Goal: Task Accomplishment & Management: Complete application form

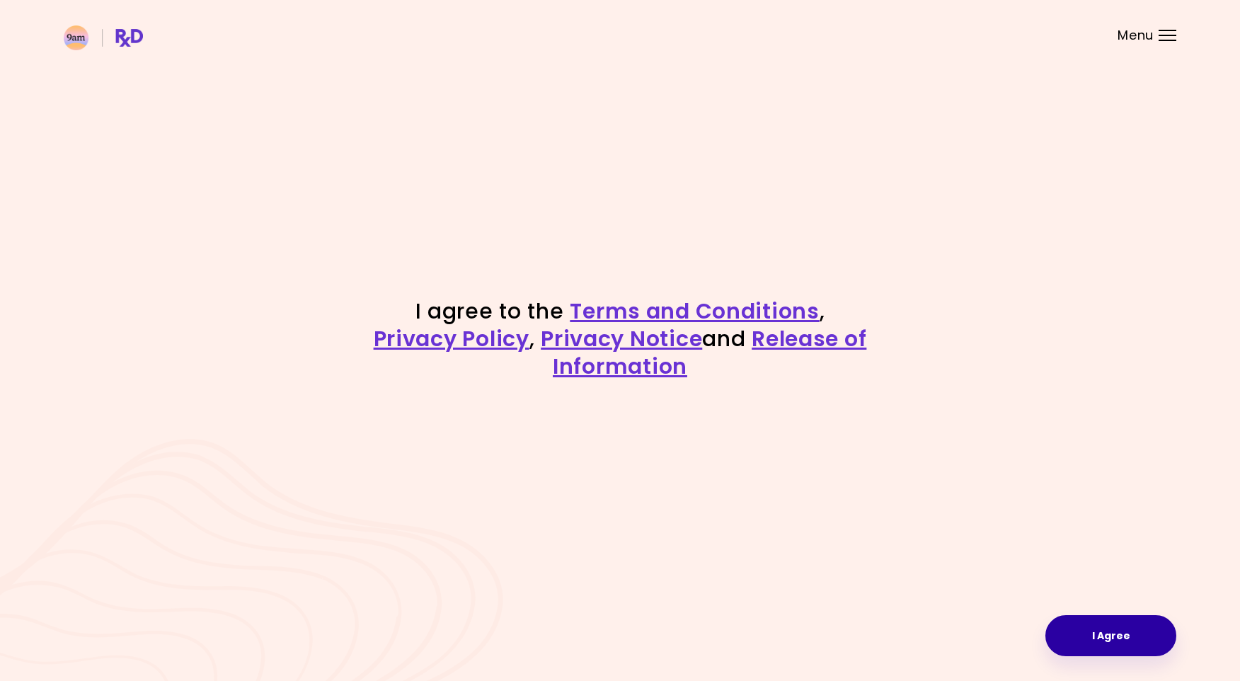
click at [1121, 635] on button "I Agree" at bounding box center [1111, 635] width 131 height 41
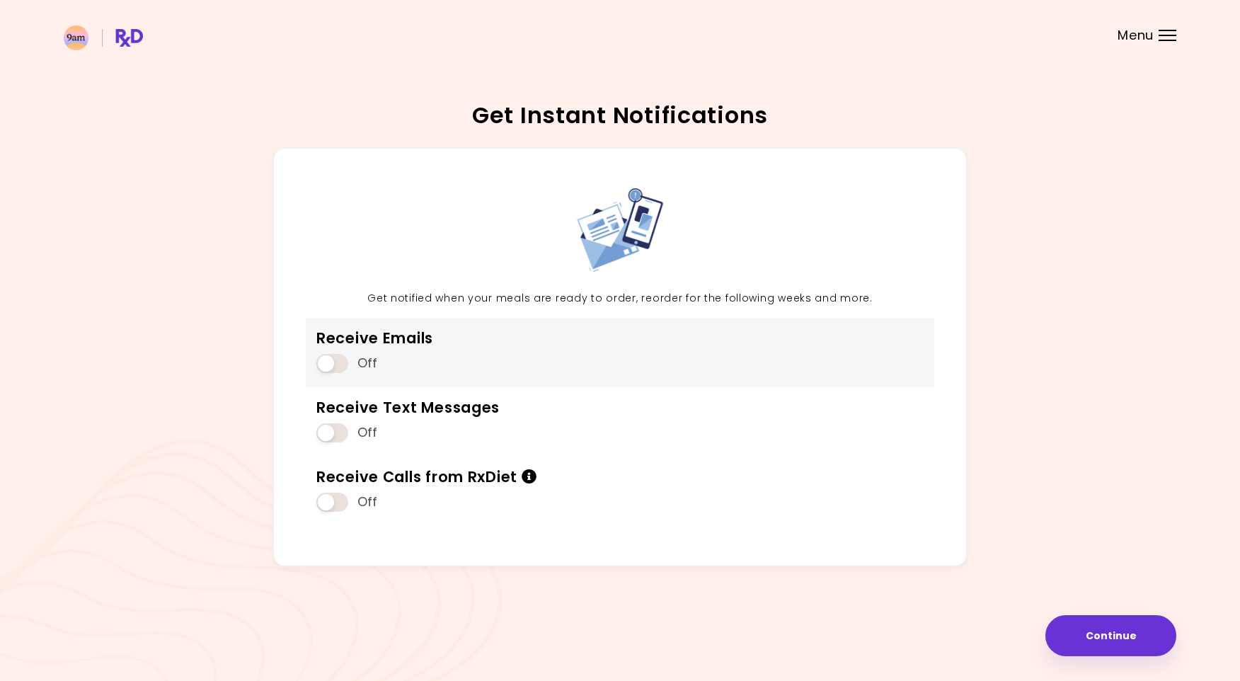
click at [337, 354] on span at bounding box center [332, 363] width 32 height 19
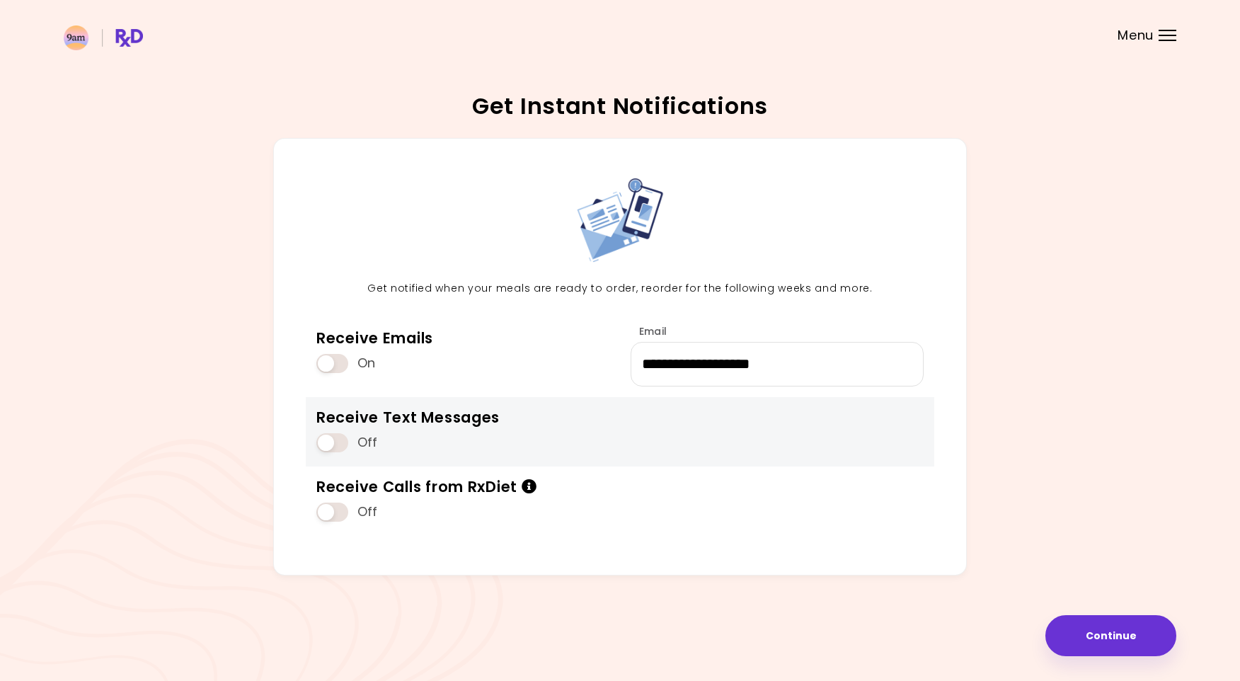
click at [332, 444] on span at bounding box center [332, 442] width 32 height 19
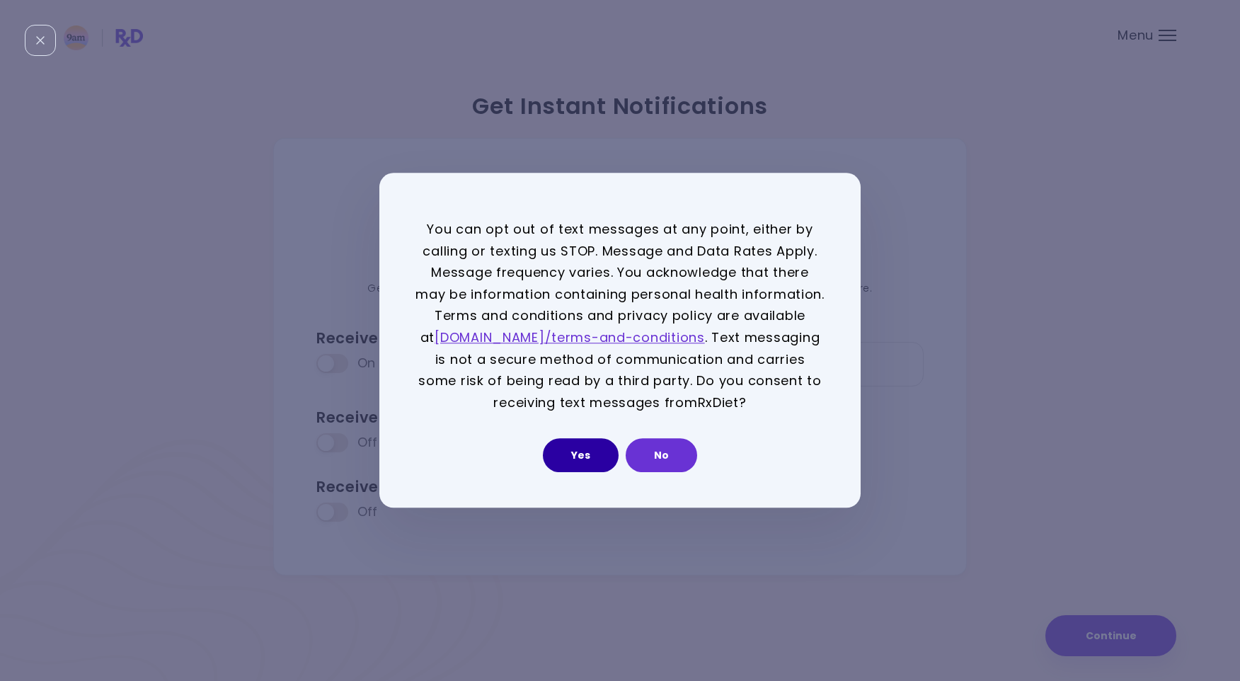
click at [605, 459] on button "Yes" at bounding box center [581, 456] width 76 height 34
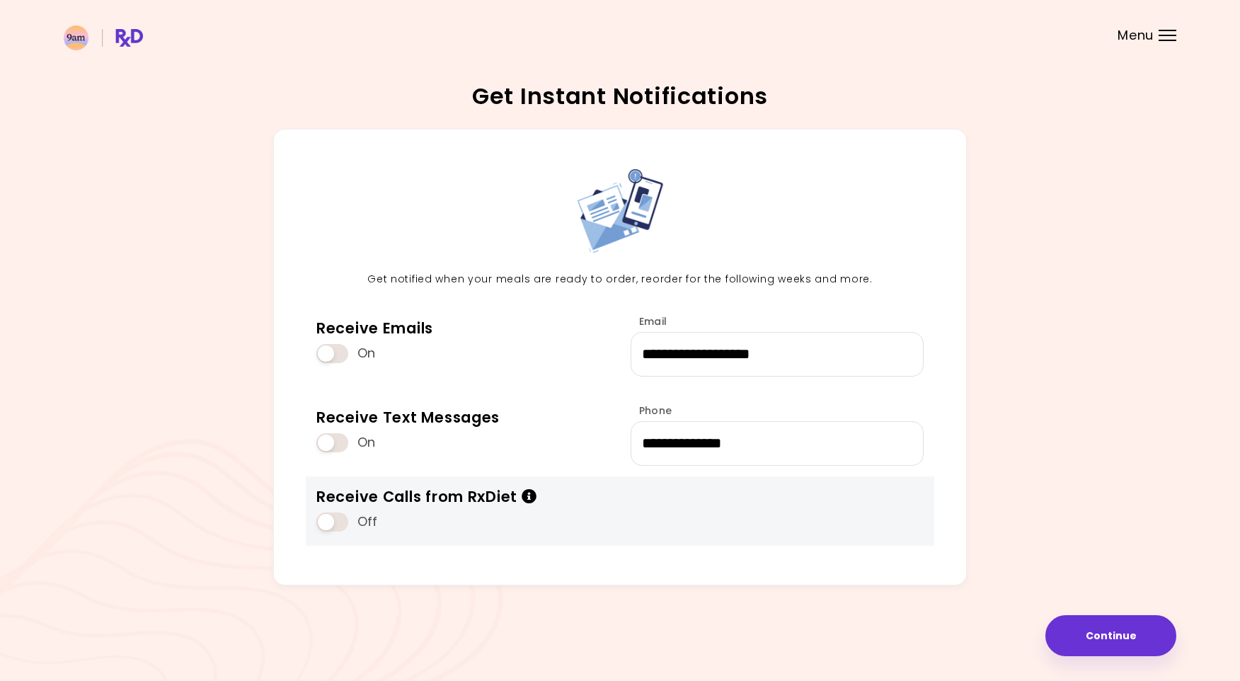
click at [331, 522] on span at bounding box center [332, 522] width 32 height 19
click at [327, 520] on span at bounding box center [332, 522] width 32 height 19
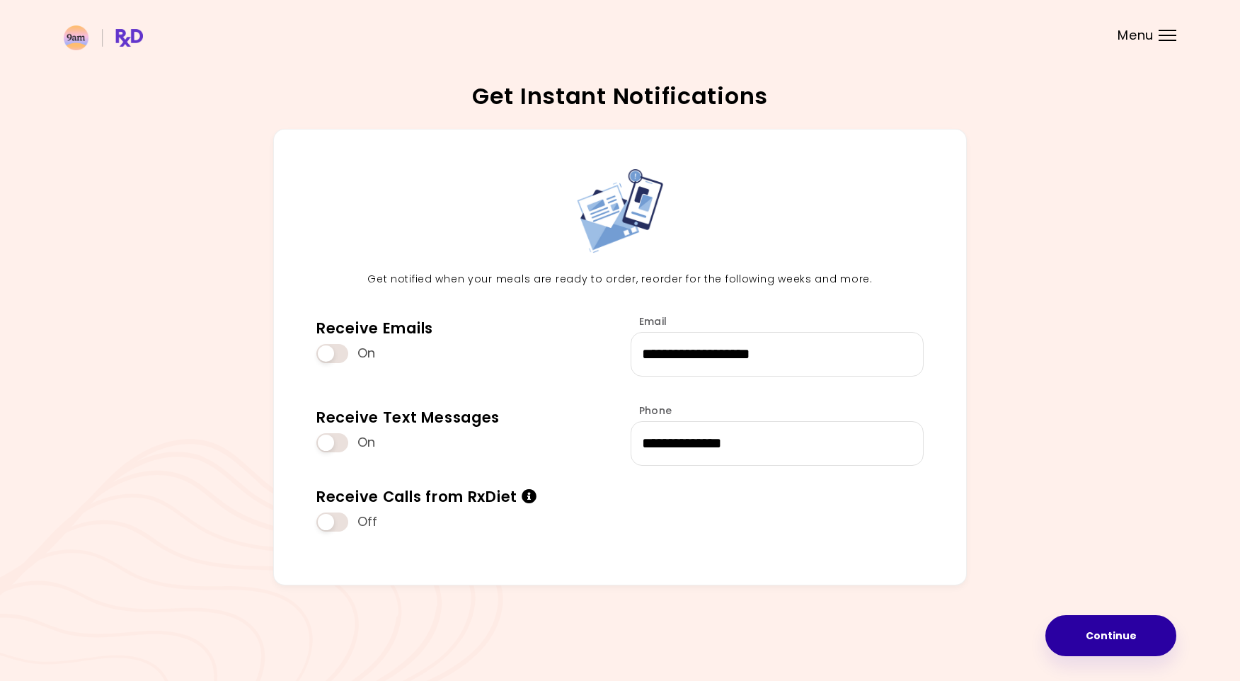
click at [1119, 627] on button "Continue" at bounding box center [1111, 635] width 131 height 41
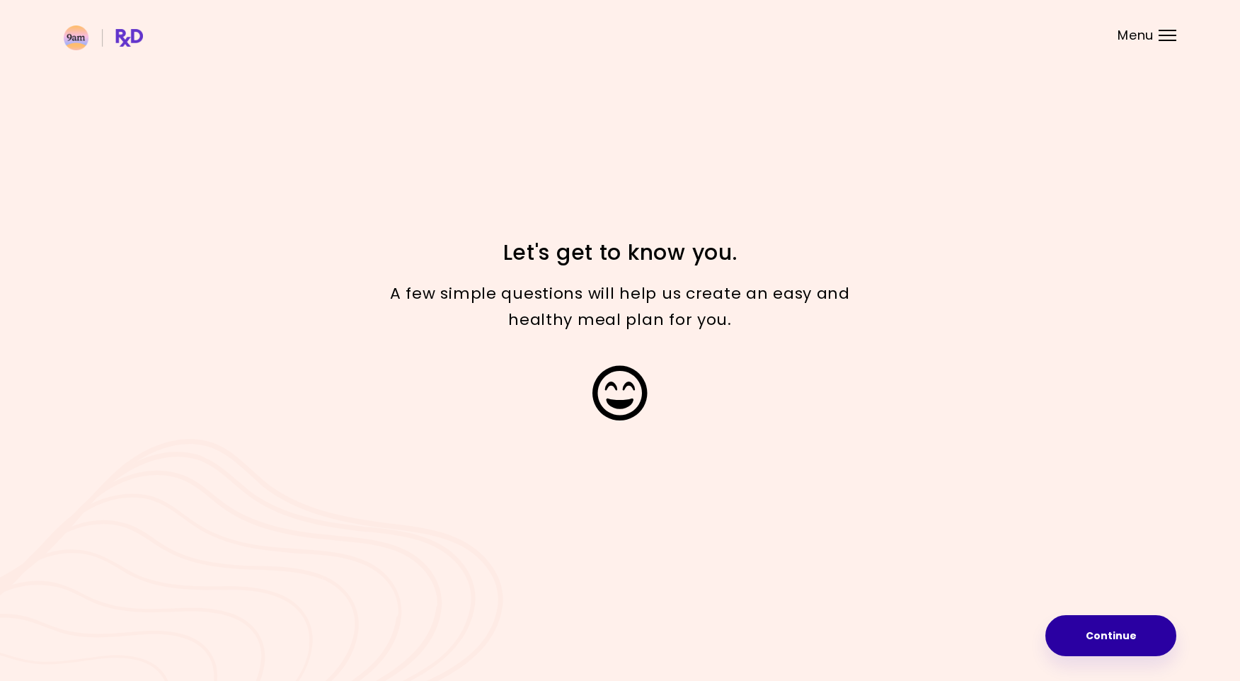
click at [1122, 623] on button "Continue" at bounding box center [1111, 635] width 131 height 41
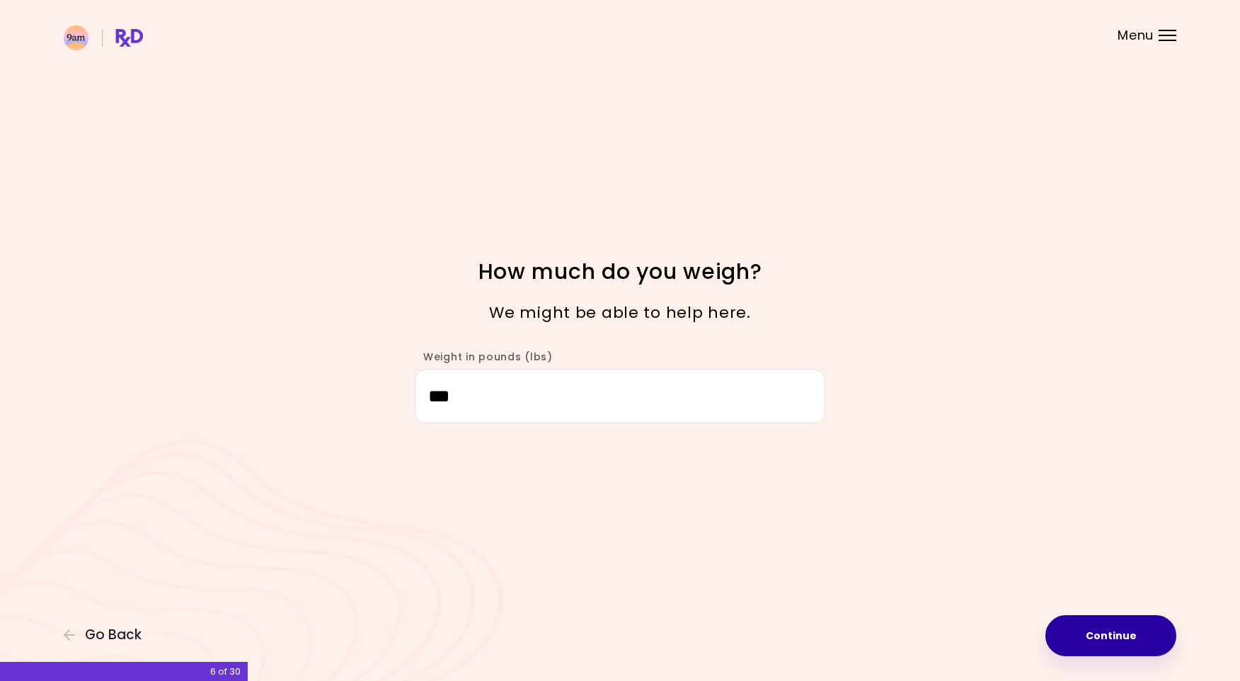
click at [1126, 636] on button "Continue" at bounding box center [1111, 635] width 131 height 41
select select "****"
click at [1126, 636] on button "Continue" at bounding box center [1111, 635] width 131 height 41
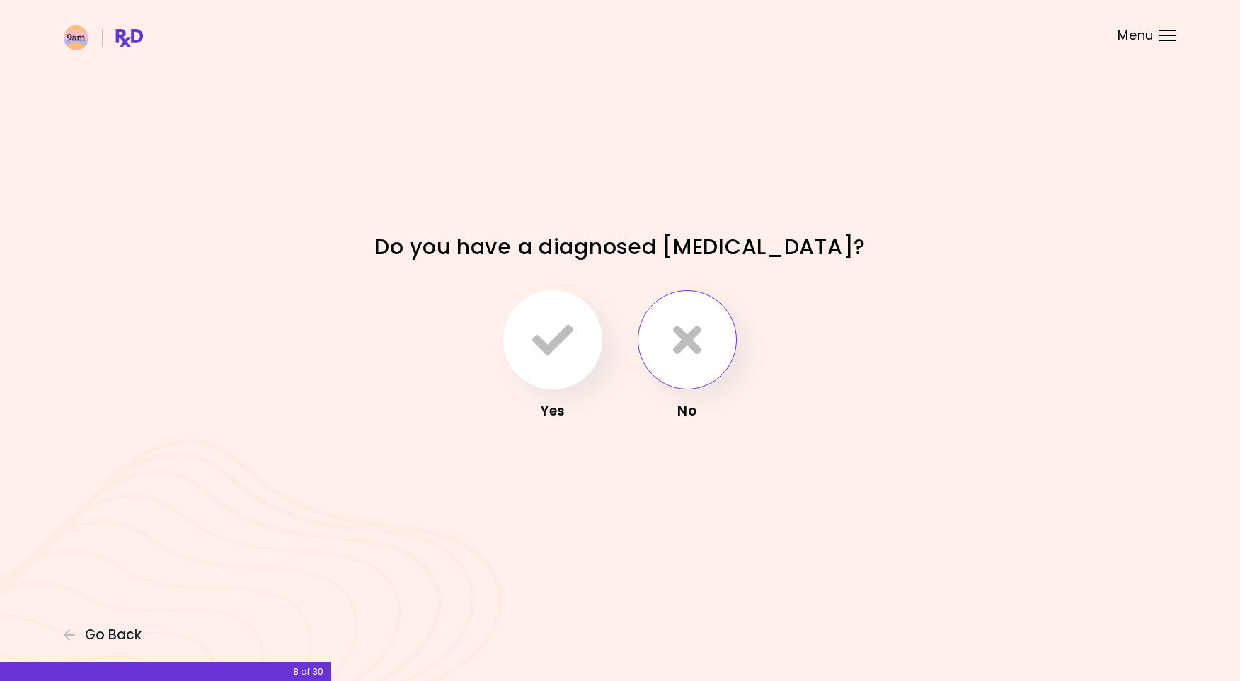
click at [682, 343] on icon "button" at bounding box center [687, 339] width 28 height 41
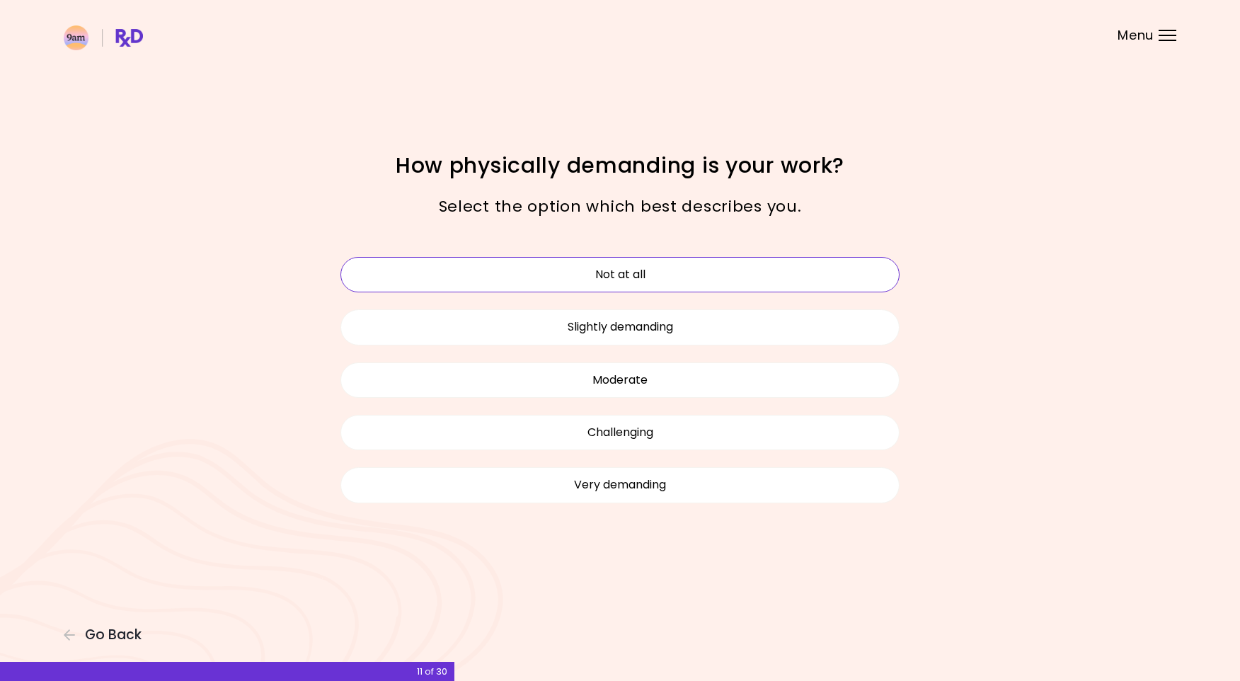
click at [701, 283] on button "Not at all" at bounding box center [620, 274] width 559 height 35
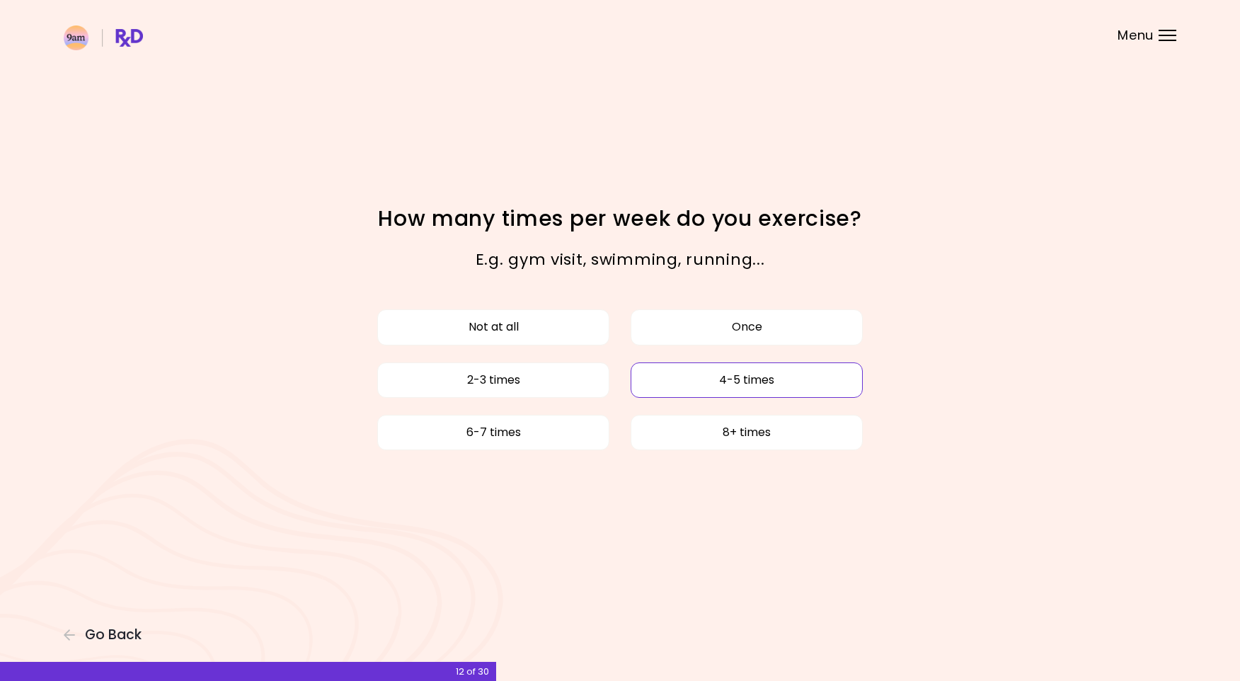
click at [646, 384] on button "4-5 times" at bounding box center [747, 379] width 232 height 35
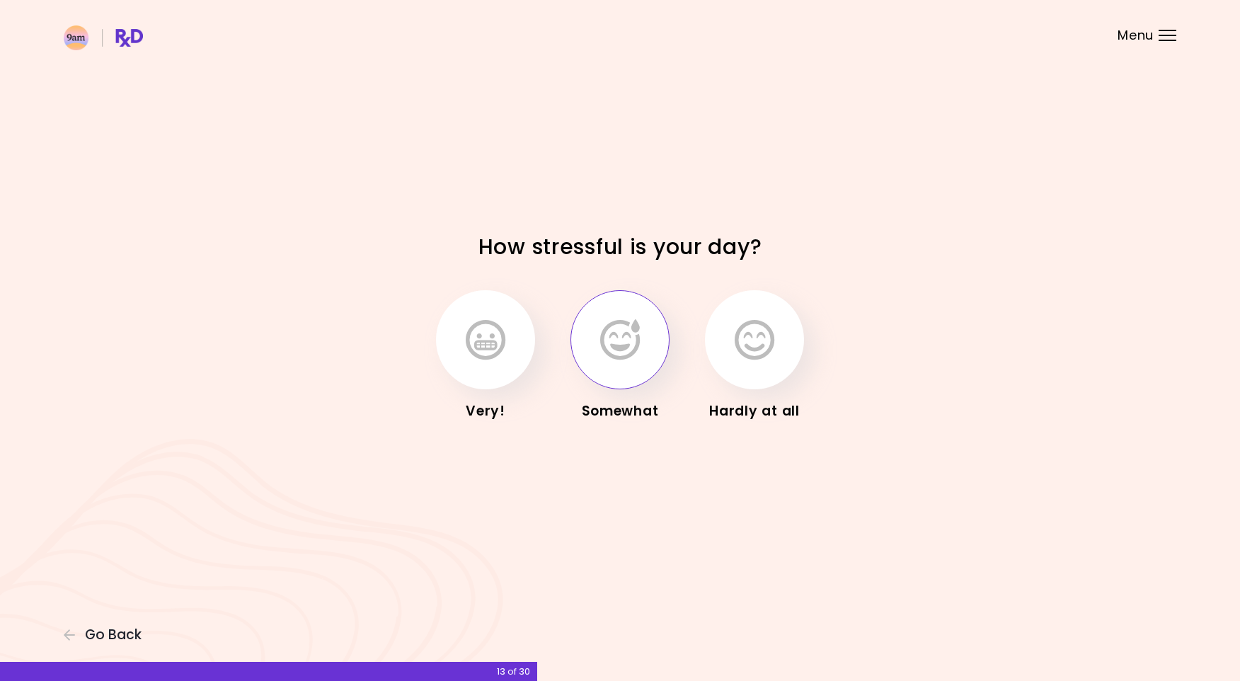
click at [612, 331] on icon "button" at bounding box center [620, 339] width 40 height 41
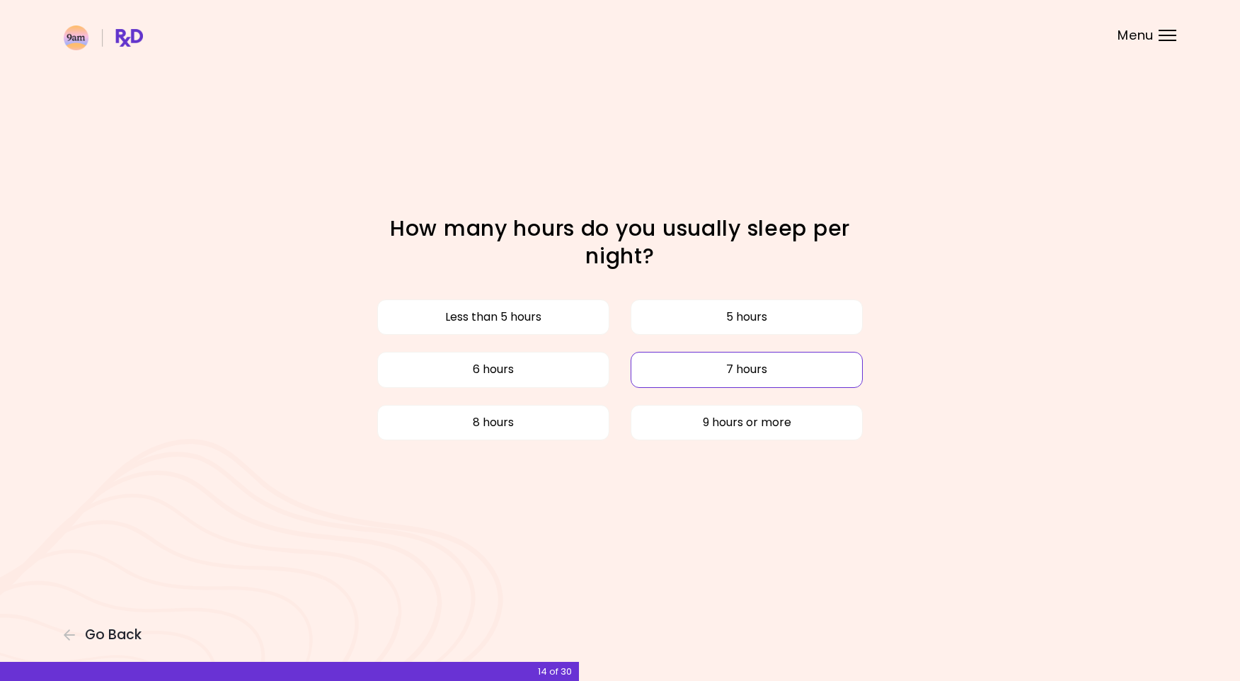
click at [670, 377] on button "7 hours" at bounding box center [747, 369] width 232 height 35
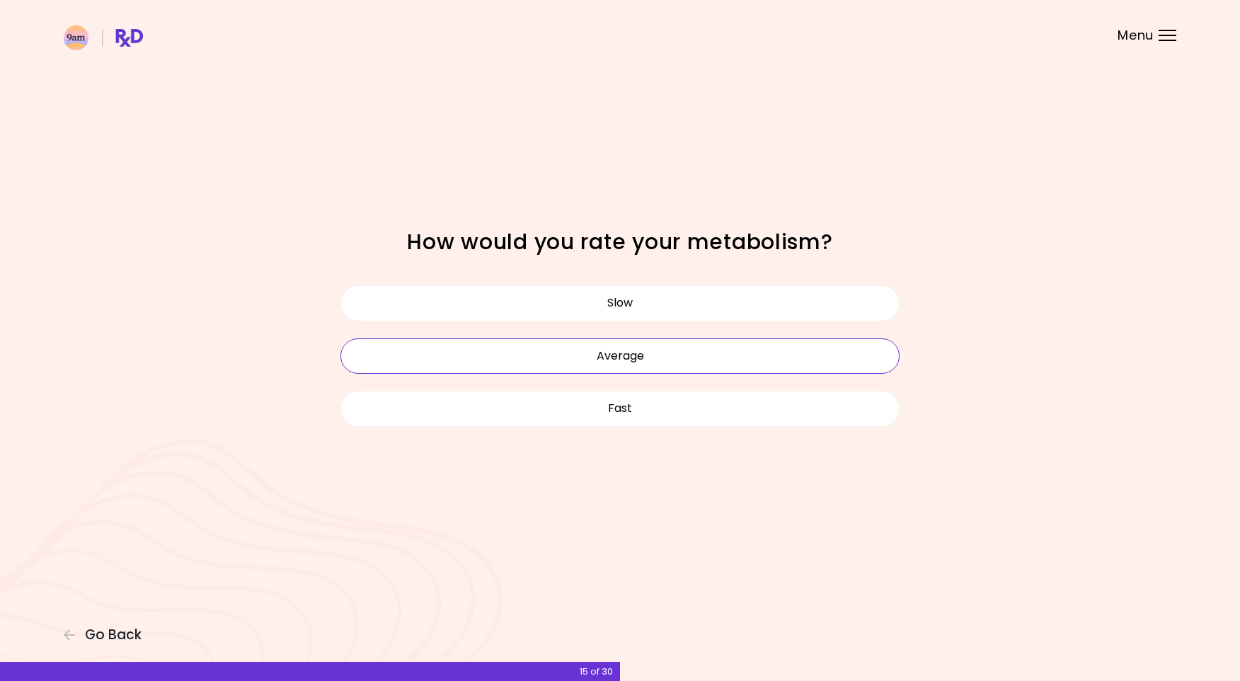
click at [659, 361] on button "Average" at bounding box center [620, 355] width 559 height 35
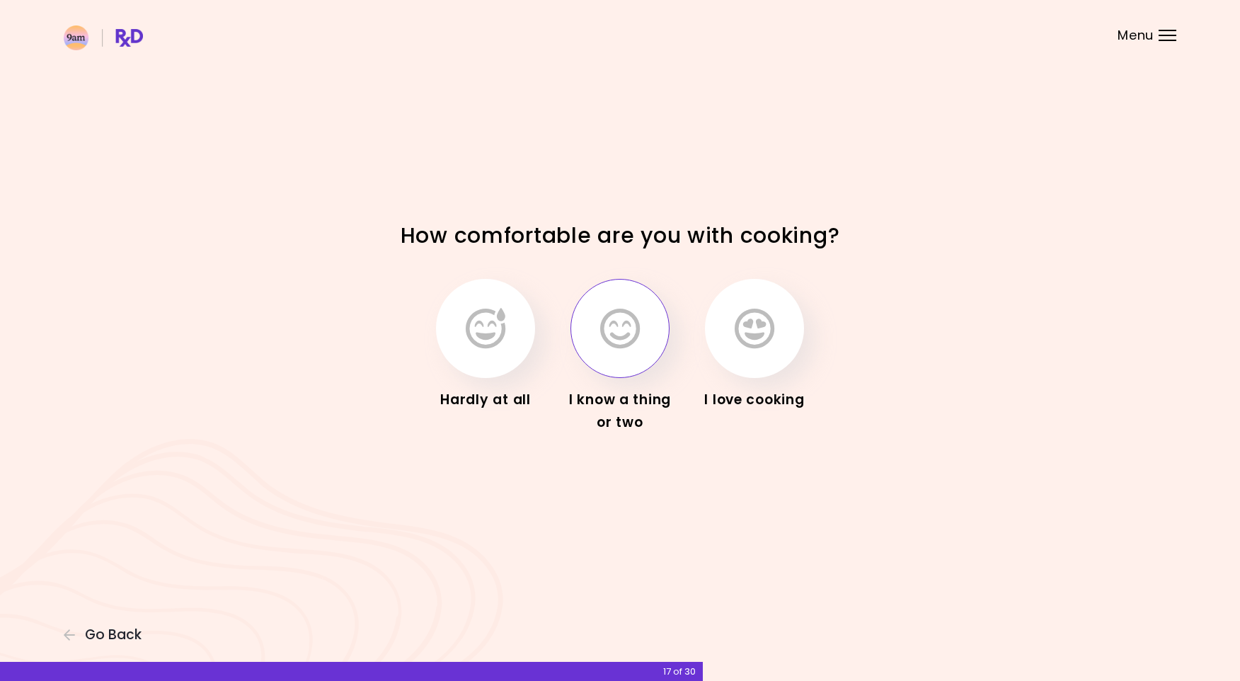
click at [646, 329] on button "button" at bounding box center [620, 328] width 99 height 99
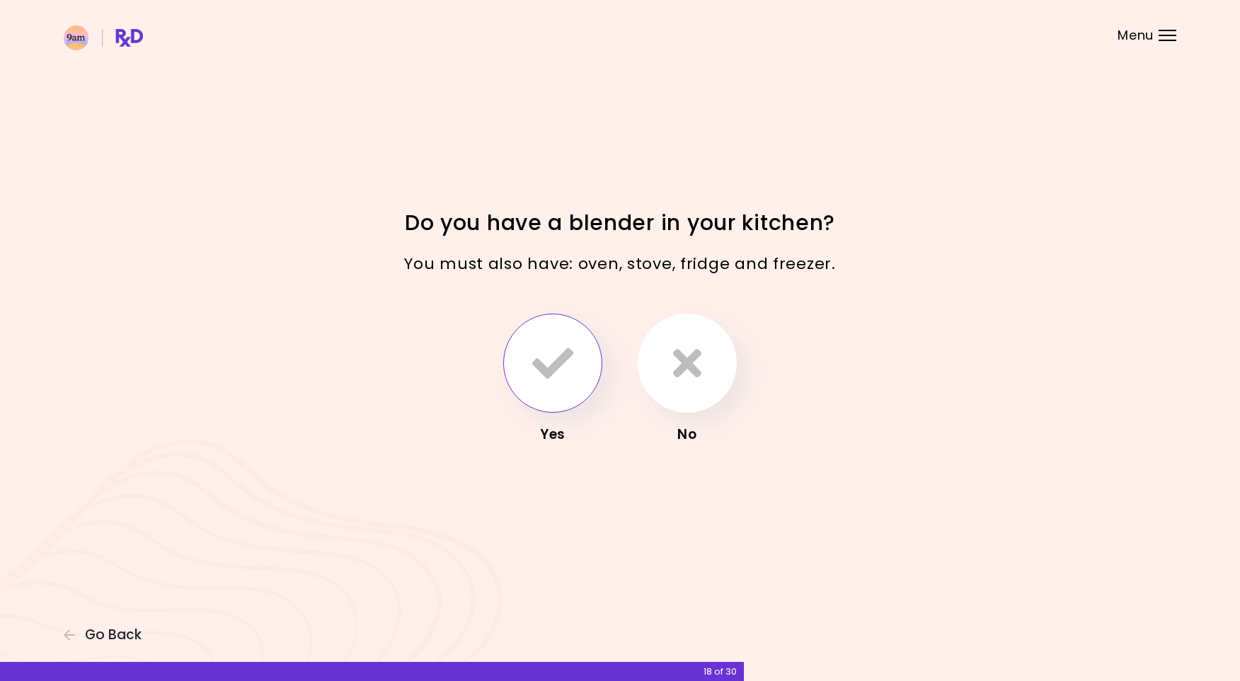
click at [564, 365] on icon "button" at bounding box center [552, 363] width 41 height 41
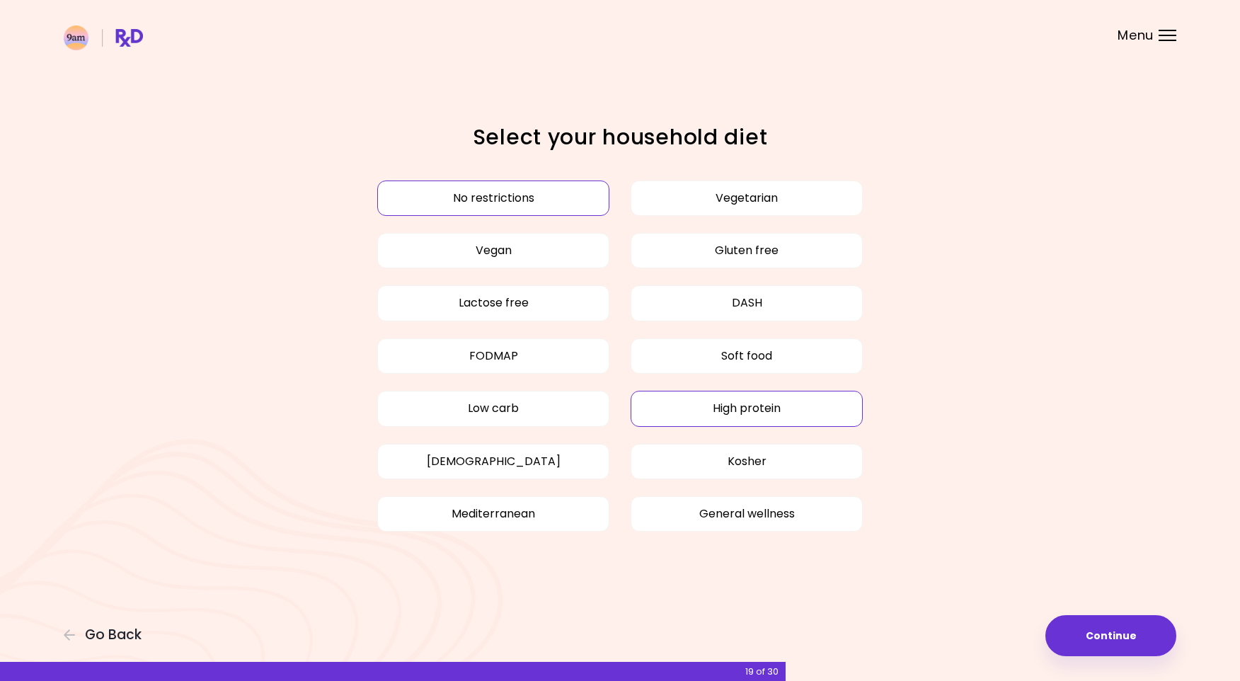
click at [729, 406] on button "High protein" at bounding box center [747, 408] width 232 height 35
click at [499, 528] on button "Mediterranean" at bounding box center [493, 513] width 232 height 35
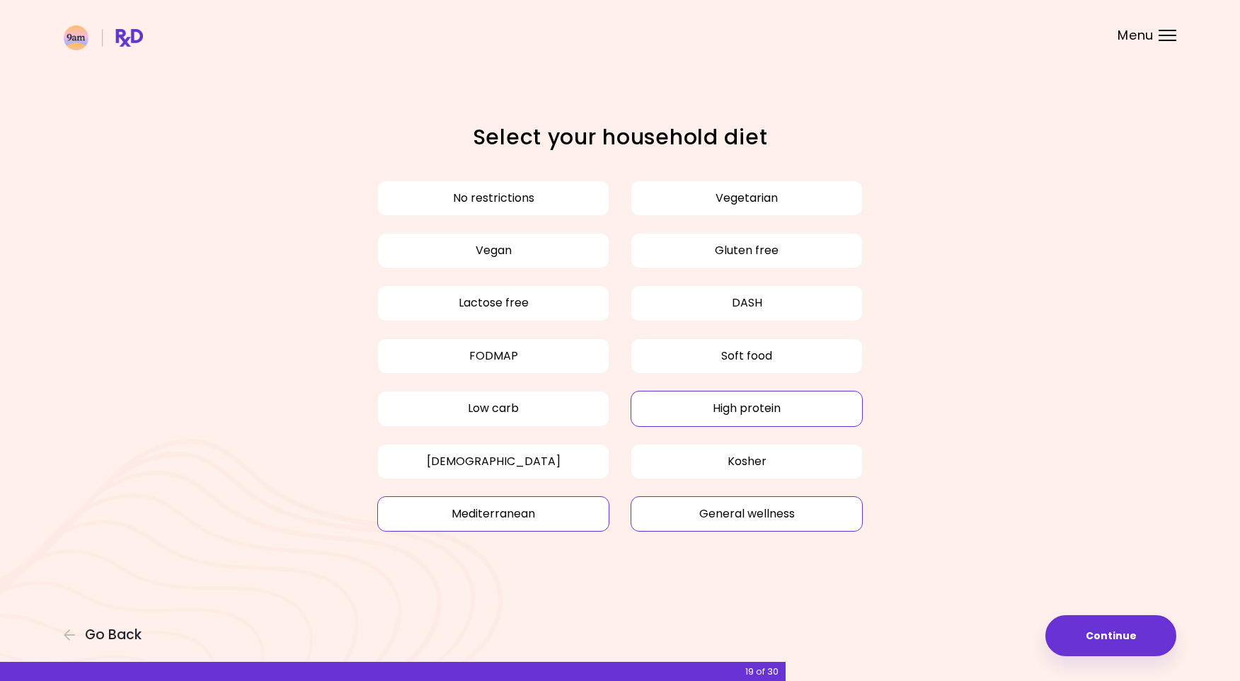
click at [733, 514] on button "General wellness" at bounding box center [747, 513] width 232 height 35
click at [1108, 638] on button "Continue" at bounding box center [1111, 635] width 131 height 41
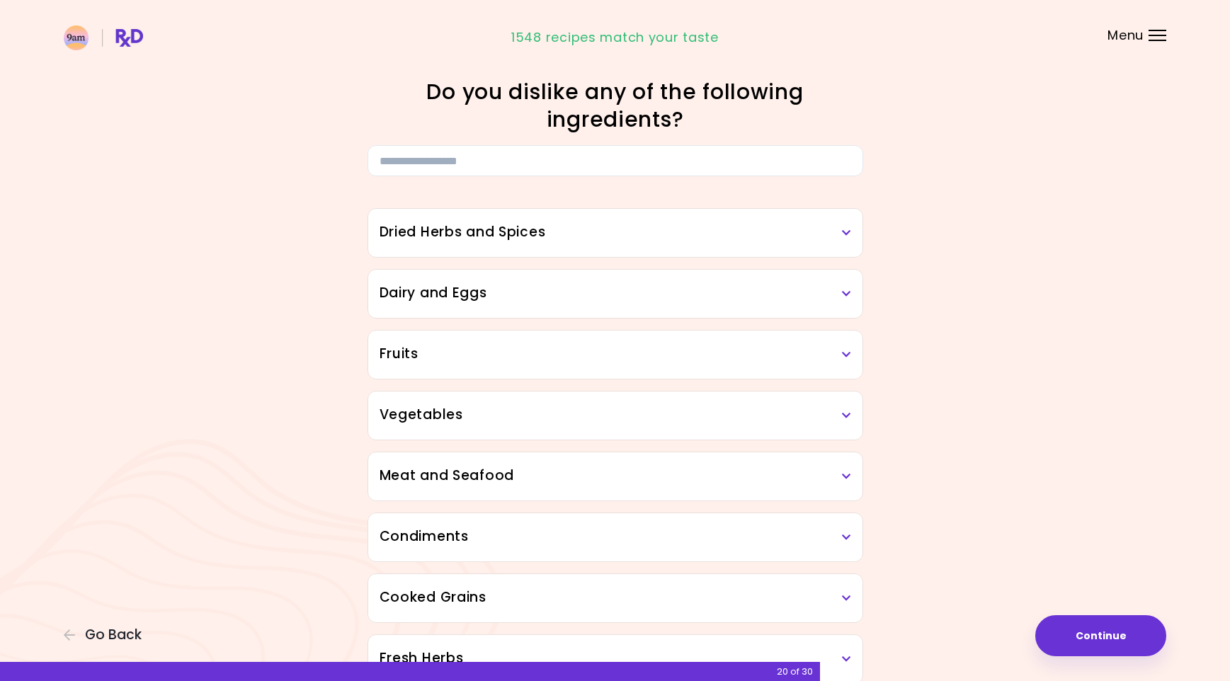
click at [520, 230] on h3 "Dried Herbs and Spices" at bounding box center [615, 232] width 472 height 21
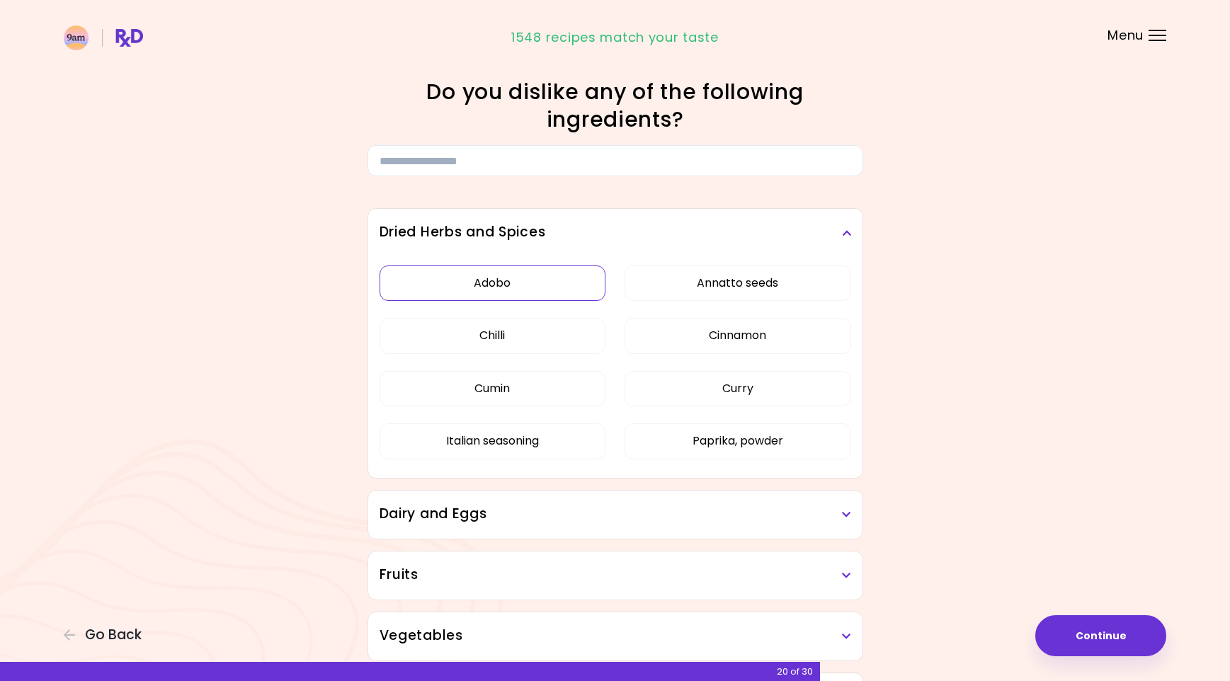
click at [568, 290] on button "Adobo" at bounding box center [492, 282] width 227 height 35
click at [722, 393] on button "Curry" at bounding box center [737, 388] width 227 height 35
click at [724, 442] on button "Paprika, powder" at bounding box center [737, 440] width 227 height 35
click at [513, 450] on button "Italian seasoning" at bounding box center [492, 440] width 227 height 35
click at [506, 379] on button "Cumin" at bounding box center [492, 388] width 227 height 35
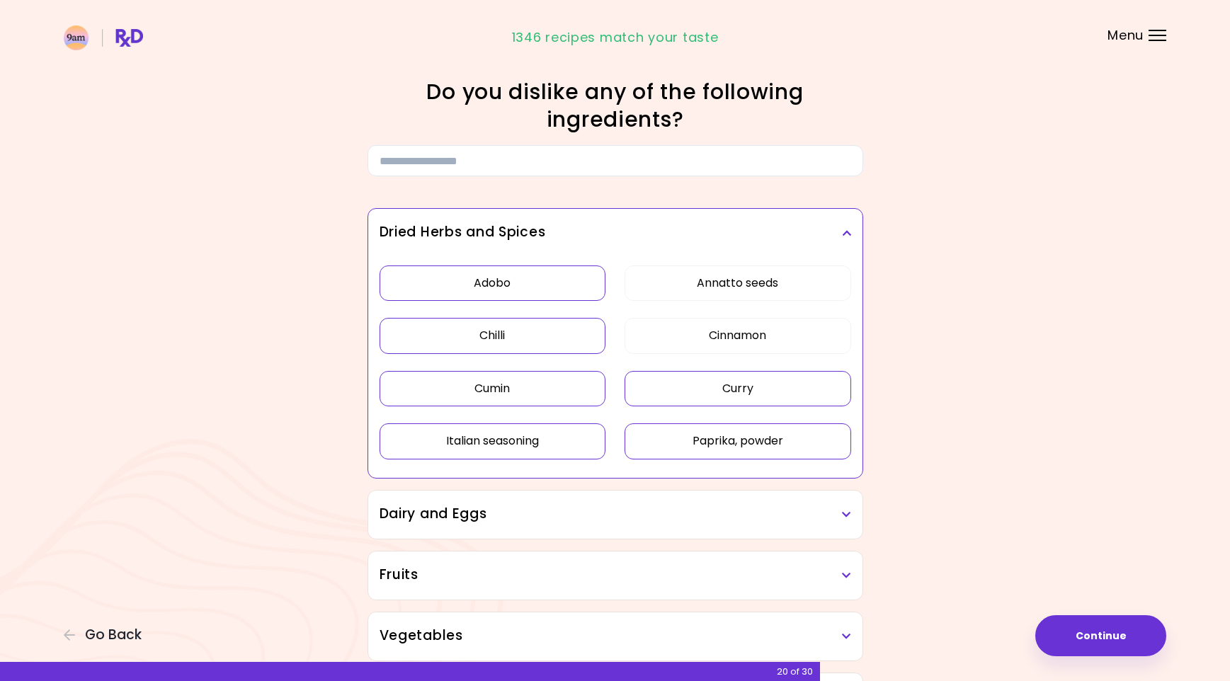
click at [506, 346] on button "Chilli" at bounding box center [492, 335] width 227 height 35
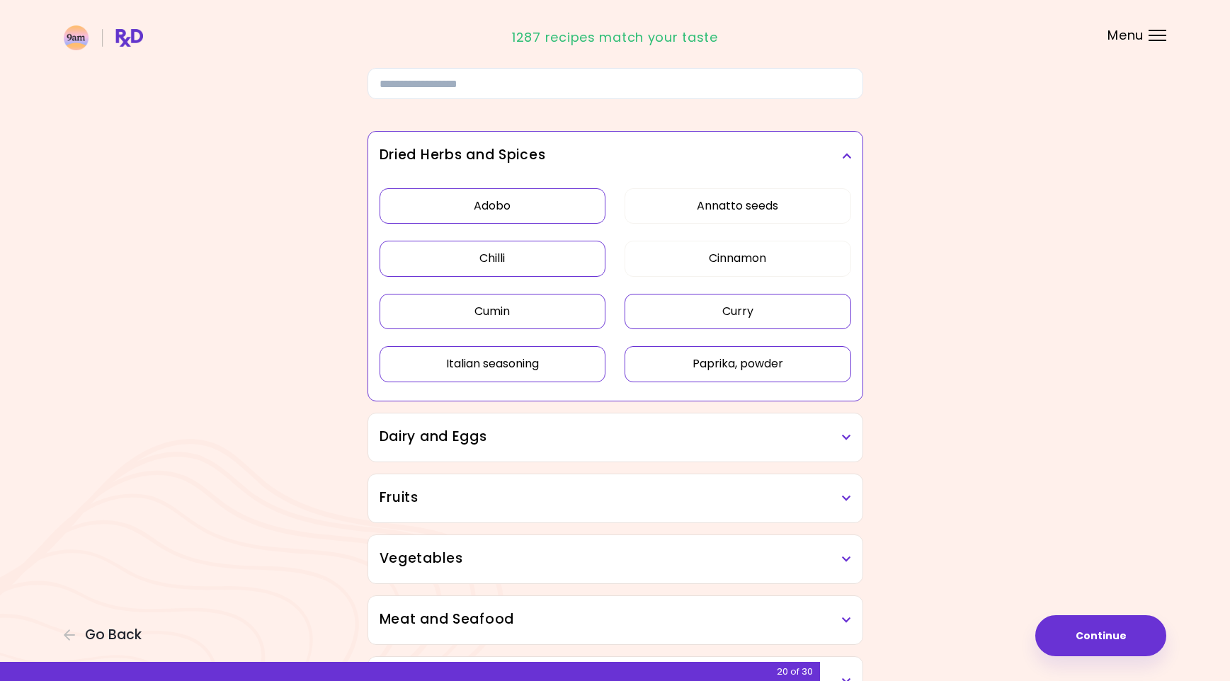
scroll to position [141, 0]
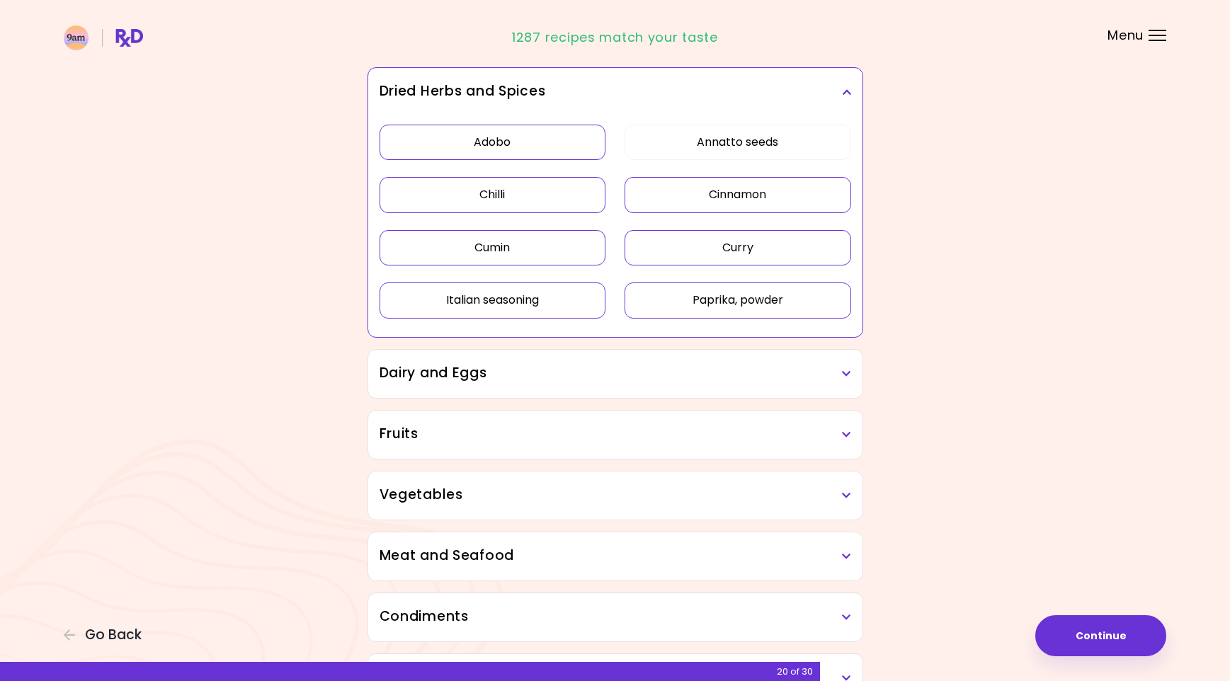
click at [675, 190] on button "Cinnamon" at bounding box center [737, 194] width 227 height 35
click at [539, 369] on h3 "Dairy and Eggs" at bounding box center [615, 373] width 472 height 21
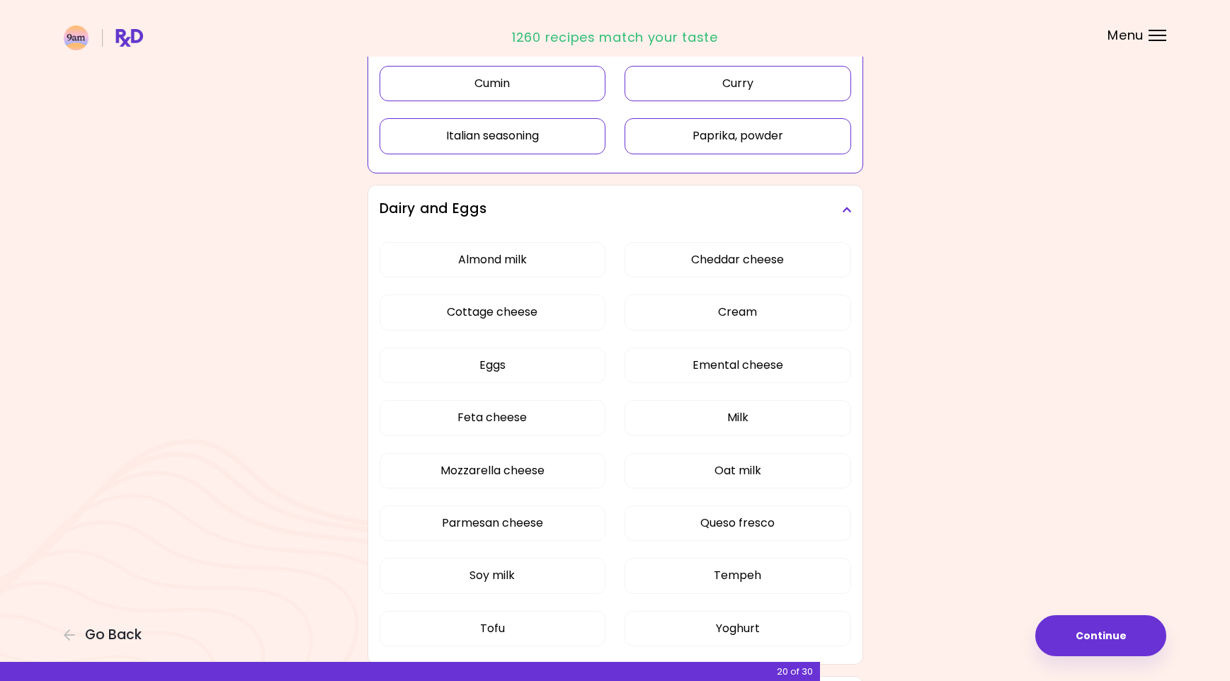
scroll to position [353, 0]
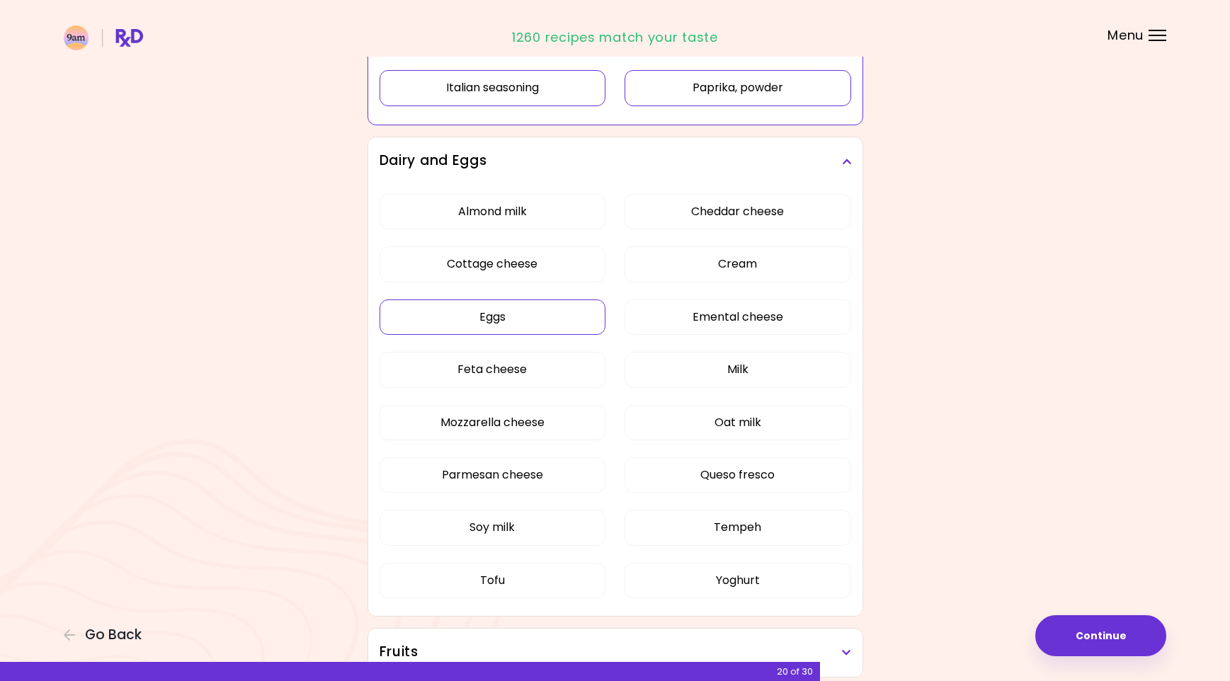
click at [506, 314] on div "Almond milk Cheddar cheese Cottage cheese Cream Eggs Emental cheese Feta cheese…" at bounding box center [615, 401] width 472 height 433
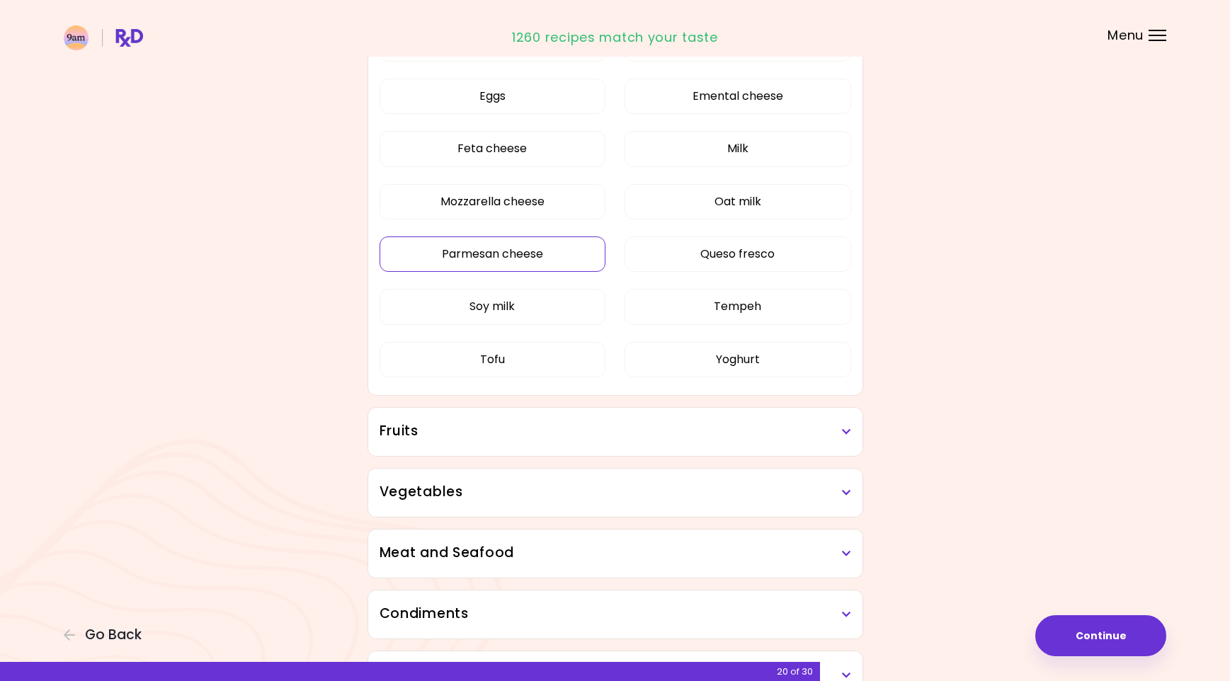
scroll to position [282, 0]
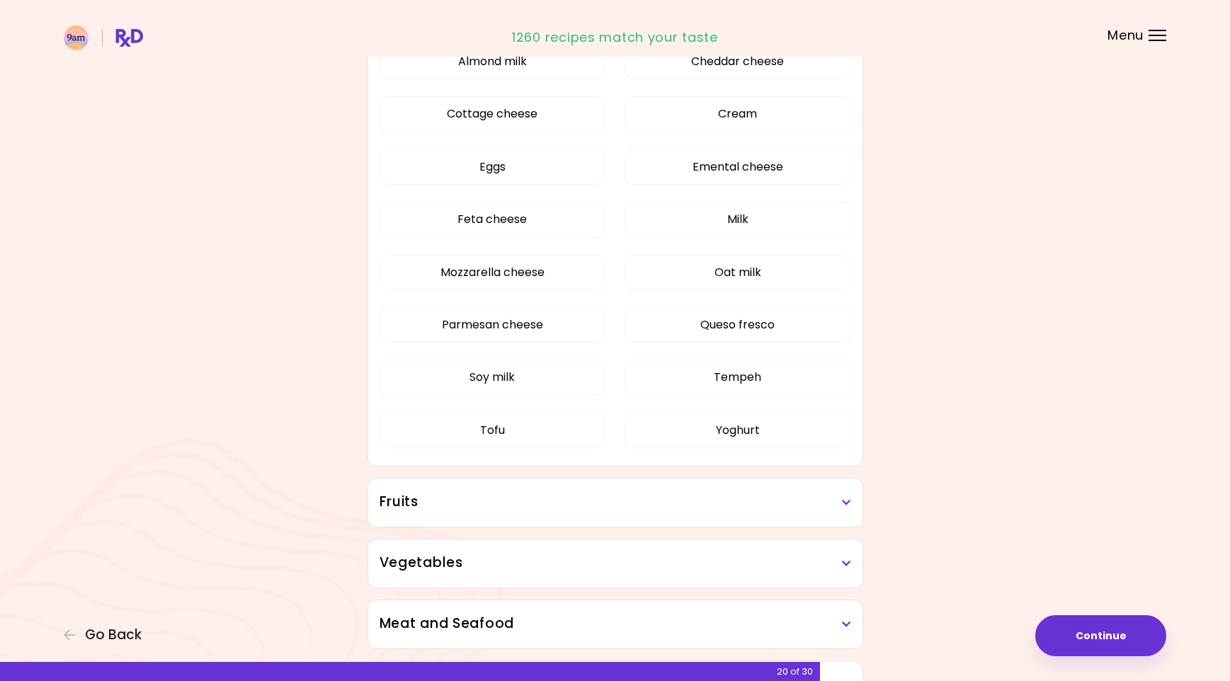
click at [479, 141] on div "Almond milk Cheddar cheese Cottage cheese Cream Eggs Emental cheese Feta cheese…" at bounding box center [615, 251] width 472 height 433
click at [491, 167] on button "Eggs" at bounding box center [492, 166] width 227 height 35
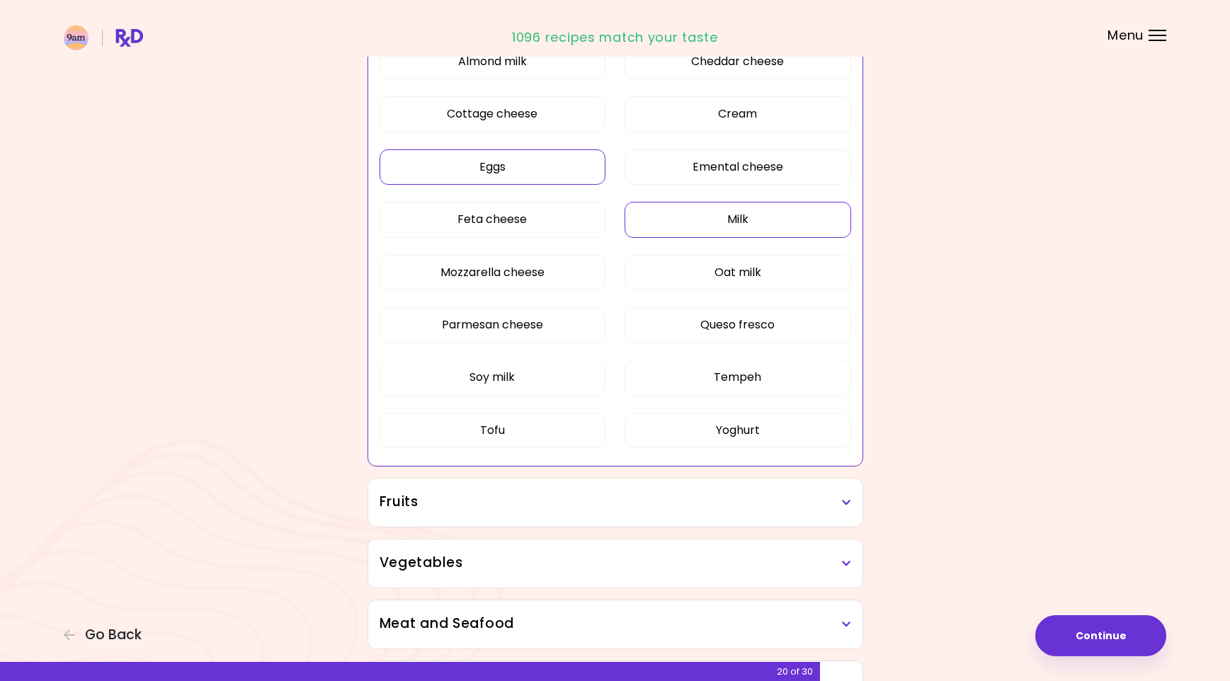
click at [727, 225] on button "Milk" at bounding box center [737, 219] width 227 height 35
click at [678, 316] on button "Queso fresco" at bounding box center [737, 324] width 227 height 35
click at [532, 316] on button "Parmesan cheese" at bounding box center [492, 324] width 227 height 35
click at [525, 265] on button "Mozzarella cheese" at bounding box center [492, 272] width 227 height 35
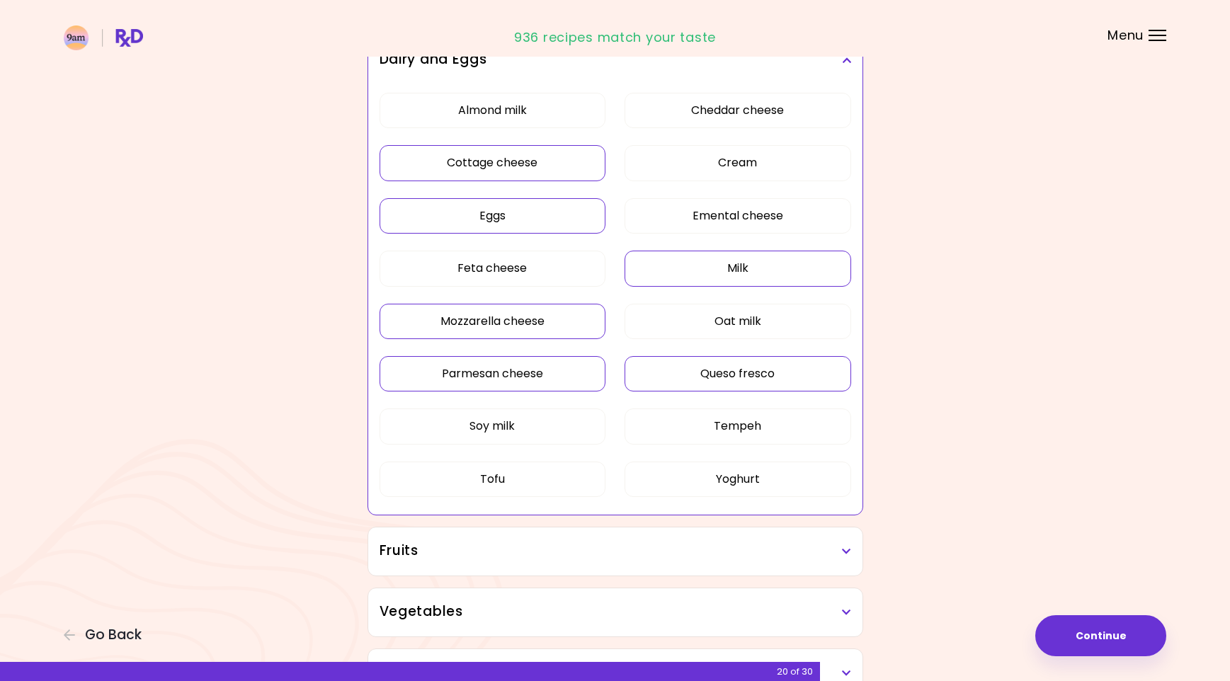
scroll to position [141, 0]
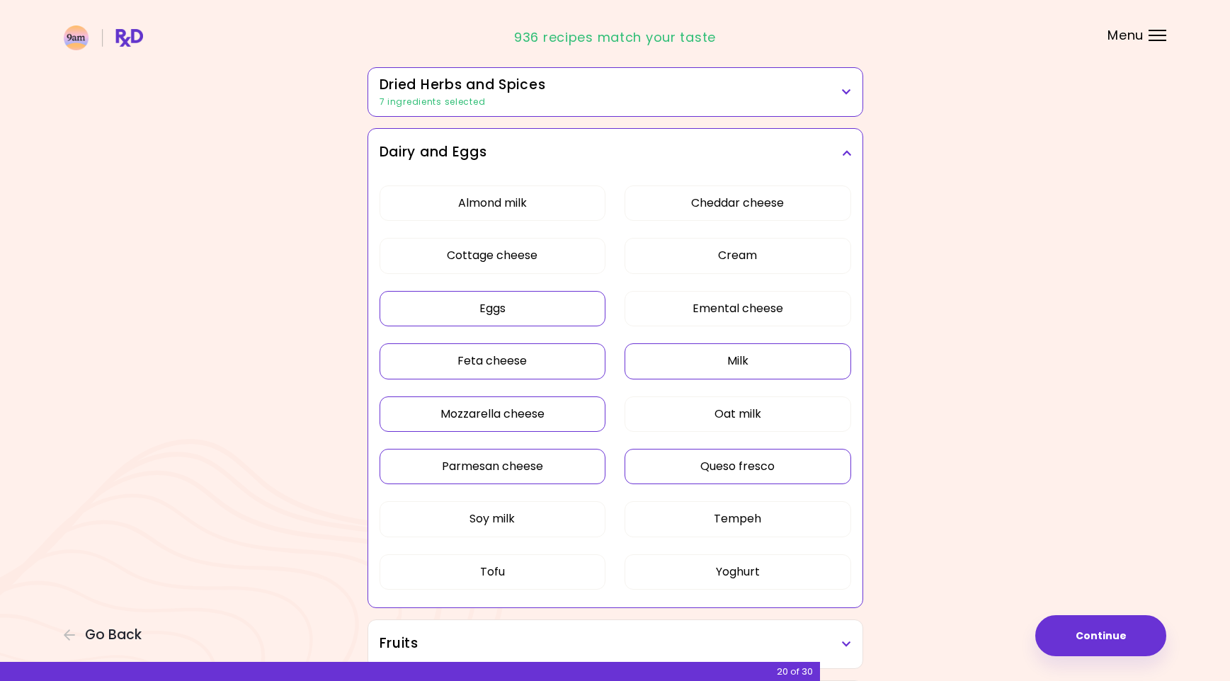
click at [536, 367] on button "Feta cheese" at bounding box center [492, 360] width 227 height 35
click at [704, 202] on button "Cheddar cheese" at bounding box center [737, 202] width 227 height 35
click at [721, 257] on button "Cream" at bounding box center [737, 255] width 227 height 35
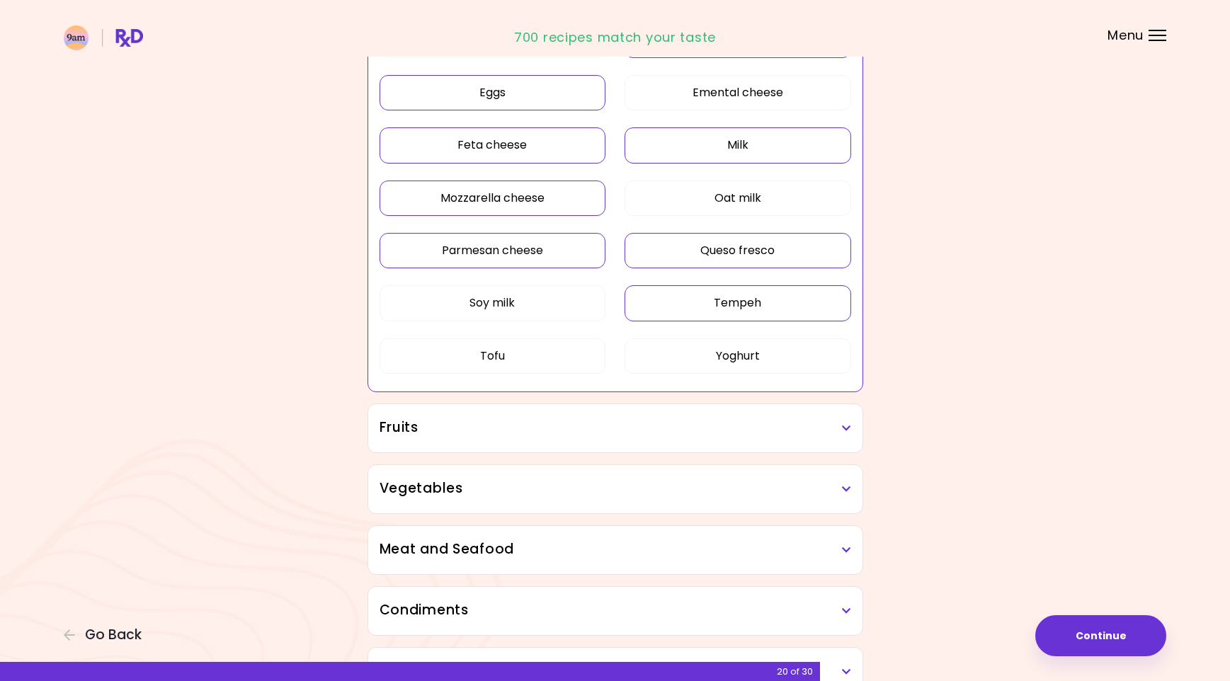
scroll to position [425, 0]
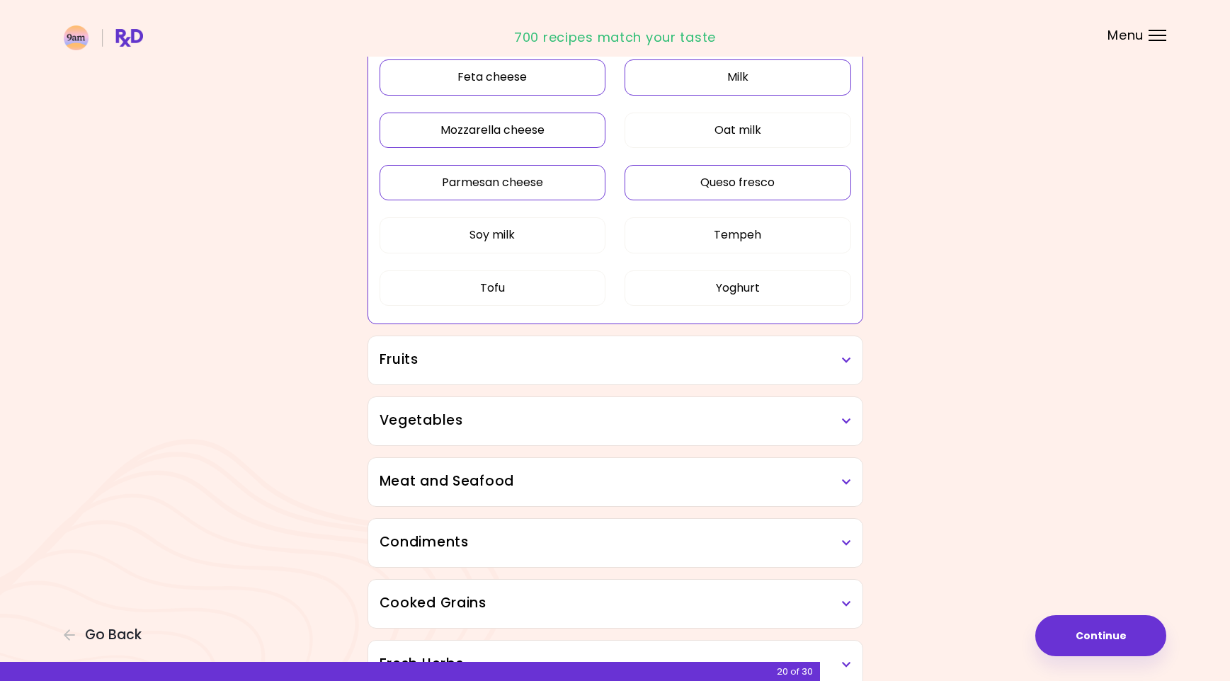
click at [680, 372] on div "Fruits" at bounding box center [615, 360] width 494 height 48
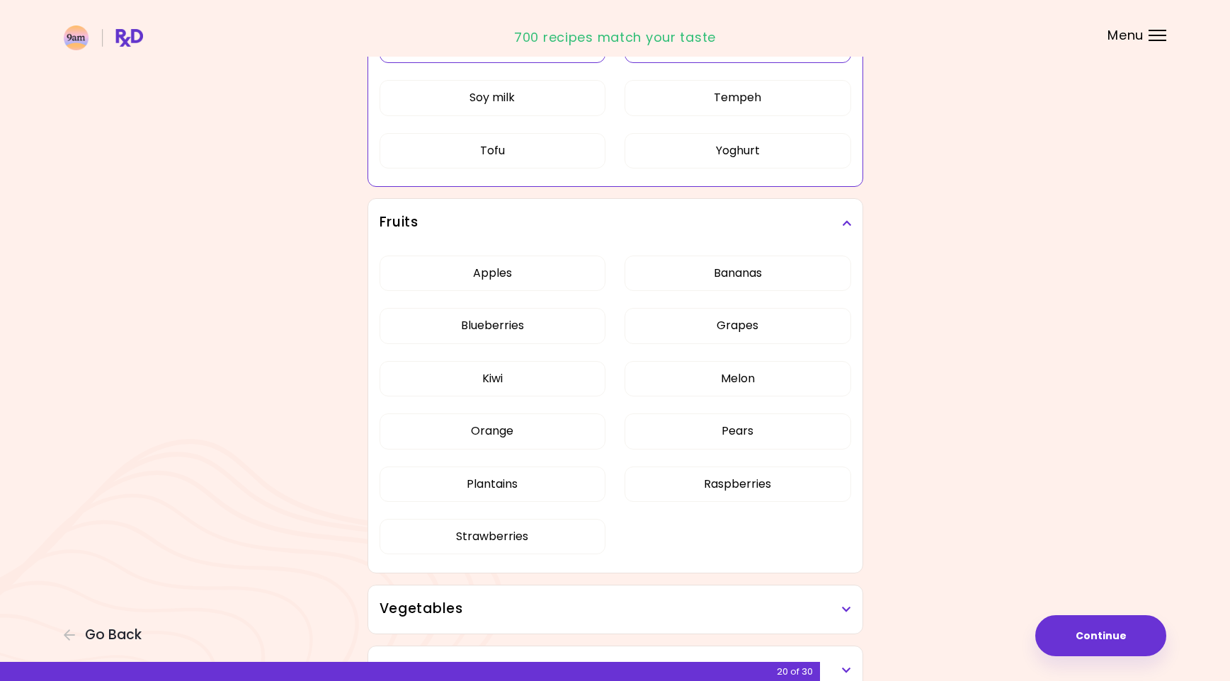
scroll to position [566, 0]
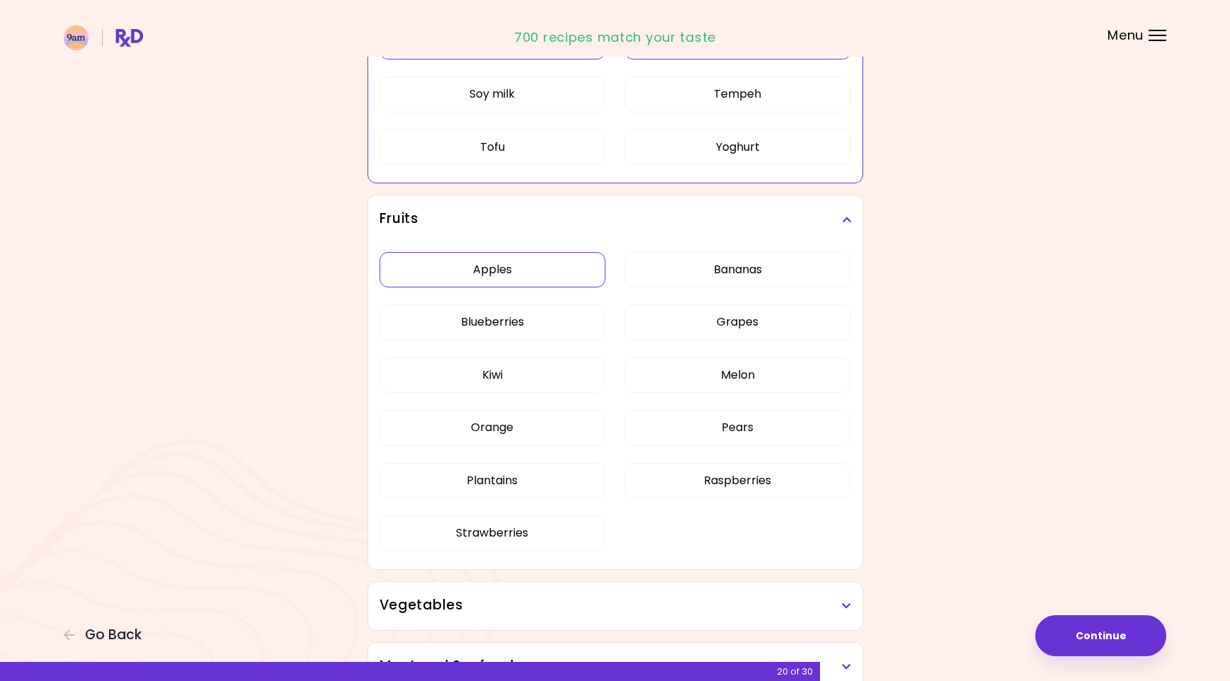
click at [522, 269] on button "Apples" at bounding box center [492, 269] width 227 height 35
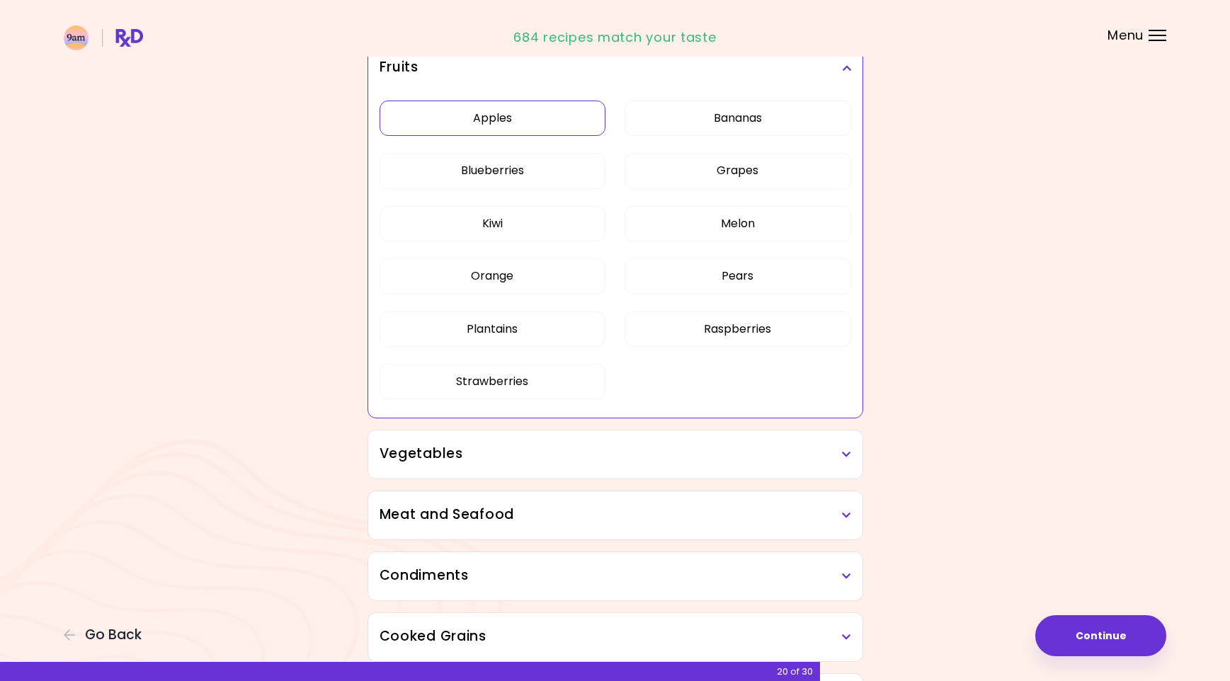
scroll to position [212, 0]
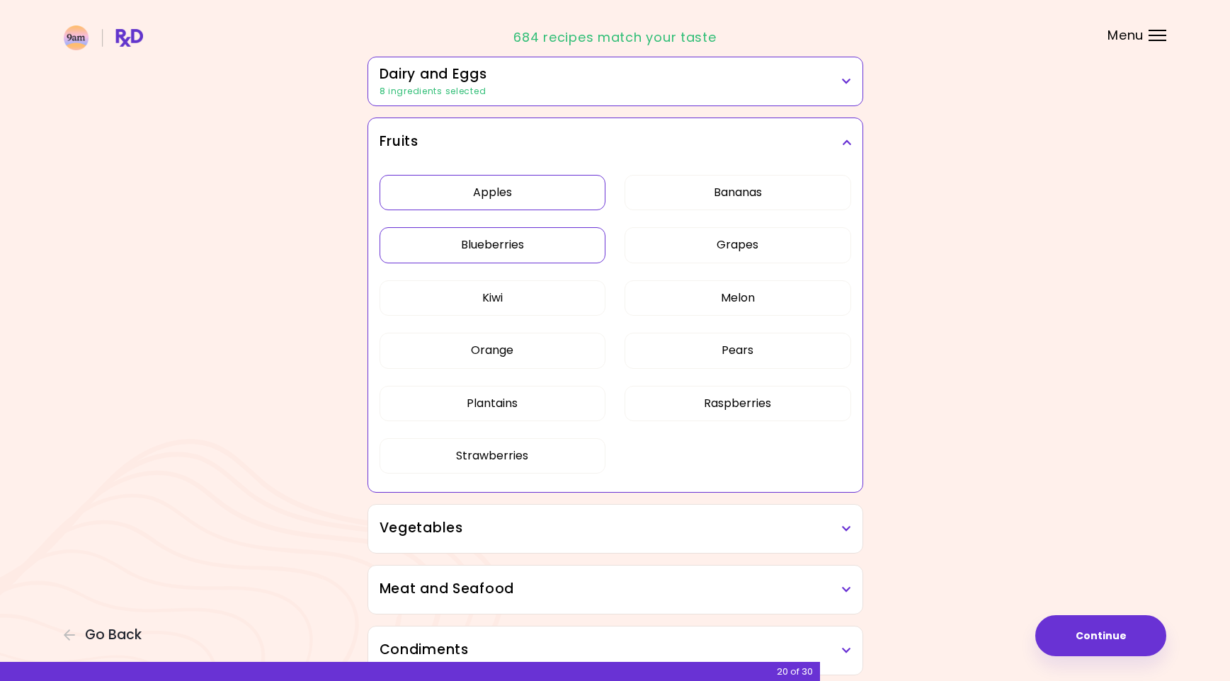
click at [522, 246] on button "Blueberries" at bounding box center [492, 244] width 227 height 35
click at [696, 194] on button "Bananas" at bounding box center [737, 192] width 227 height 35
click at [697, 241] on button "Grapes" at bounding box center [737, 244] width 227 height 35
click at [578, 442] on button "Strawberries" at bounding box center [492, 455] width 227 height 35
click at [840, 136] on h3 "Fruits" at bounding box center [615, 142] width 472 height 21
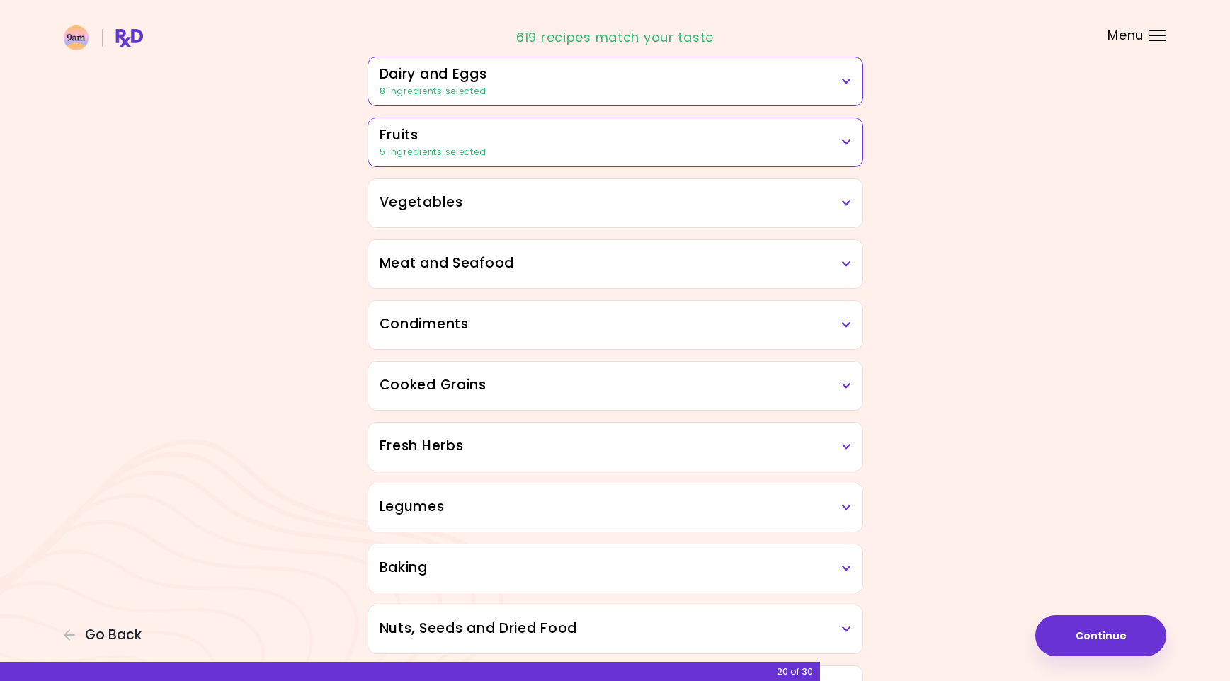
click at [664, 219] on div "Vegetables" at bounding box center [615, 203] width 494 height 48
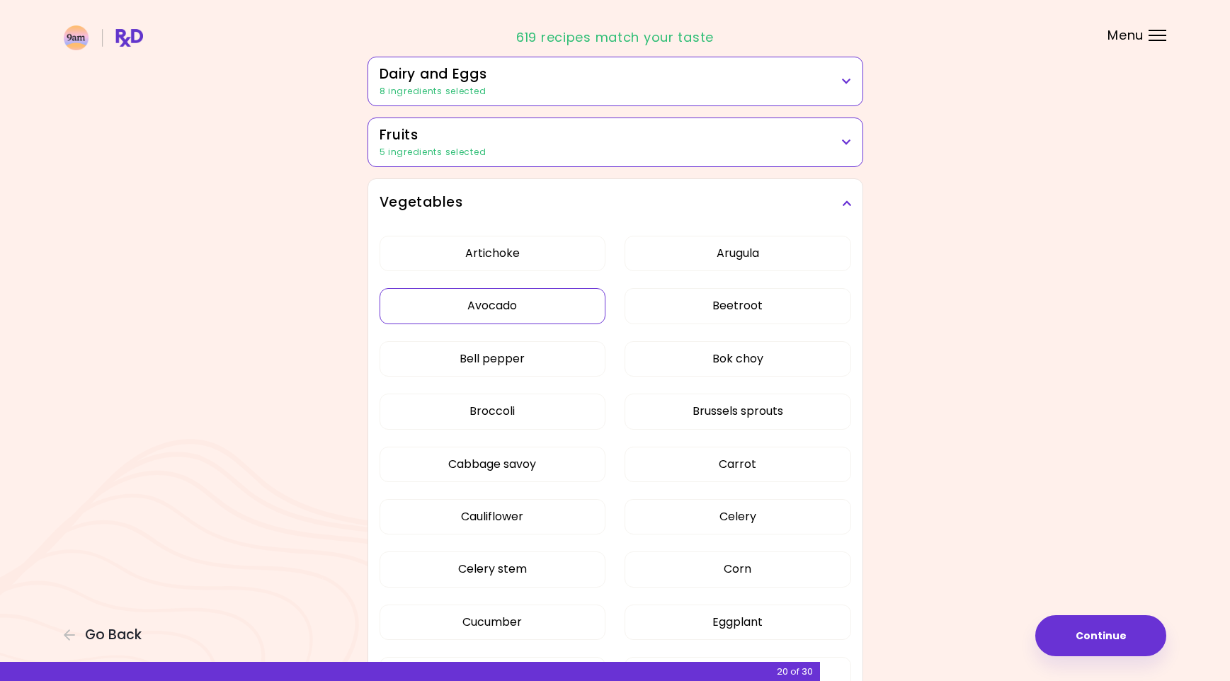
click at [535, 306] on button "Avocado" at bounding box center [492, 305] width 227 height 35
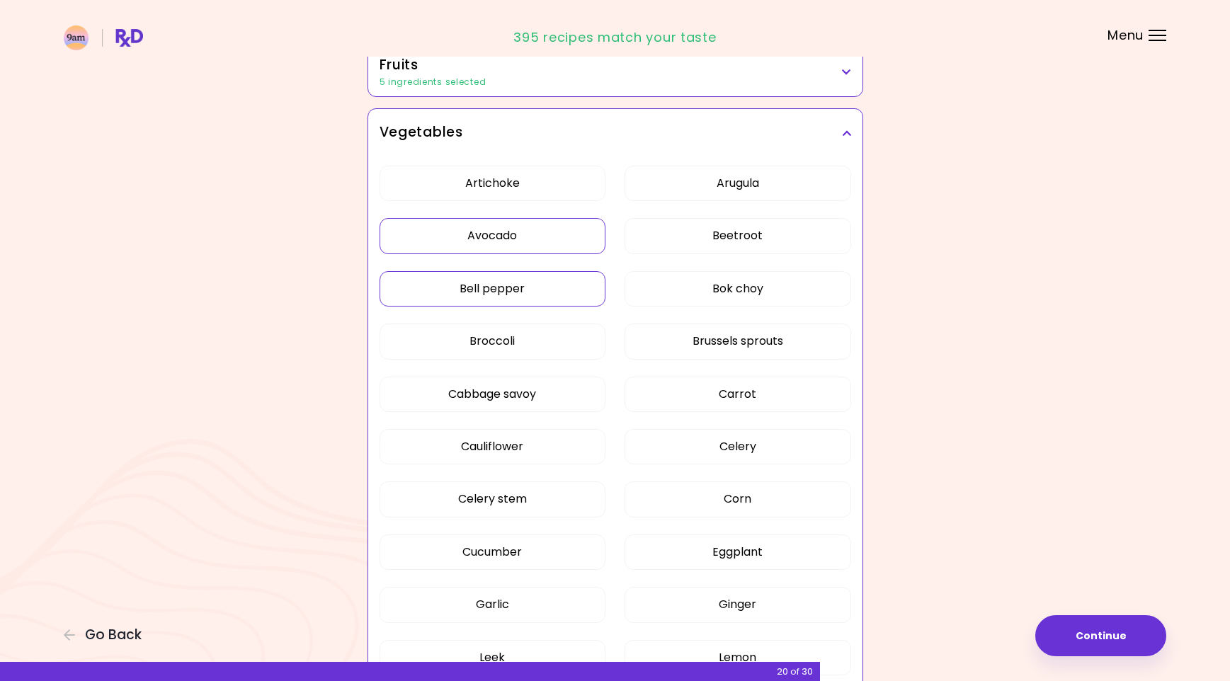
click at [534, 295] on button "Bell pepper" at bounding box center [492, 288] width 227 height 35
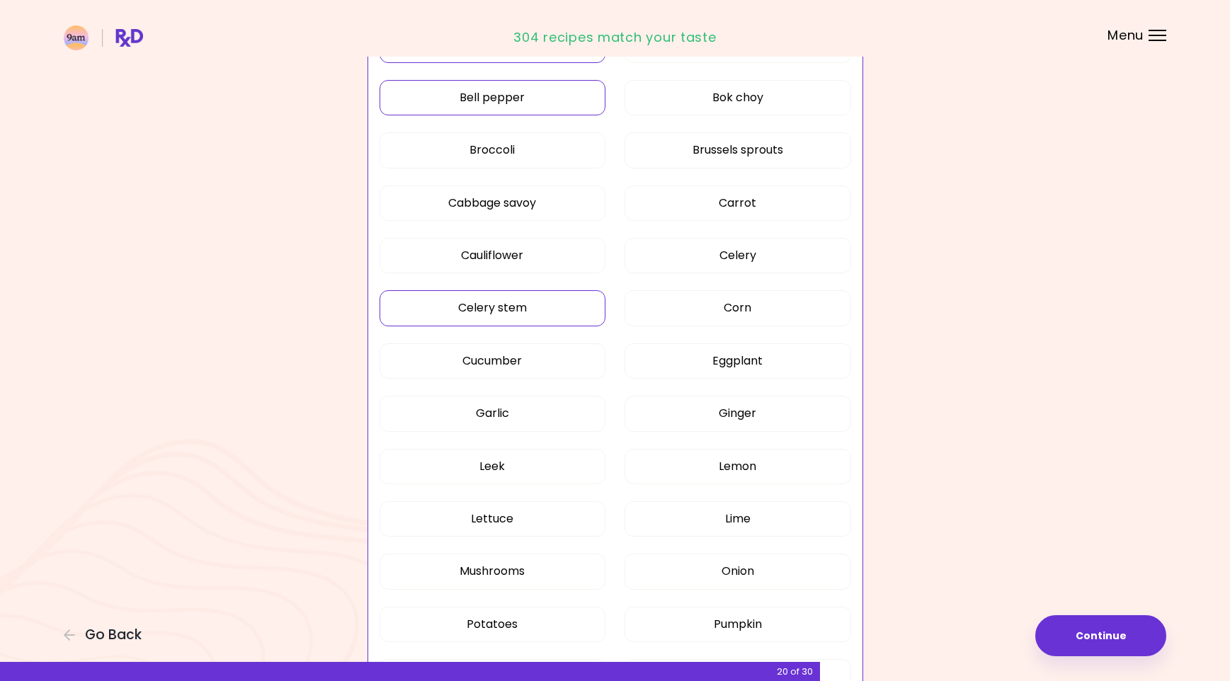
scroll to position [496, 0]
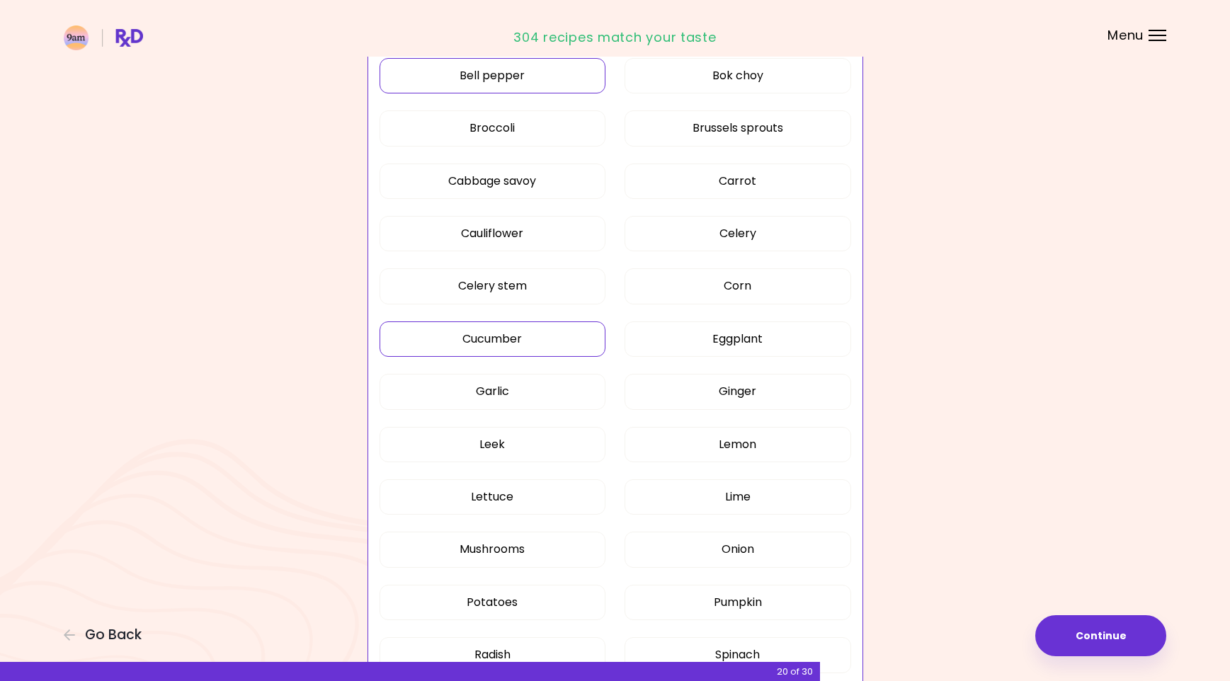
click at [553, 347] on button "Cucumber" at bounding box center [492, 338] width 227 height 35
click at [545, 382] on button "Garlic" at bounding box center [492, 391] width 227 height 35
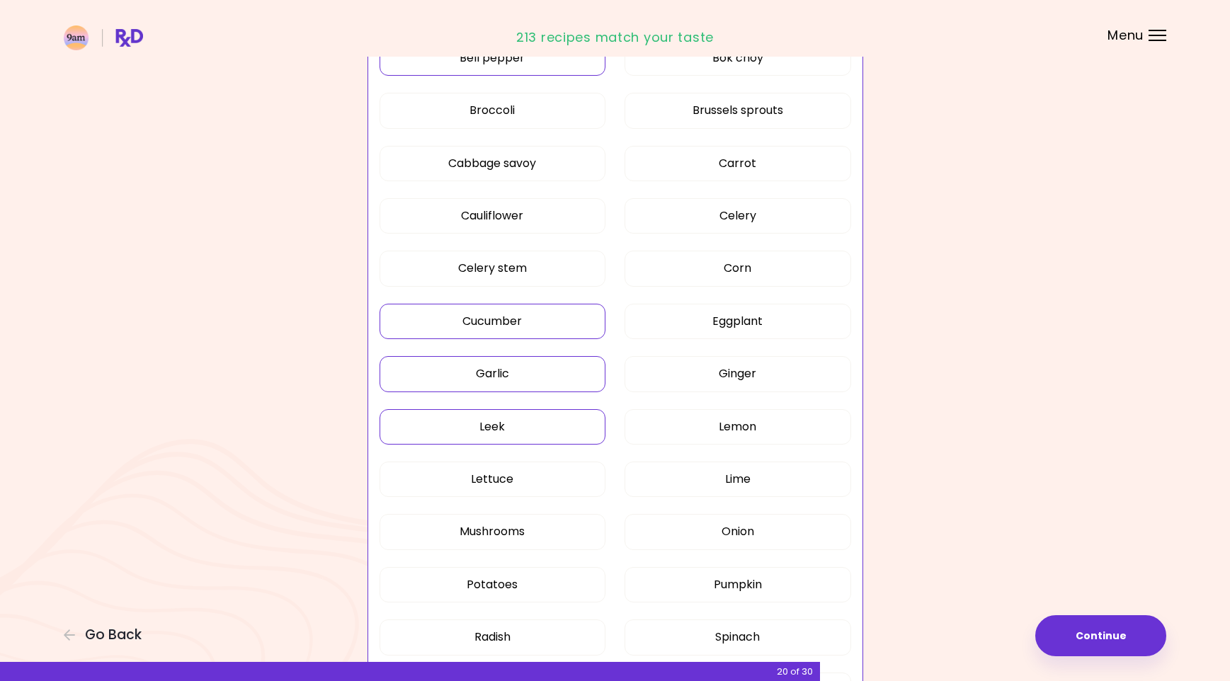
scroll to position [636, 0]
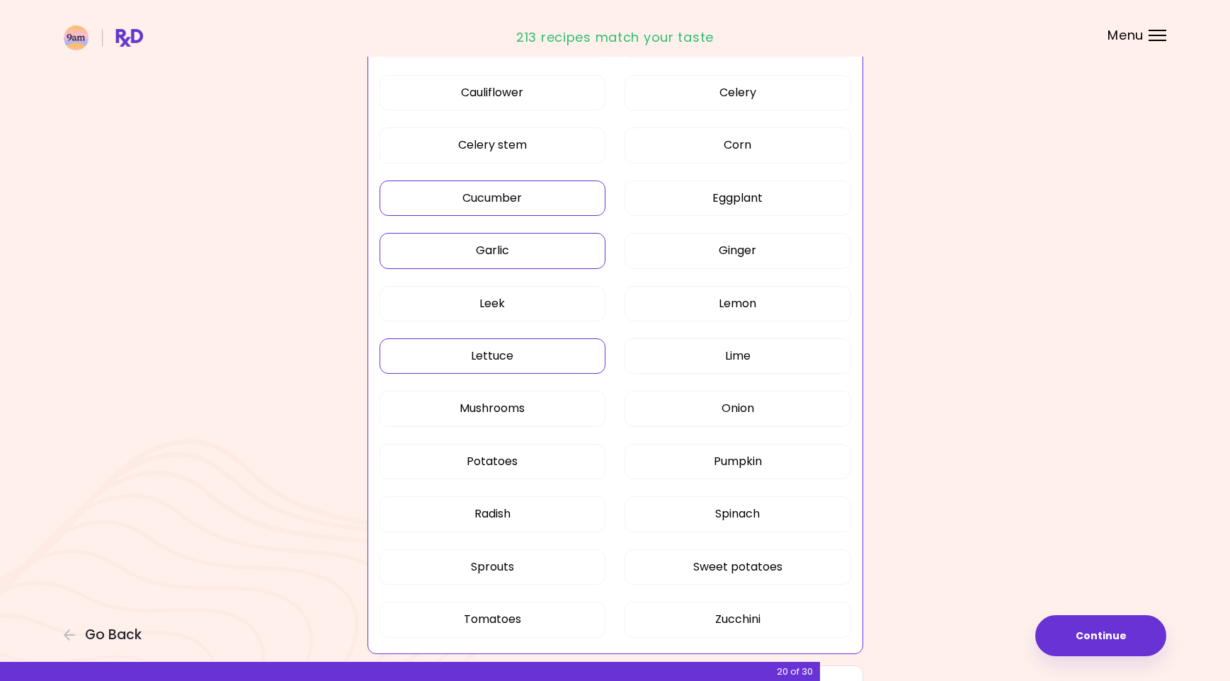
click at [561, 361] on button "Lettuce" at bounding box center [492, 355] width 227 height 35
click at [544, 412] on button "Mushrooms" at bounding box center [492, 408] width 227 height 35
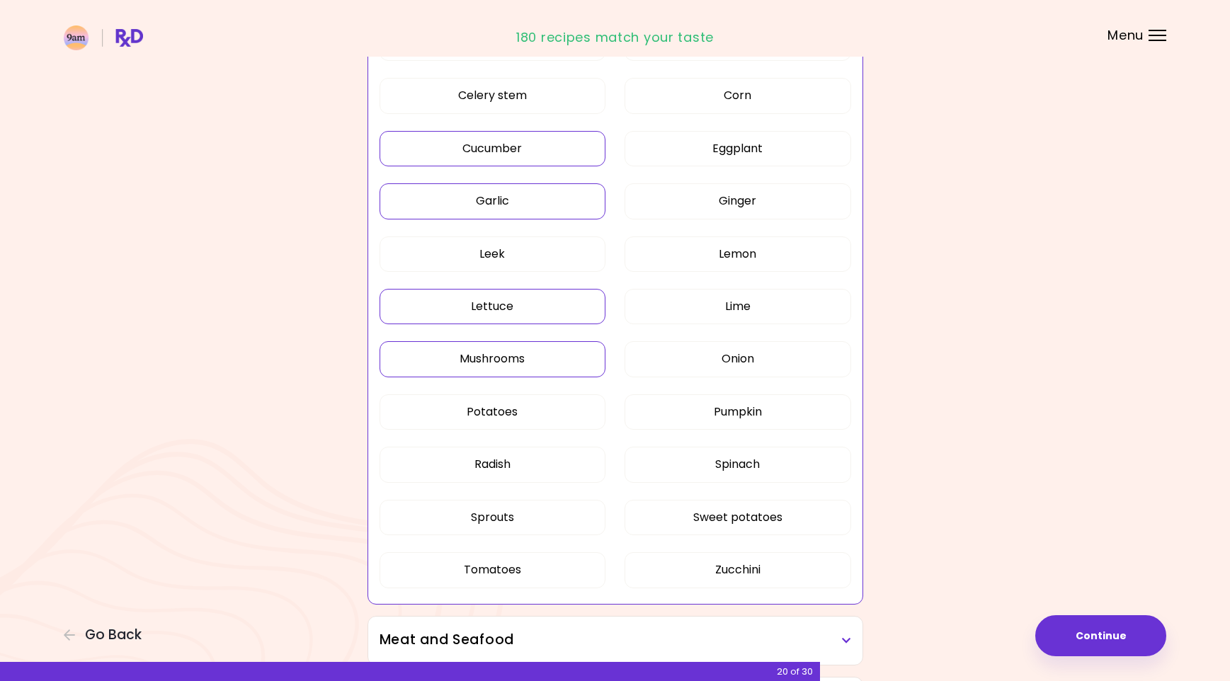
scroll to position [707, 0]
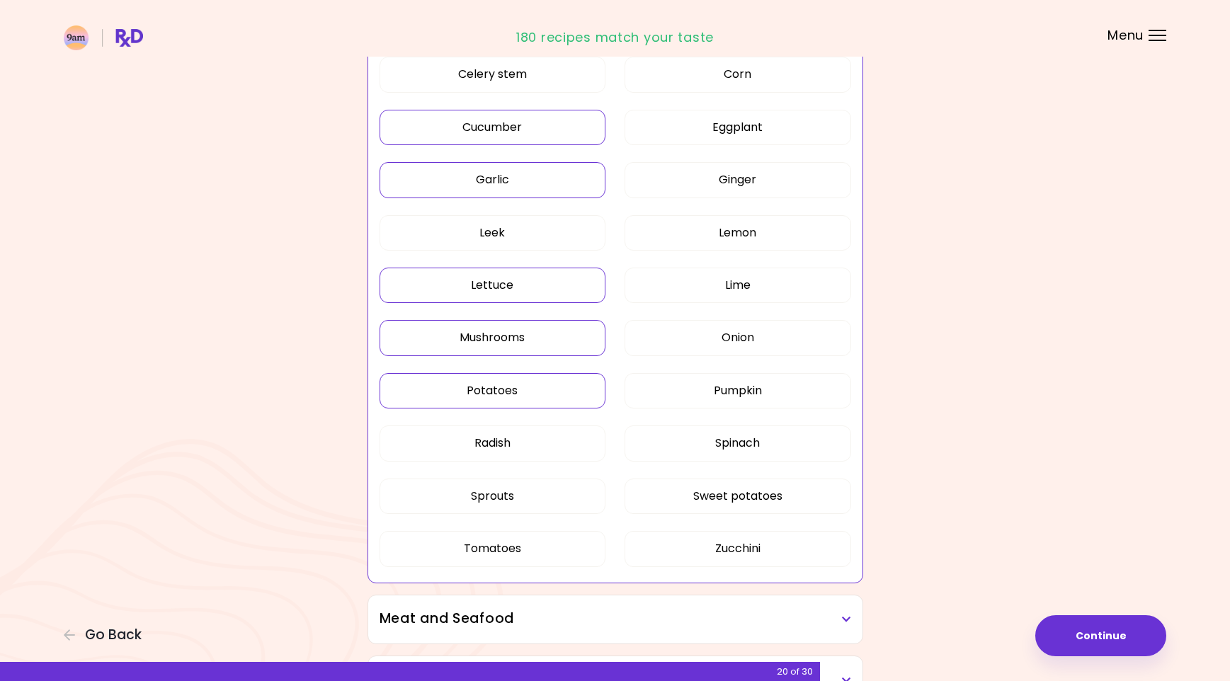
click at [542, 396] on button "Potatoes" at bounding box center [492, 390] width 227 height 35
click at [538, 544] on button "Tomatoes" at bounding box center [492, 548] width 227 height 35
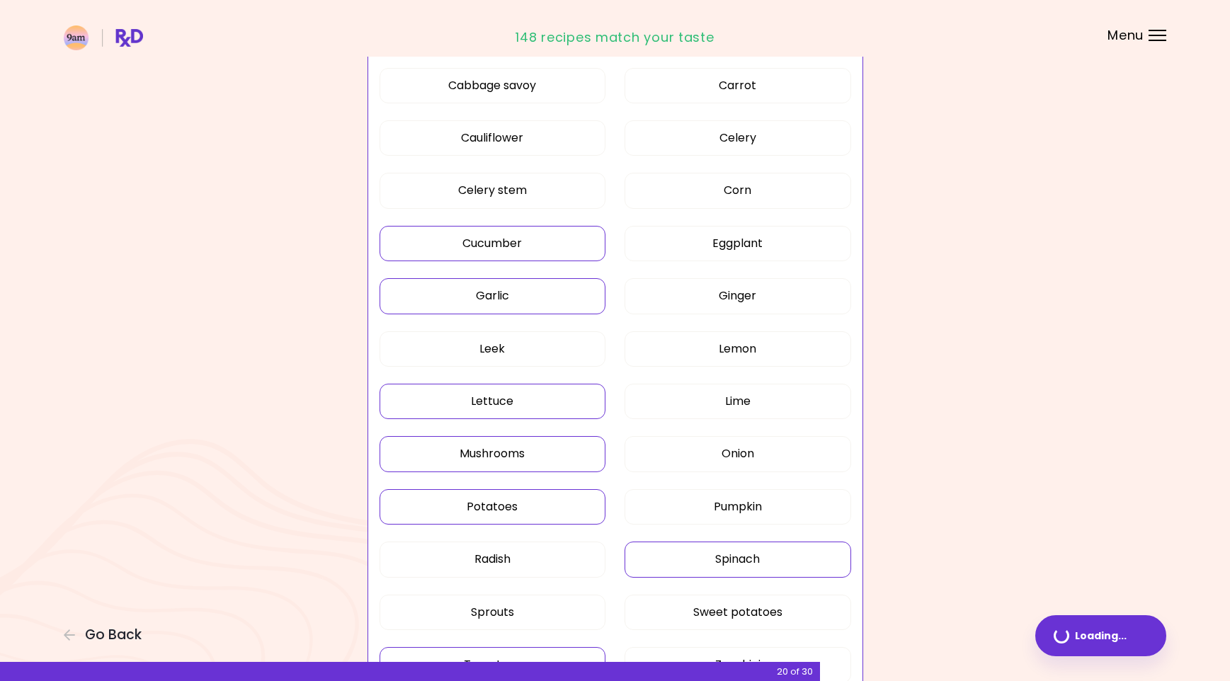
scroll to position [566, 0]
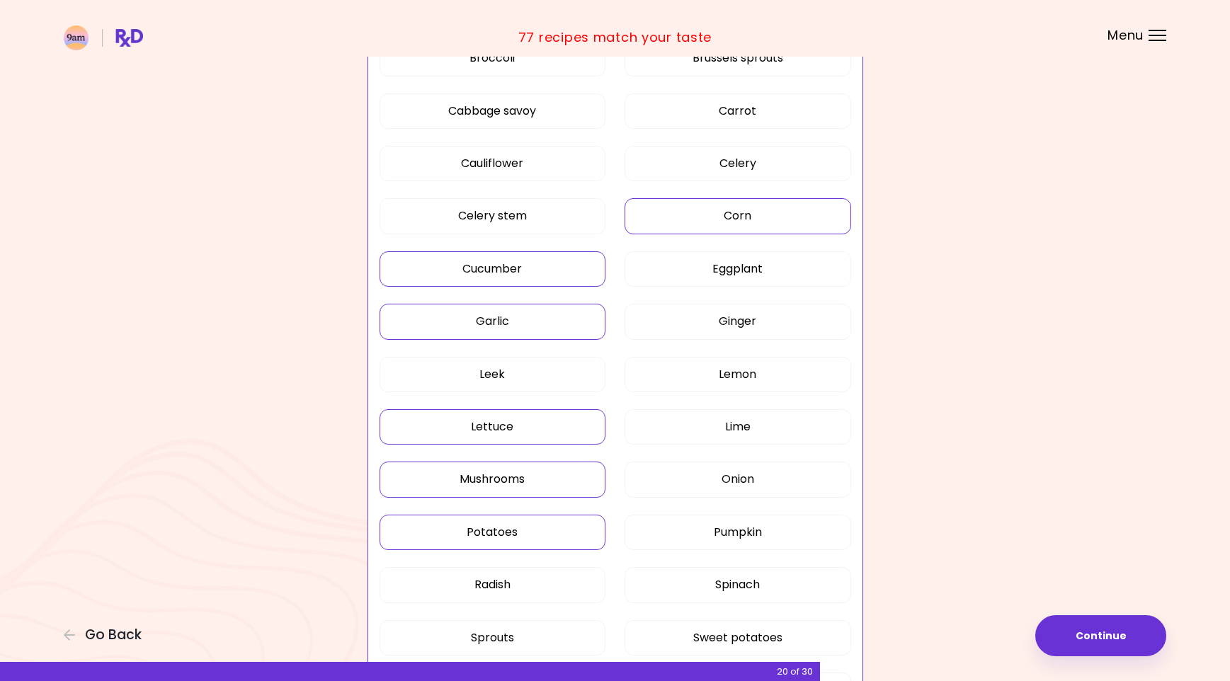
click at [734, 203] on button "Corn" at bounding box center [737, 215] width 227 height 35
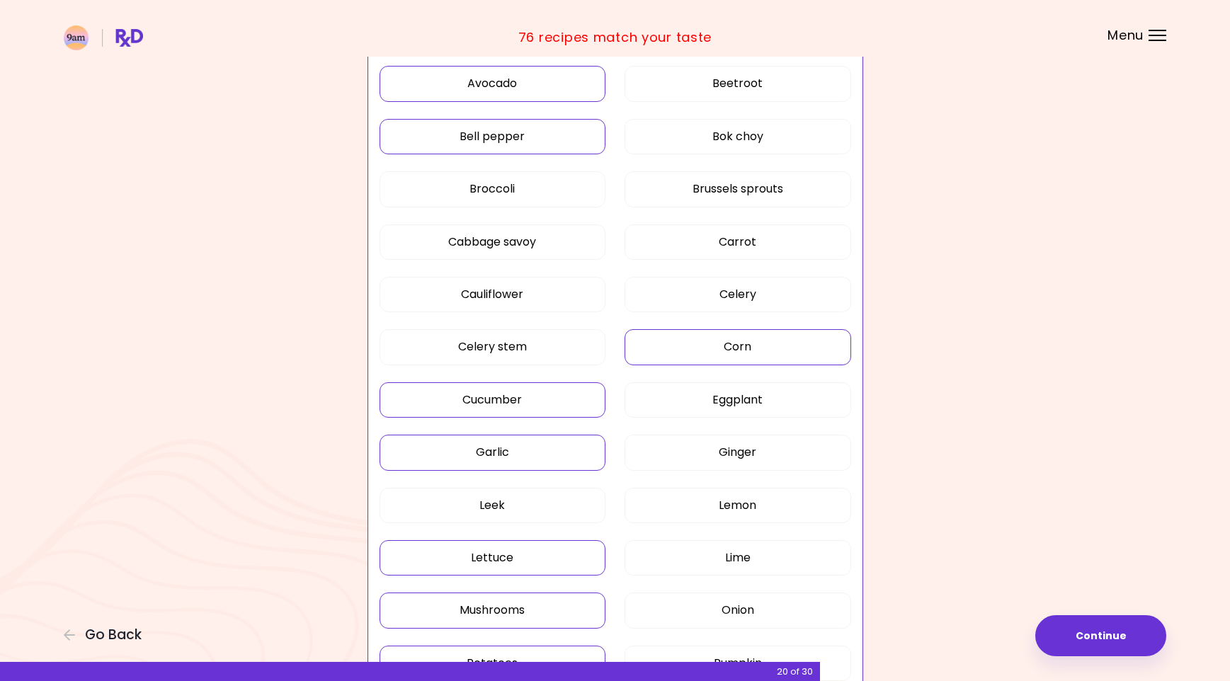
scroll to position [425, 0]
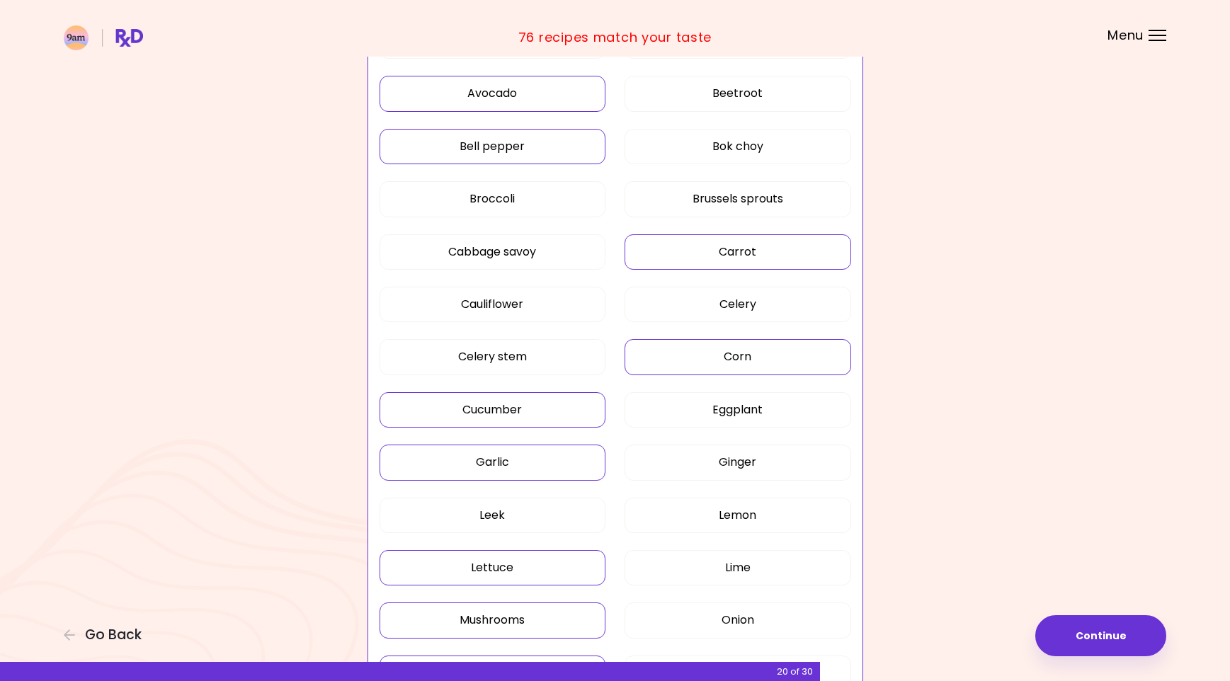
click at [704, 241] on button "Carrot" at bounding box center [737, 251] width 227 height 35
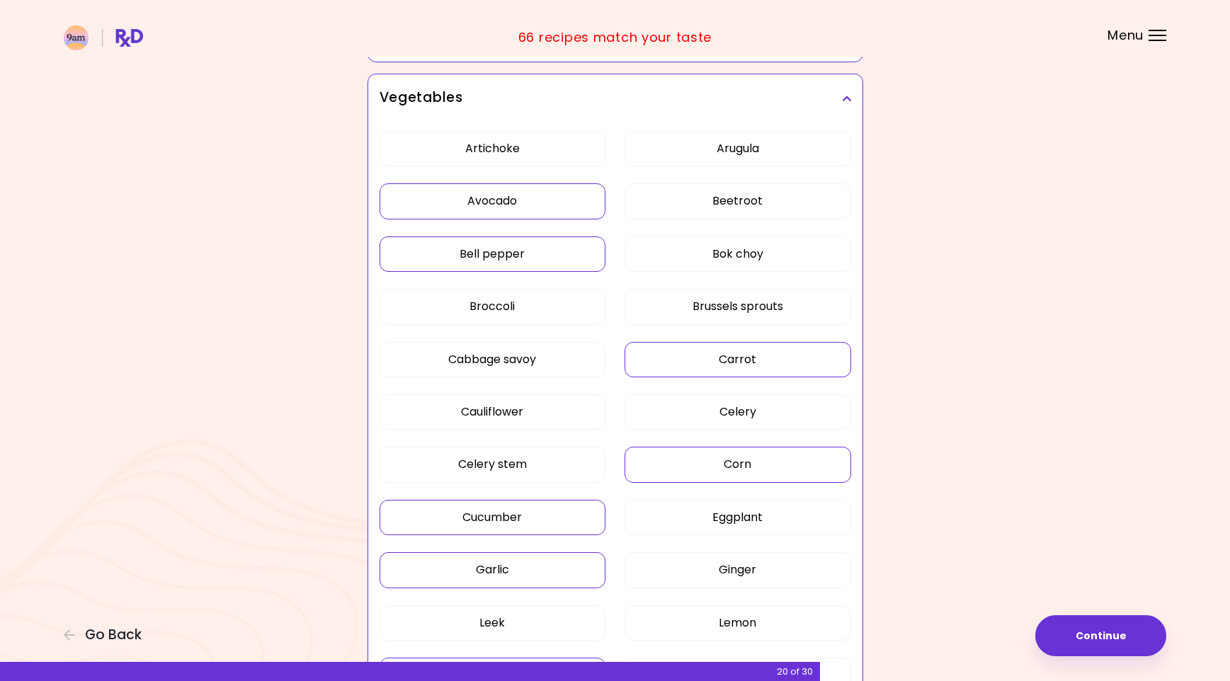
scroll to position [282, 0]
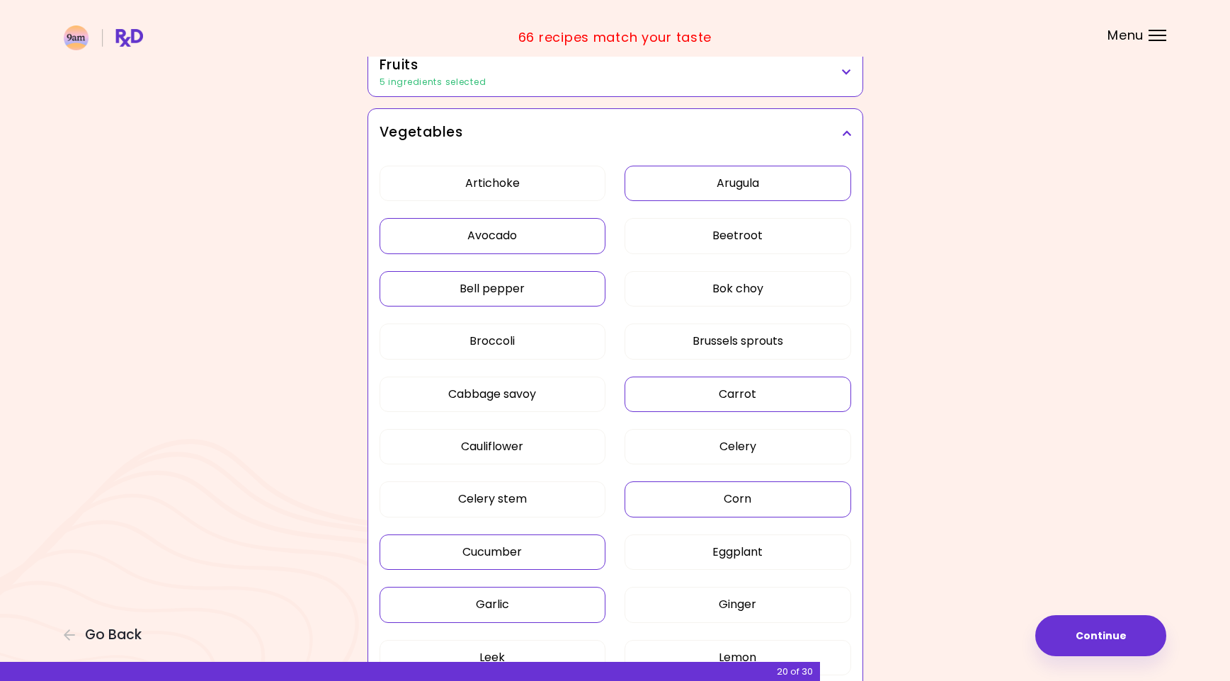
click at [714, 190] on button "Arugula" at bounding box center [737, 183] width 227 height 35
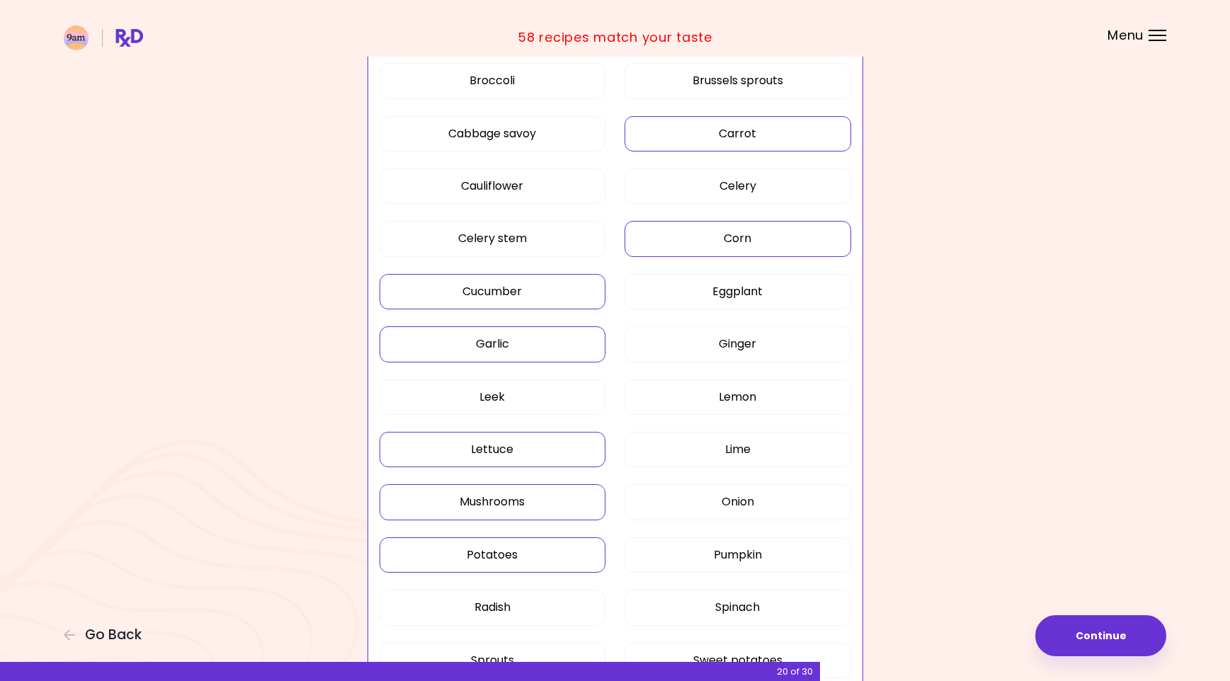
scroll to position [636, 0]
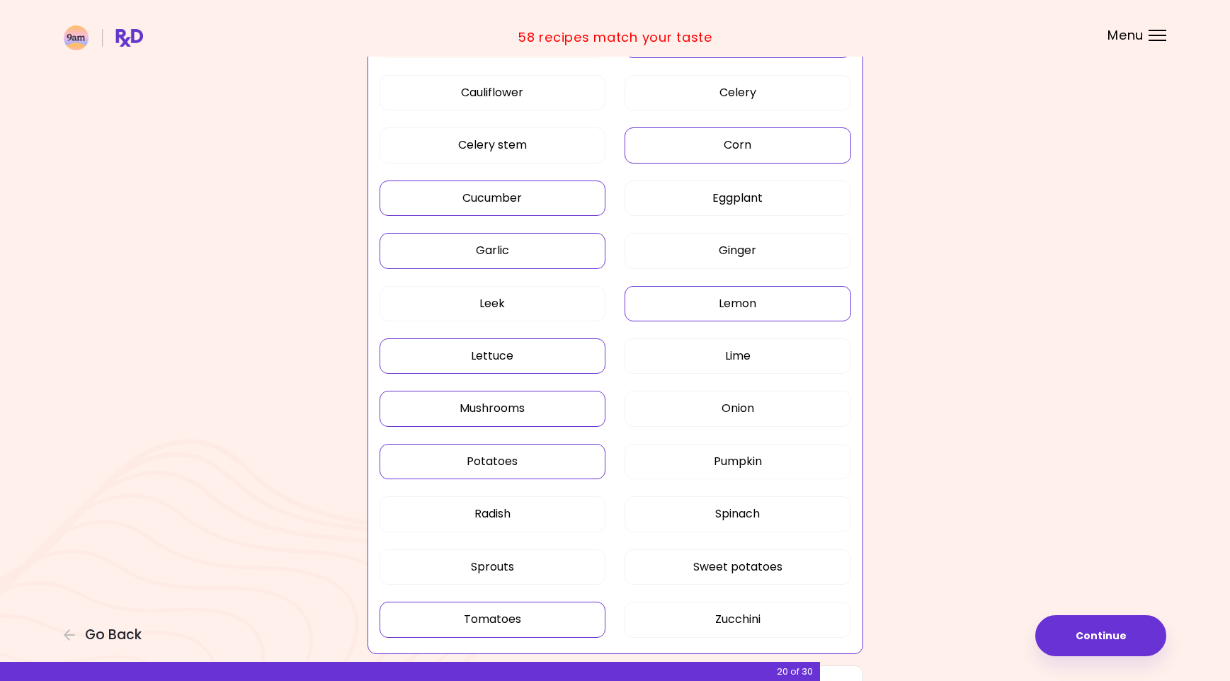
click at [690, 307] on button "Lemon" at bounding box center [737, 303] width 227 height 35
click at [690, 349] on div "Artichoke Arugula Avocado Beetroot Bell pepper Bok choy Broccoli Brussels sprou…" at bounding box center [615, 230] width 472 height 855
click at [690, 350] on button "Lime" at bounding box center [737, 355] width 227 height 35
click at [702, 407] on button "Onion" at bounding box center [737, 408] width 227 height 35
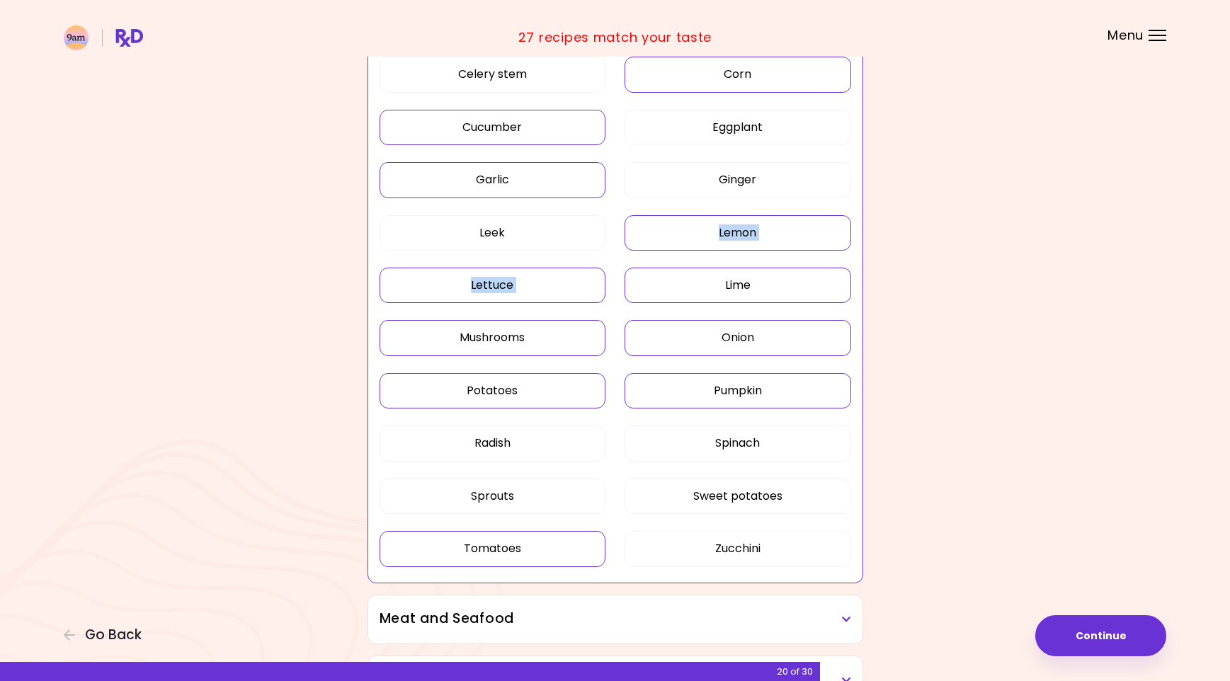
click at [701, 382] on button "Pumpkin" at bounding box center [737, 390] width 227 height 35
click at [690, 489] on button "Sweet potatoes" at bounding box center [737, 496] width 227 height 35
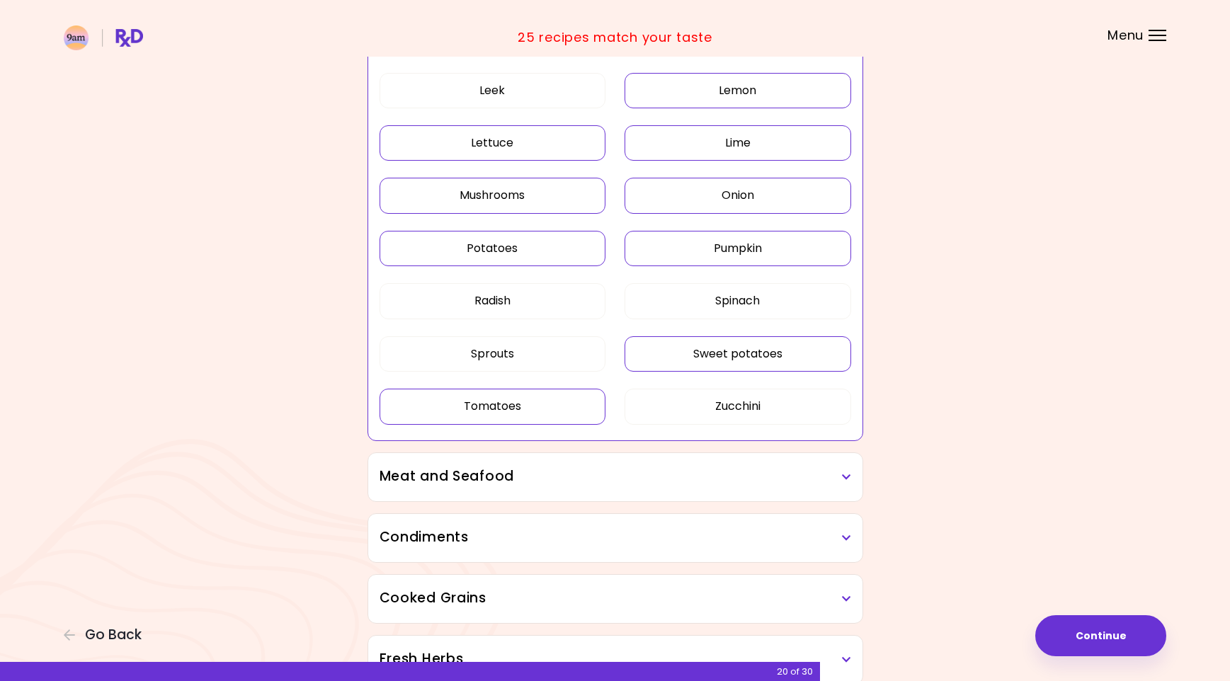
click at [604, 482] on h3 "Meat and Seafood" at bounding box center [615, 477] width 472 height 21
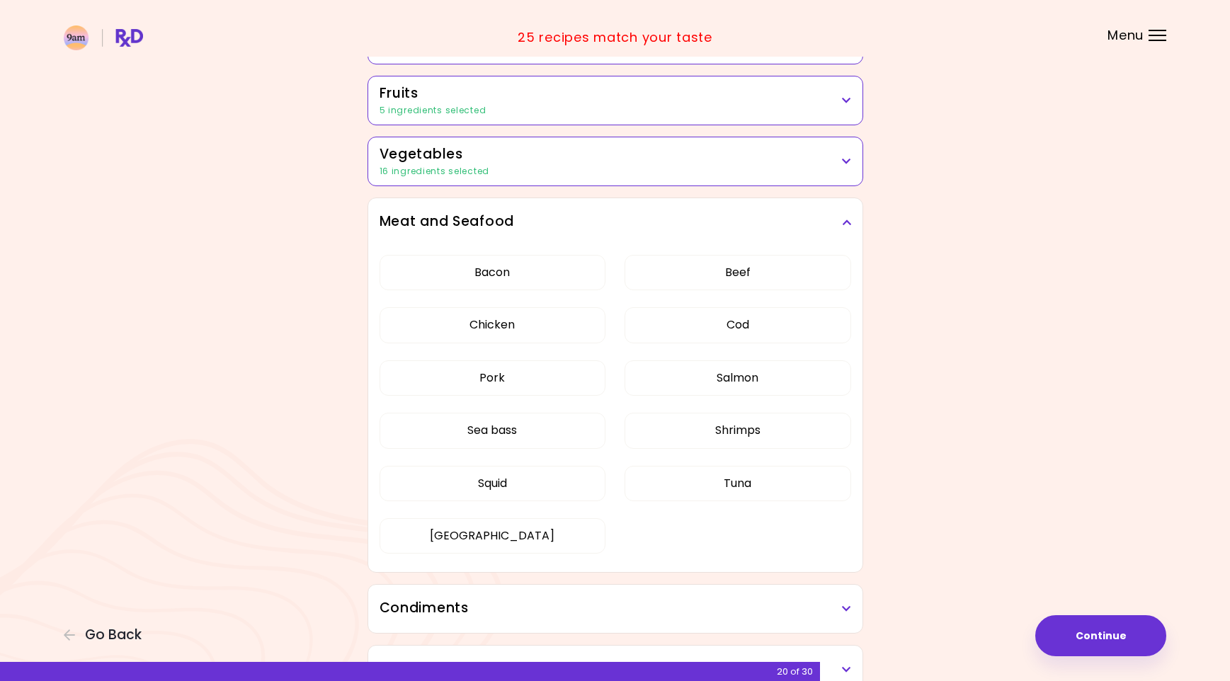
scroll to position [282, 0]
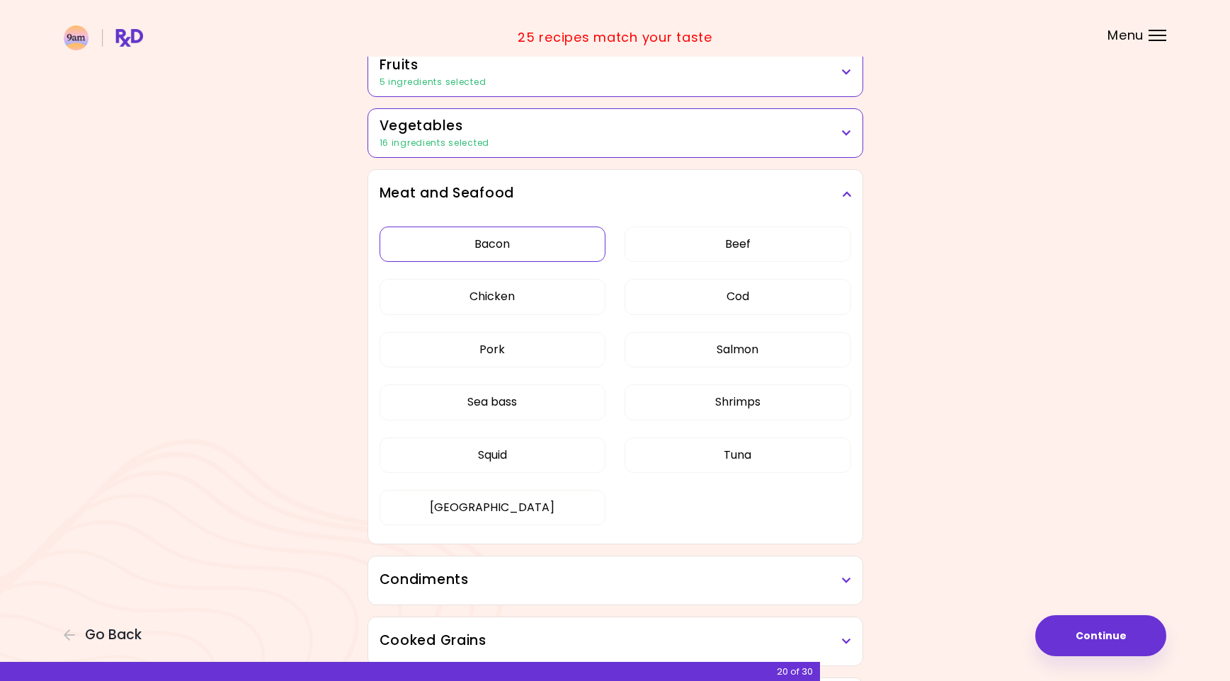
click at [525, 252] on button "Bacon" at bounding box center [492, 244] width 227 height 35
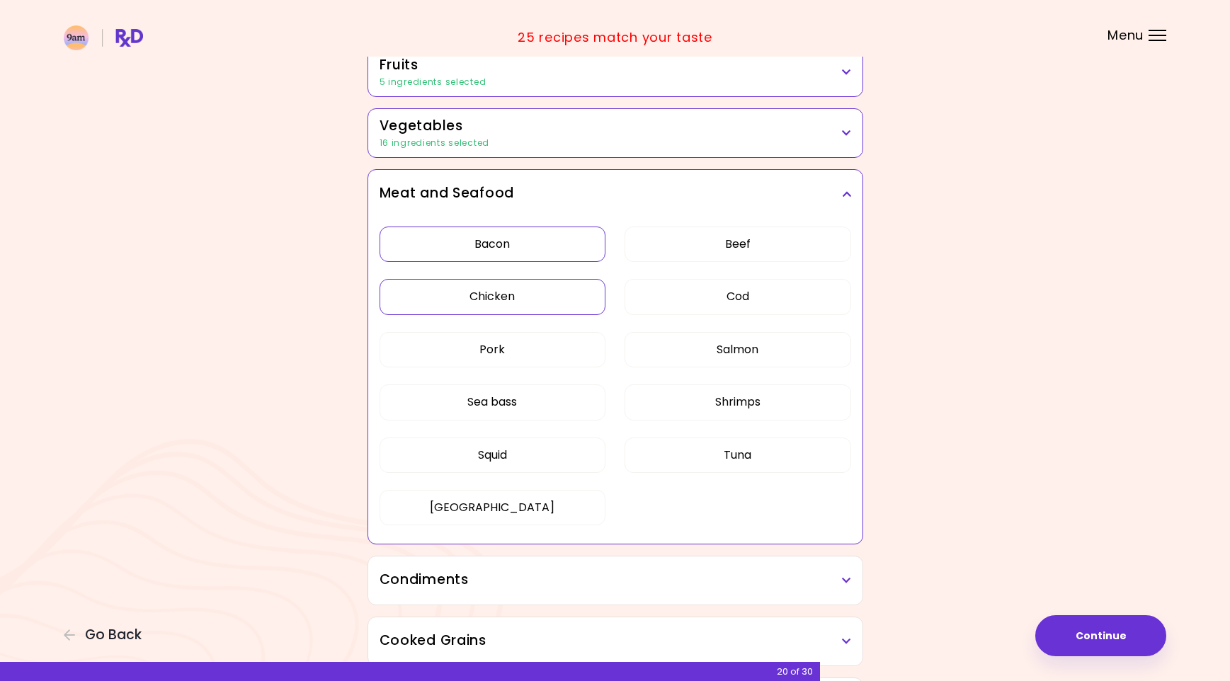
click at [566, 297] on button "Chicken" at bounding box center [492, 296] width 227 height 35
click at [525, 355] on button "Pork" at bounding box center [492, 349] width 227 height 35
click at [527, 392] on button "Sea bass" at bounding box center [492, 401] width 227 height 35
click at [535, 506] on button "[GEOGRAPHIC_DATA]" at bounding box center [492, 507] width 227 height 35
click at [748, 223] on div "Bacon Beef Chicken Cod Pork Salmon Sea bass Shrimps Squid Tuna Turkey" at bounding box center [615, 381] width 472 height 327
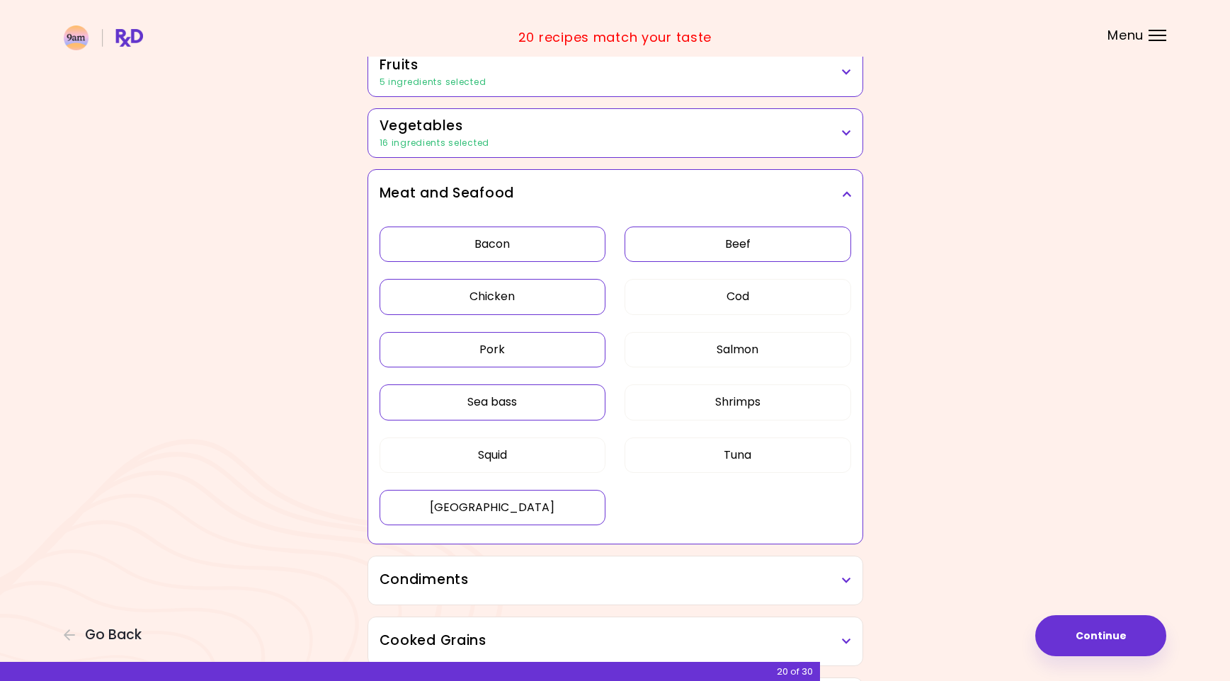
click at [742, 253] on button "Beef" at bounding box center [737, 244] width 227 height 35
click at [734, 287] on button "Cod" at bounding box center [737, 296] width 227 height 35
click at [704, 408] on button "Shrimps" at bounding box center [737, 401] width 227 height 35
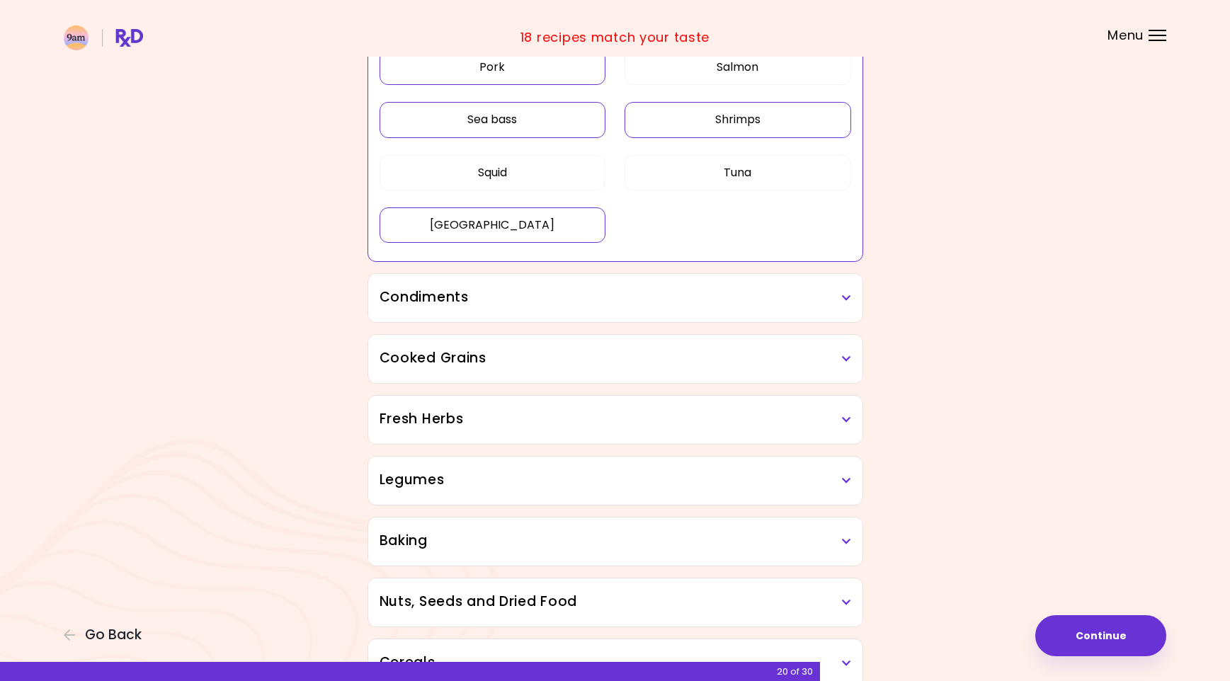
scroll to position [566, 0]
click at [650, 321] on div "Dried Herbs and Spices 7 ingredients selected Adobo Annatto seeds Chilli Cinnam…" at bounding box center [615, 271] width 510 height 1320
click at [651, 298] on h3 "Condiments" at bounding box center [615, 297] width 472 height 21
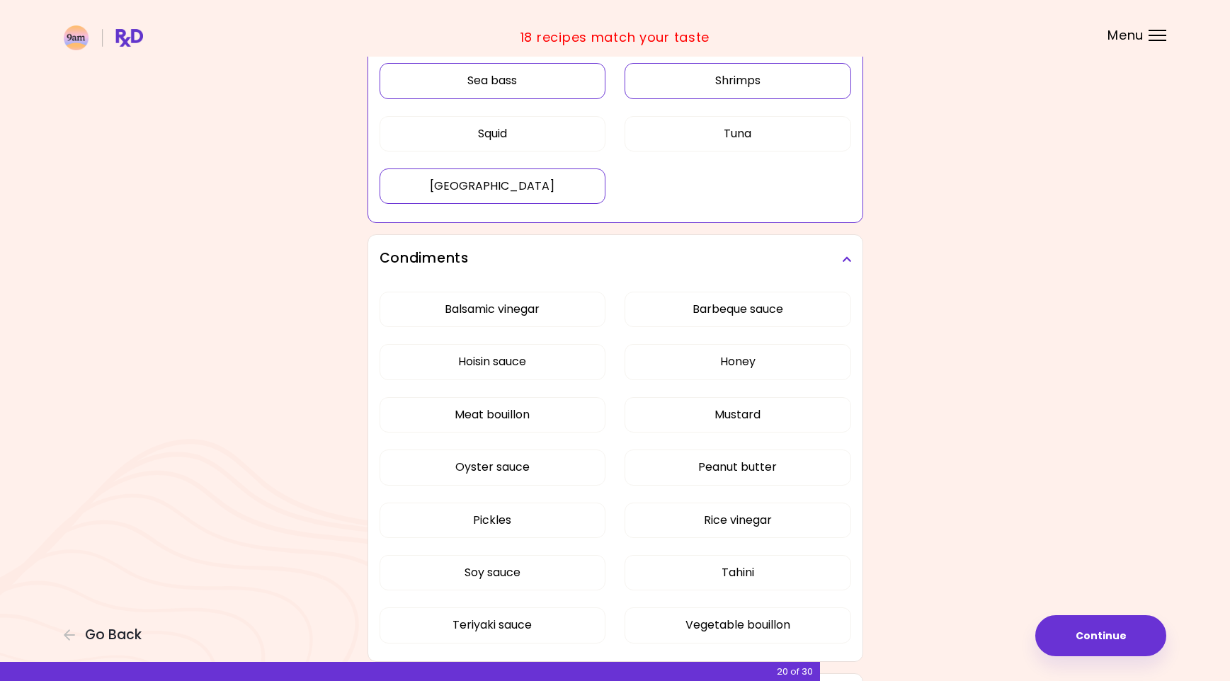
scroll to position [636, 0]
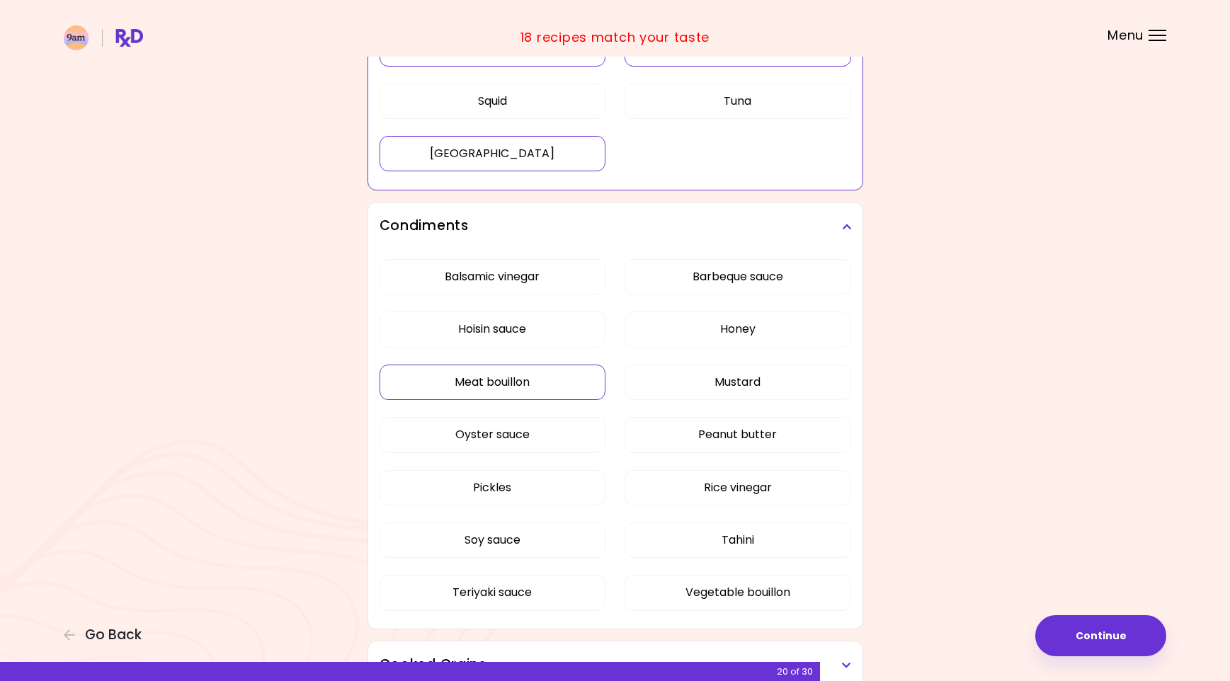
click at [569, 375] on div "Balsamic vinegar Barbeque sauce Hoisin sauce Honey Meat bouillon Mustard Oyster…" at bounding box center [615, 441] width 472 height 380
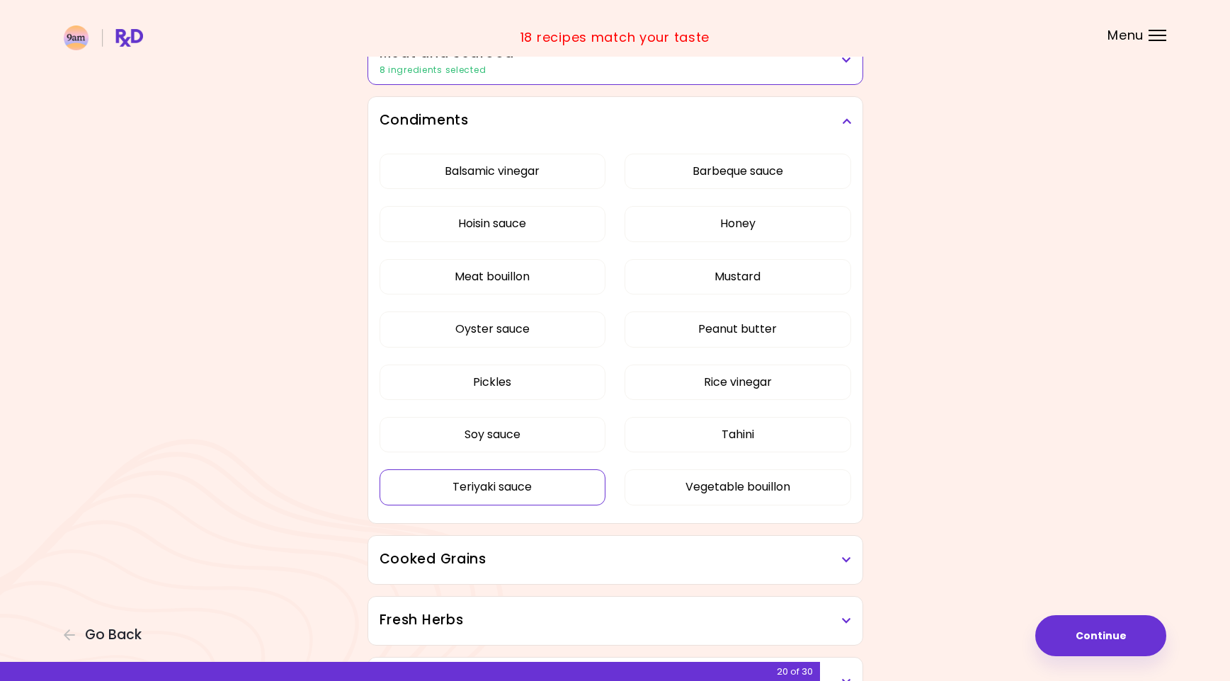
scroll to position [353, 0]
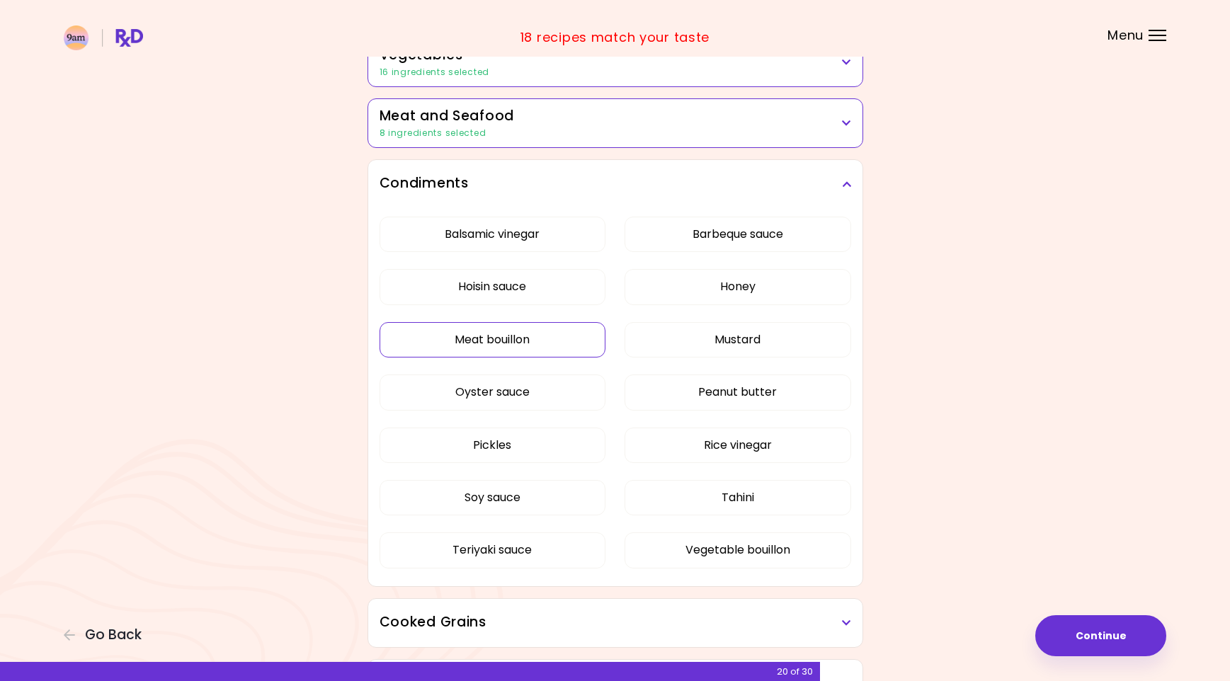
click at [560, 333] on button "Meat bouillon" at bounding box center [492, 339] width 227 height 35
click at [575, 434] on button "Pickles" at bounding box center [492, 445] width 227 height 35
click at [498, 491] on button "Soy sauce" at bounding box center [492, 497] width 227 height 35
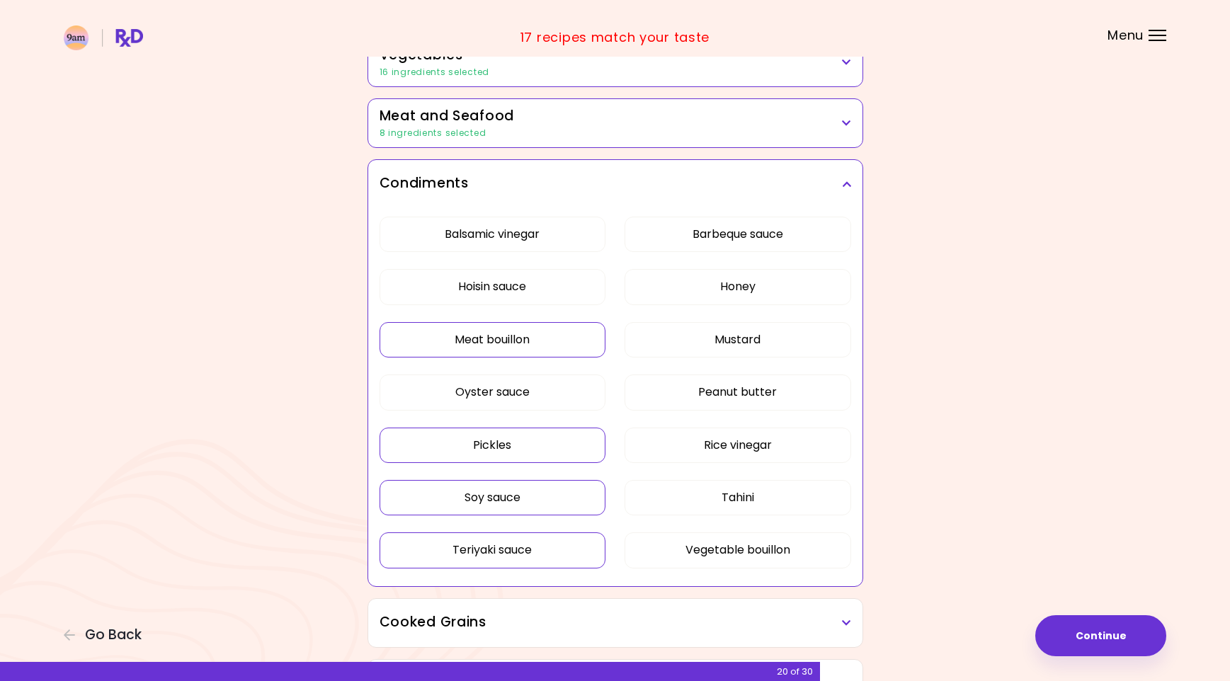
click at [503, 542] on button "Teriyaki sauce" at bounding box center [492, 549] width 227 height 35
click at [590, 230] on button "Balsamic vinegar" at bounding box center [492, 234] width 227 height 35
click at [747, 234] on button "Barbeque sauce" at bounding box center [737, 234] width 227 height 35
click at [754, 275] on button "Honey" at bounding box center [737, 286] width 227 height 35
click at [754, 333] on button "Mustard" at bounding box center [737, 339] width 227 height 35
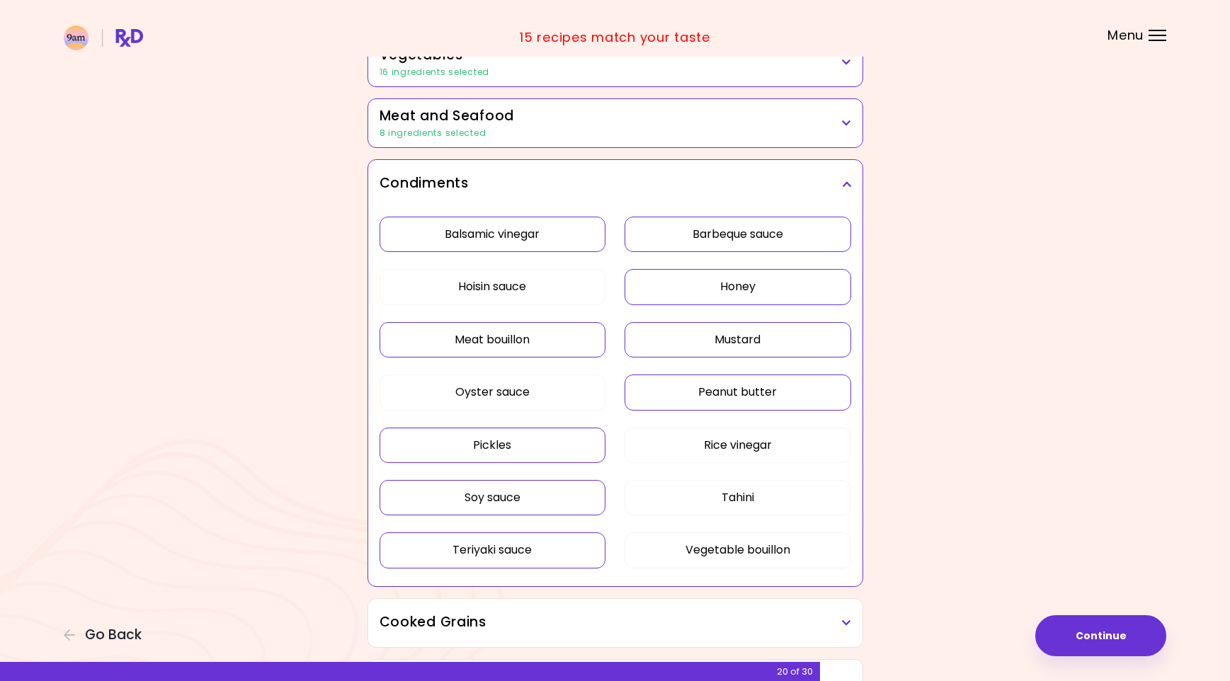
click at [750, 375] on button "Peanut butter" at bounding box center [737, 392] width 227 height 35
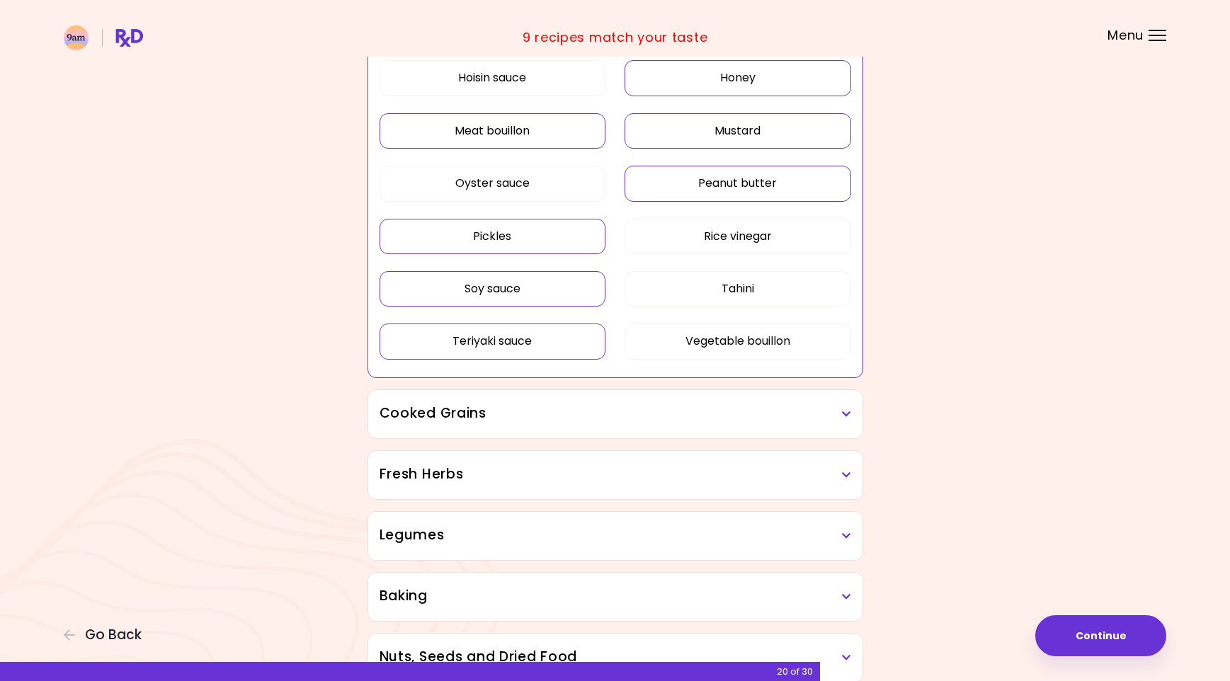
scroll to position [566, 0]
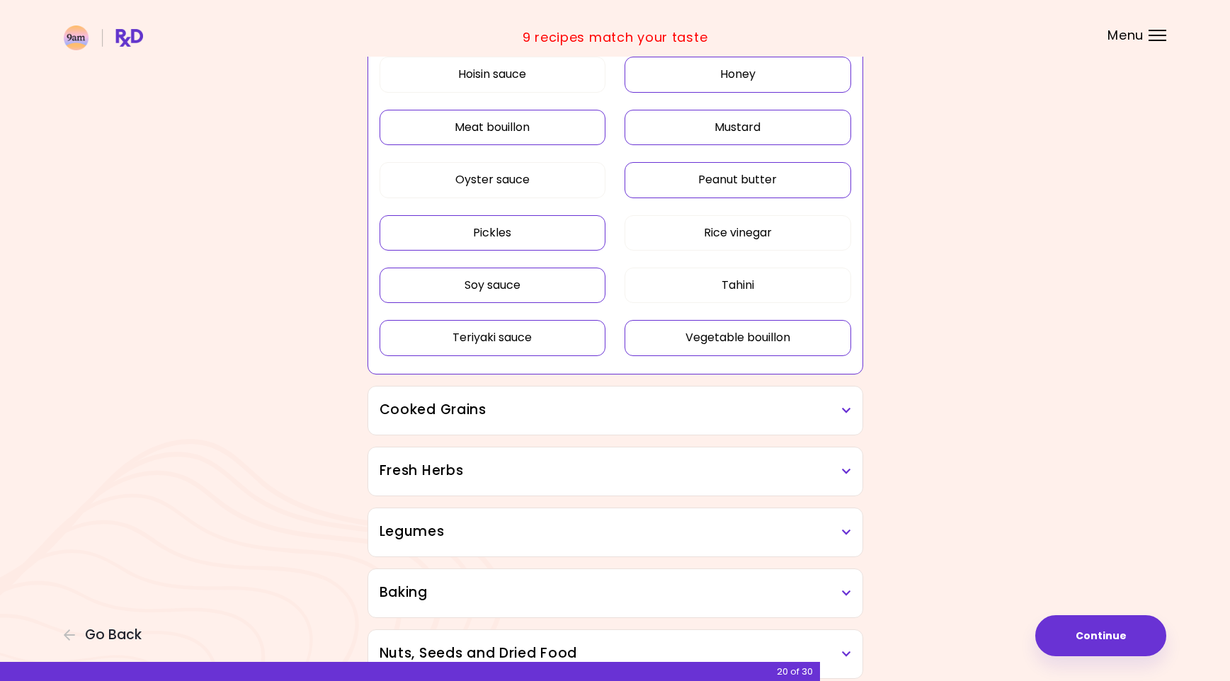
click at [703, 336] on button "Vegetable bouillon" at bounding box center [737, 337] width 227 height 35
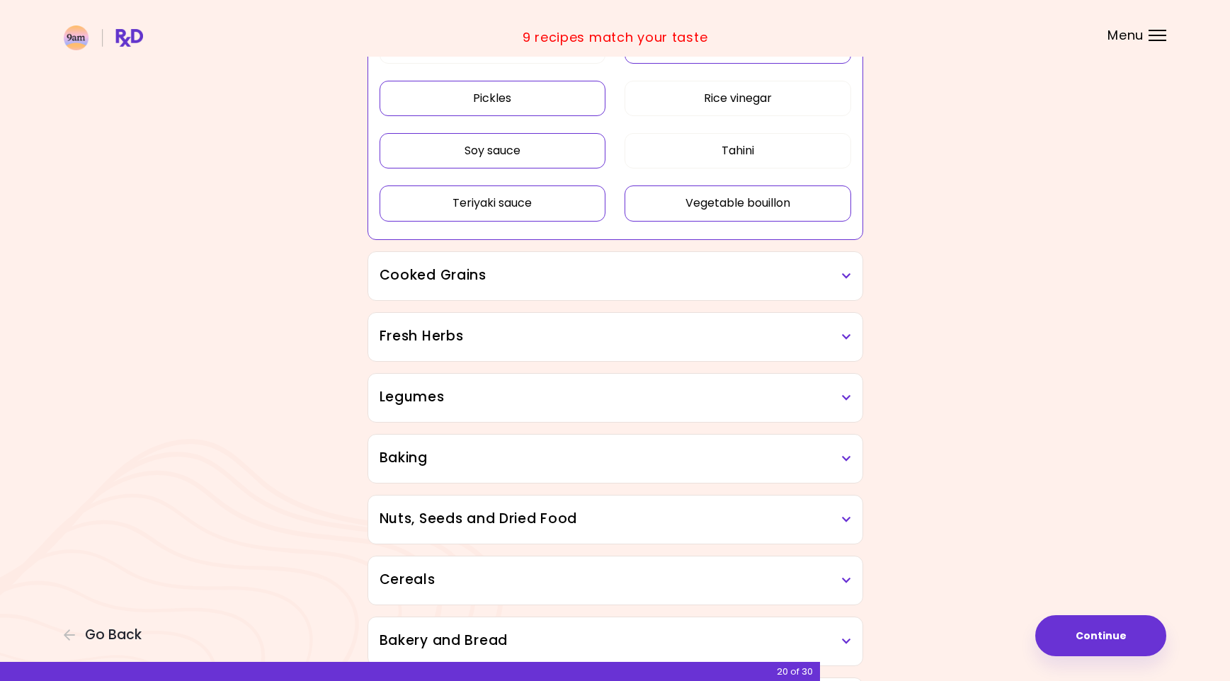
scroll to position [707, 0]
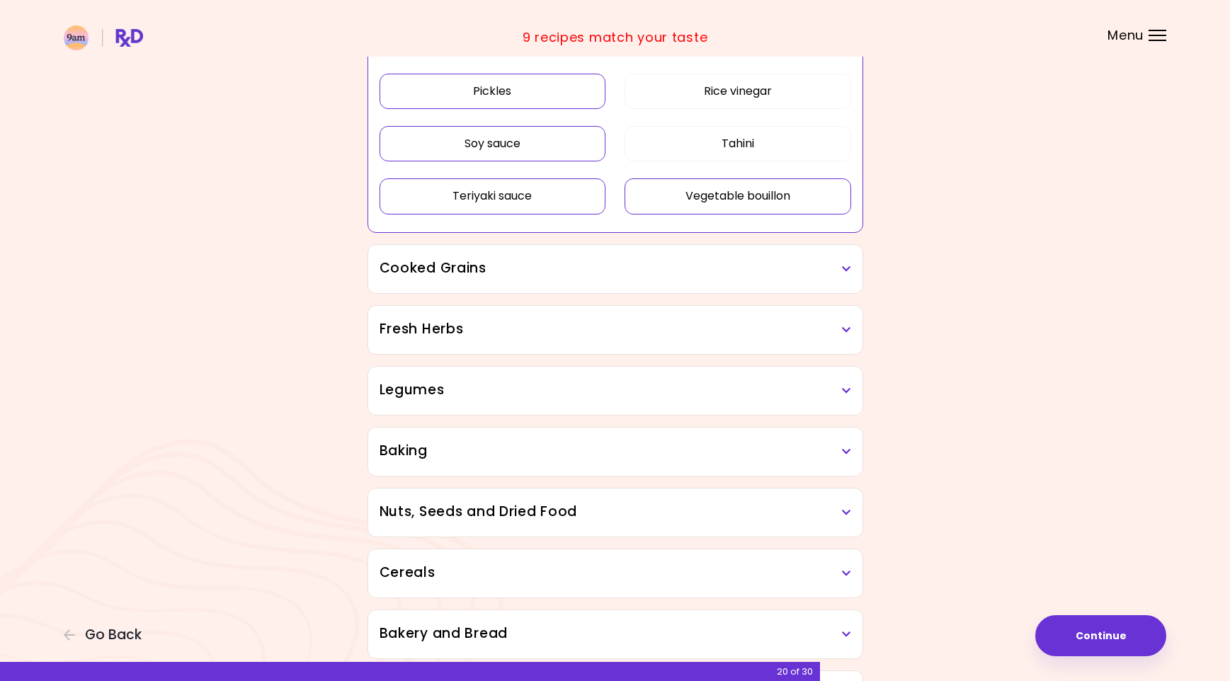
click at [586, 277] on div "Cooked Grains" at bounding box center [615, 269] width 494 height 48
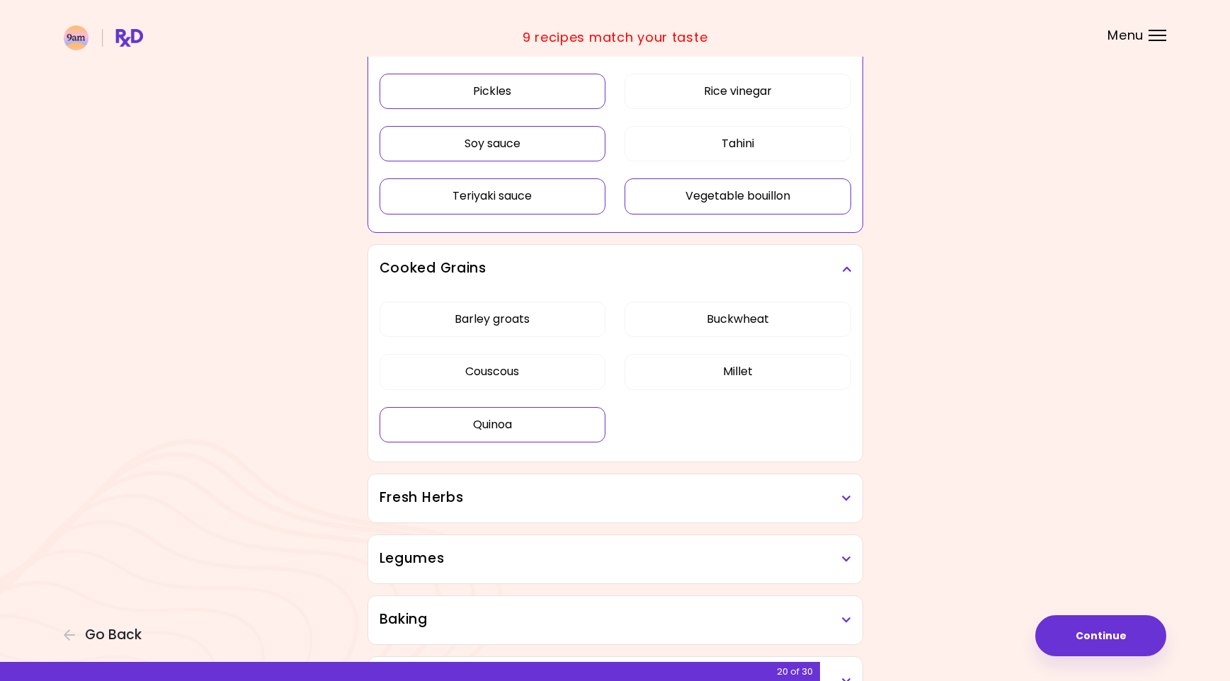
click at [547, 414] on div "Barley groats Buckwheat Couscous Millet Quinoa" at bounding box center [615, 377] width 472 height 169
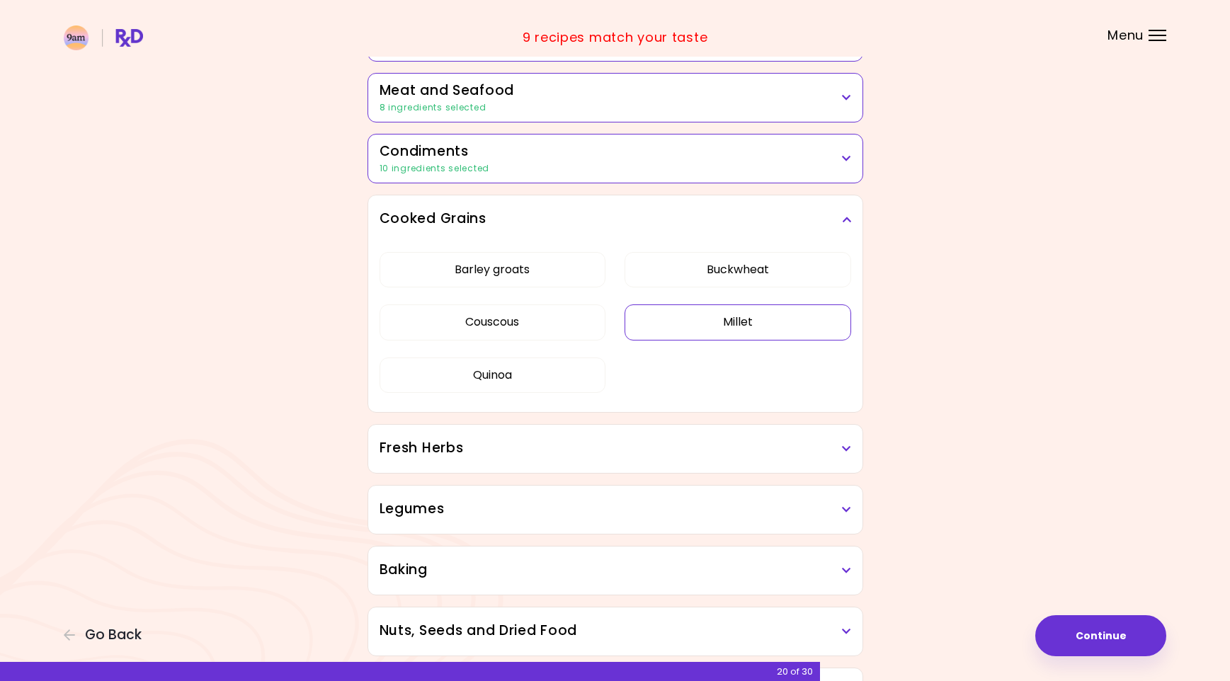
scroll to position [353, 0]
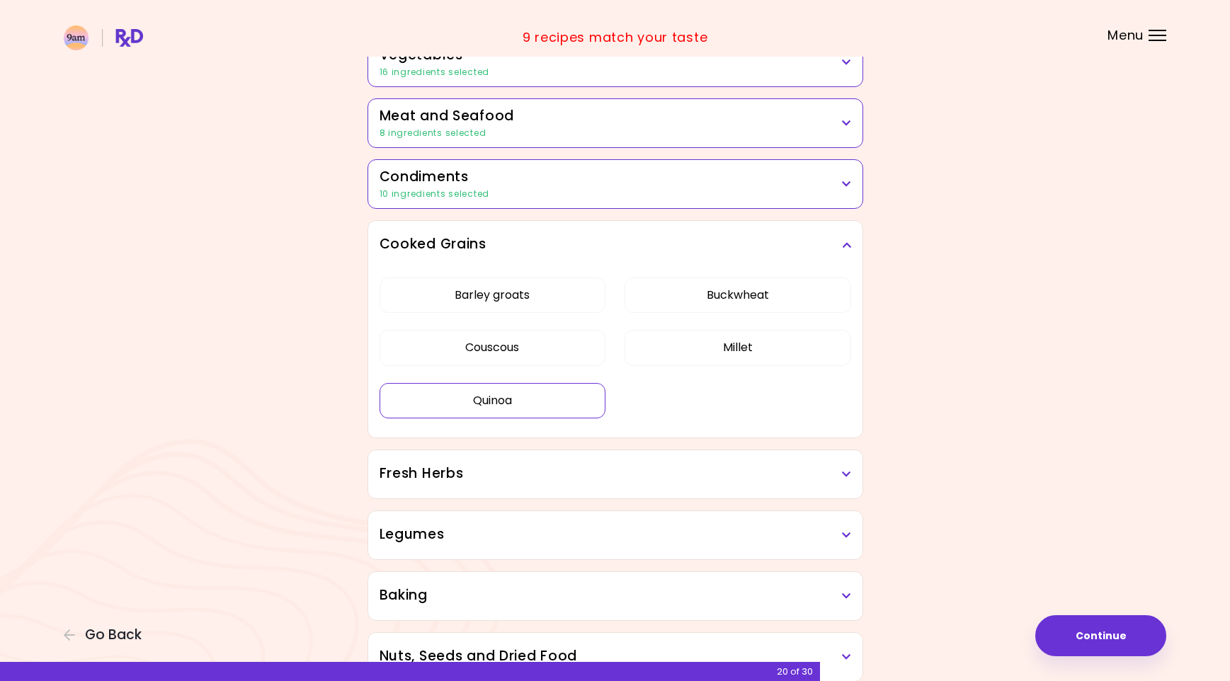
click at [554, 391] on button "Quinoa" at bounding box center [492, 400] width 227 height 35
click at [690, 296] on button "Buckwheat" at bounding box center [737, 295] width 227 height 35
click at [855, 244] on div "Cooked Grains" at bounding box center [615, 245] width 494 height 48
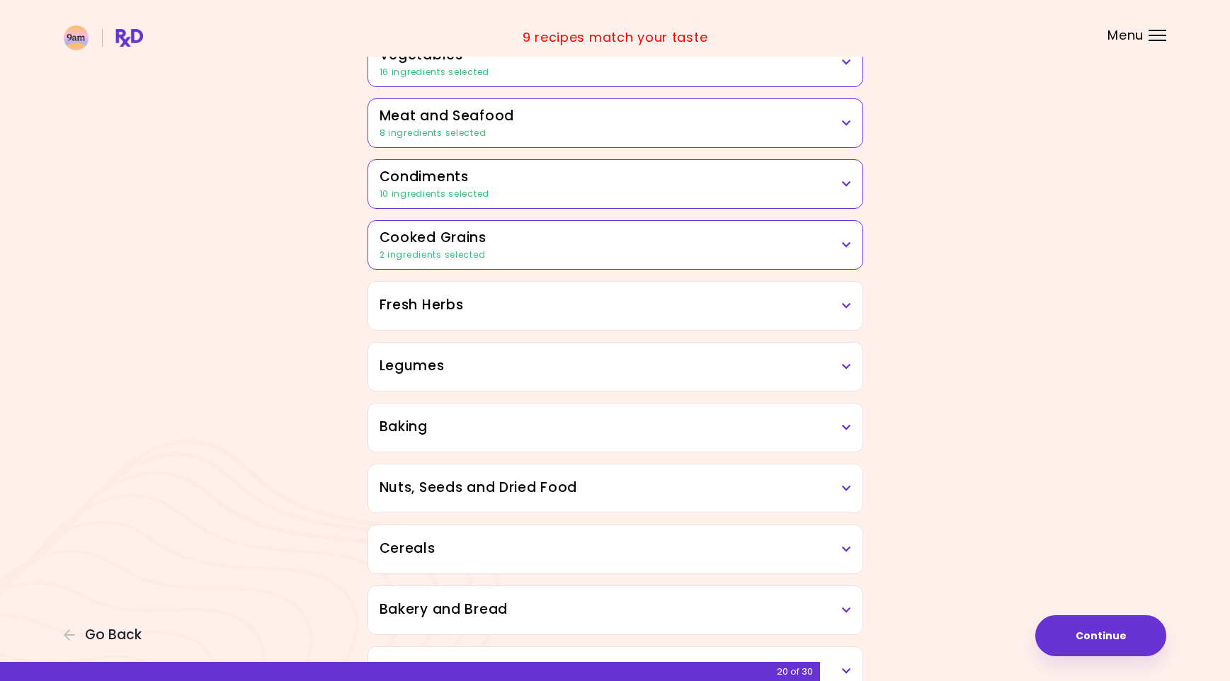
click at [612, 295] on h3 "Fresh Herbs" at bounding box center [615, 305] width 472 height 21
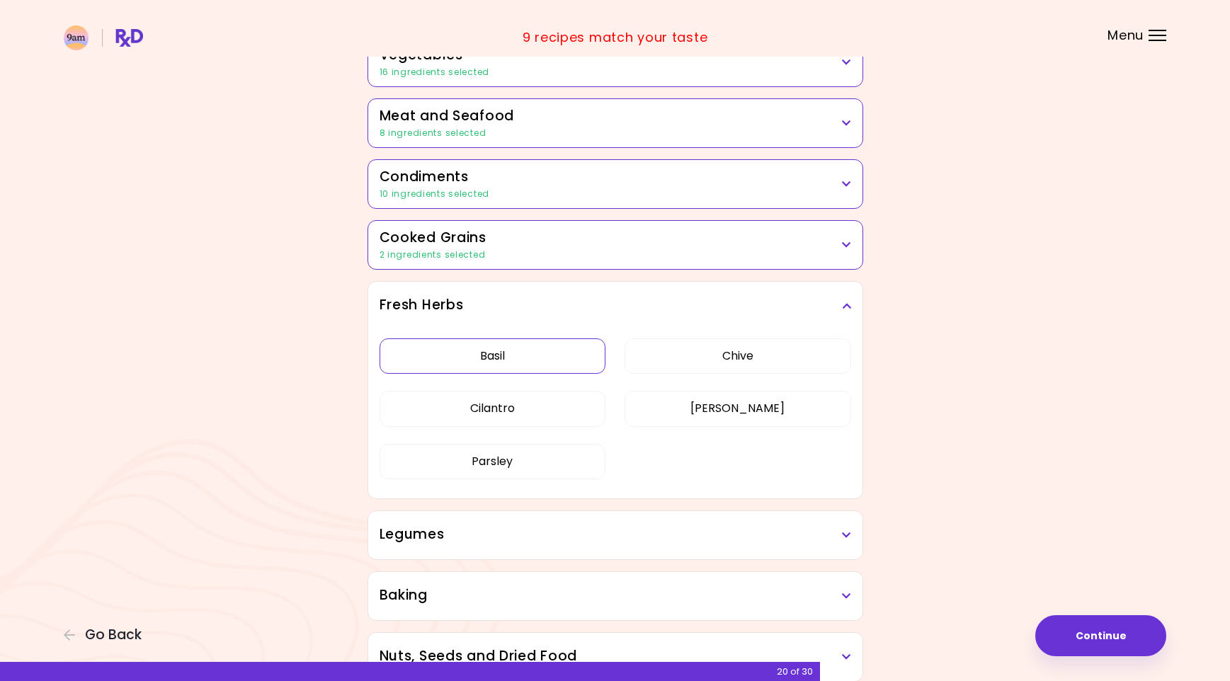
click at [518, 352] on button "Basil" at bounding box center [492, 355] width 227 height 35
click at [527, 446] on button "Parsley" at bounding box center [492, 461] width 227 height 35
click at [682, 402] on button "[PERSON_NAME]" at bounding box center [737, 408] width 227 height 35
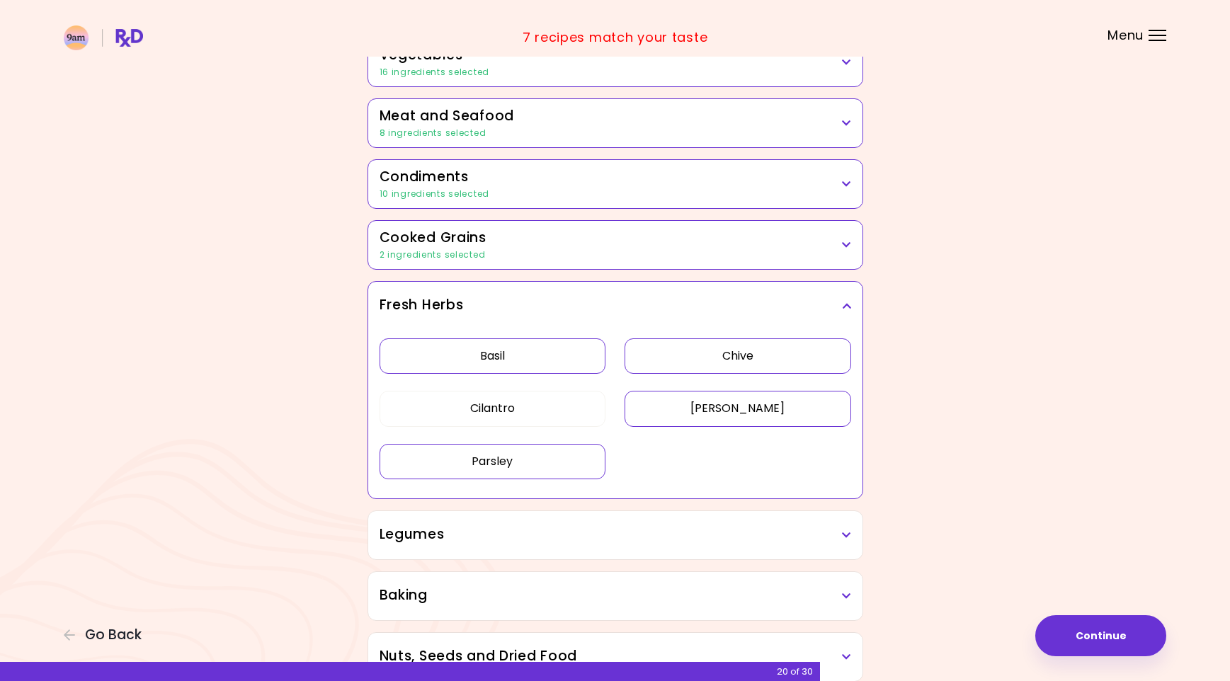
click at [699, 358] on button "Chive" at bounding box center [737, 355] width 227 height 35
click at [721, 302] on h3 "Fresh Herbs" at bounding box center [615, 305] width 472 height 21
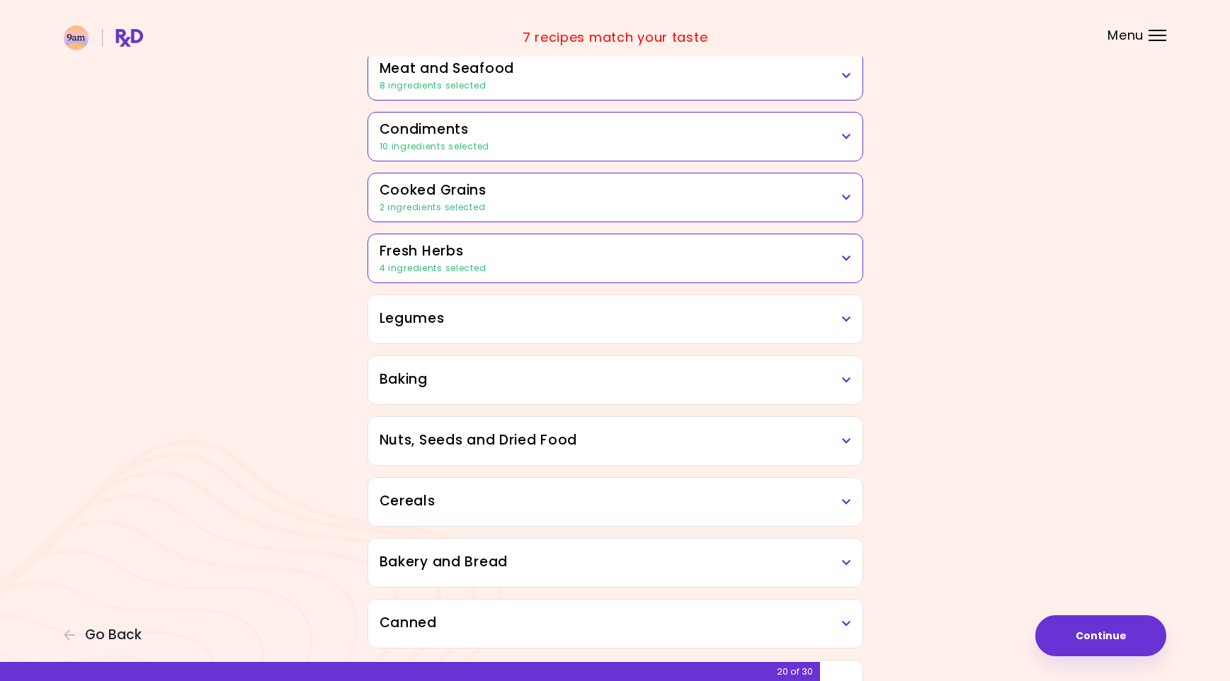
scroll to position [425, 0]
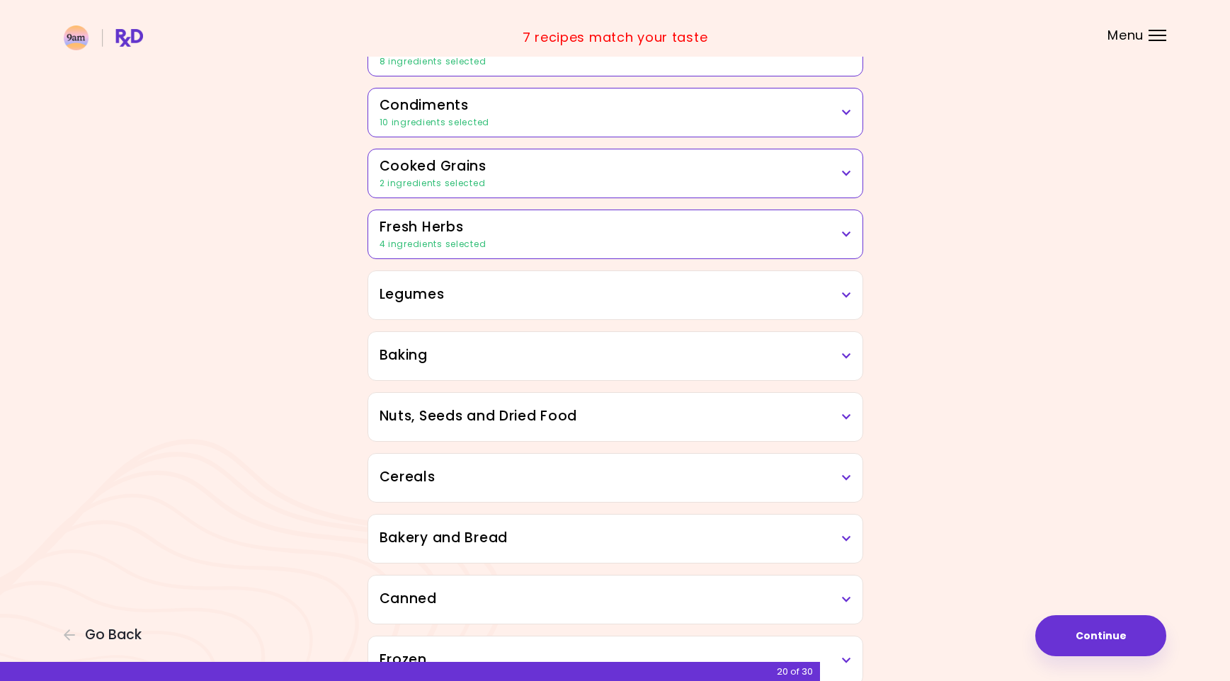
click at [651, 285] on h3 "Legumes" at bounding box center [615, 295] width 472 height 21
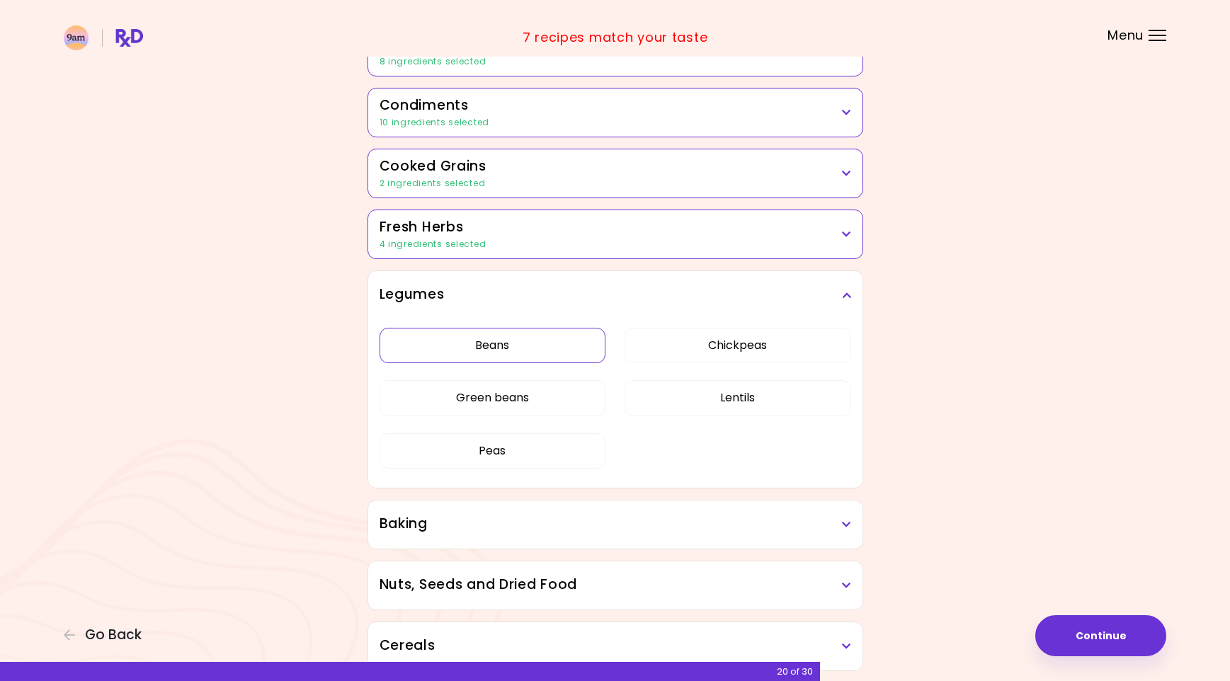
click at [549, 346] on button "Beans" at bounding box center [492, 345] width 227 height 35
click at [539, 396] on button "Green beans" at bounding box center [492, 397] width 227 height 35
click at [539, 444] on button "Peas" at bounding box center [492, 450] width 227 height 35
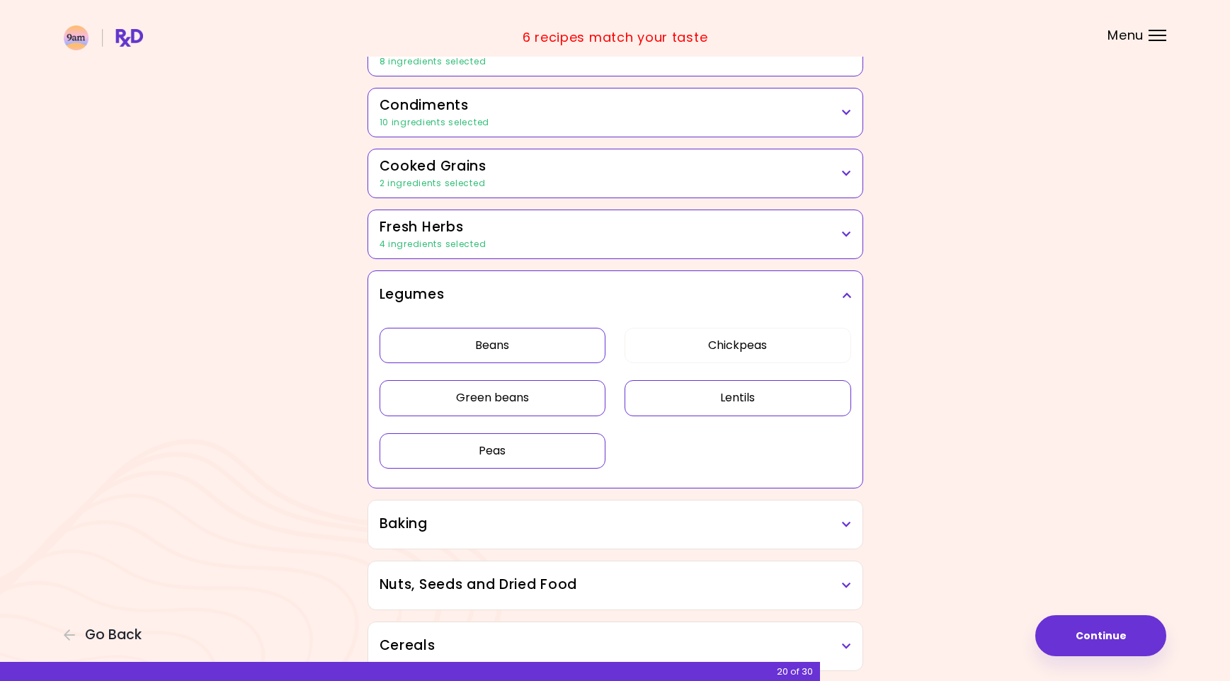
click at [691, 385] on button "Lentils" at bounding box center [737, 397] width 227 height 35
click at [692, 340] on button "Chickpeas" at bounding box center [737, 345] width 227 height 35
click at [682, 393] on button "Lentils" at bounding box center [737, 397] width 227 height 35
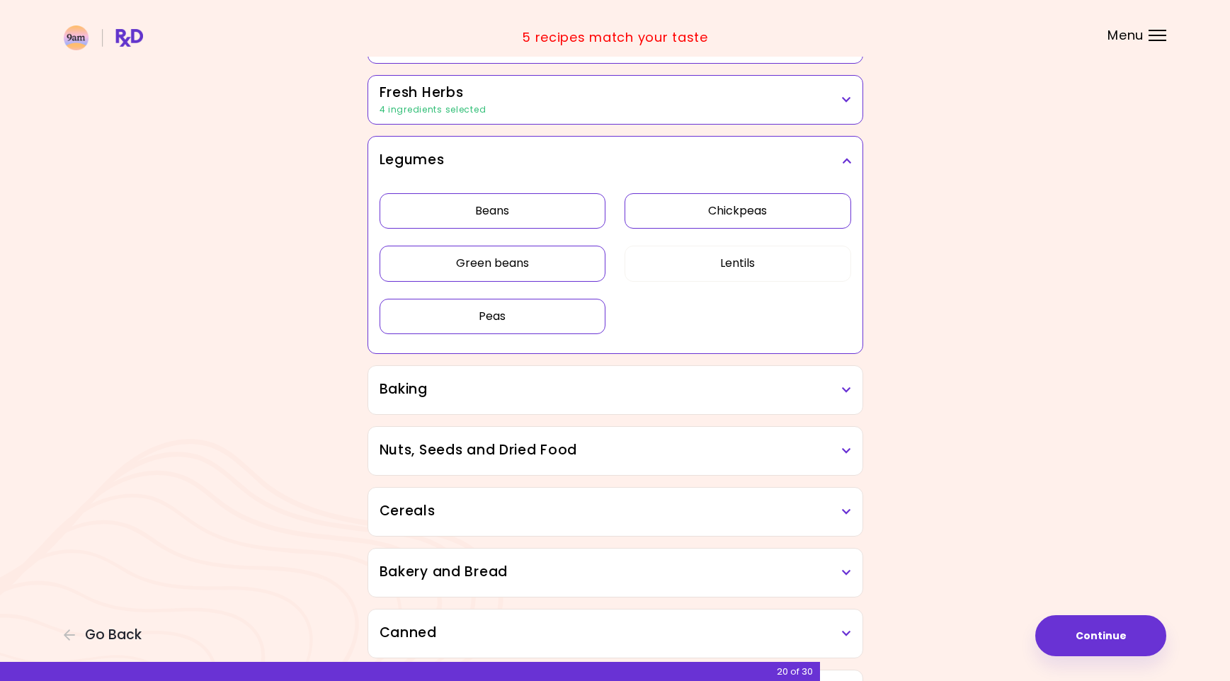
scroll to position [566, 0]
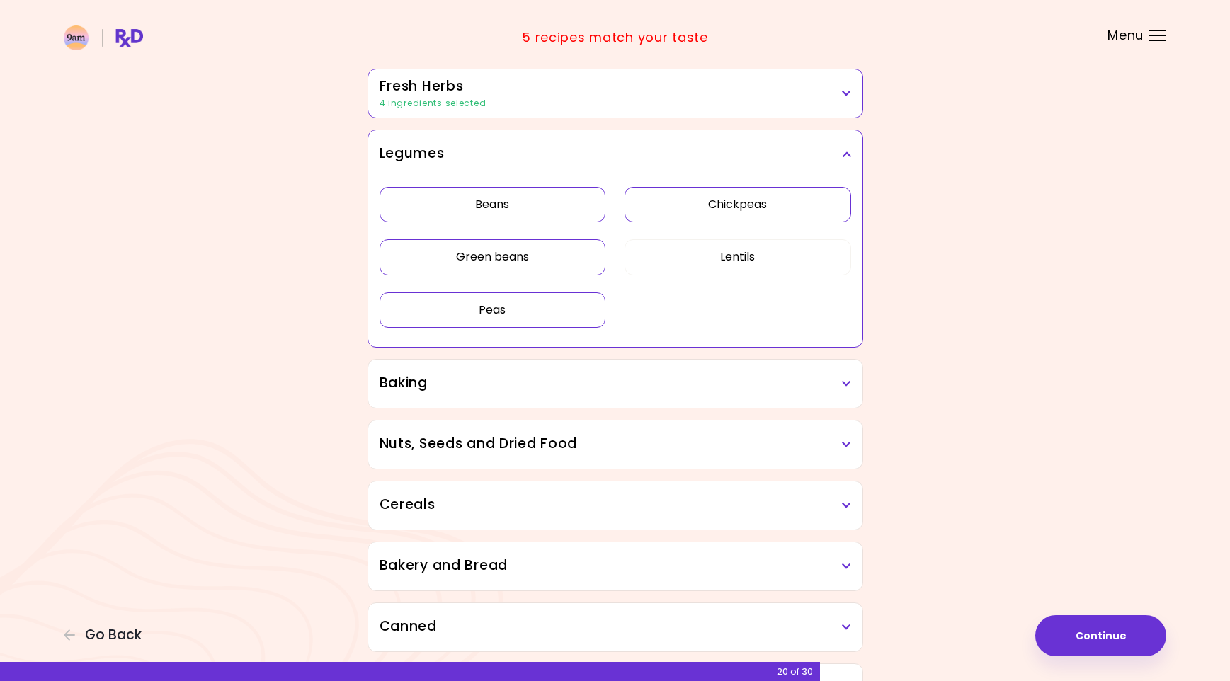
click at [844, 152] on icon at bounding box center [846, 154] width 9 height 10
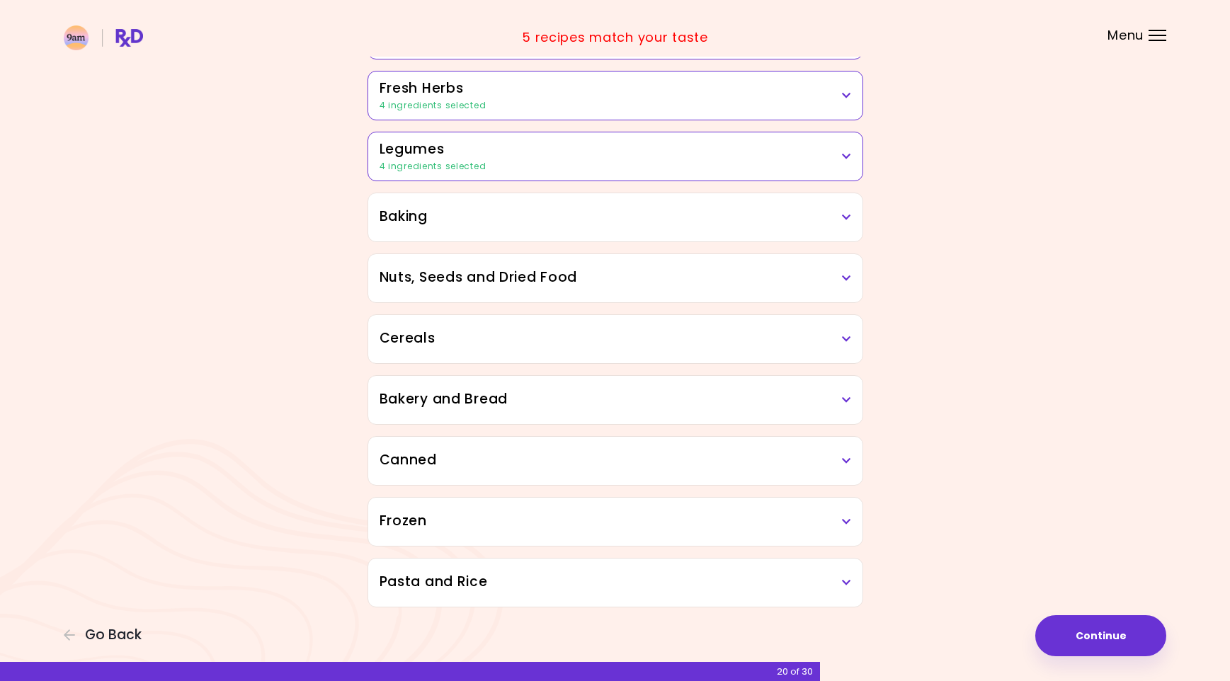
click at [566, 207] on h3 "Baking" at bounding box center [615, 217] width 472 height 21
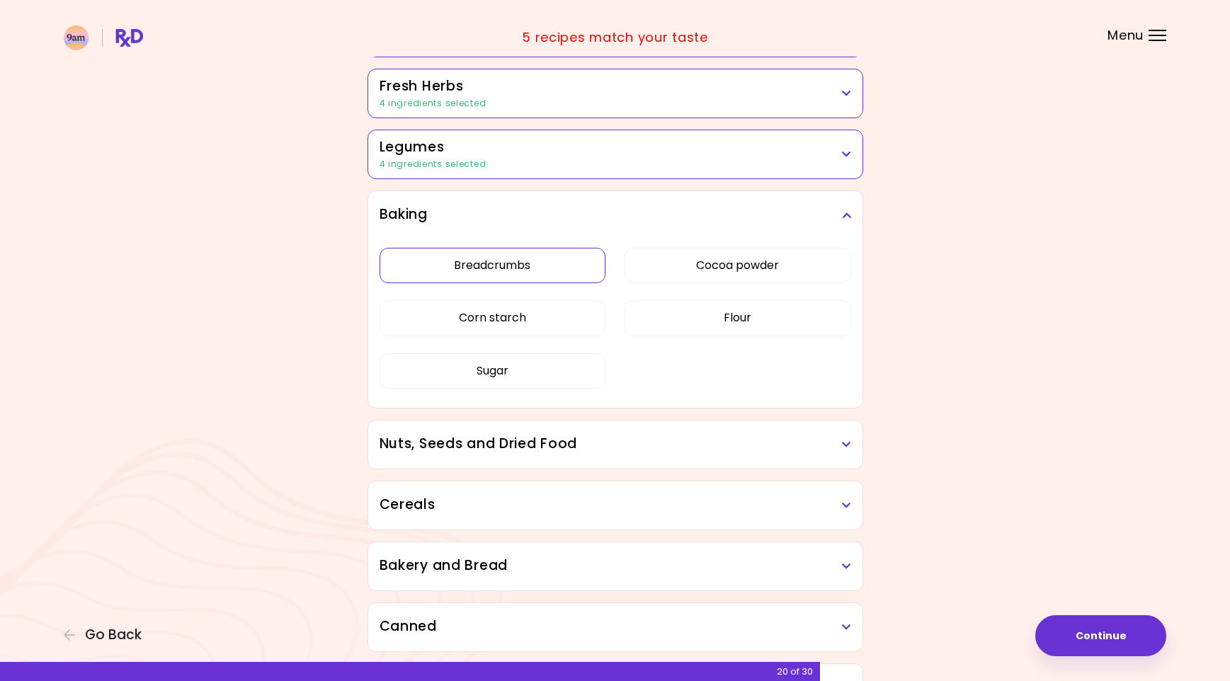
click at [559, 262] on button "Breadcrumbs" at bounding box center [492, 265] width 227 height 35
click at [566, 314] on button "Corn starch" at bounding box center [492, 317] width 227 height 35
click at [673, 266] on button "Cocoa powder" at bounding box center [737, 265] width 227 height 35
click at [676, 319] on button "Flour" at bounding box center [737, 317] width 227 height 35
click at [848, 218] on h3 "Baking" at bounding box center [615, 215] width 472 height 21
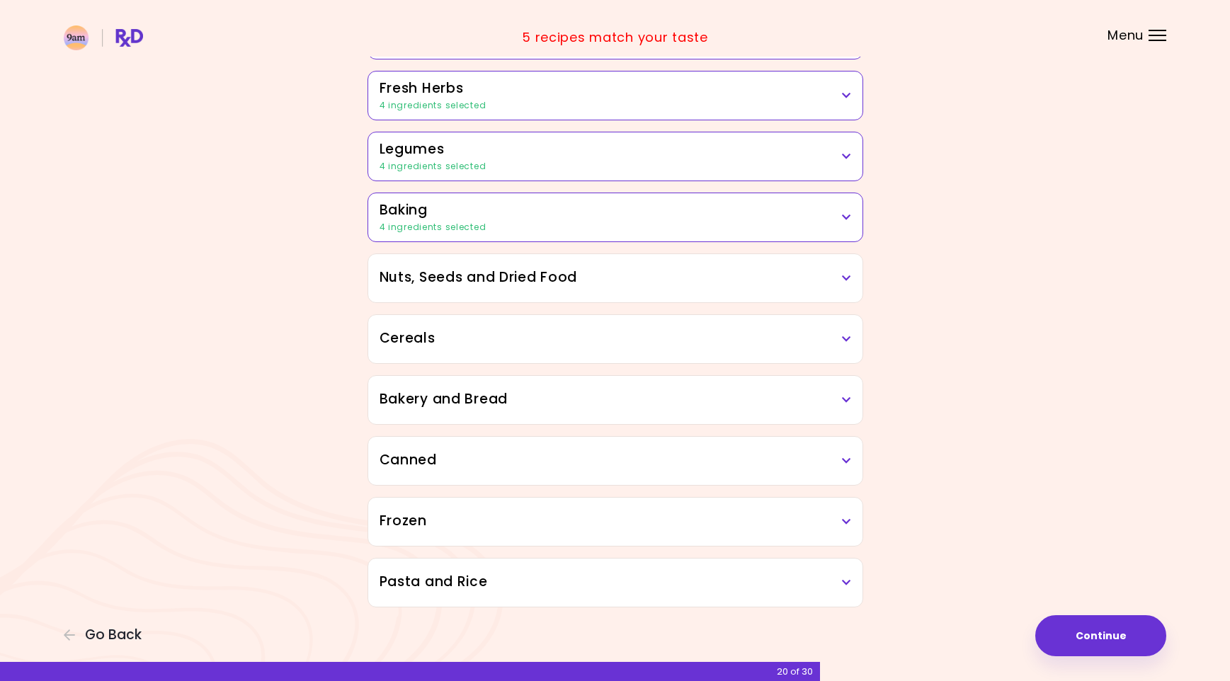
click at [776, 202] on h3 "Baking" at bounding box center [615, 210] width 472 height 21
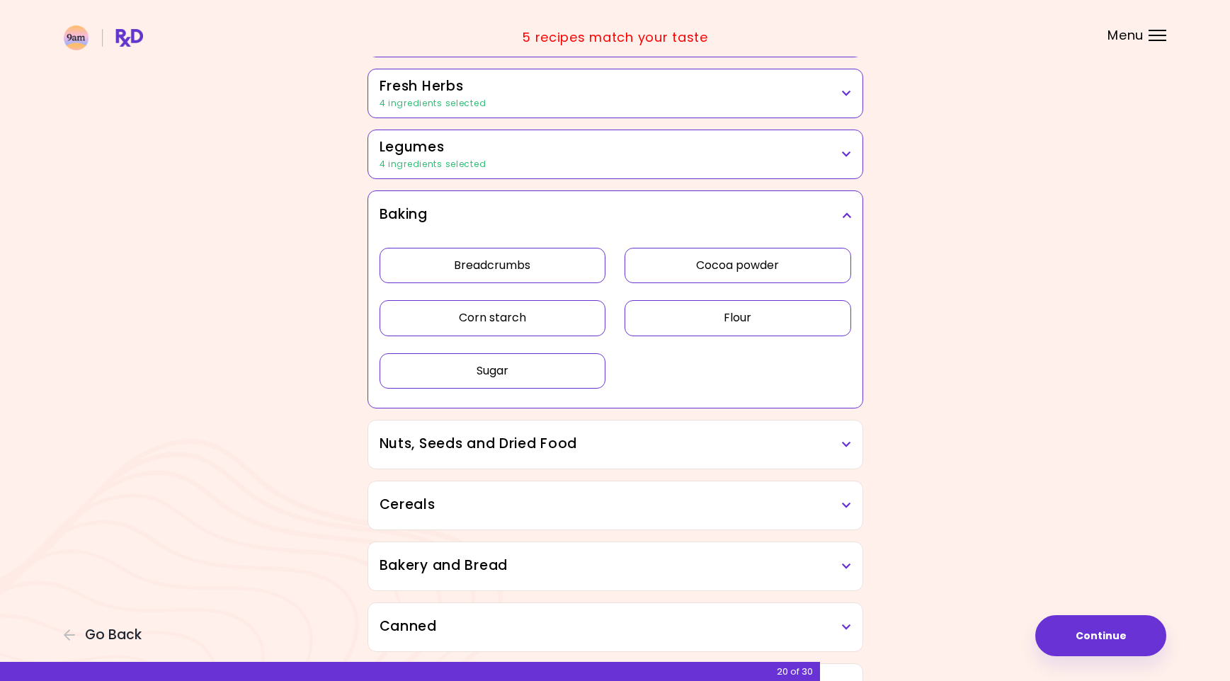
click at [544, 365] on button "Sugar" at bounding box center [492, 370] width 227 height 35
click at [719, 223] on div "Baking" at bounding box center [615, 215] width 494 height 48
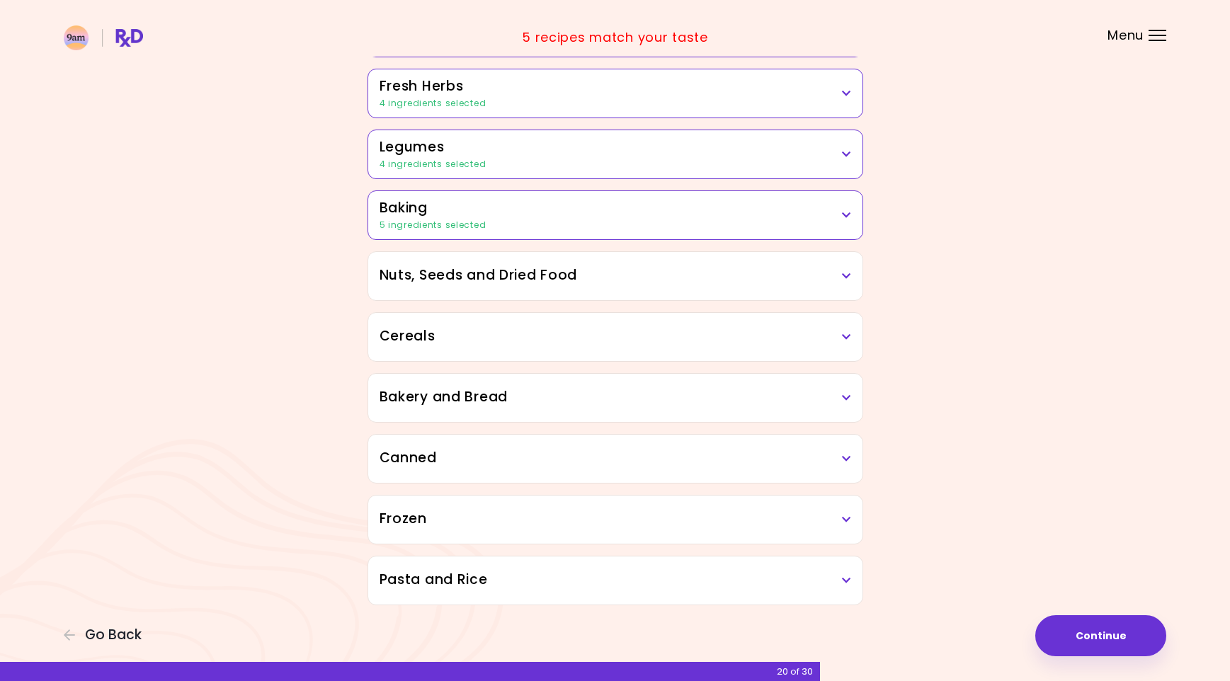
scroll to position [564, 0]
click at [618, 275] on h3 "Nuts, Seeds and Dried Food" at bounding box center [615, 278] width 472 height 21
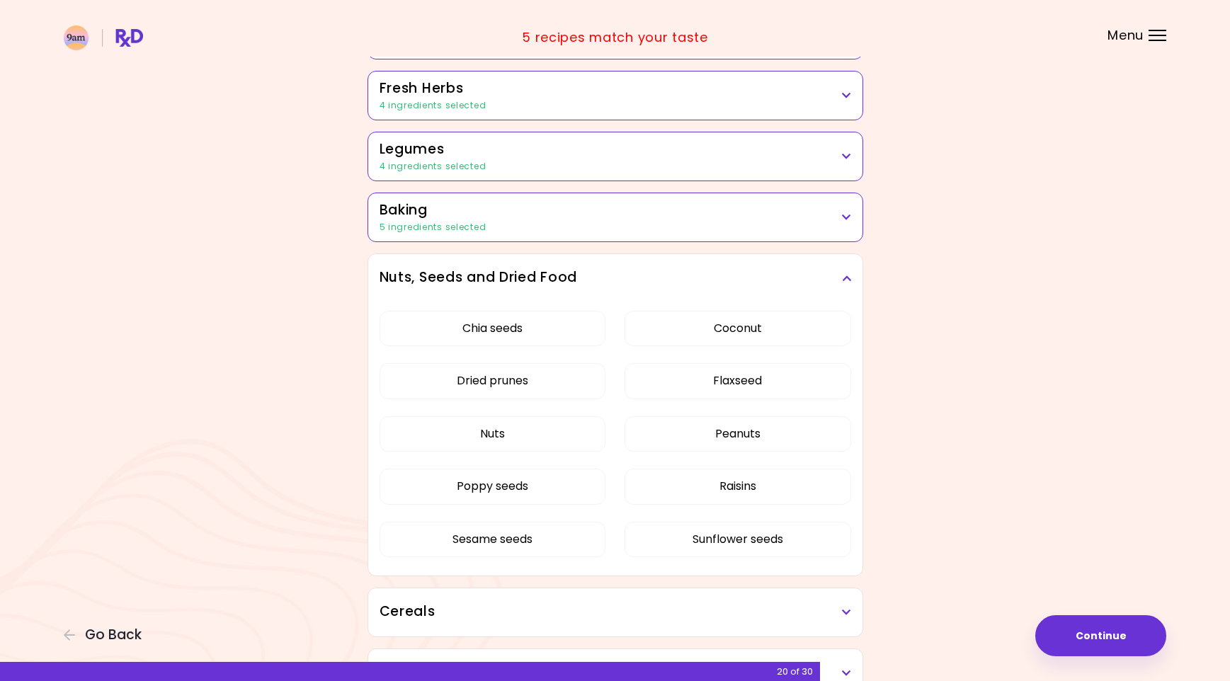
scroll to position [566, 0]
click at [559, 338] on button "Chia seeds" at bounding box center [492, 326] width 227 height 35
click at [545, 439] on button "Nuts" at bounding box center [492, 431] width 227 height 35
click at [689, 382] on button "Flaxseed" at bounding box center [737, 378] width 227 height 35
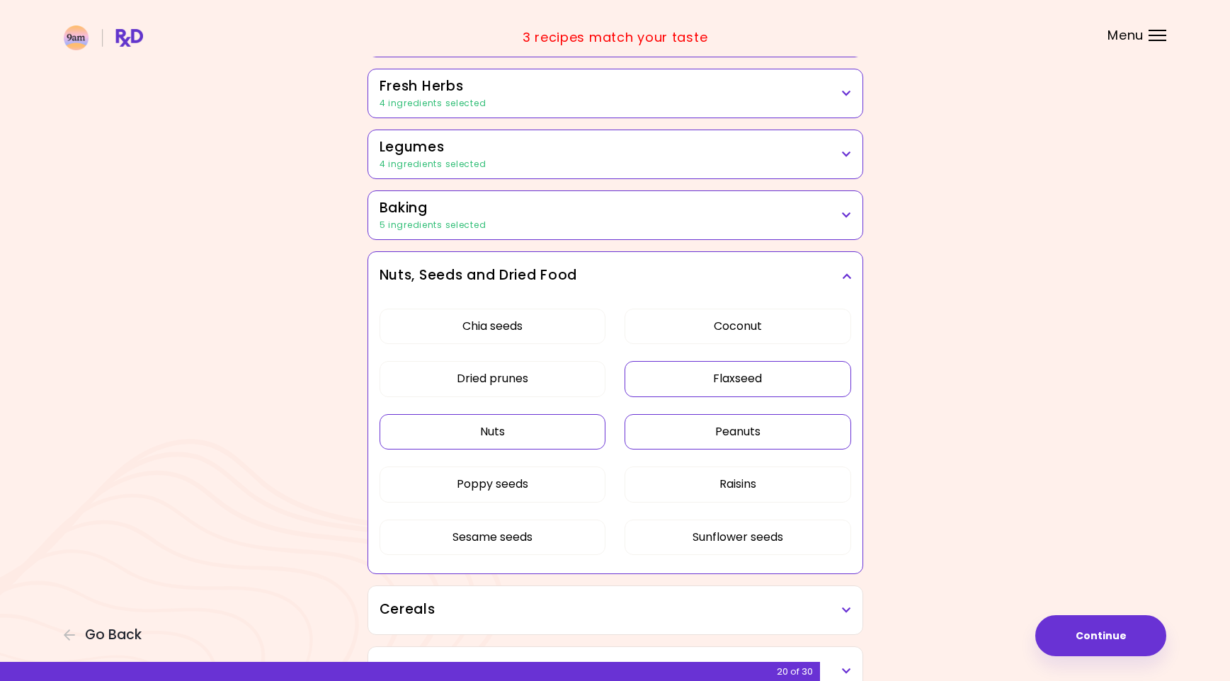
click at [692, 422] on button "Peanuts" at bounding box center [737, 431] width 227 height 35
click at [708, 480] on button "Raisins" at bounding box center [737, 484] width 227 height 35
click at [702, 534] on button "Sunflower seeds" at bounding box center [737, 537] width 227 height 35
click at [849, 265] on h3 "Nuts, Seeds and Dried Food" at bounding box center [615, 275] width 472 height 21
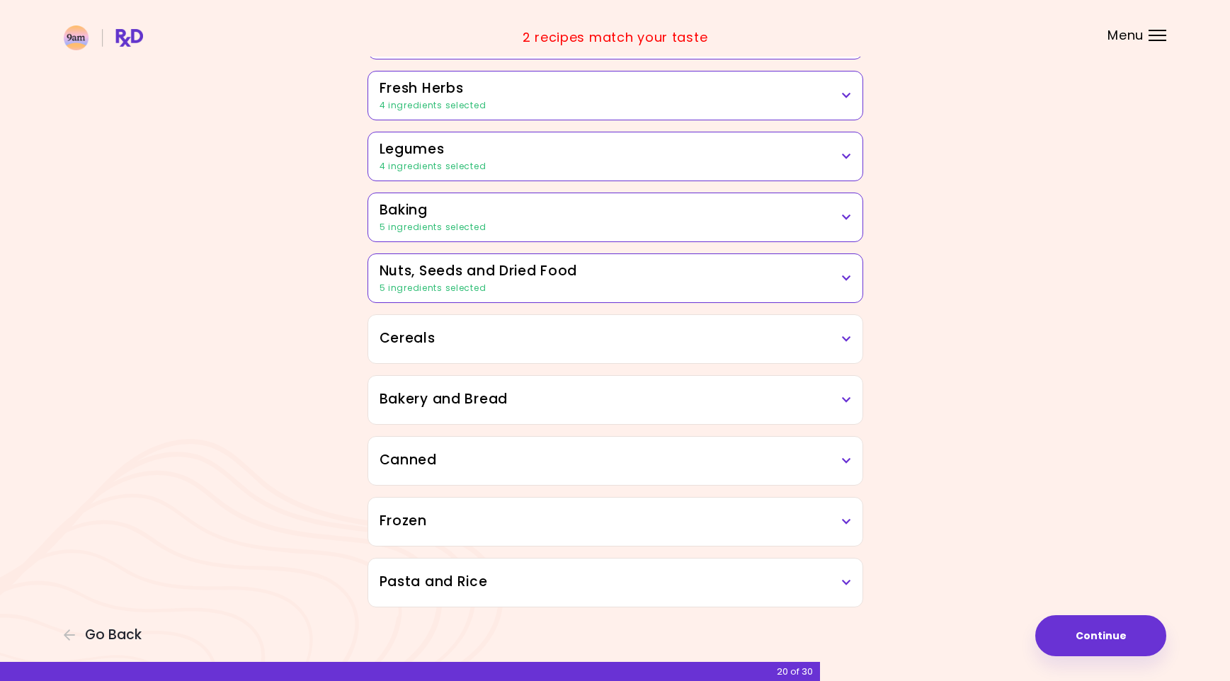
click at [577, 333] on h3 "Cereals" at bounding box center [615, 339] width 472 height 21
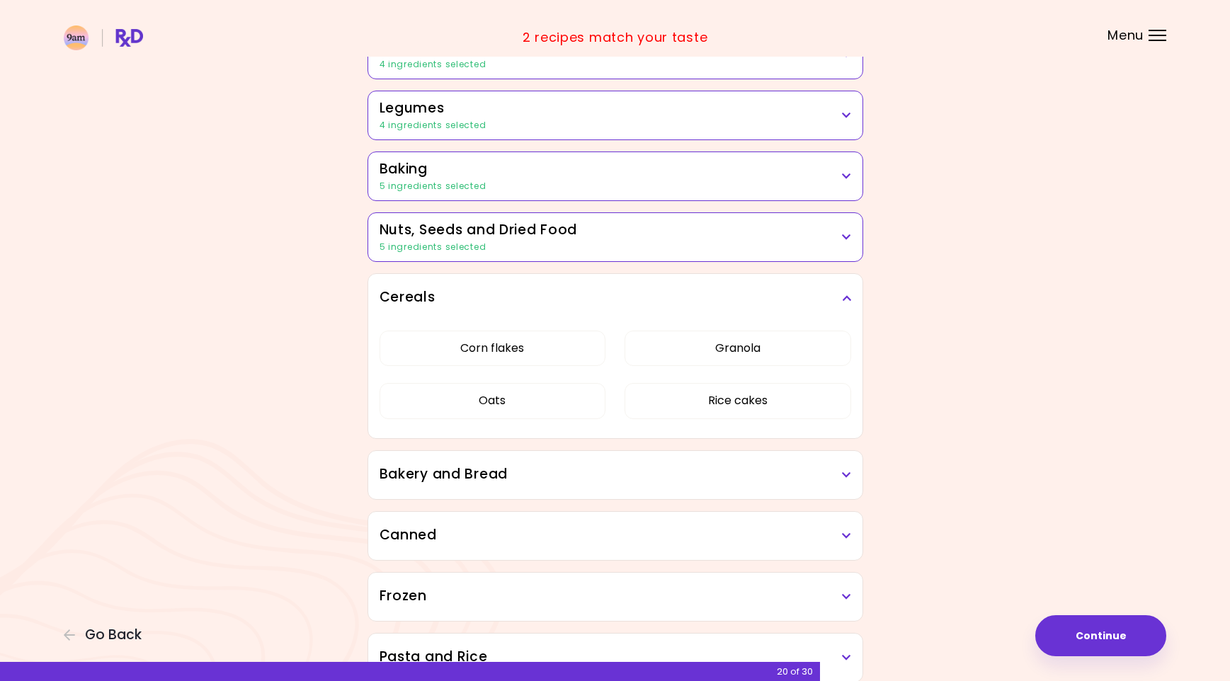
scroll to position [636, 0]
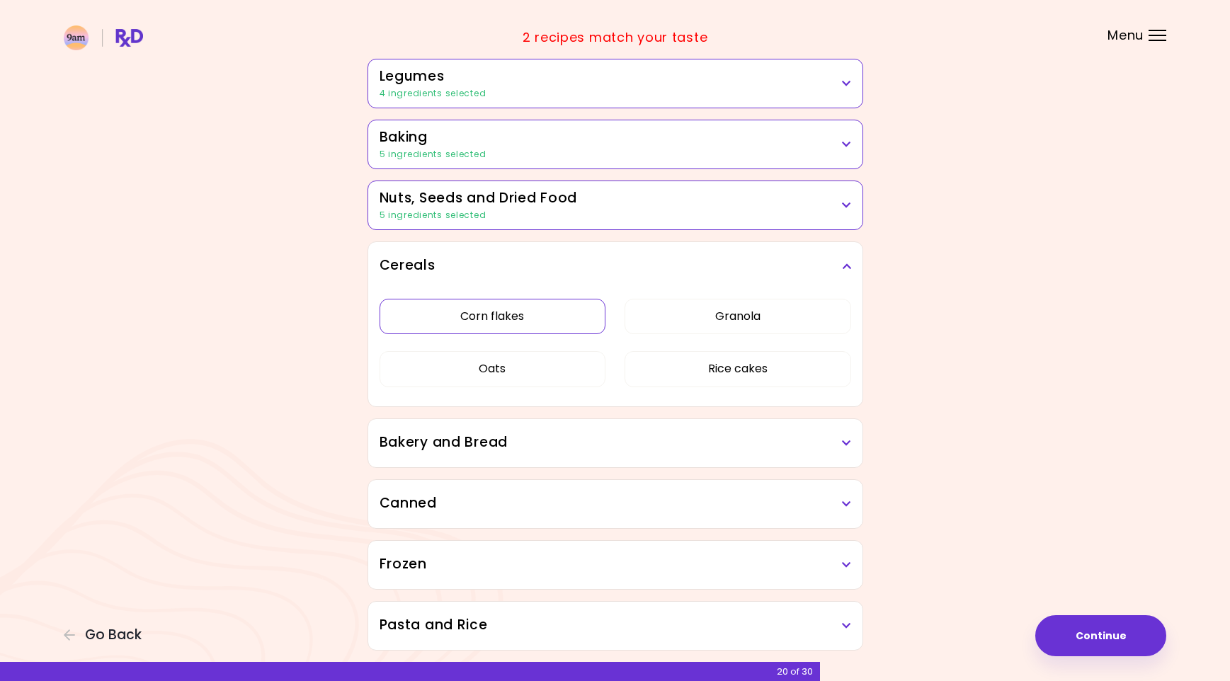
click at [571, 325] on button "Corn flakes" at bounding box center [492, 316] width 227 height 35
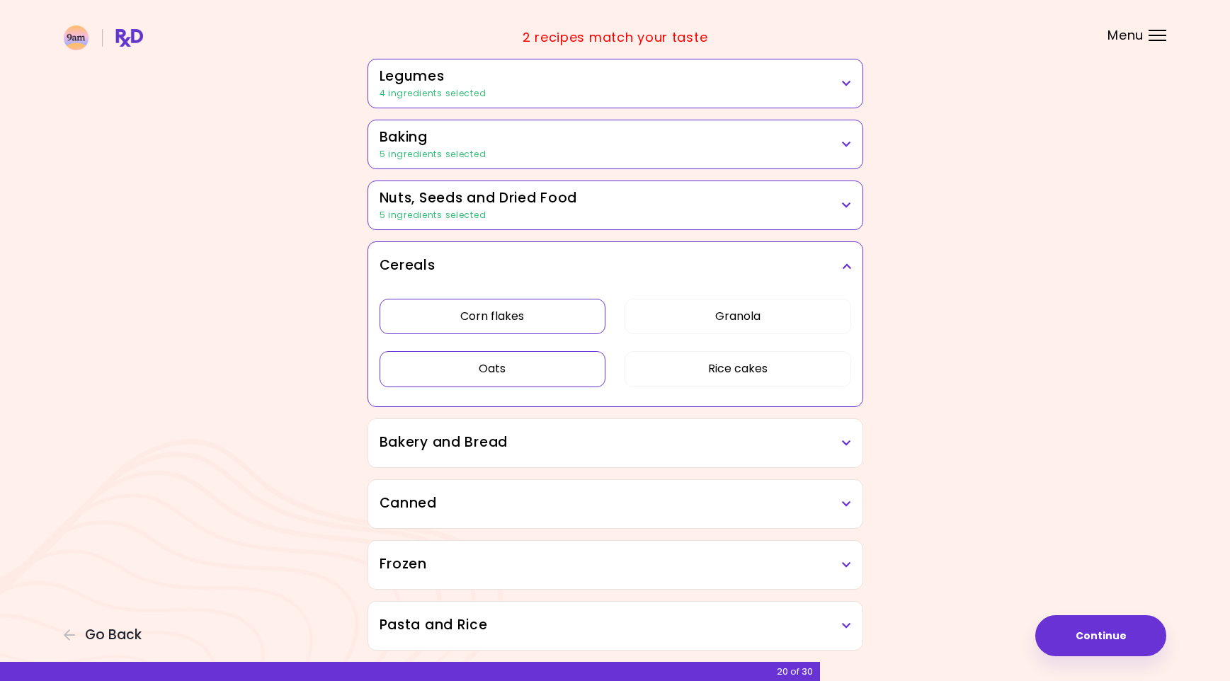
click at [571, 367] on button "Oats" at bounding box center [492, 368] width 227 height 35
click at [713, 326] on button "Granola" at bounding box center [737, 316] width 227 height 35
click at [705, 368] on button "Rice cakes" at bounding box center [737, 368] width 227 height 35
click at [840, 269] on h3 "Cereals" at bounding box center [615, 266] width 472 height 21
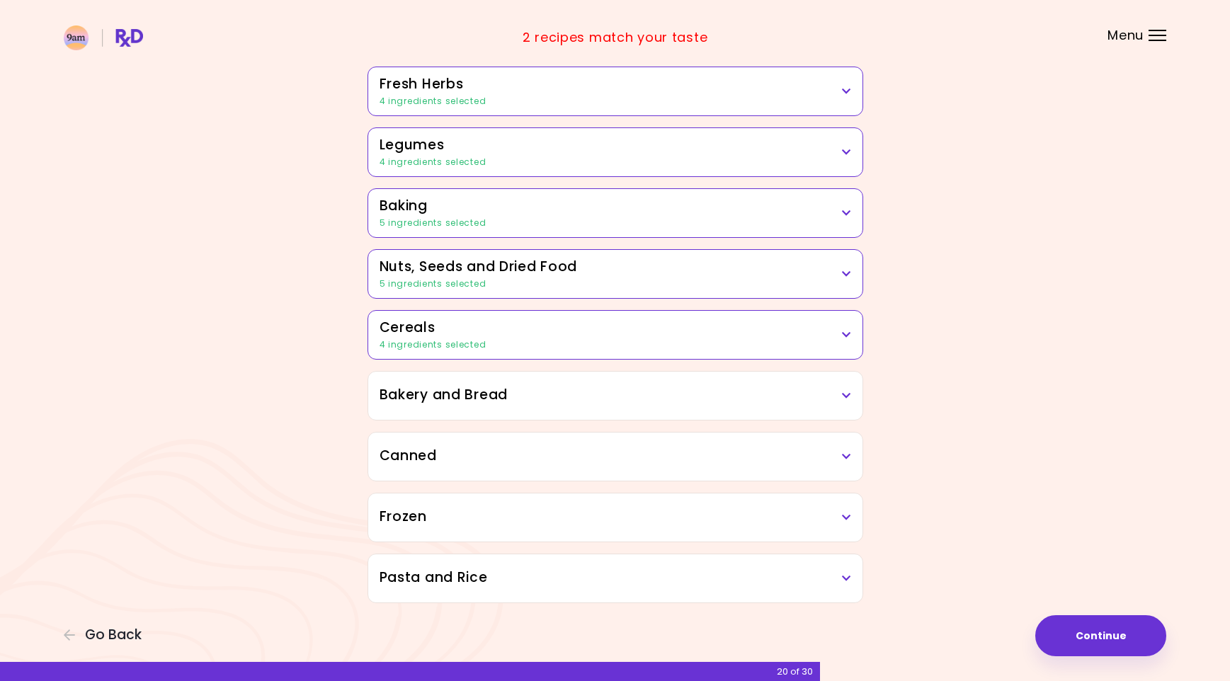
scroll to position [564, 0]
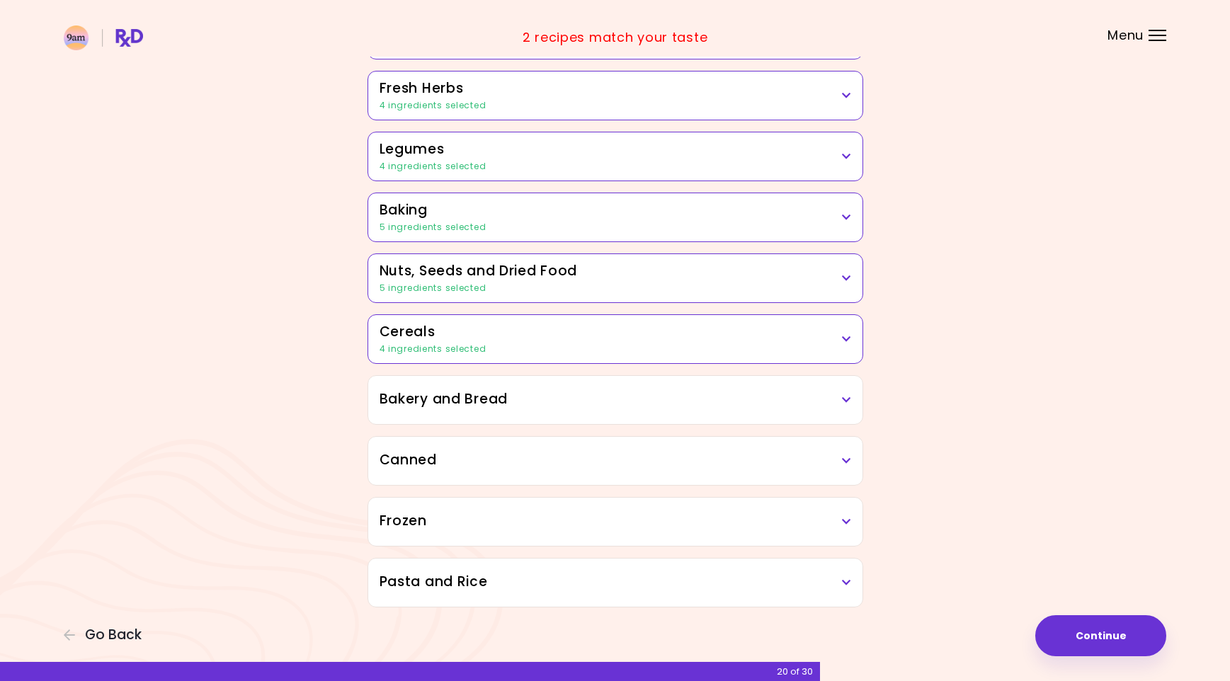
click at [522, 395] on h3 "Bakery and Bread" at bounding box center [615, 399] width 472 height 21
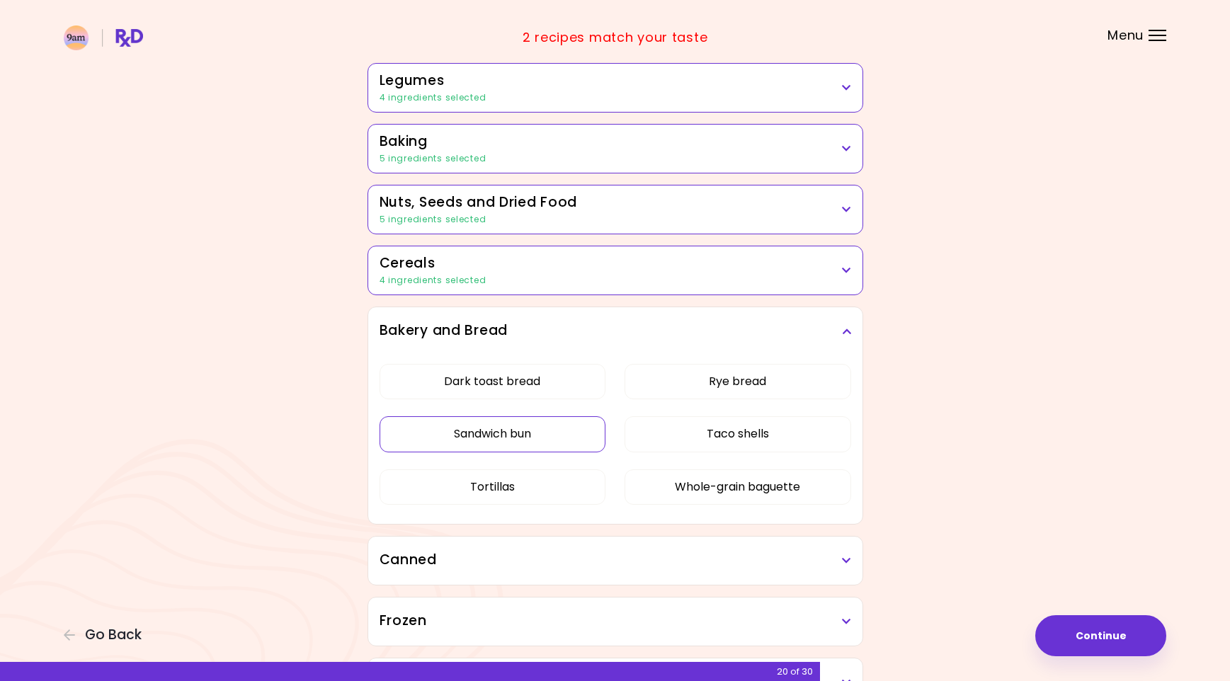
scroll to position [636, 0]
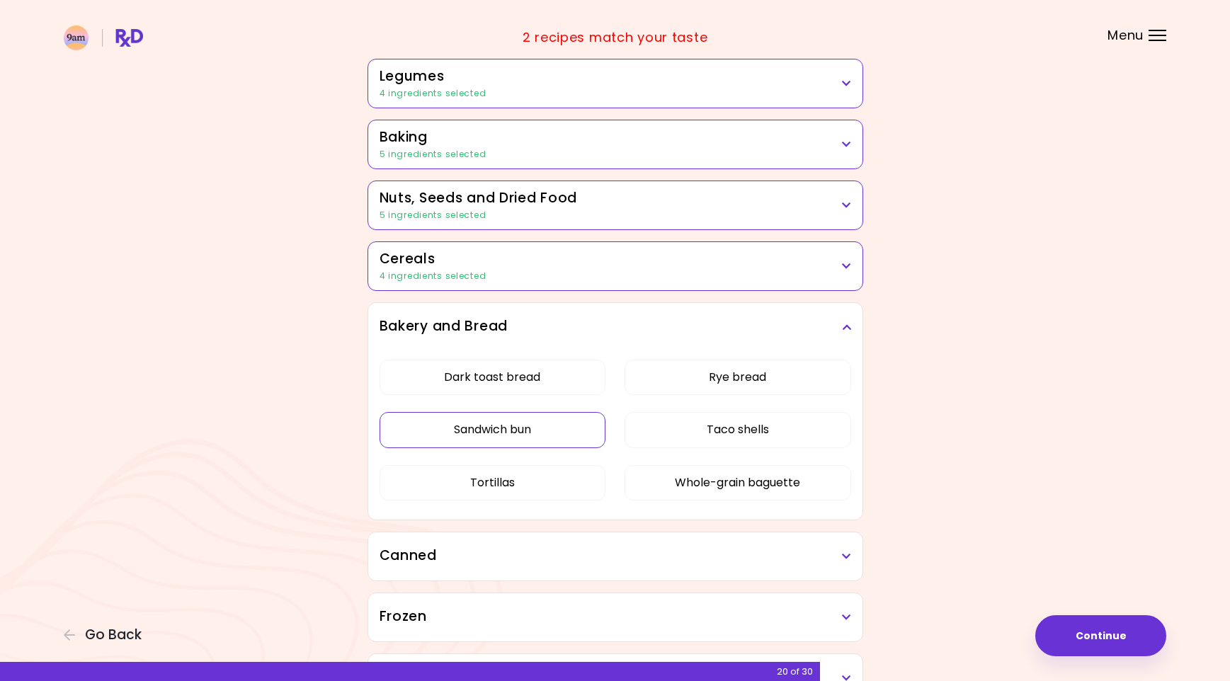
click at [523, 423] on button "Sandwich bun" at bounding box center [492, 429] width 227 height 35
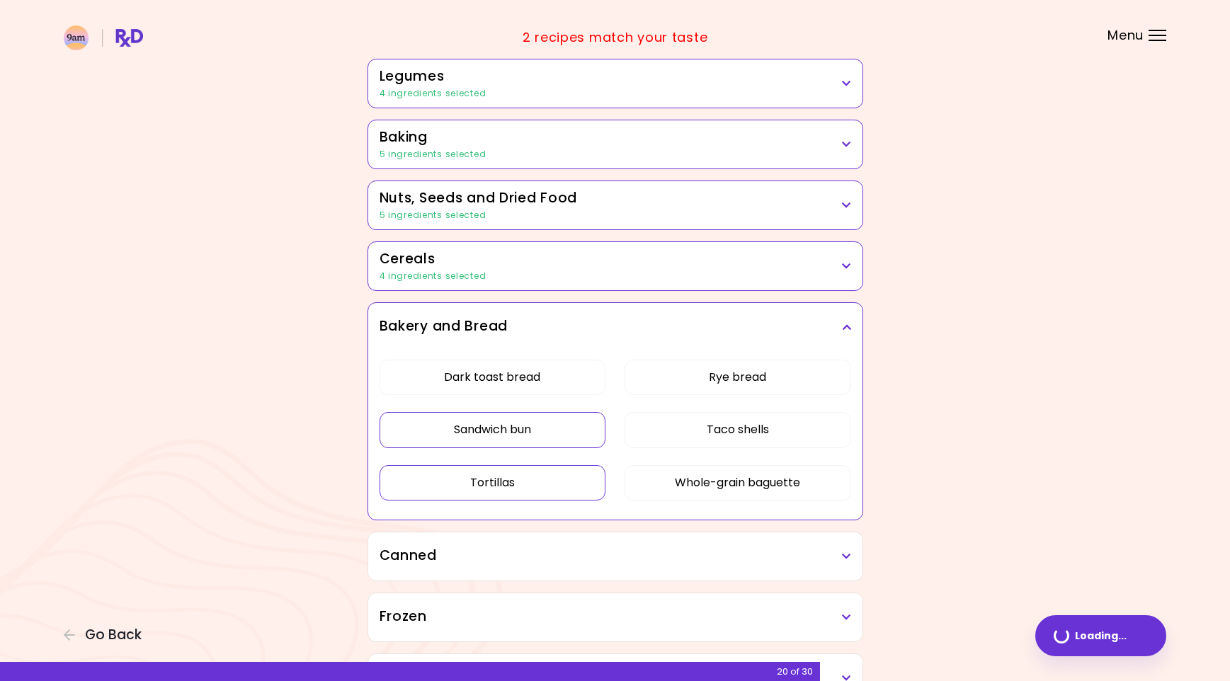
click at [514, 477] on button "Tortillas" at bounding box center [492, 482] width 227 height 35
click at [685, 382] on button "Rye bread" at bounding box center [737, 377] width 227 height 35
click at [686, 425] on button "Taco shells" at bounding box center [737, 429] width 227 height 35
click at [703, 472] on button "Whole-grain baguette" at bounding box center [737, 482] width 227 height 35
click at [546, 379] on button "Dark toast bread" at bounding box center [492, 377] width 227 height 35
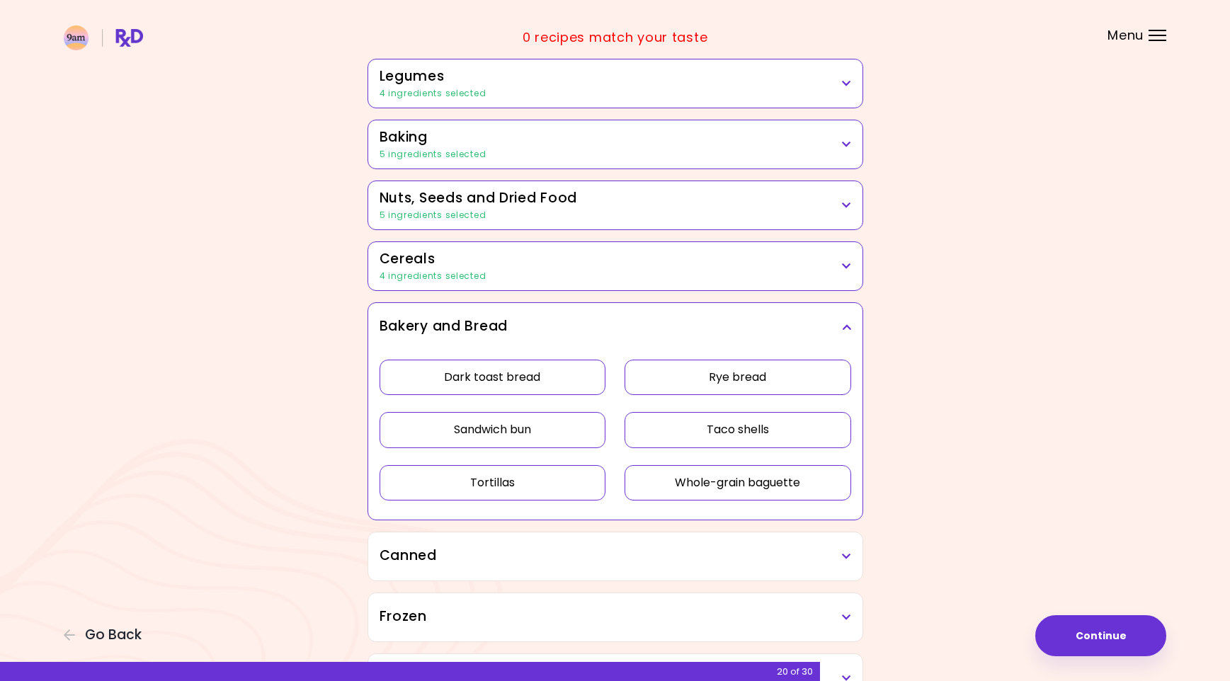
click at [620, 326] on h3 "Bakery and Bread" at bounding box center [615, 326] width 472 height 21
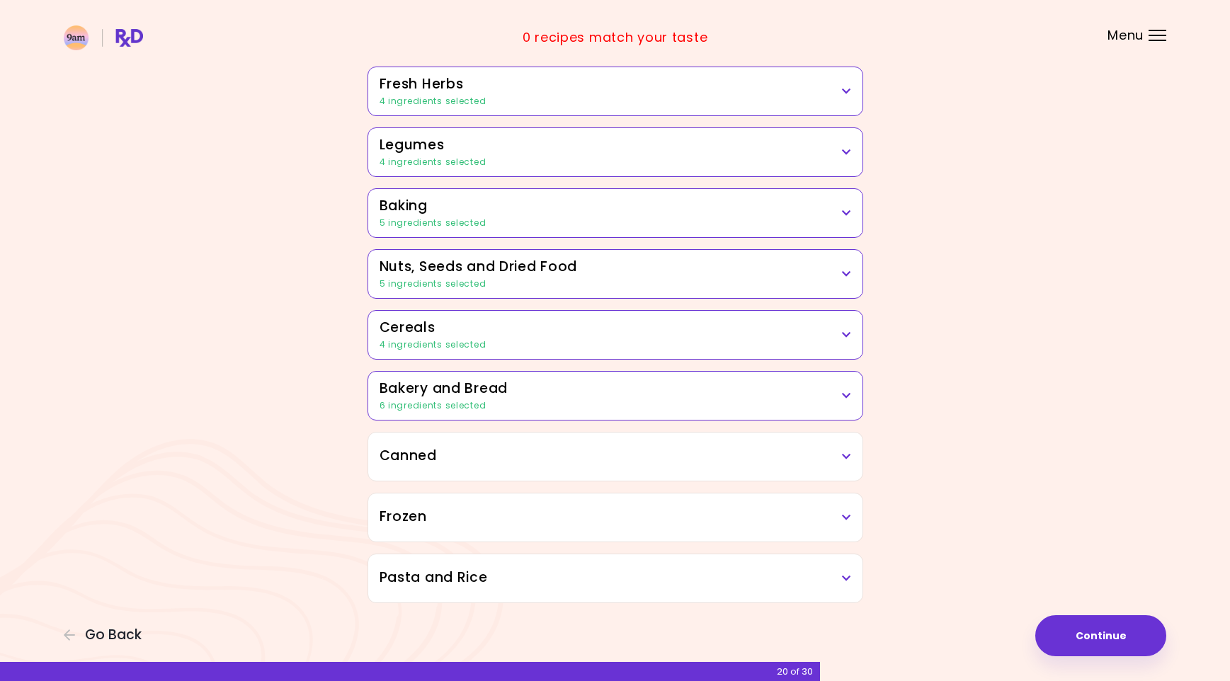
scroll to position [564, 0]
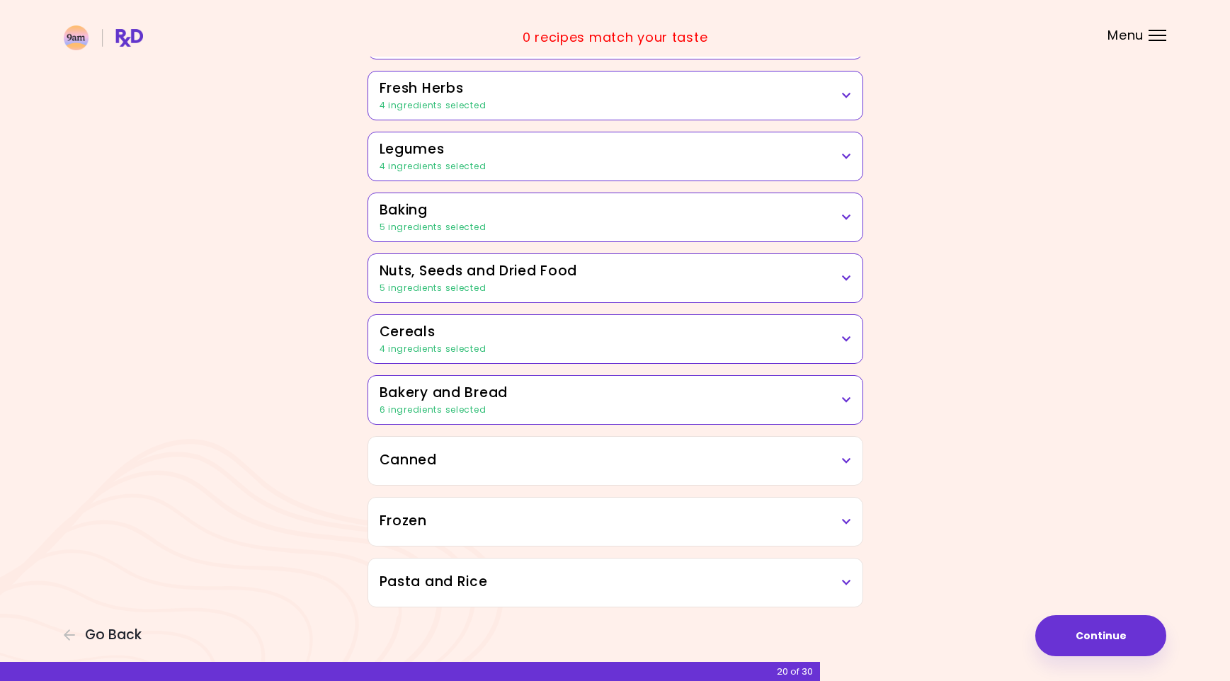
click at [494, 457] on h3 "Canned" at bounding box center [615, 460] width 472 height 21
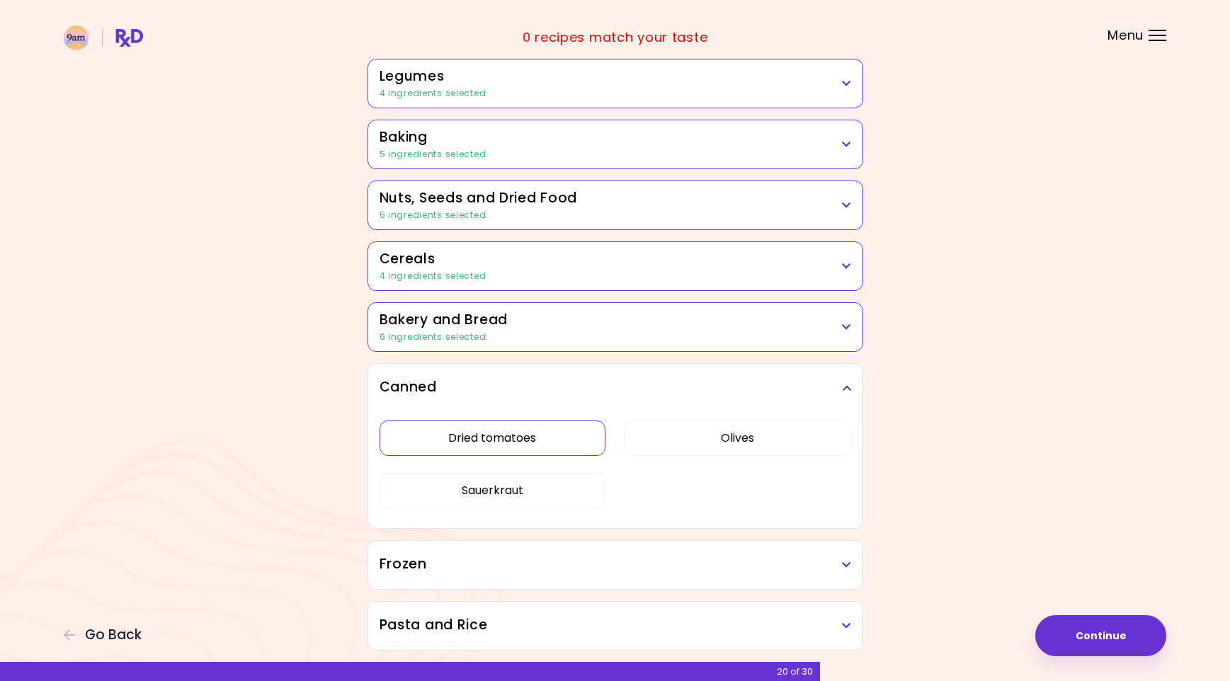
scroll to position [680, 0]
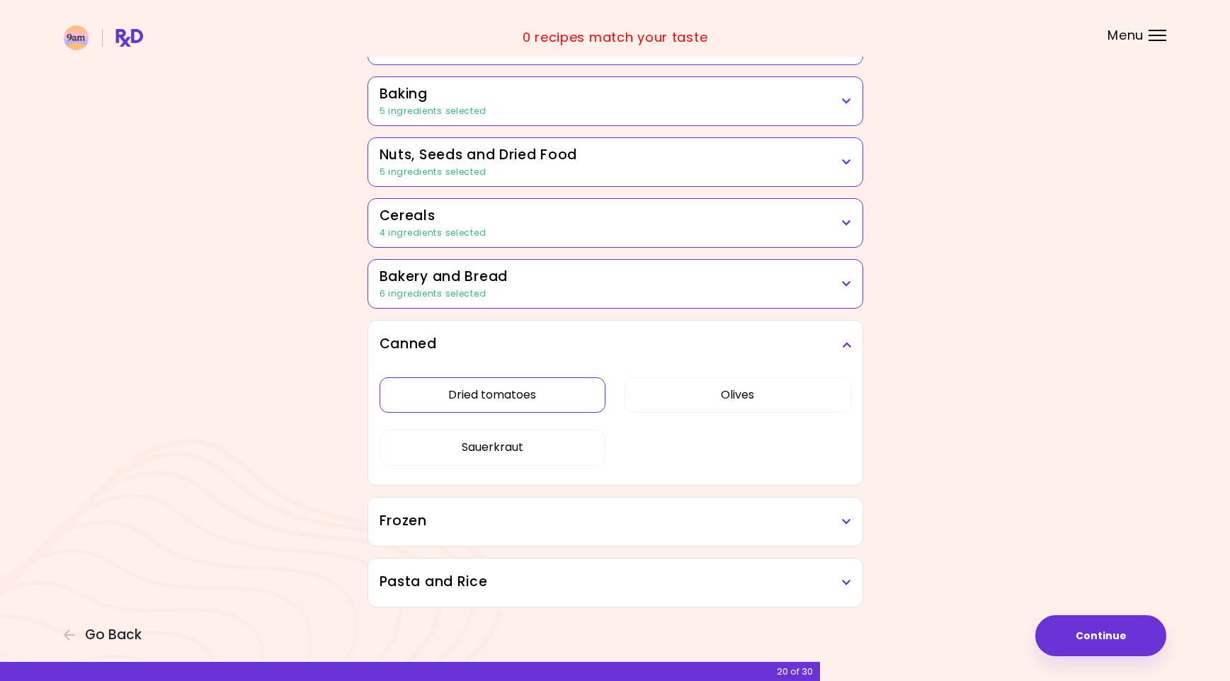
click at [525, 405] on button "Dried tomatoes" at bounding box center [492, 394] width 227 height 35
click at [691, 396] on button "Olives" at bounding box center [737, 394] width 227 height 35
click at [721, 381] on button "Olives" at bounding box center [737, 394] width 227 height 35
click at [847, 343] on icon at bounding box center [846, 345] width 9 height 10
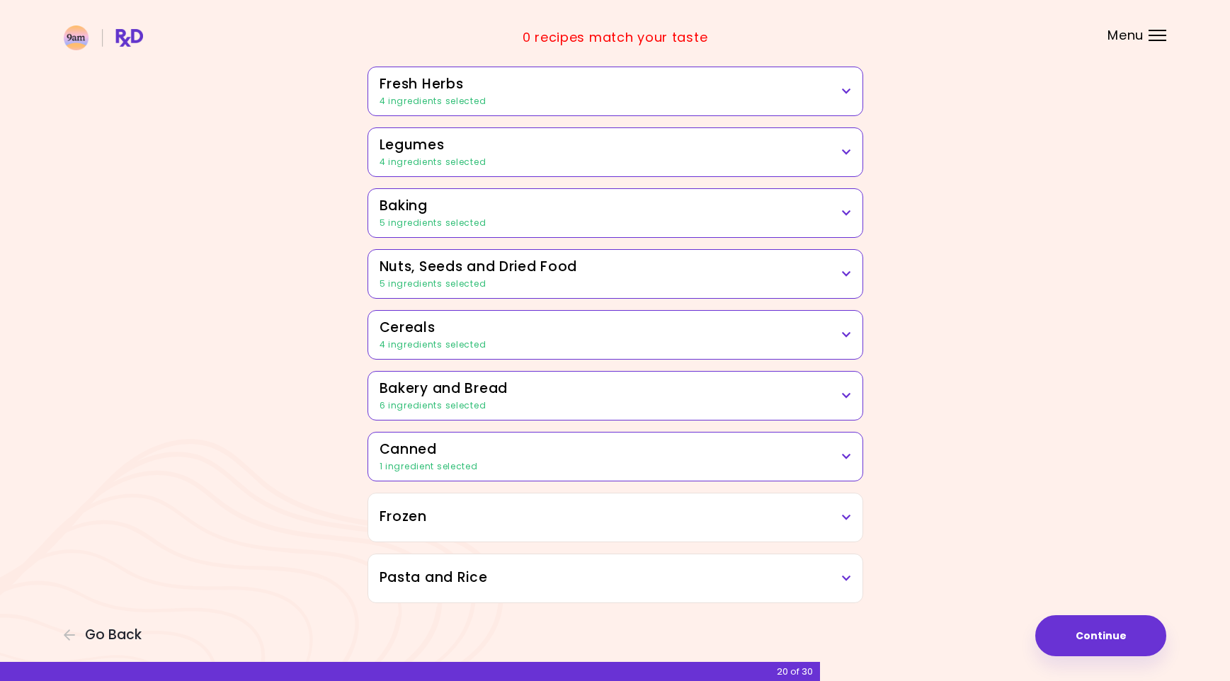
scroll to position [564, 0]
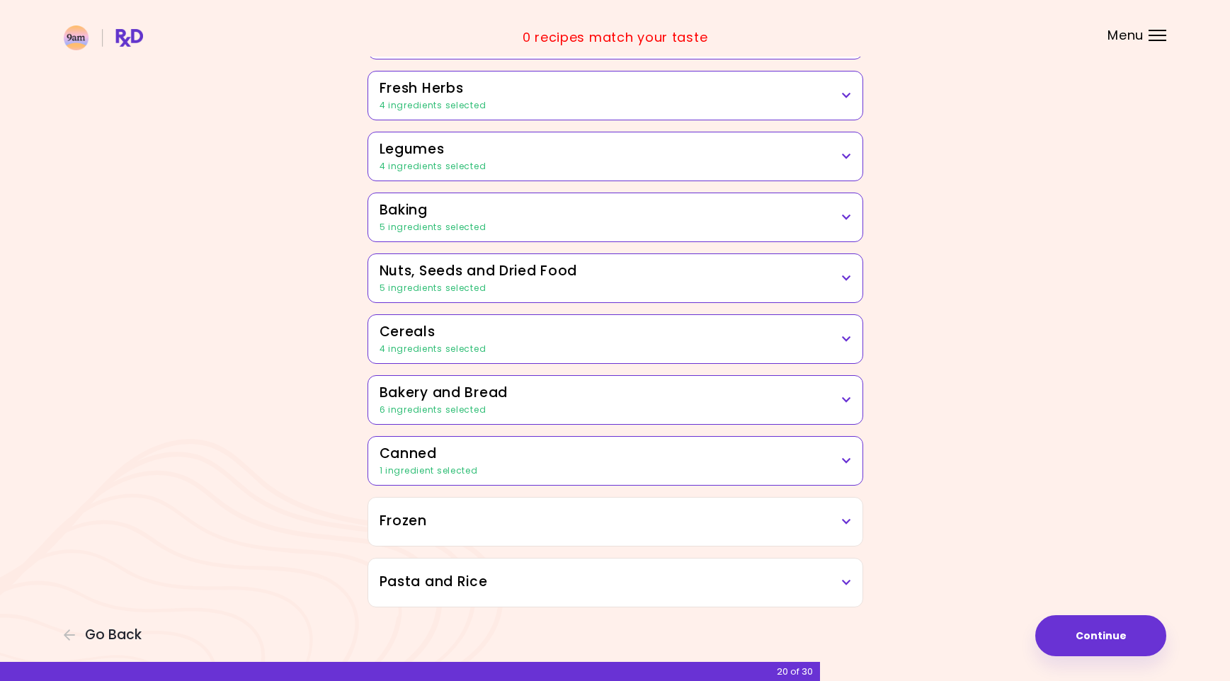
click at [479, 527] on h3 "Frozen" at bounding box center [615, 521] width 472 height 21
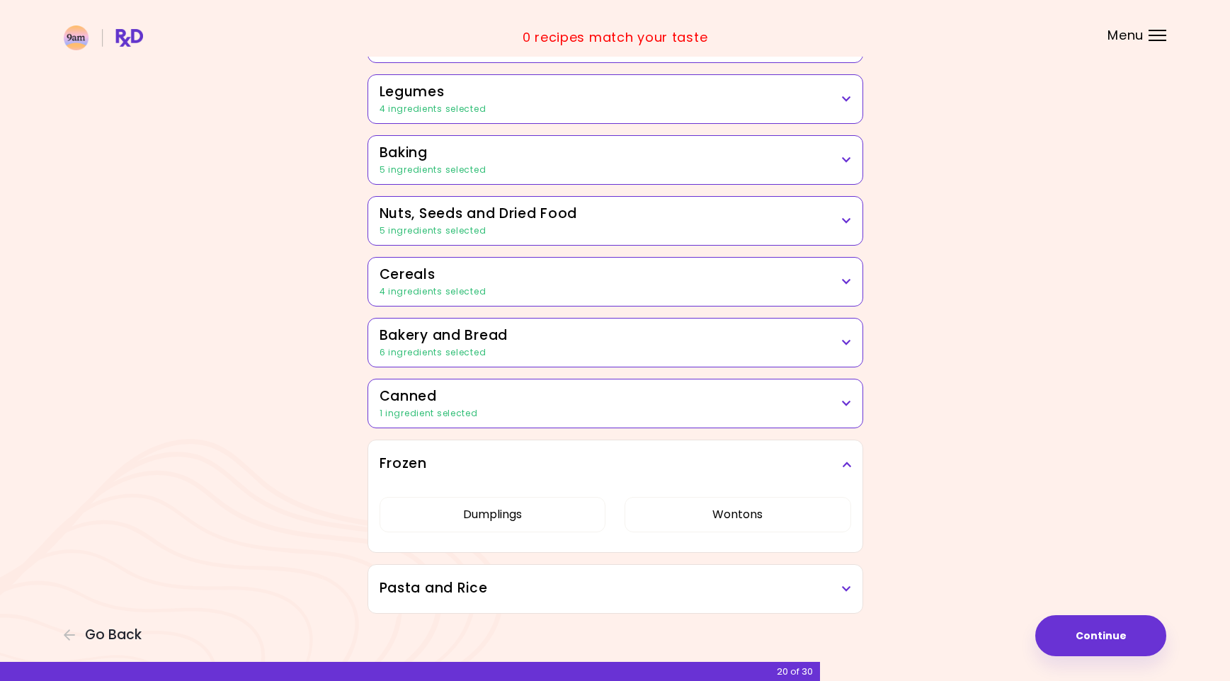
scroll to position [627, 0]
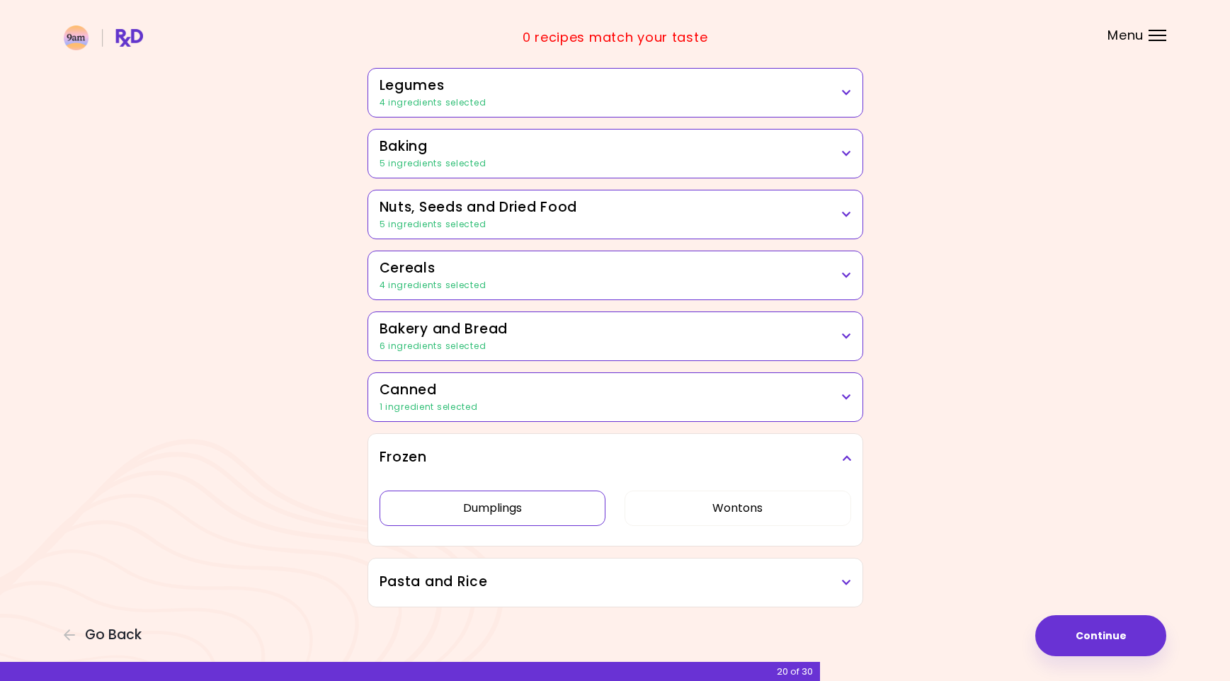
click at [518, 510] on button "Dumplings" at bounding box center [492, 508] width 227 height 35
click at [636, 510] on button "Wontons" at bounding box center [737, 508] width 227 height 35
click at [524, 581] on h3 "Pasta and Rice" at bounding box center [615, 582] width 472 height 21
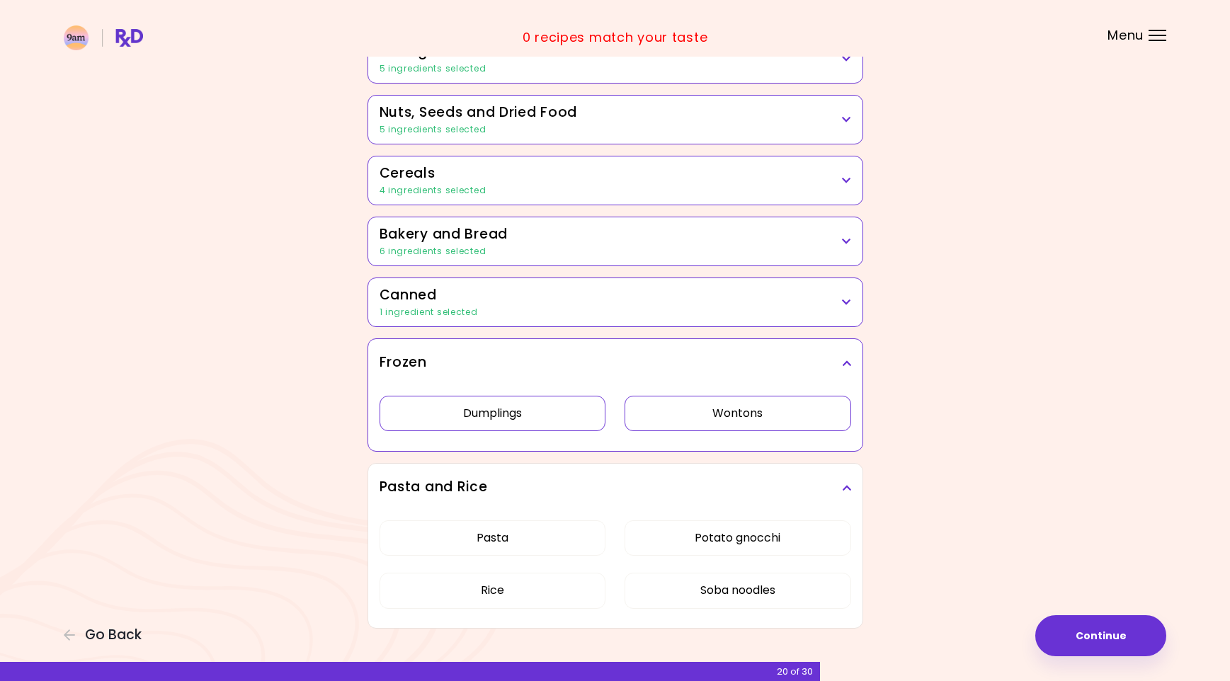
scroll to position [743, 0]
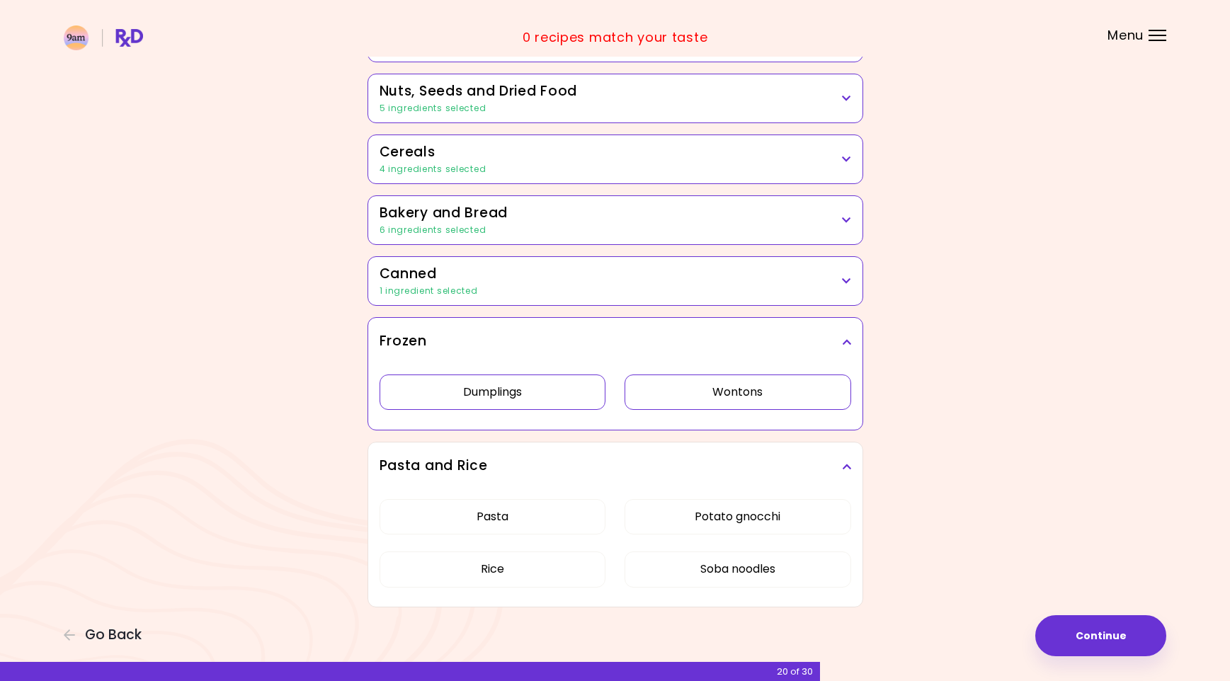
click at [549, 532] on div "Pasta Potato gnocchi Rice Soba noodles" at bounding box center [615, 549] width 472 height 117
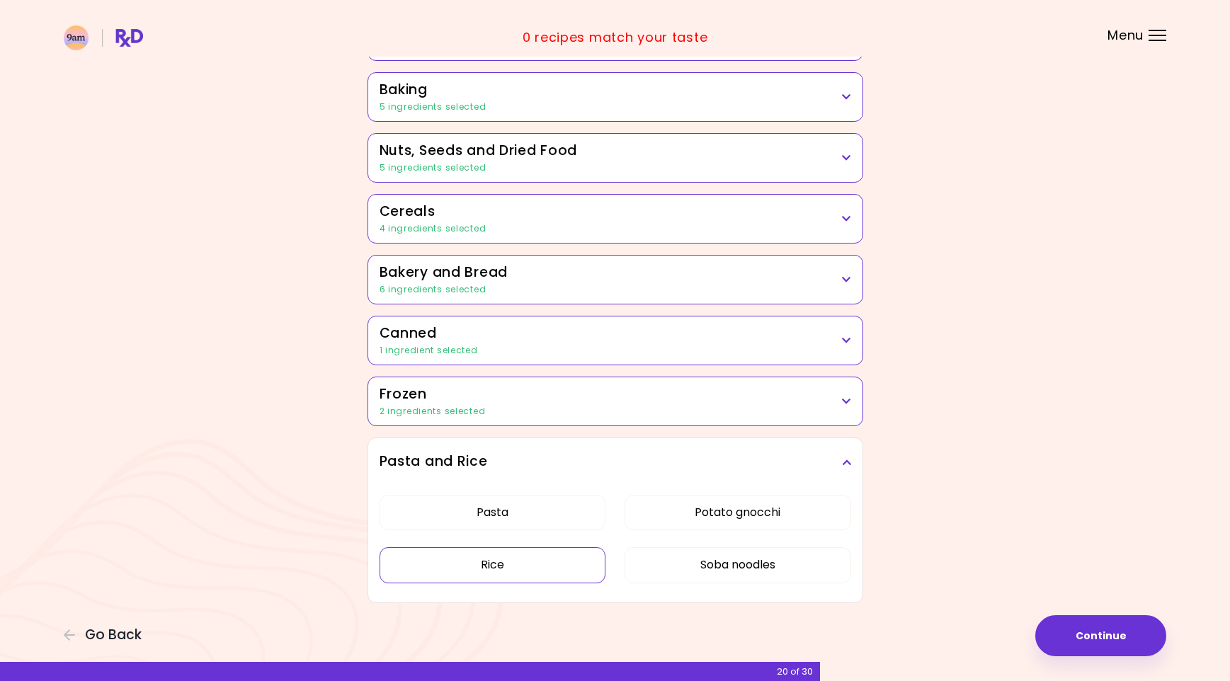
click at [544, 554] on button "Rice" at bounding box center [492, 564] width 227 height 35
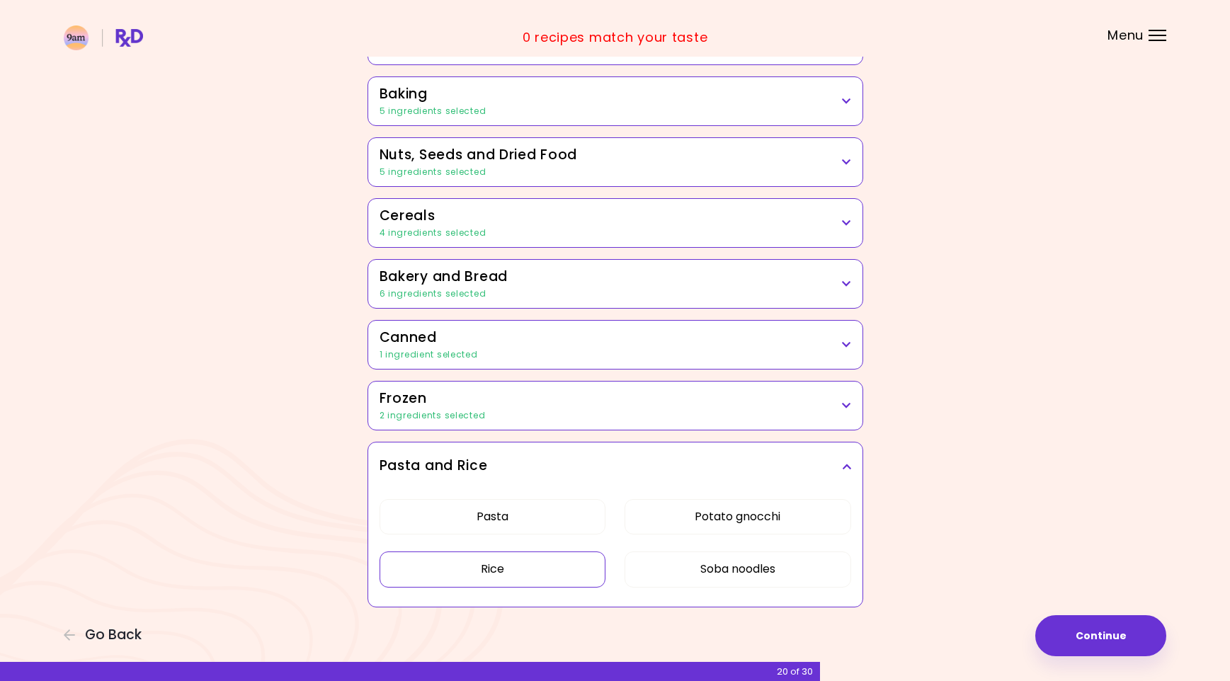
click at [550, 530] on button "Pasta" at bounding box center [492, 516] width 227 height 35
click at [702, 499] on button "Potato gnocchi" at bounding box center [737, 516] width 227 height 35
click at [761, 555] on button "Soba noodles" at bounding box center [737, 569] width 227 height 35
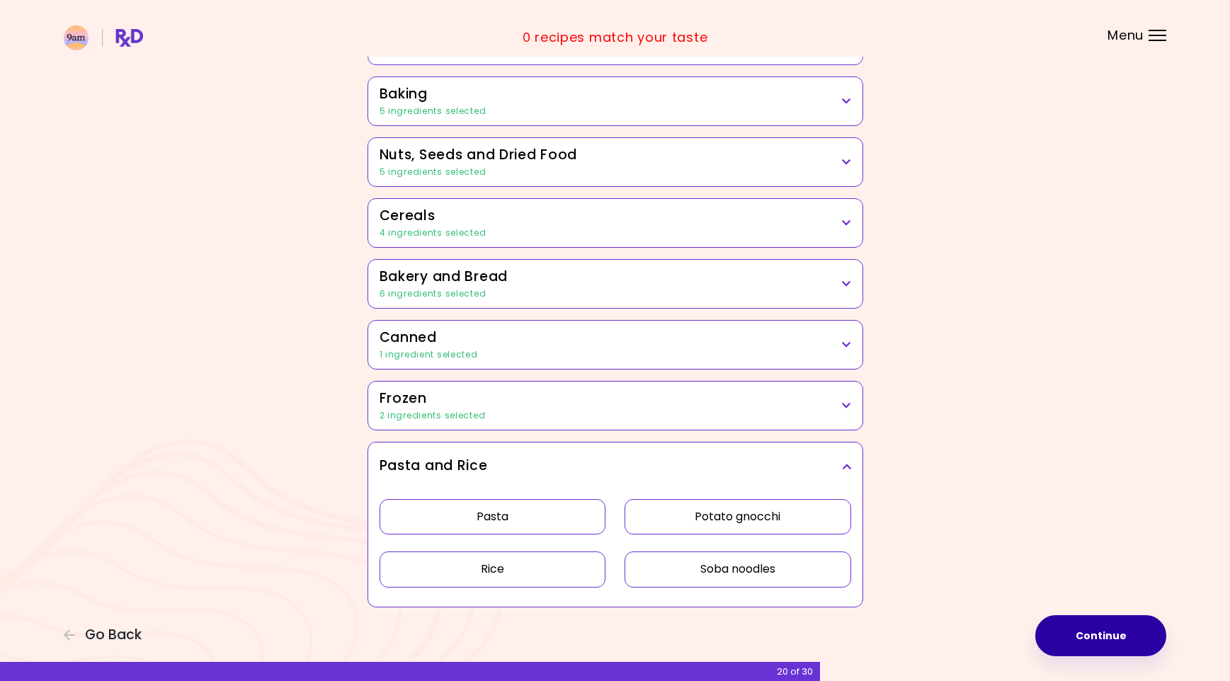
click at [1119, 635] on button "Continue" at bounding box center [1100, 635] width 131 height 41
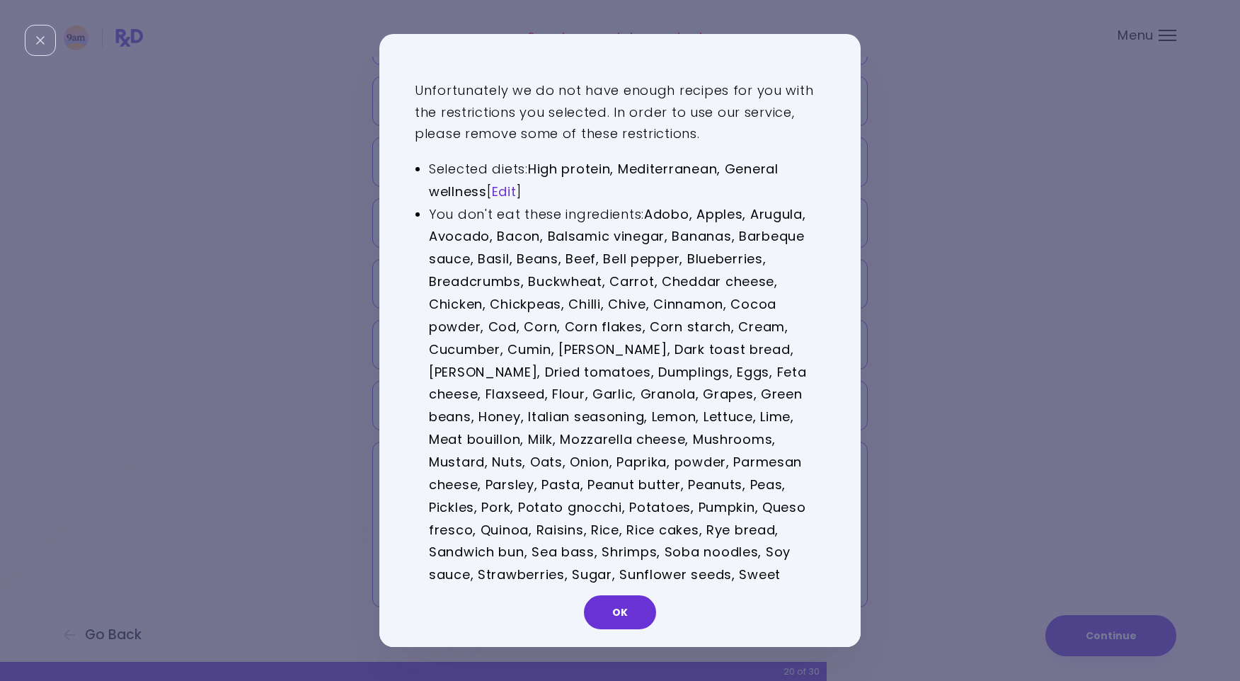
click at [497, 191] on link "Edit" at bounding box center [504, 192] width 25 height 18
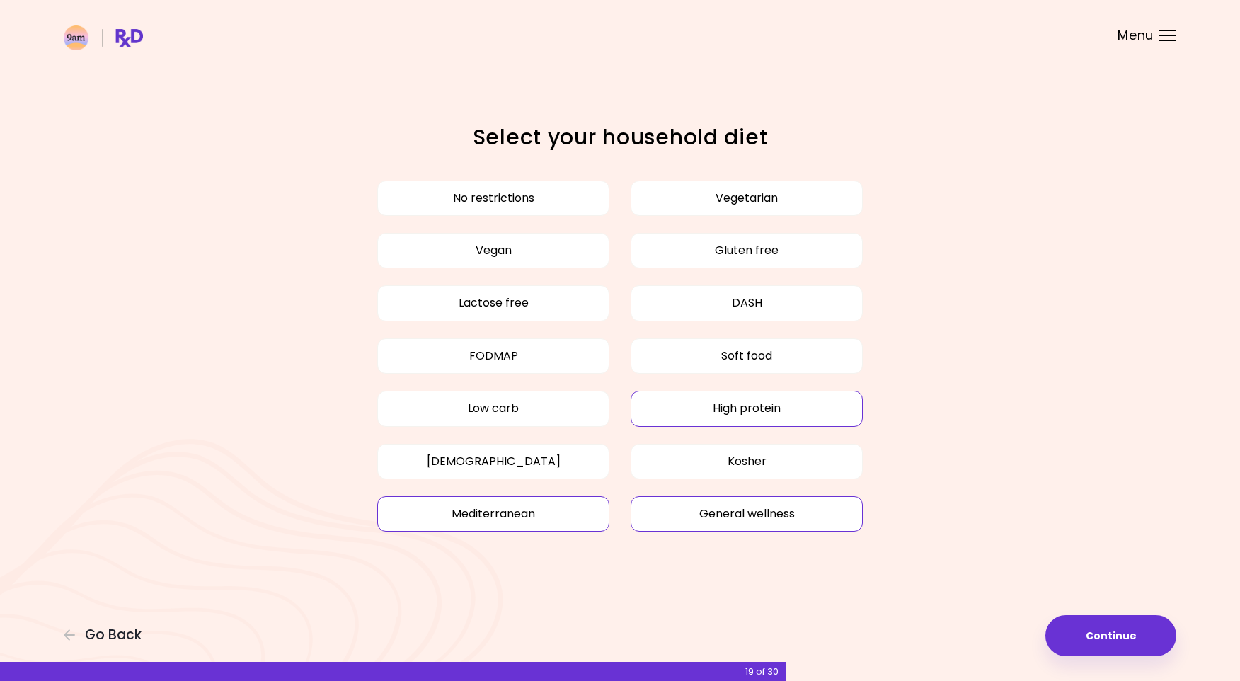
click at [515, 513] on button "Mediterranean" at bounding box center [493, 513] width 232 height 35
click at [750, 411] on button "High protein" at bounding box center [747, 408] width 232 height 35
click at [729, 525] on button "General wellness" at bounding box center [747, 513] width 232 height 35
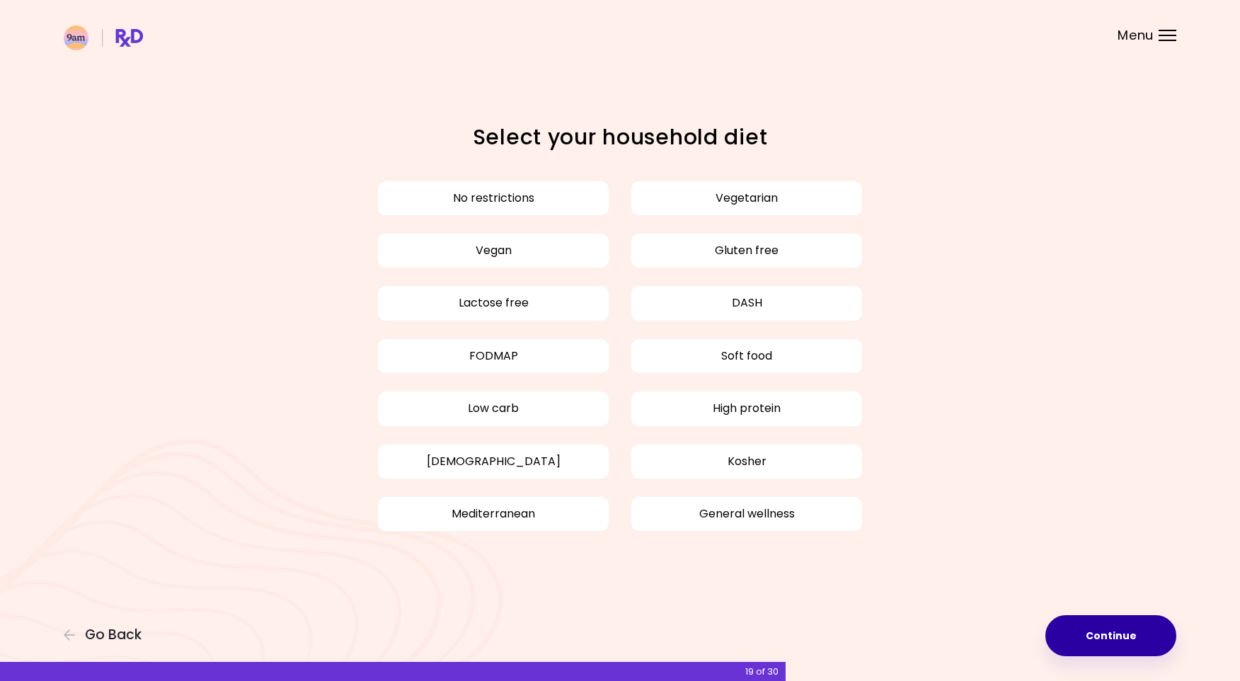
click at [1116, 638] on button "Continue" at bounding box center [1111, 635] width 131 height 41
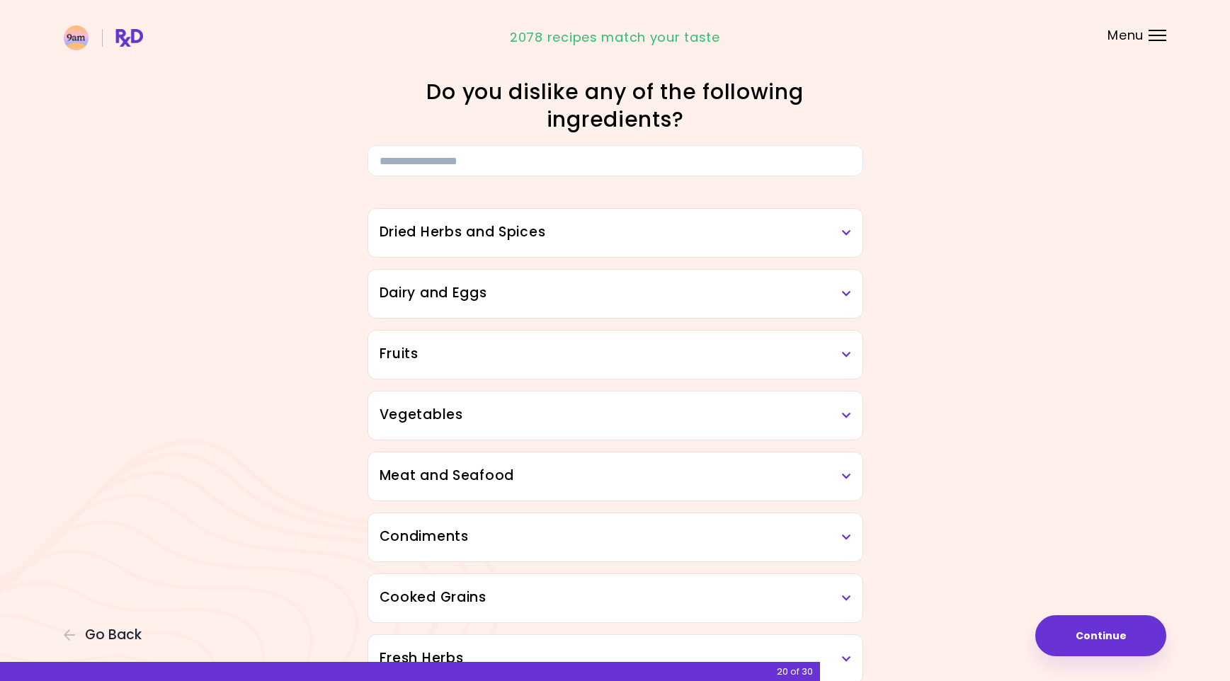
click at [649, 240] on h3 "Dried Herbs and Spices" at bounding box center [615, 232] width 472 height 21
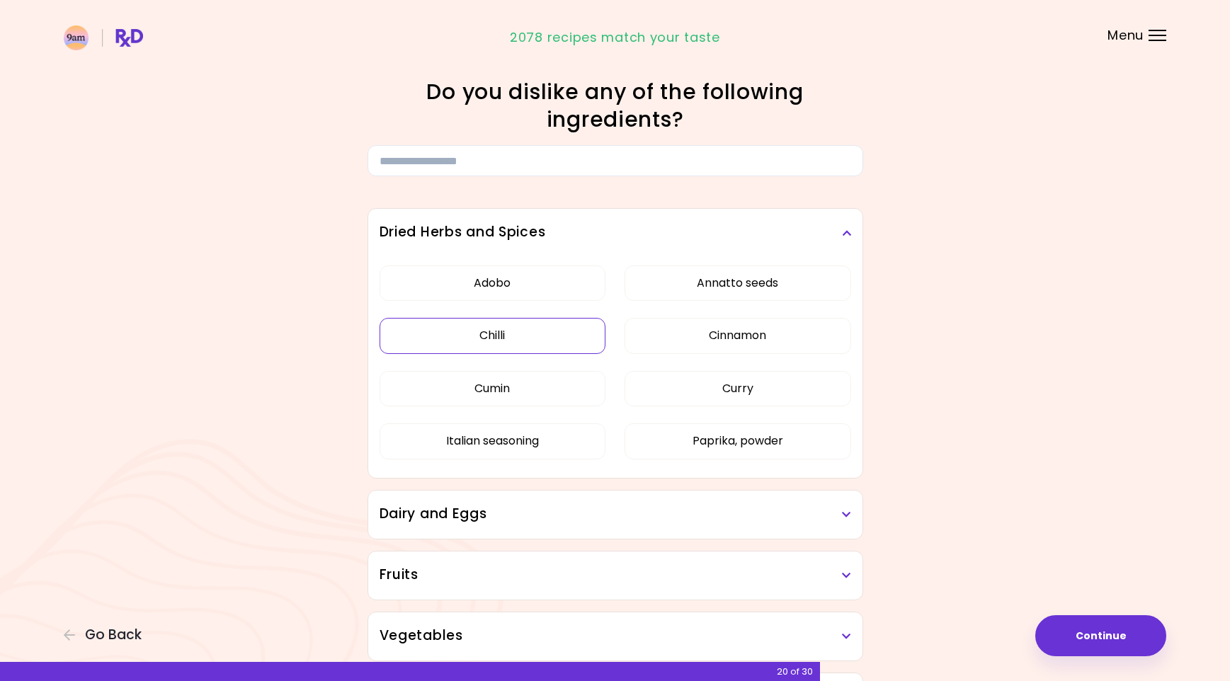
click at [569, 331] on button "Chilli" at bounding box center [492, 335] width 227 height 35
click at [496, 384] on button "Cumin" at bounding box center [492, 388] width 227 height 35
click at [506, 445] on button "Italian seasoning" at bounding box center [492, 440] width 227 height 35
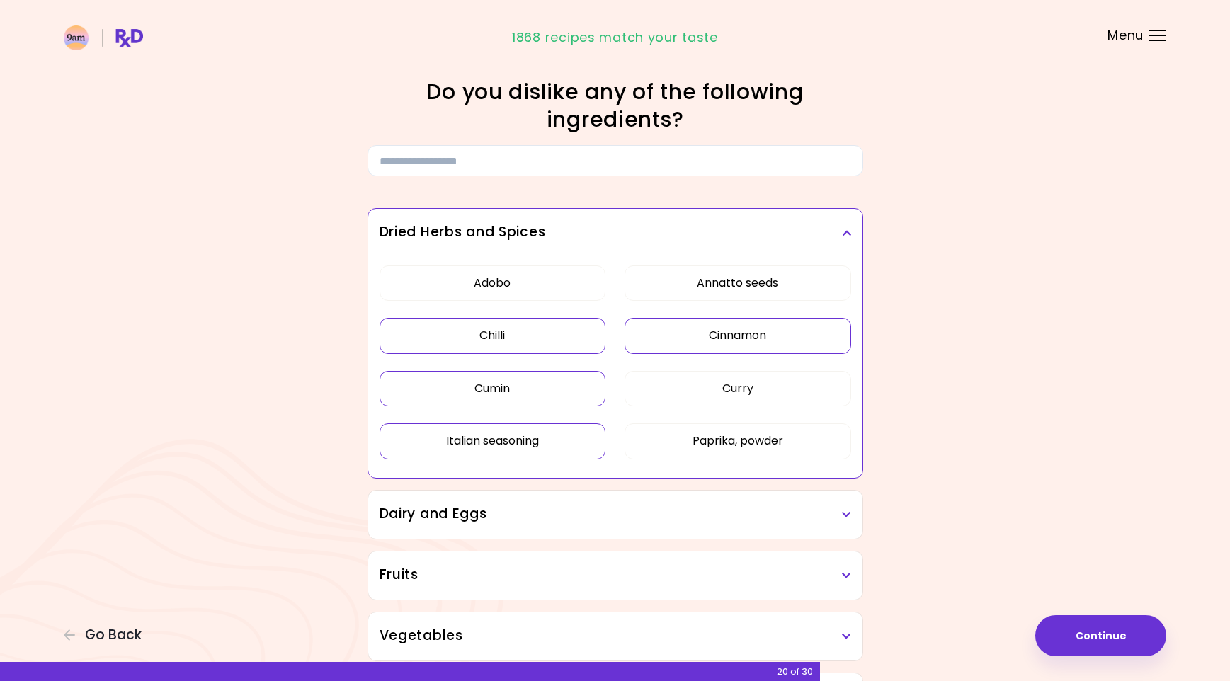
click at [740, 330] on button "Cinnamon" at bounding box center [737, 335] width 227 height 35
click at [729, 384] on button "Curry" at bounding box center [737, 388] width 227 height 35
click at [728, 436] on button "Paprika, powder" at bounding box center [737, 440] width 227 height 35
click at [717, 290] on button "Annatto seeds" at bounding box center [737, 282] width 227 height 35
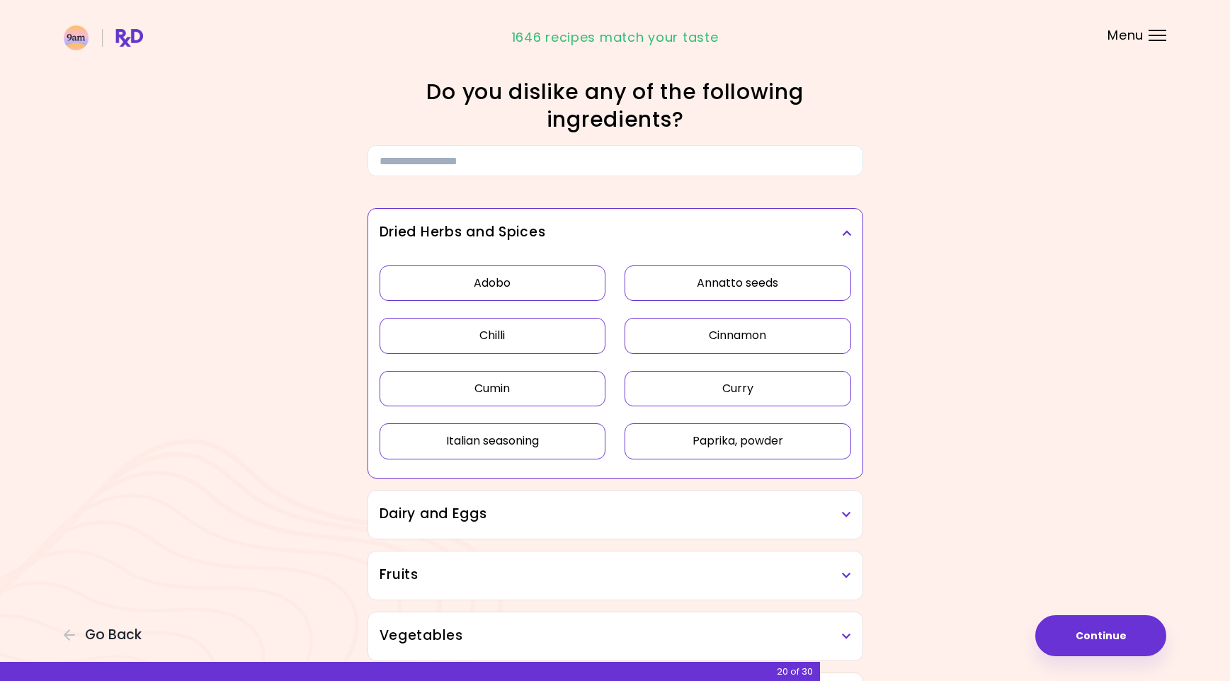
click at [510, 289] on button "Adobo" at bounding box center [492, 282] width 227 height 35
click at [842, 234] on icon at bounding box center [846, 233] width 9 height 10
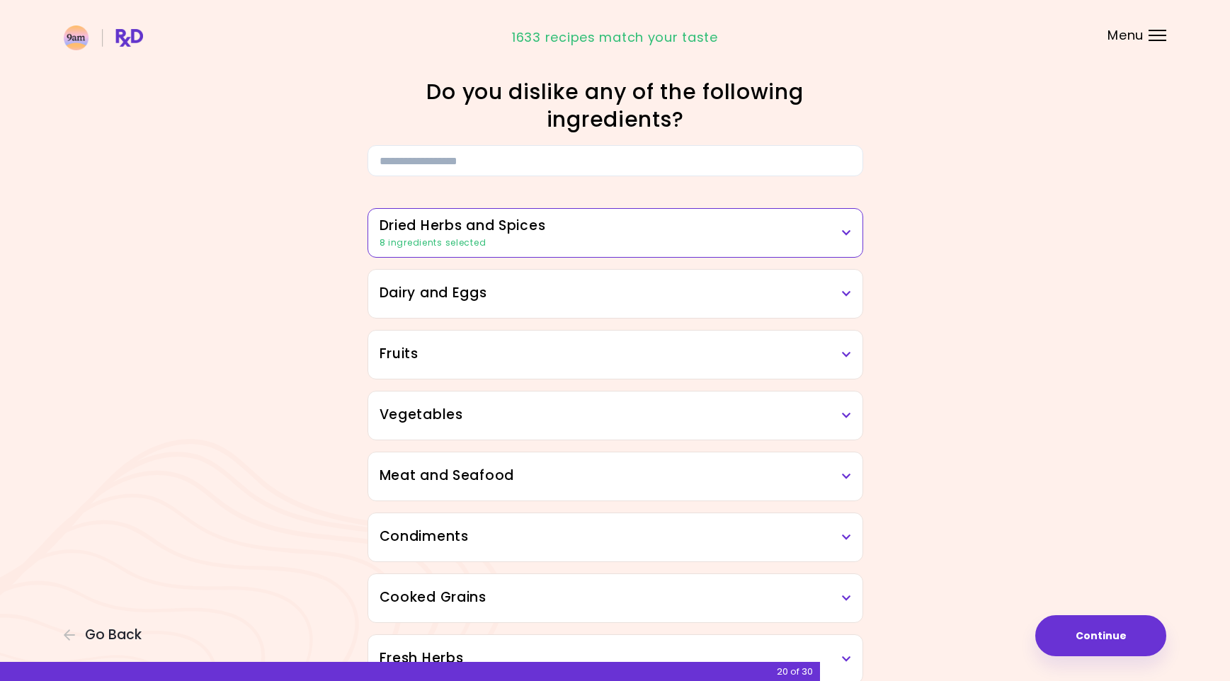
click at [564, 285] on h3 "Dairy and Eggs" at bounding box center [615, 293] width 472 height 21
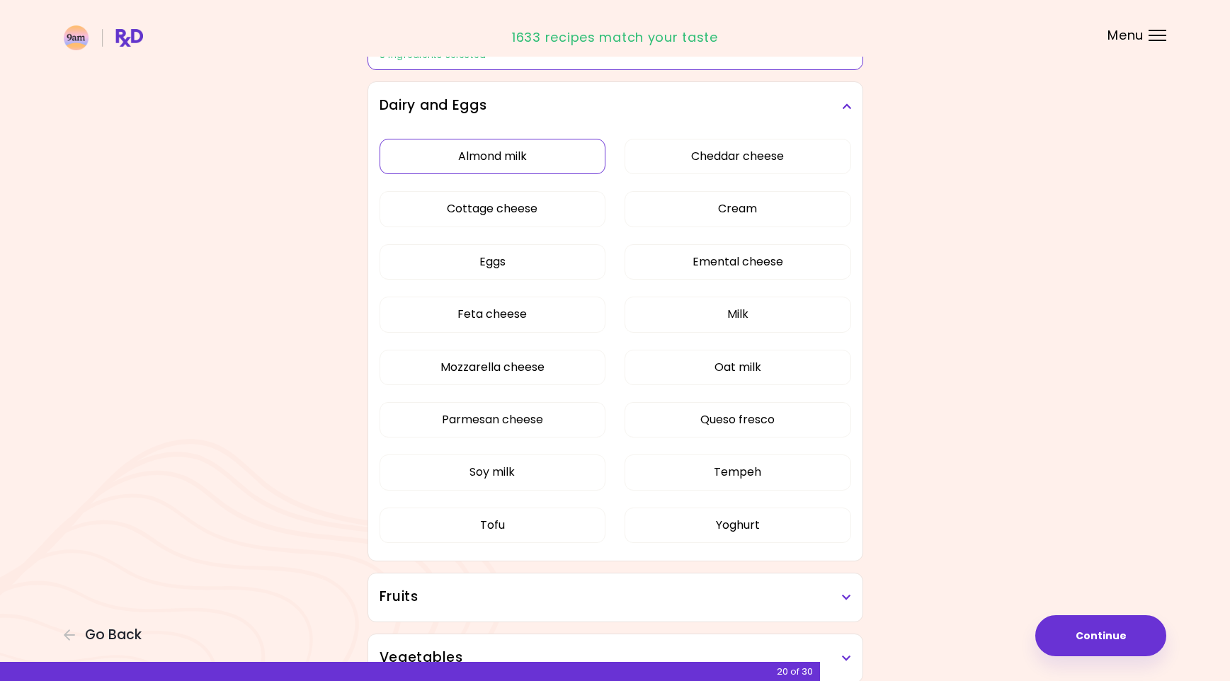
scroll to position [212, 0]
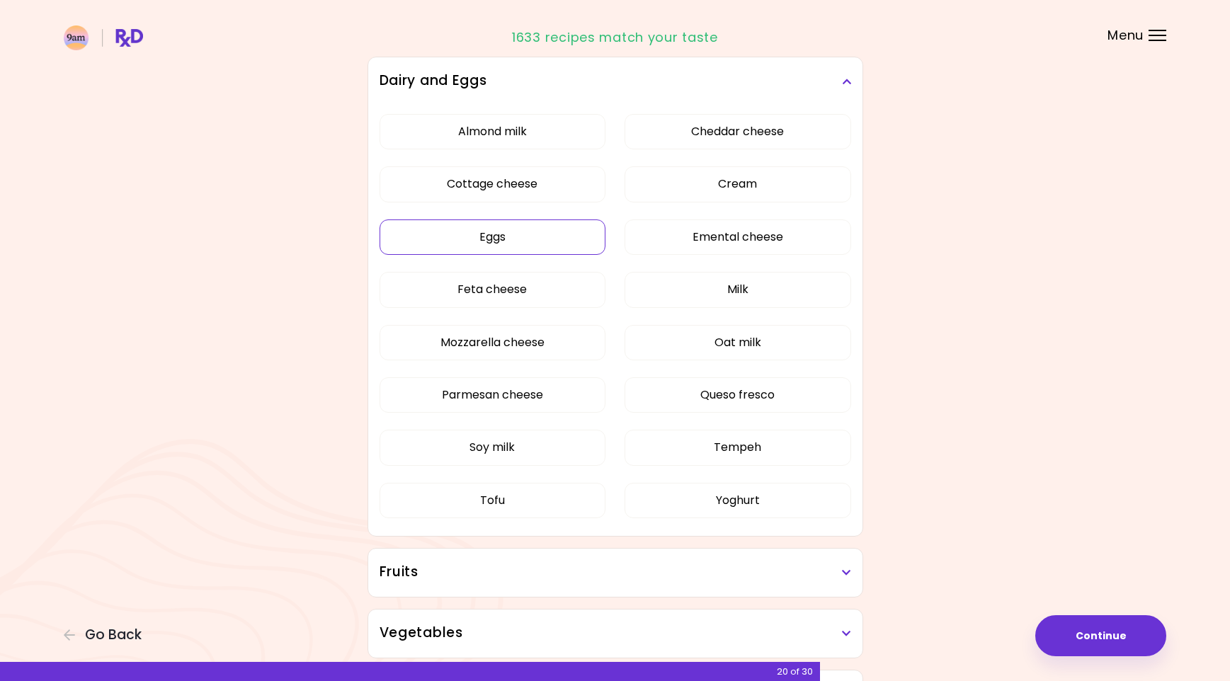
click at [495, 242] on button "Eggs" at bounding box center [492, 236] width 227 height 35
click at [565, 301] on button "Feta cheese" at bounding box center [492, 289] width 227 height 35
click at [561, 350] on button "Mozzarella cheese" at bounding box center [492, 342] width 227 height 35
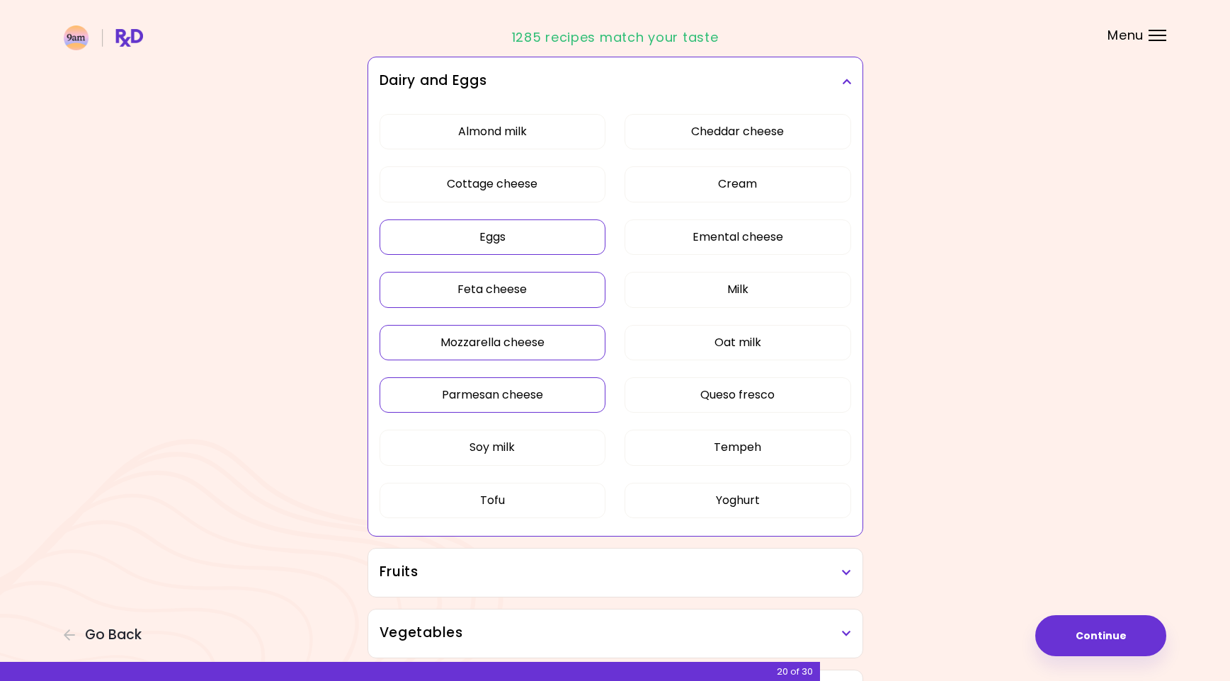
click at [559, 387] on button "Parmesan cheese" at bounding box center [492, 394] width 227 height 35
click at [733, 136] on button "Cheddar cheese" at bounding box center [737, 131] width 227 height 35
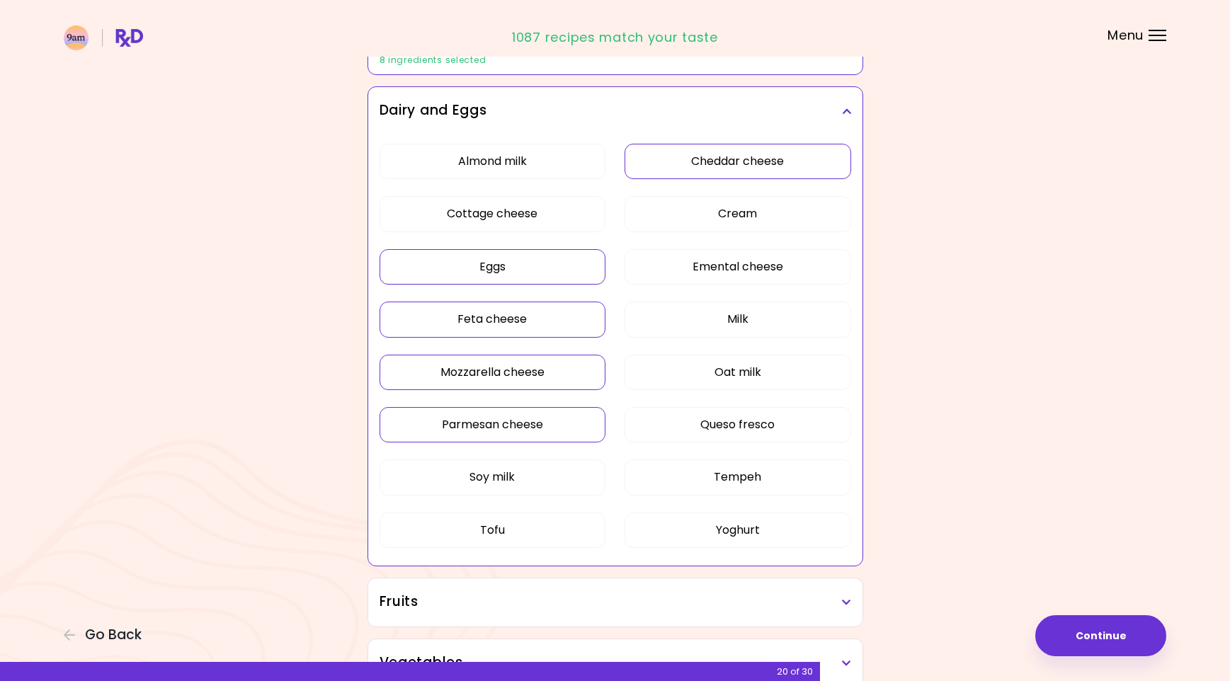
scroll to position [282, 0]
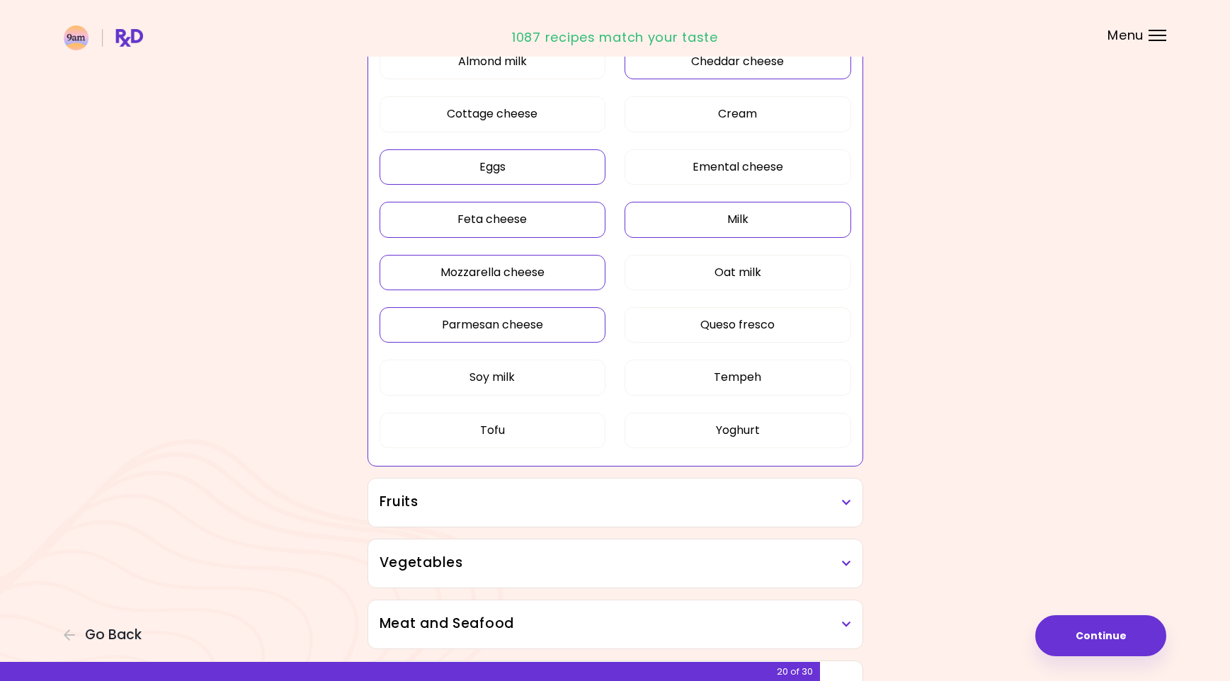
click at [766, 217] on button "Milk" at bounding box center [737, 219] width 227 height 35
click at [754, 115] on button "Cream" at bounding box center [737, 113] width 227 height 35
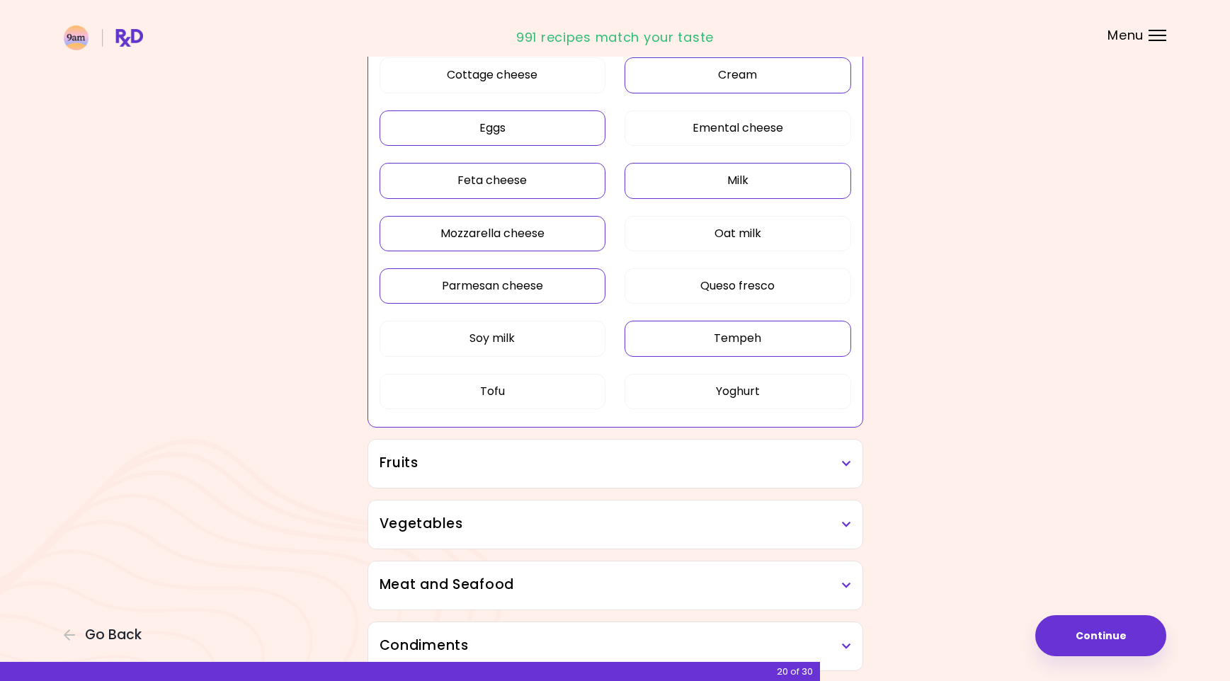
scroll to position [353, 0]
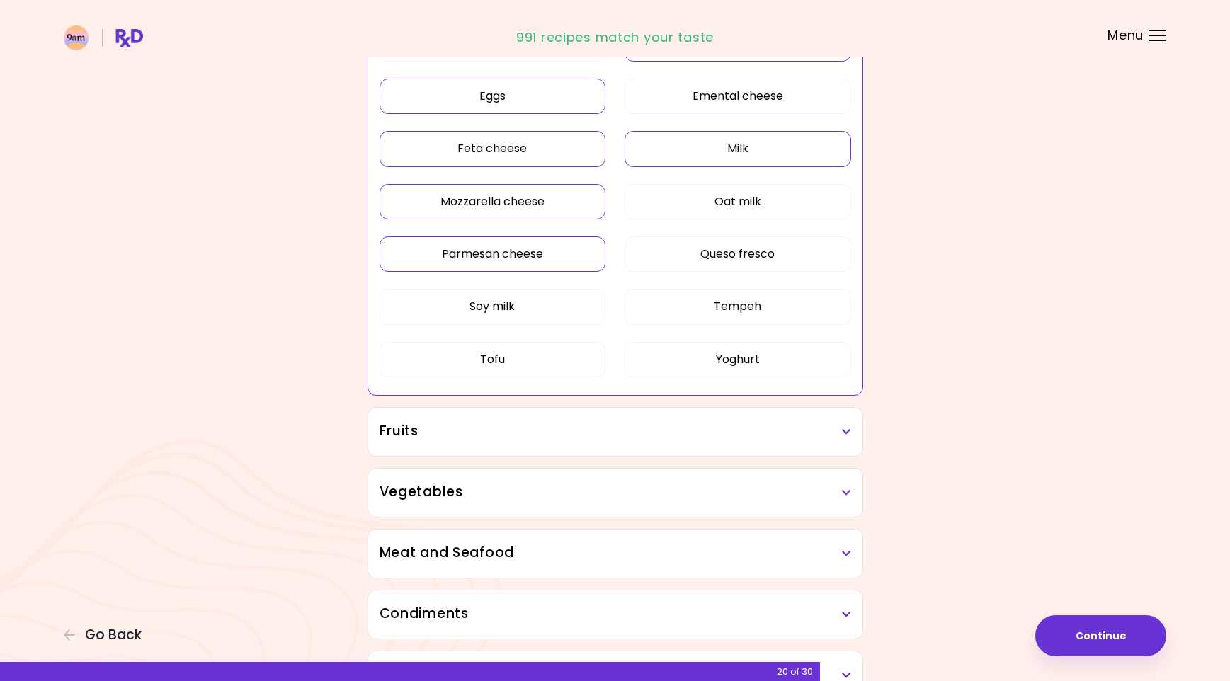
click at [656, 430] on h3 "Fruits" at bounding box center [615, 431] width 472 height 21
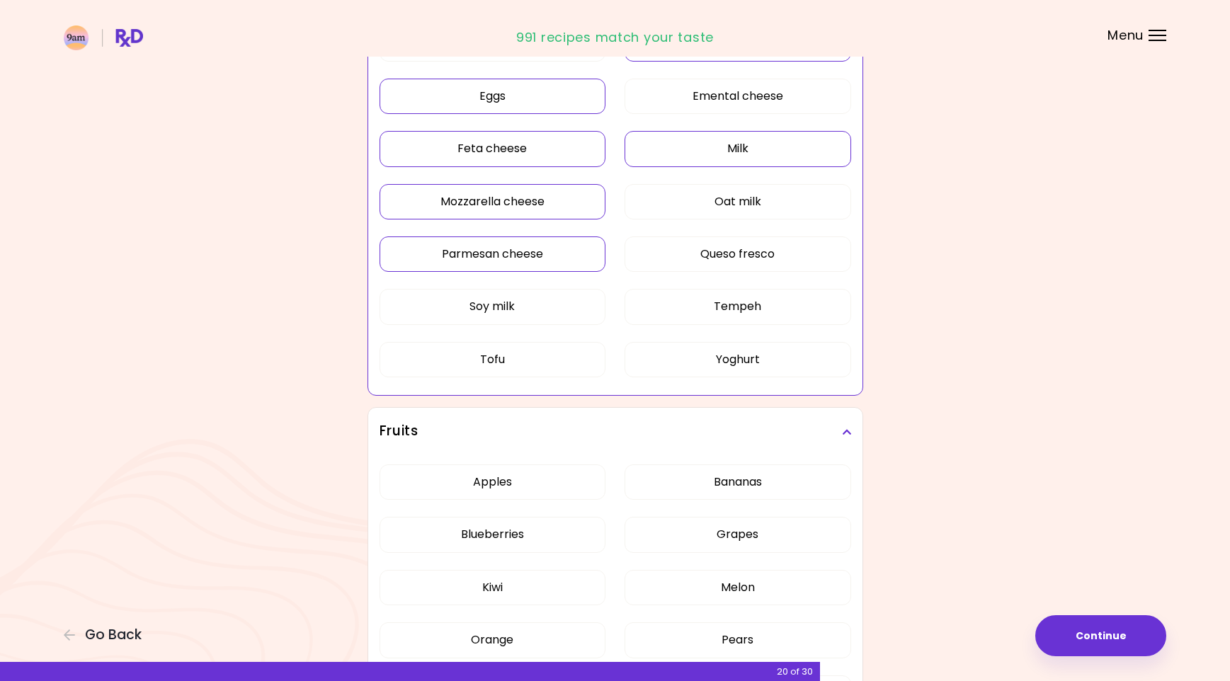
scroll to position [566, 0]
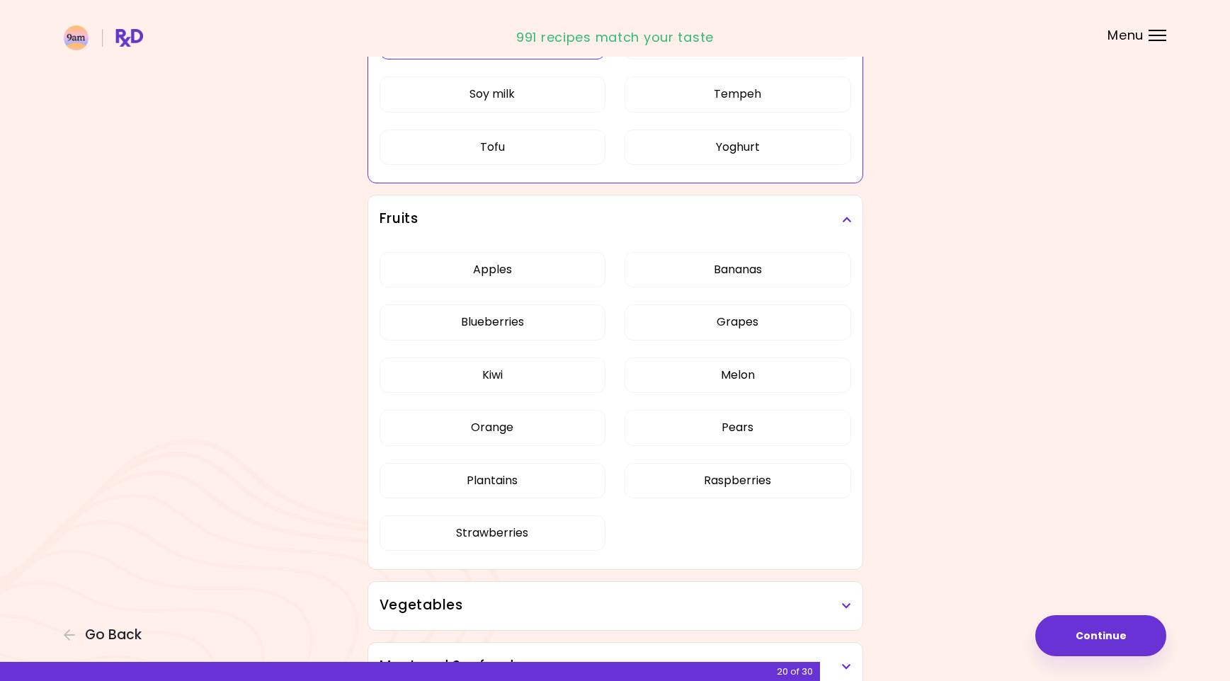
click at [818, 219] on h3 "Fruits" at bounding box center [615, 219] width 472 height 21
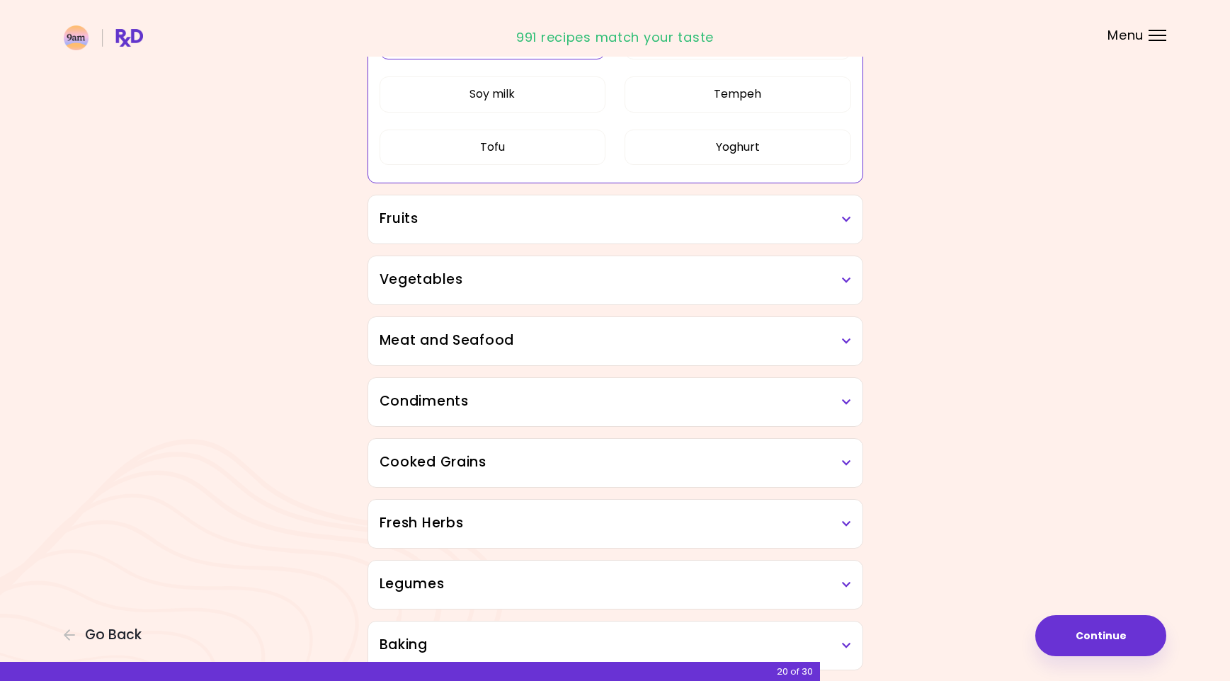
click at [556, 331] on h3 "Meat and Seafood" at bounding box center [615, 341] width 472 height 21
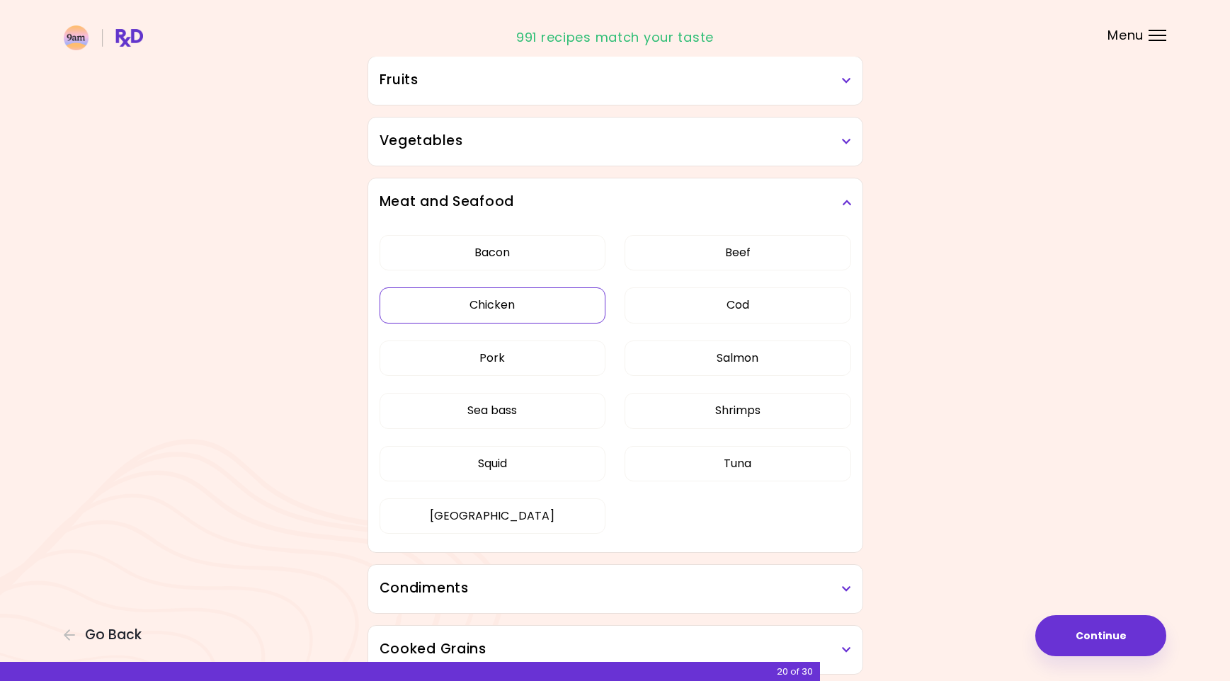
scroll to position [707, 0]
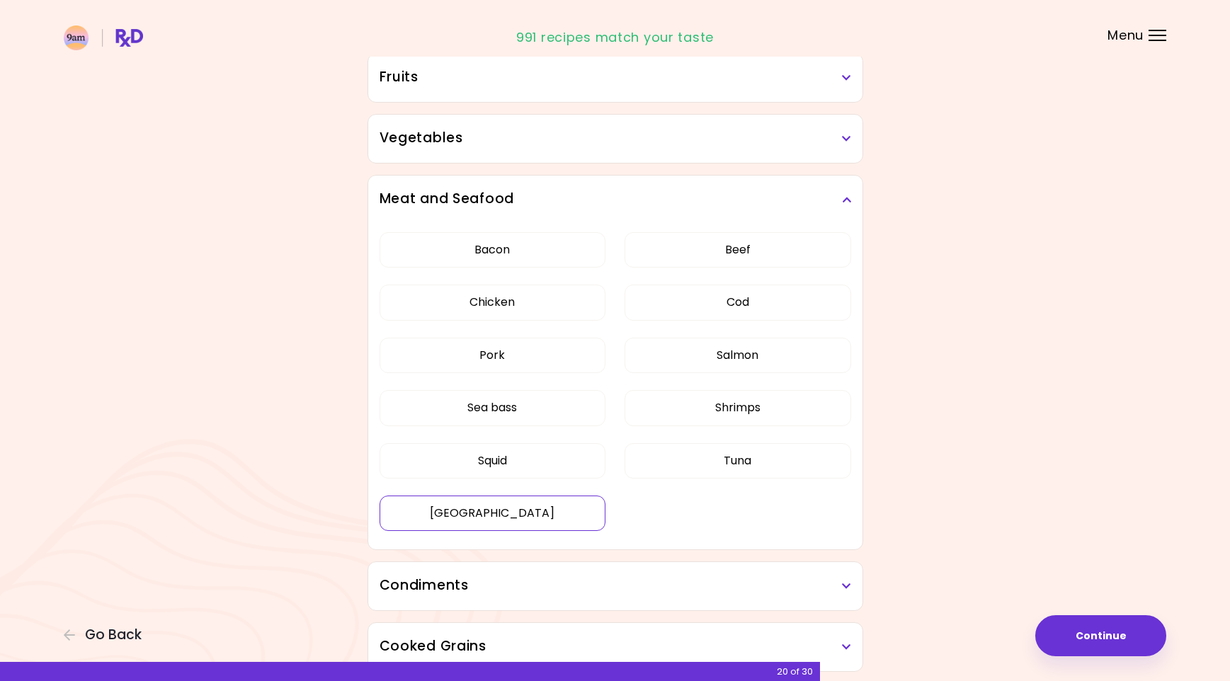
click at [510, 509] on div "Dried Herbs and Spices 8 ingredients selected Adobo Annatto seeds Chilli Cinnam…" at bounding box center [615, 344] width 510 height 1751
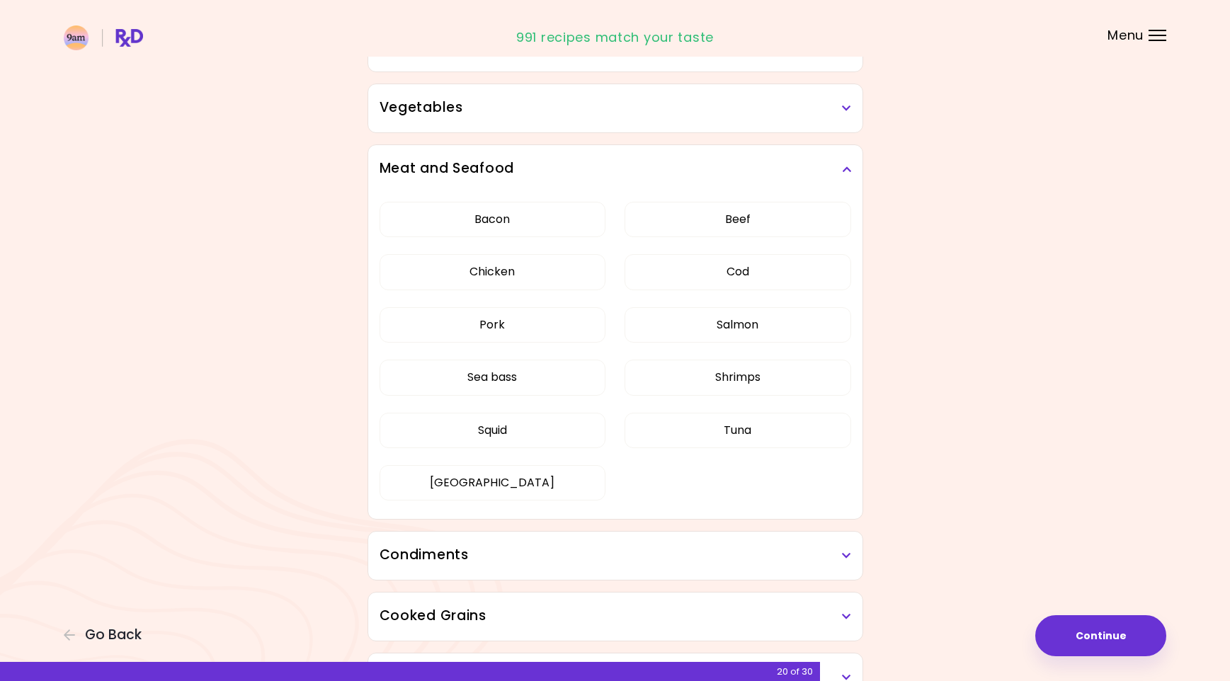
scroll to position [282, 0]
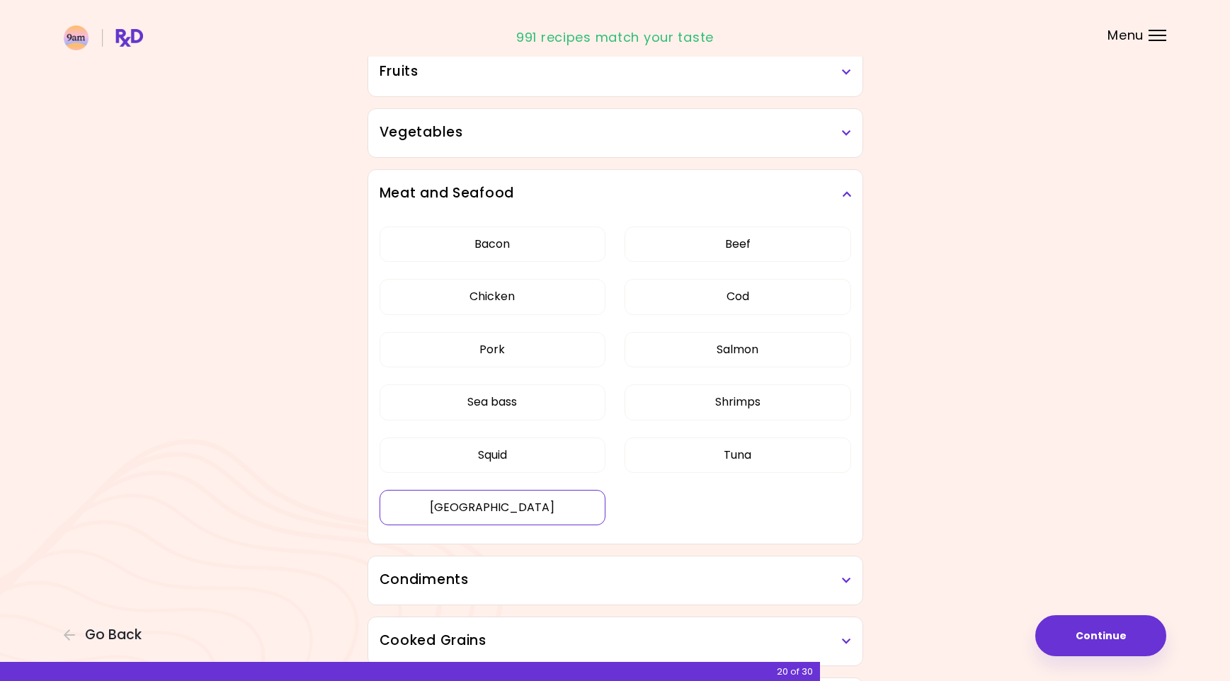
click at [520, 498] on button "[GEOGRAPHIC_DATA]" at bounding box center [492, 507] width 227 height 35
click at [524, 418] on div "Bacon Beef Chicken Cod Pork Salmon Sea bass Shrimps Squid Tuna Turkey" at bounding box center [615, 381] width 472 height 327
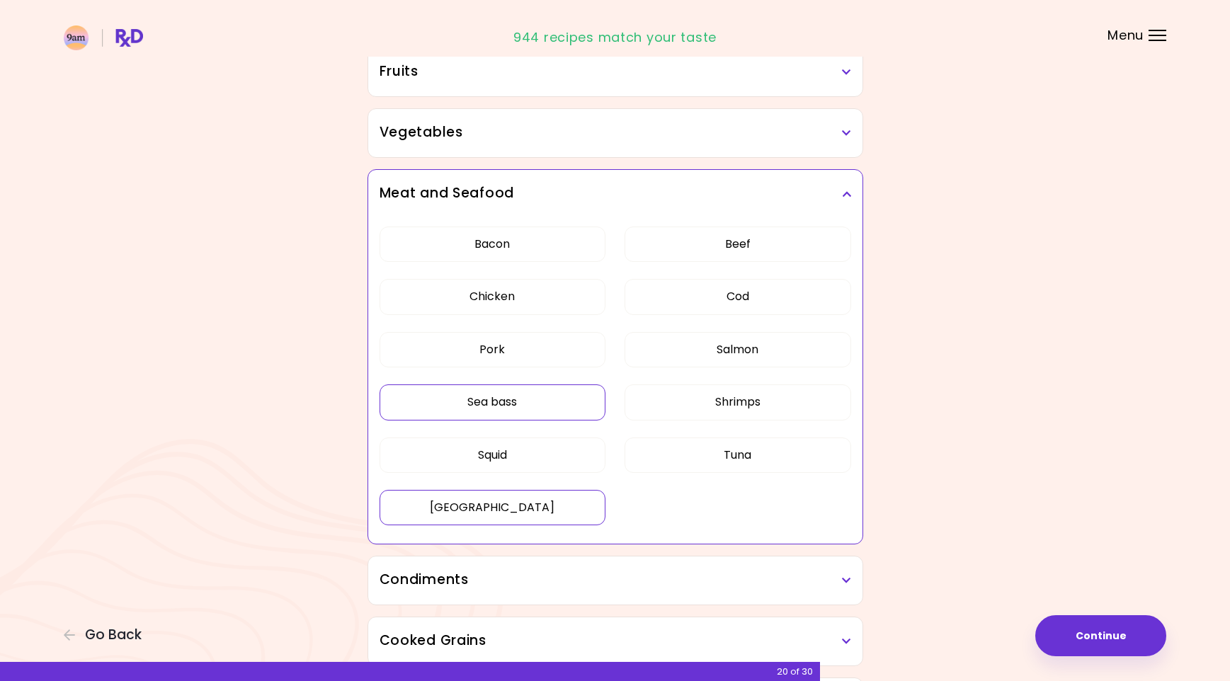
click at [521, 399] on button "Sea bass" at bounding box center [492, 401] width 227 height 35
click at [523, 347] on button "Pork" at bounding box center [492, 349] width 227 height 35
click at [526, 304] on button "Chicken" at bounding box center [492, 296] width 227 height 35
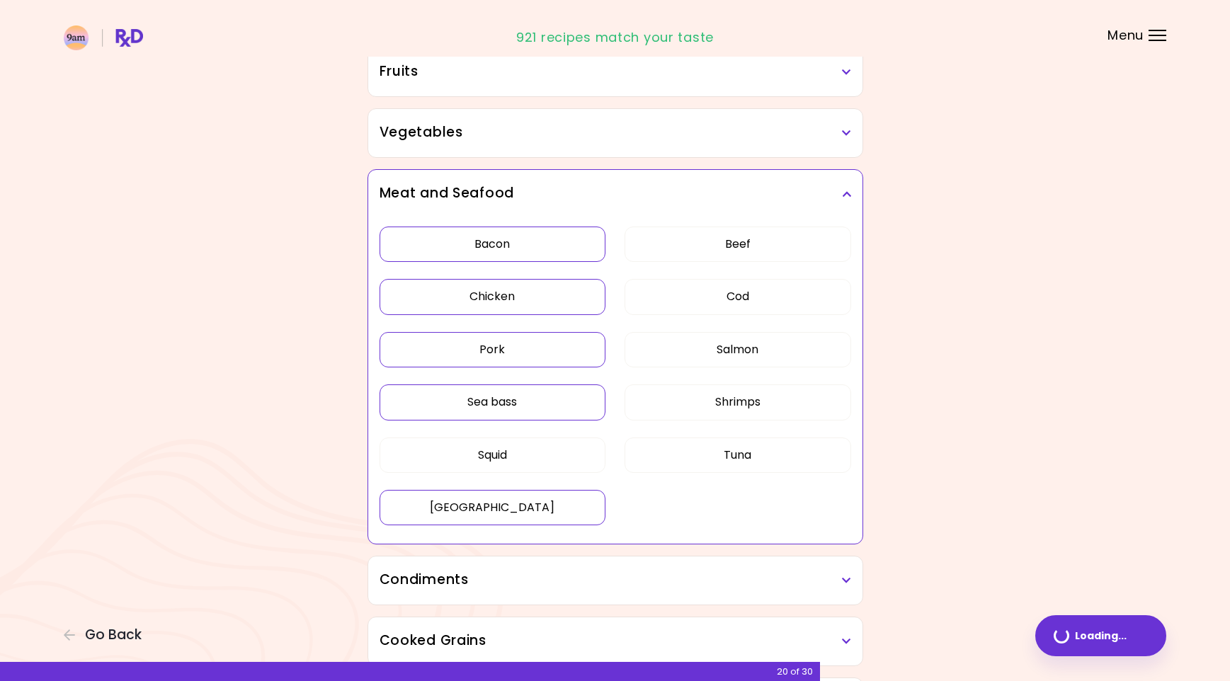
click at [538, 227] on button "Bacon" at bounding box center [492, 244] width 227 height 35
click at [718, 231] on button "Beef" at bounding box center [737, 244] width 227 height 35
click at [724, 292] on button "Cod" at bounding box center [737, 296] width 227 height 35
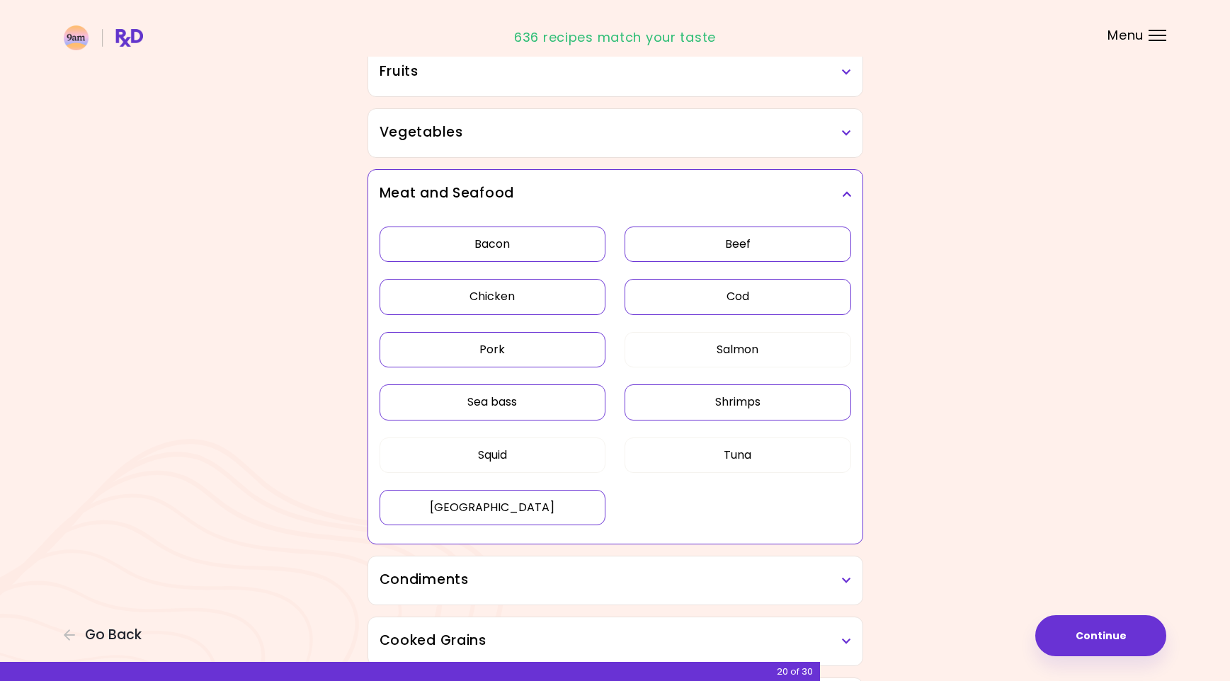
click at [700, 401] on button "Shrimps" at bounding box center [737, 401] width 227 height 35
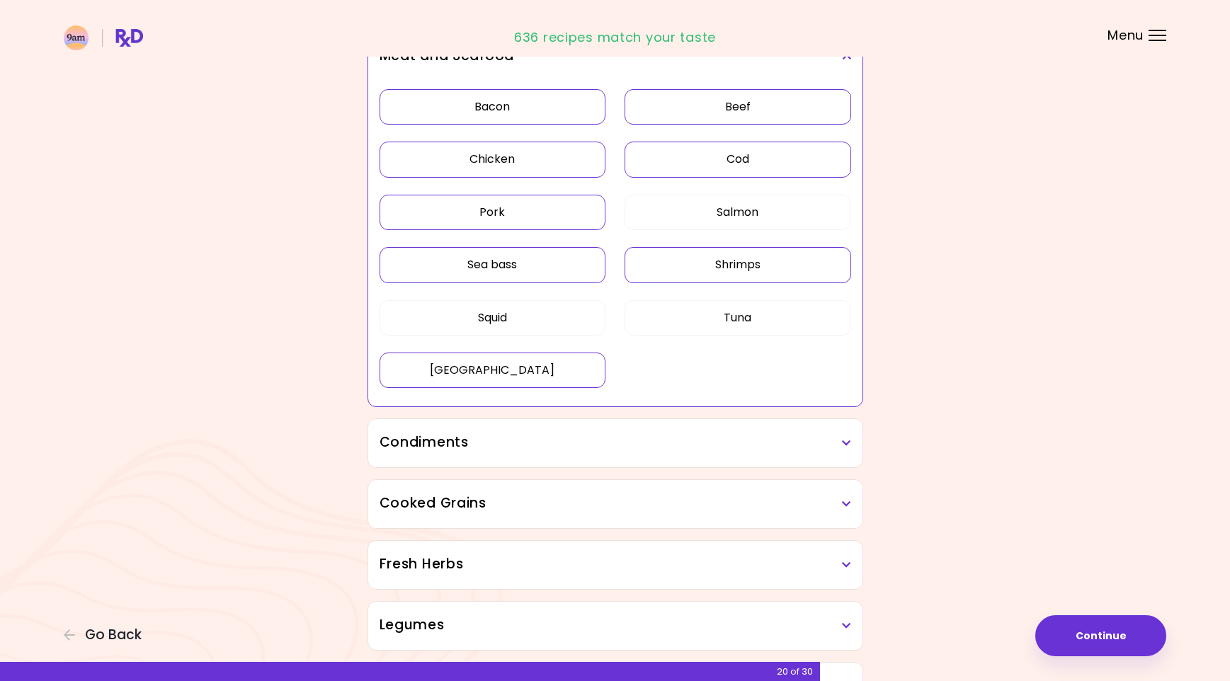
scroll to position [566, 0]
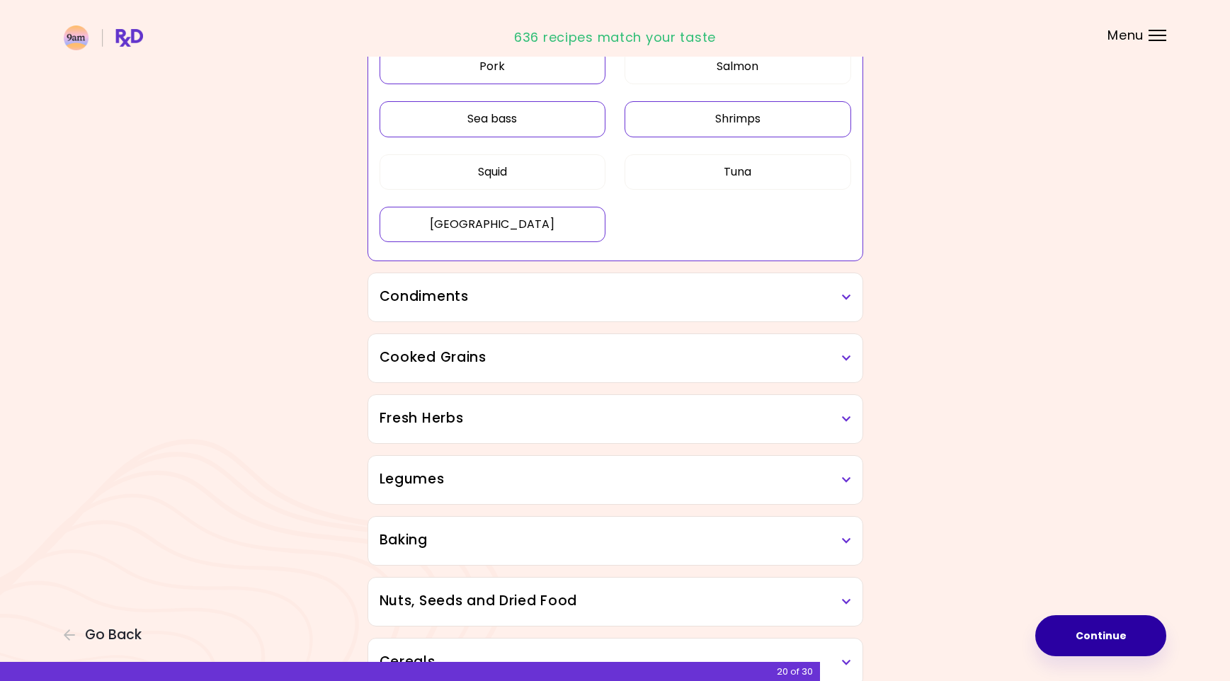
click at [1115, 640] on button "Continue" at bounding box center [1100, 635] width 131 height 41
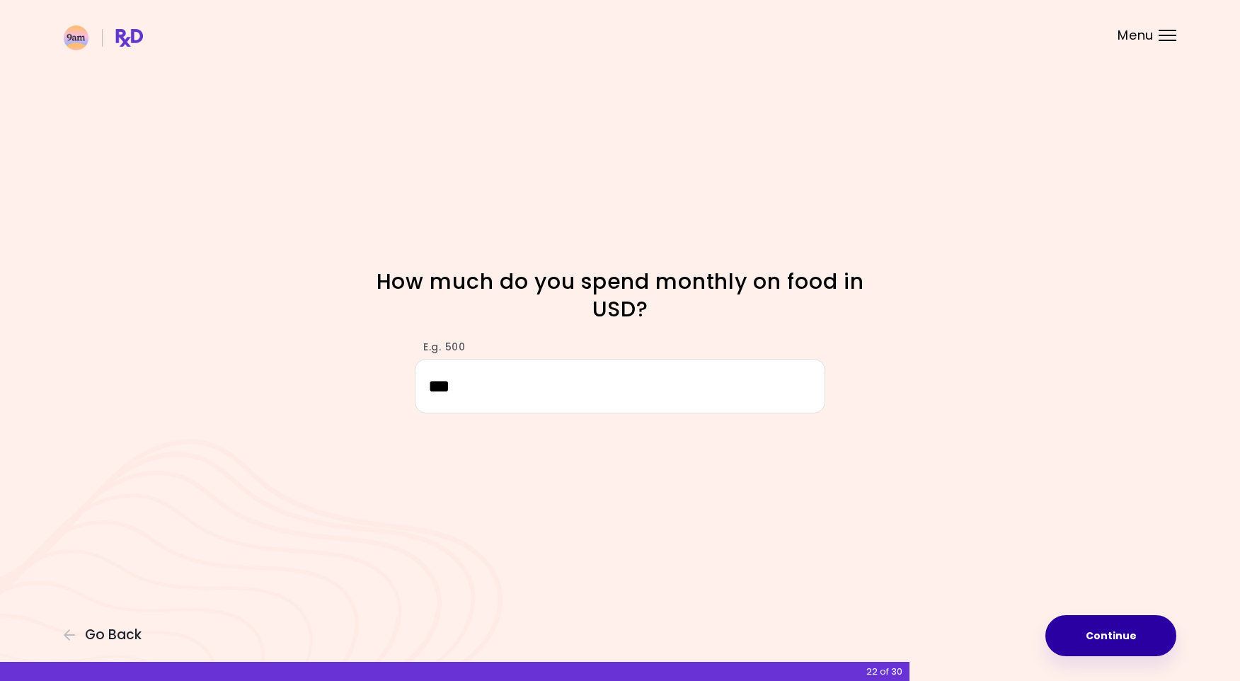
type input "***"
click at [1122, 643] on button "Continue" at bounding box center [1111, 635] width 131 height 41
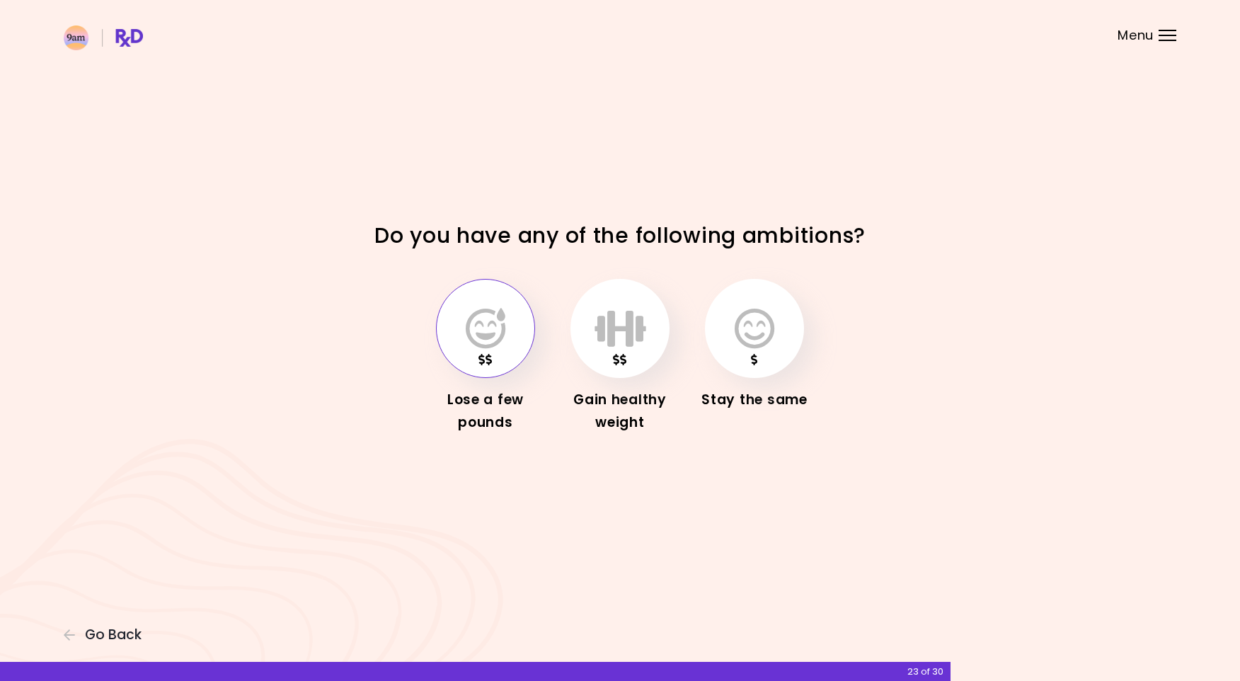
click at [493, 326] on icon "button" at bounding box center [486, 328] width 40 height 41
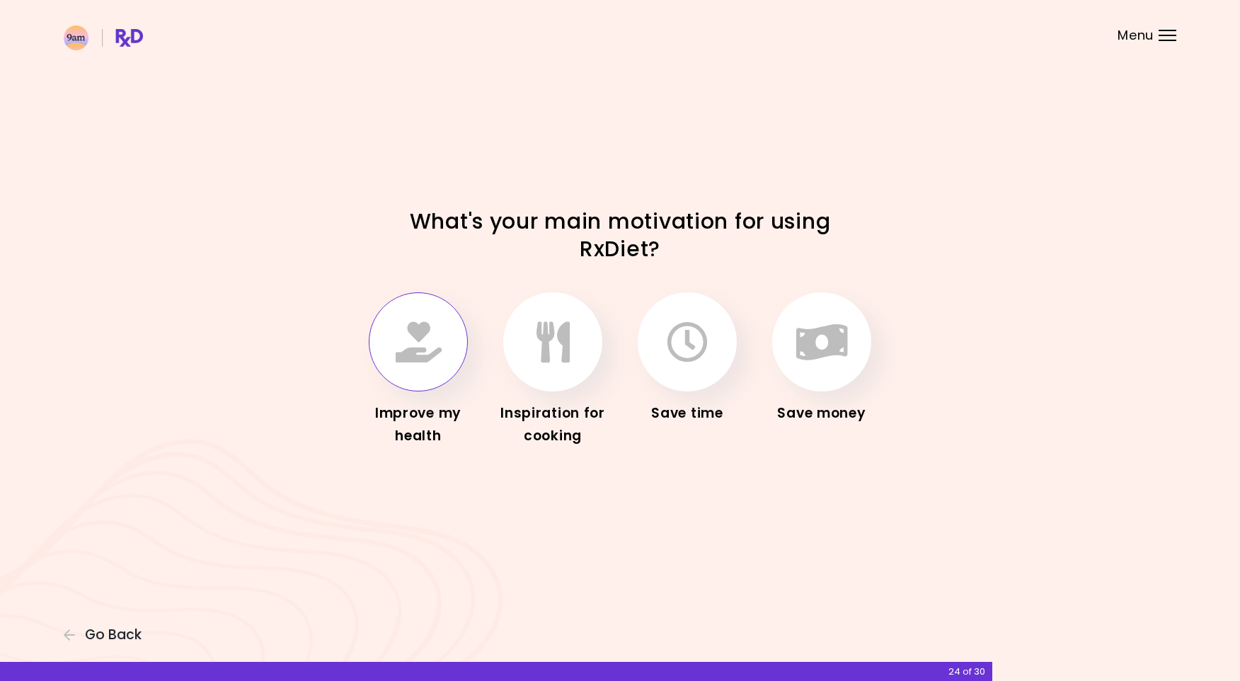
click at [448, 355] on button "button" at bounding box center [418, 341] width 99 height 99
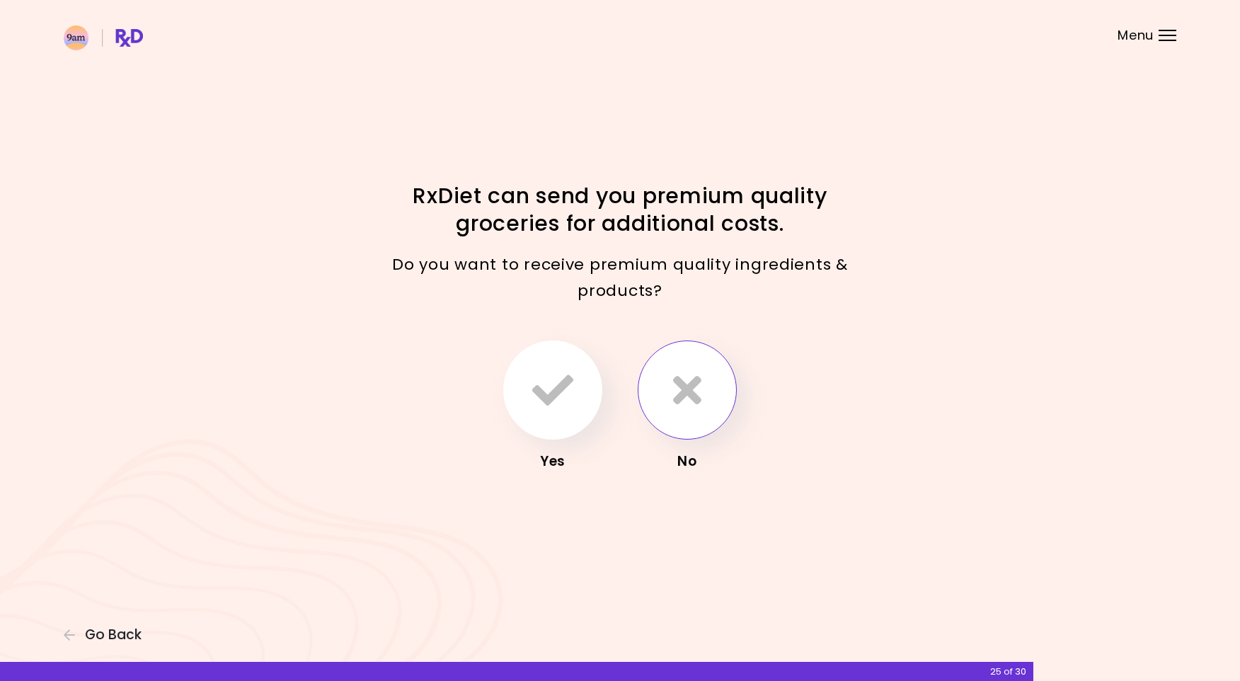
click at [642, 386] on button "button" at bounding box center [687, 390] width 99 height 99
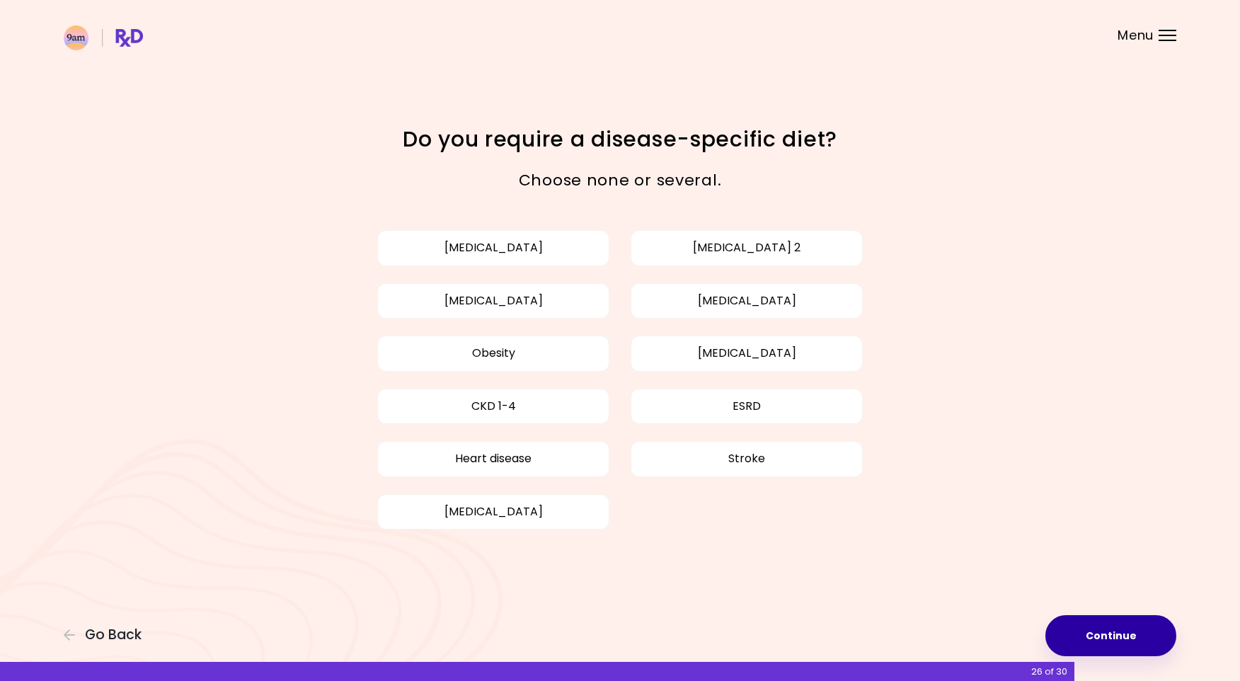
click at [1114, 644] on button "Continue" at bounding box center [1111, 635] width 131 height 41
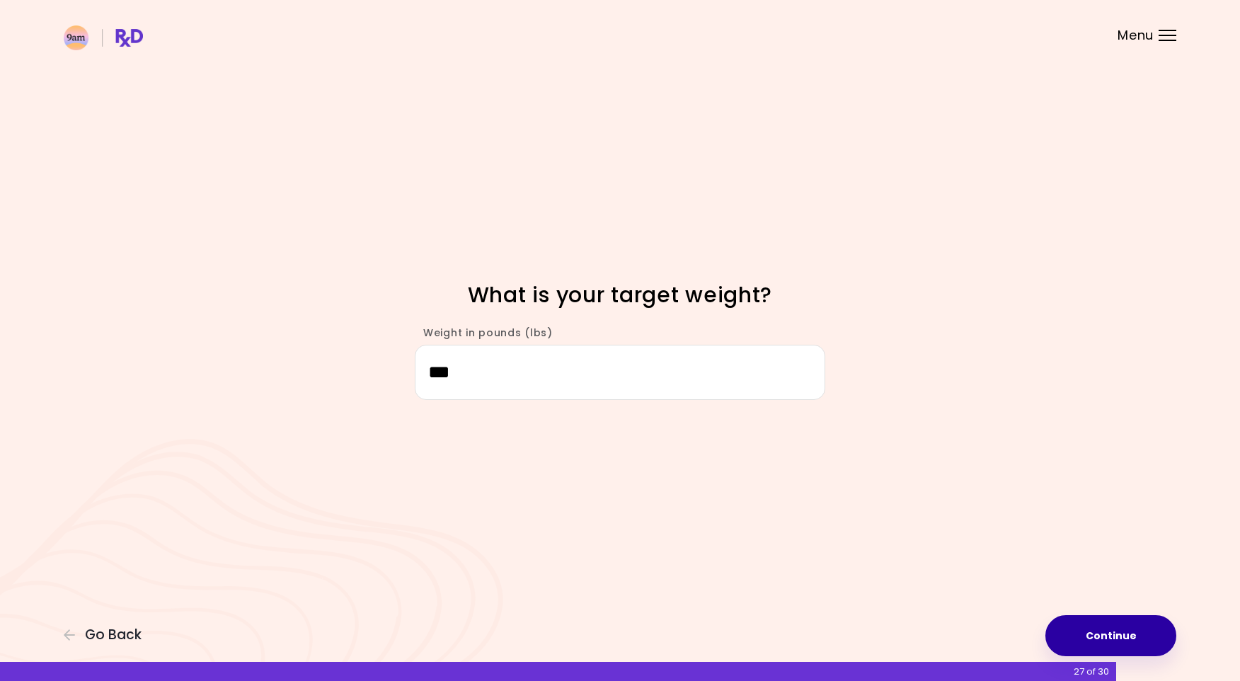
type input "***"
click at [1145, 629] on button "Continue" at bounding box center [1111, 635] width 131 height 41
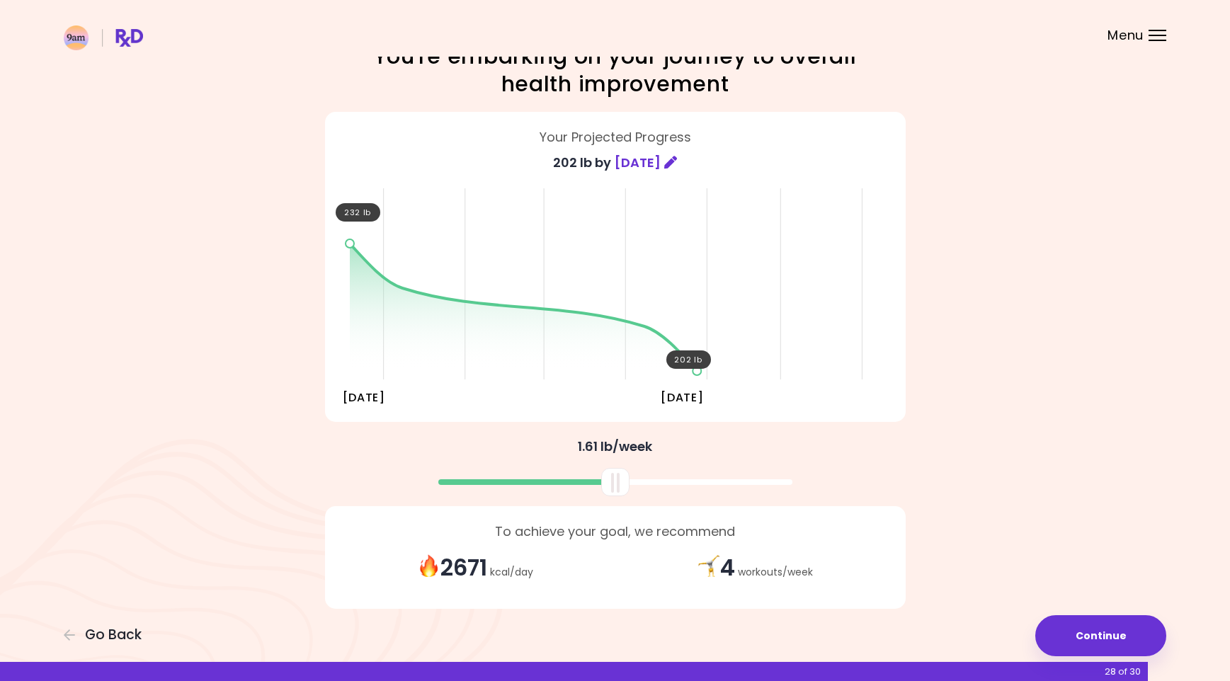
scroll to position [51, 0]
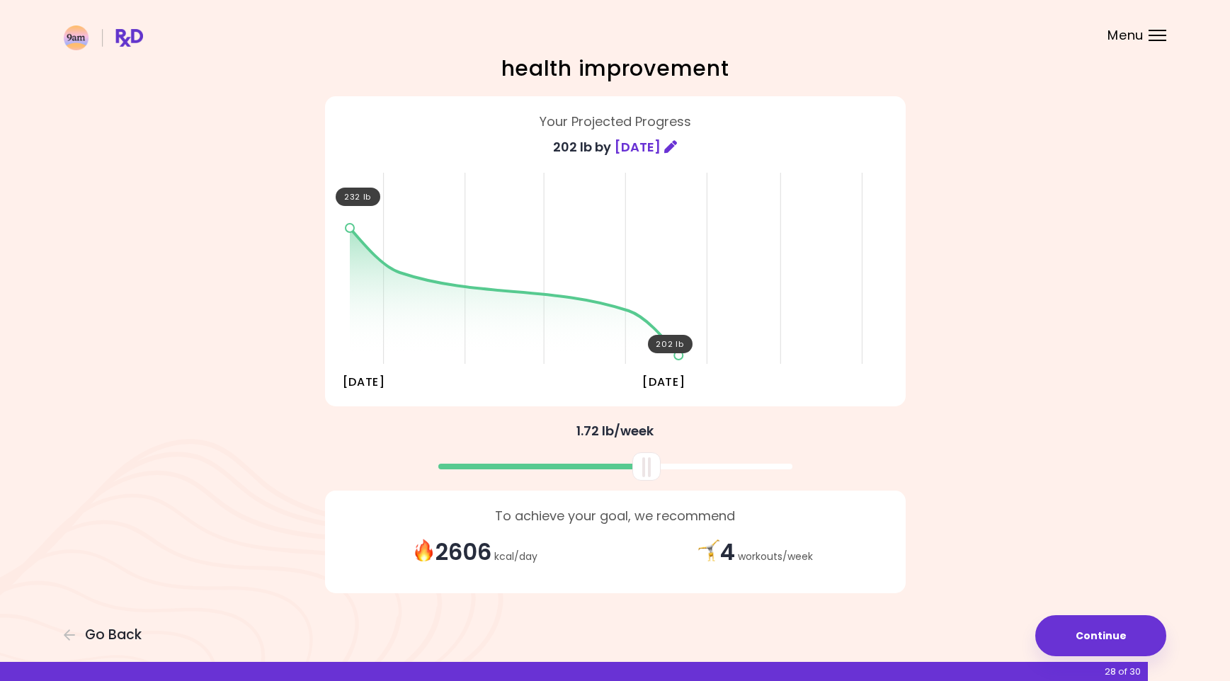
drag, startPoint x: 612, startPoint y: 478, endPoint x: 644, endPoint y: 477, distance: 31.2
click at [644, 477] on div at bounding box center [646, 466] width 28 height 28
click at [1087, 634] on button "Continue" at bounding box center [1100, 635] width 131 height 41
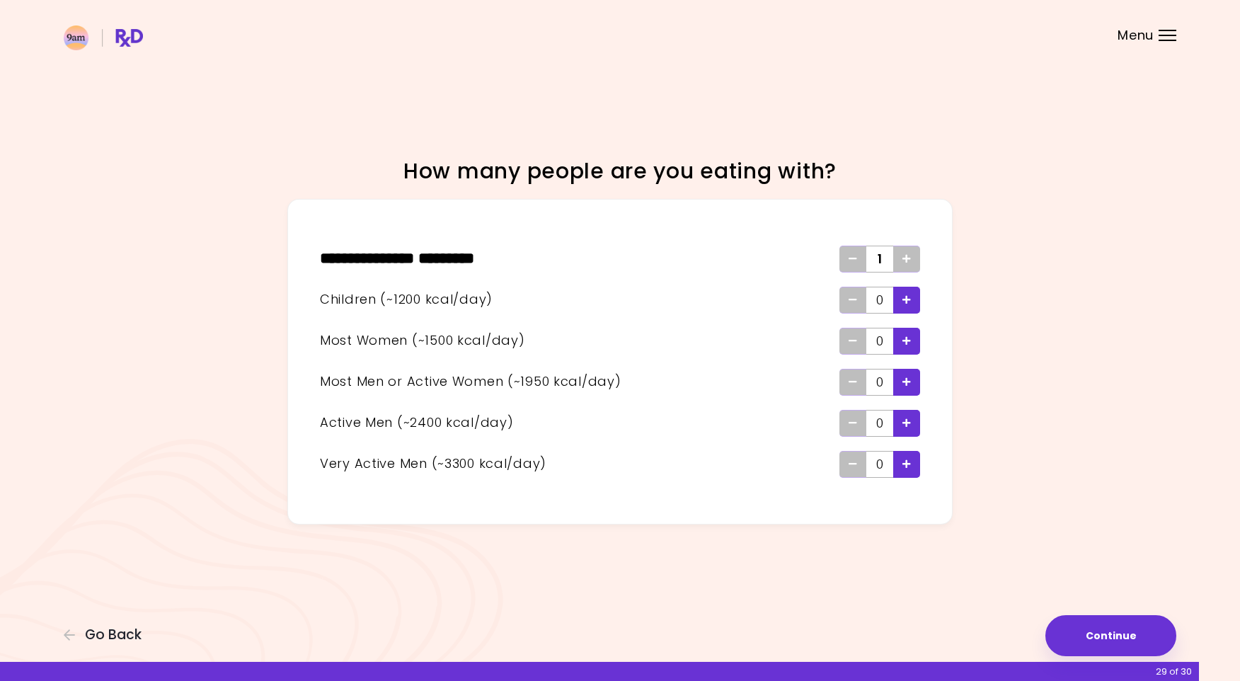
click at [913, 301] on div "Add - Child" at bounding box center [906, 300] width 27 height 27
click at [906, 341] on icon "Add - Woman" at bounding box center [907, 340] width 8 height 9
click at [1108, 628] on button "Continue" at bounding box center [1111, 635] width 131 height 41
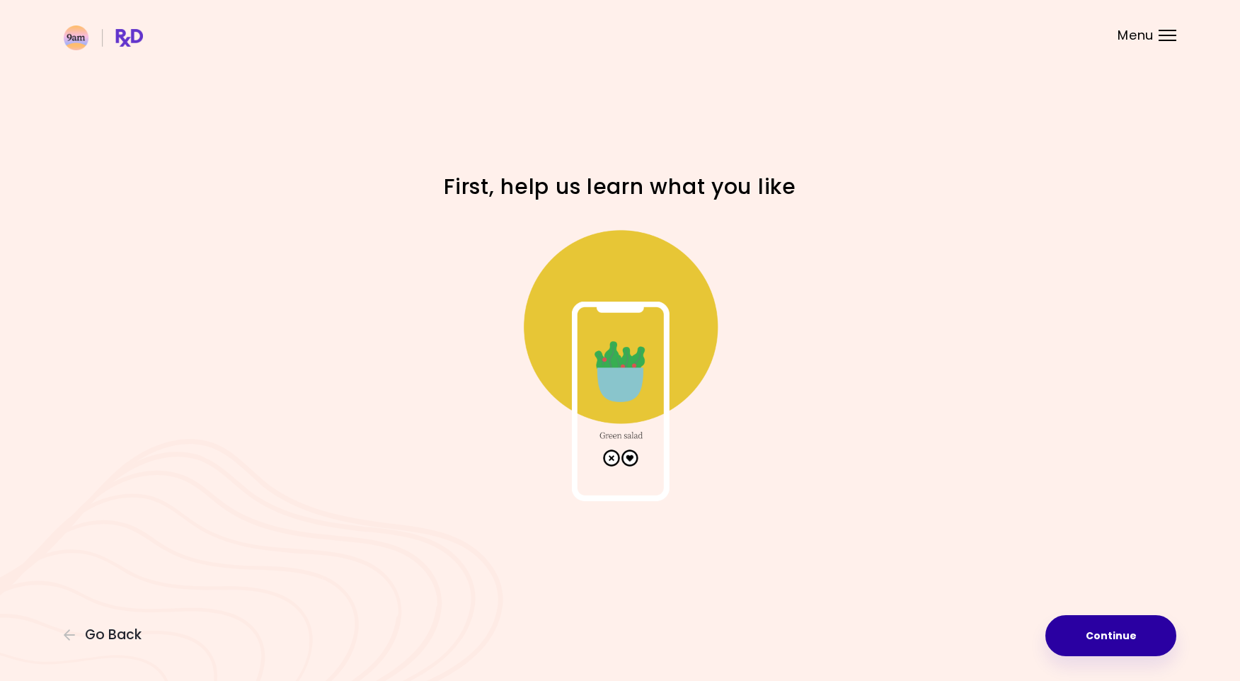
click at [1108, 628] on button "Continue" at bounding box center [1111, 635] width 131 height 41
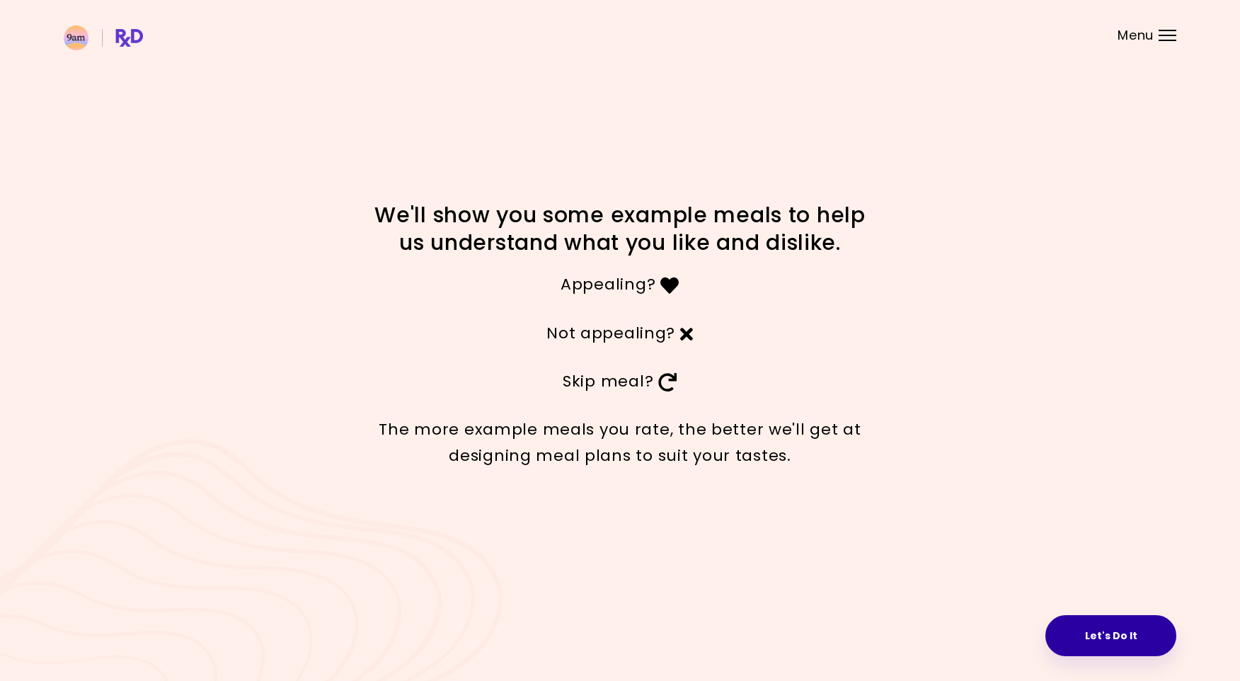
click at [1115, 639] on button "Let's Do It" at bounding box center [1111, 635] width 131 height 41
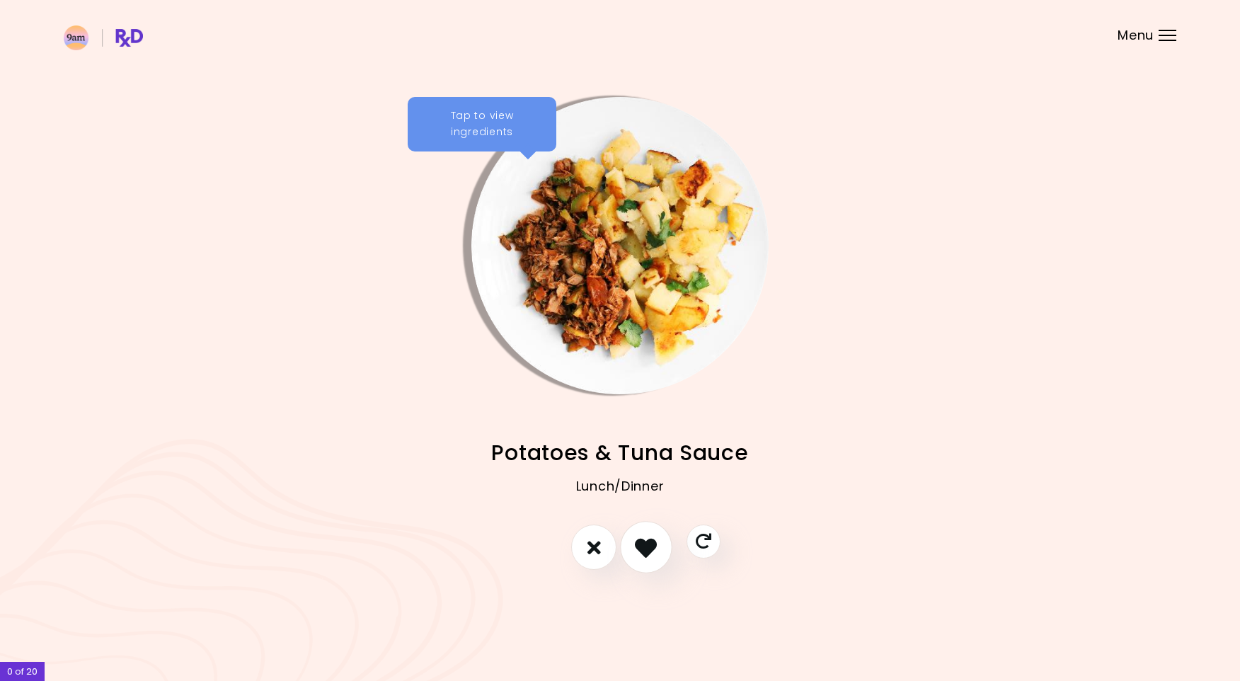
click at [653, 549] on icon "I like this recipe" at bounding box center [646, 548] width 22 height 22
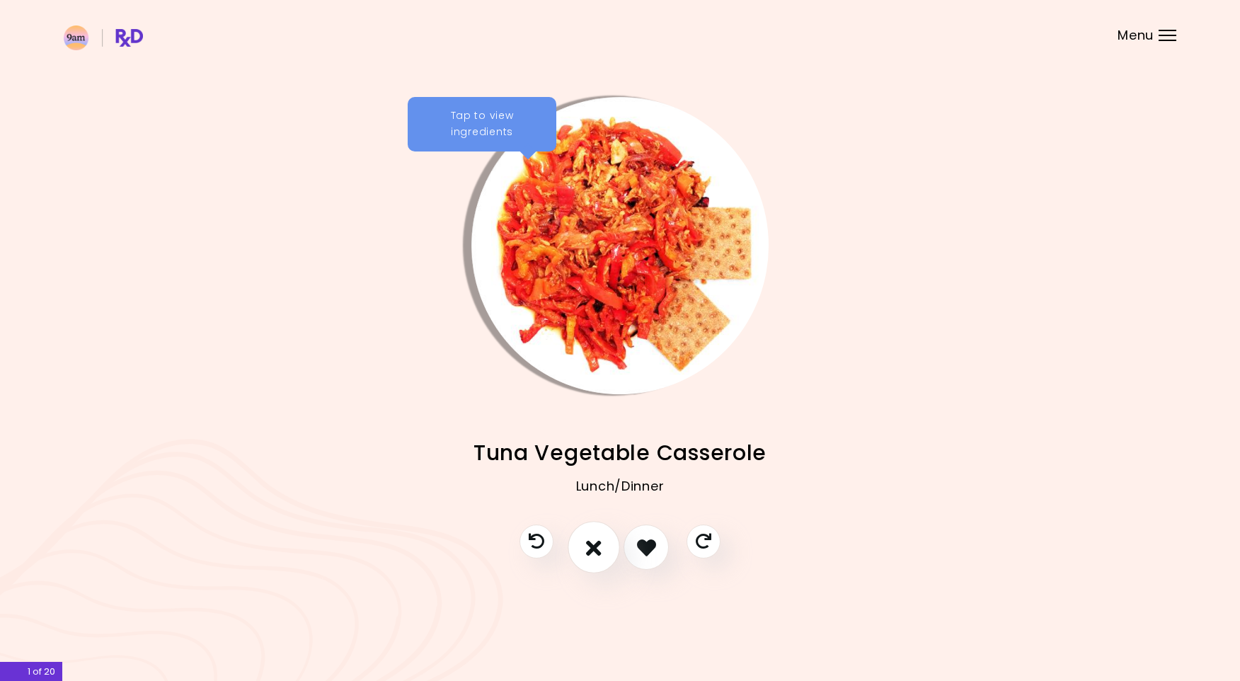
click at [600, 549] on icon "I don't like this recipe" at bounding box center [594, 548] width 16 height 22
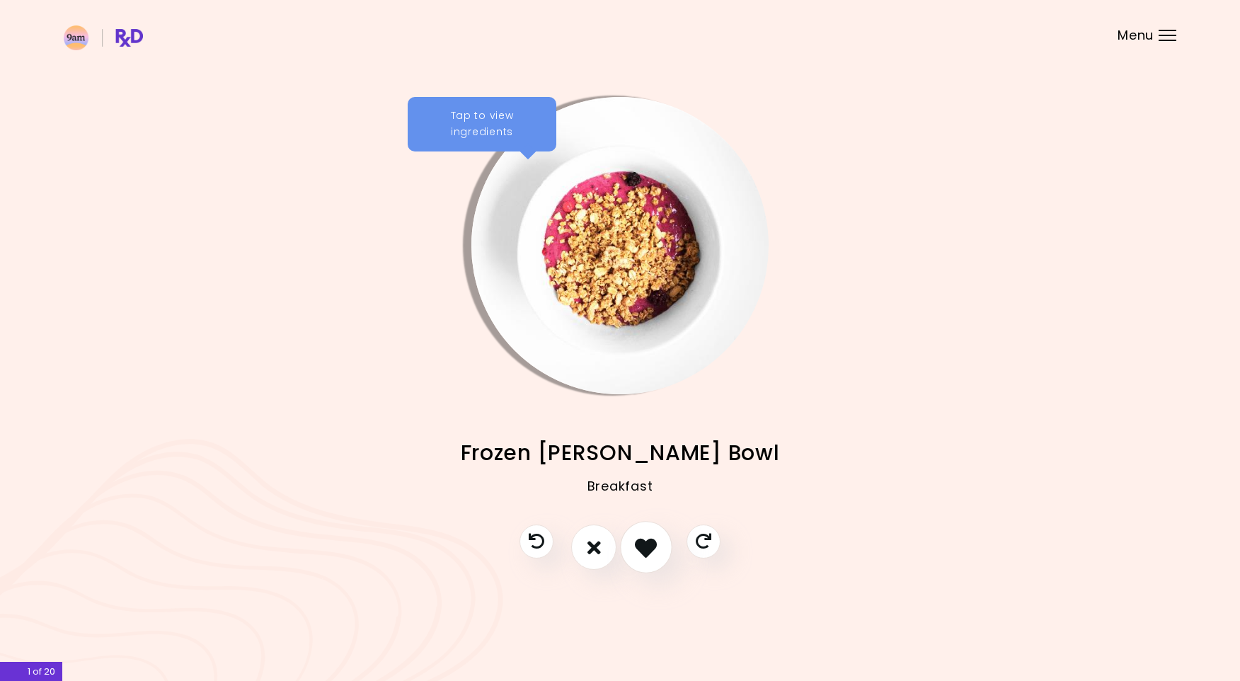
click at [651, 547] on icon "I like this recipe" at bounding box center [646, 548] width 22 height 22
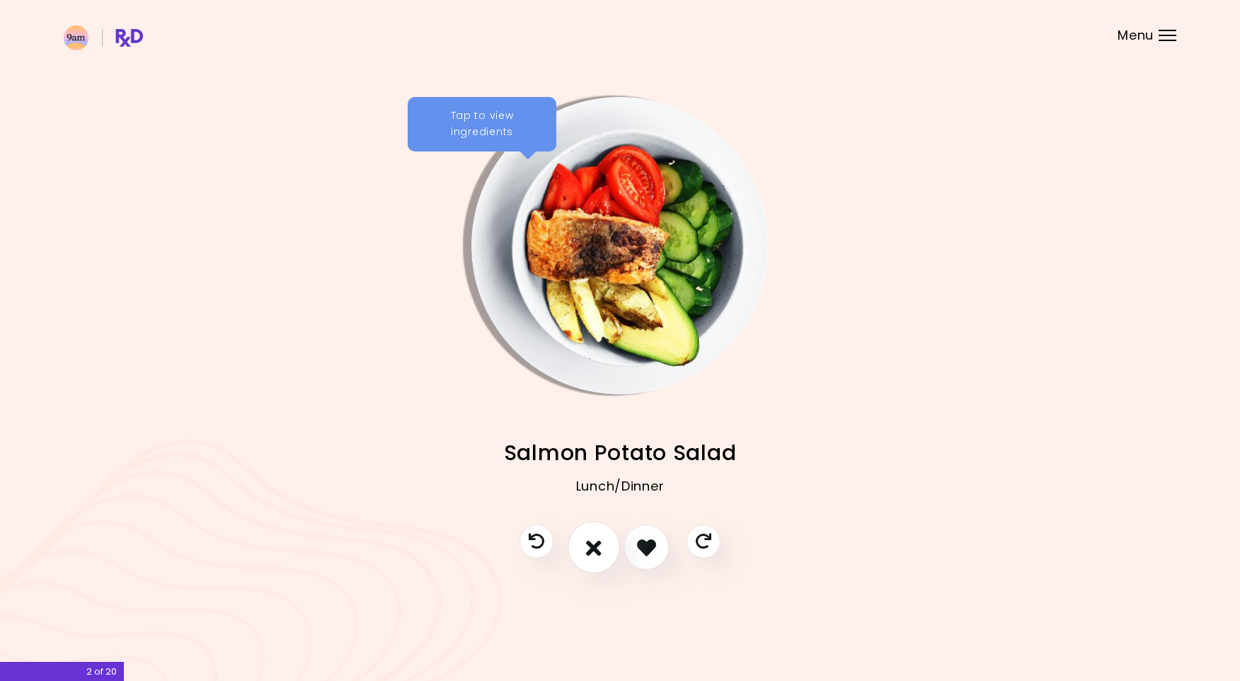
click at [591, 549] on icon "I don't like this recipe" at bounding box center [594, 548] width 16 height 22
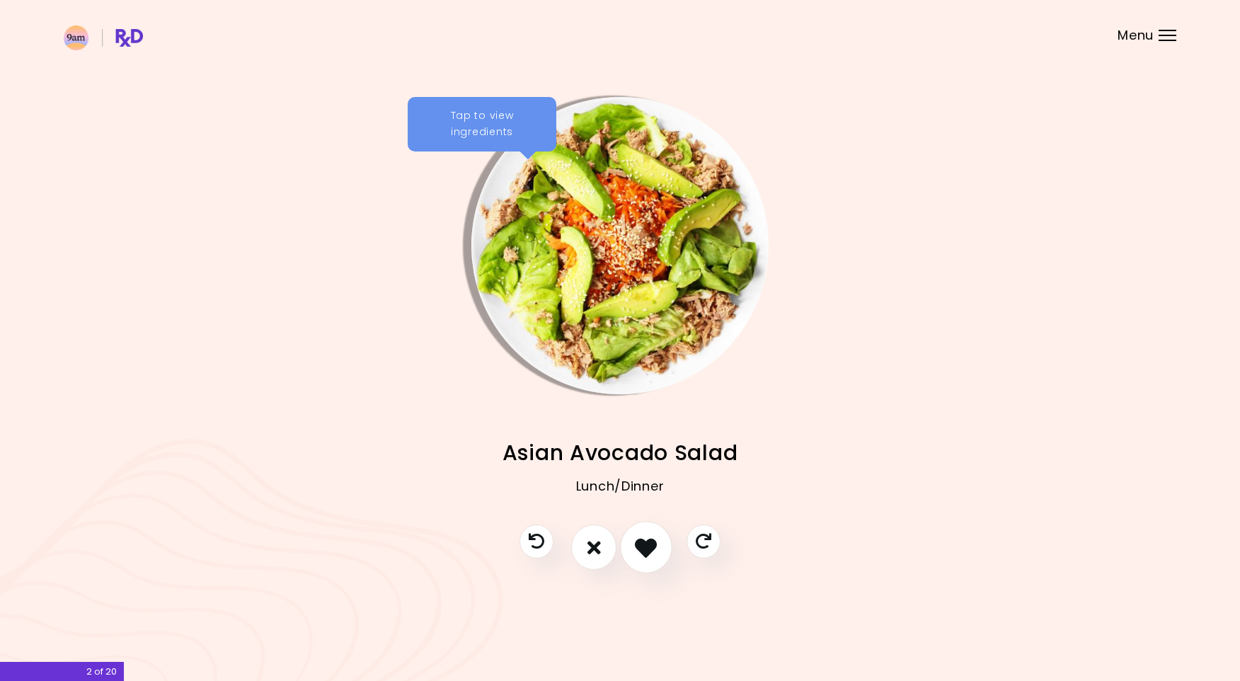
click at [646, 542] on icon "I like this recipe" at bounding box center [646, 548] width 22 height 22
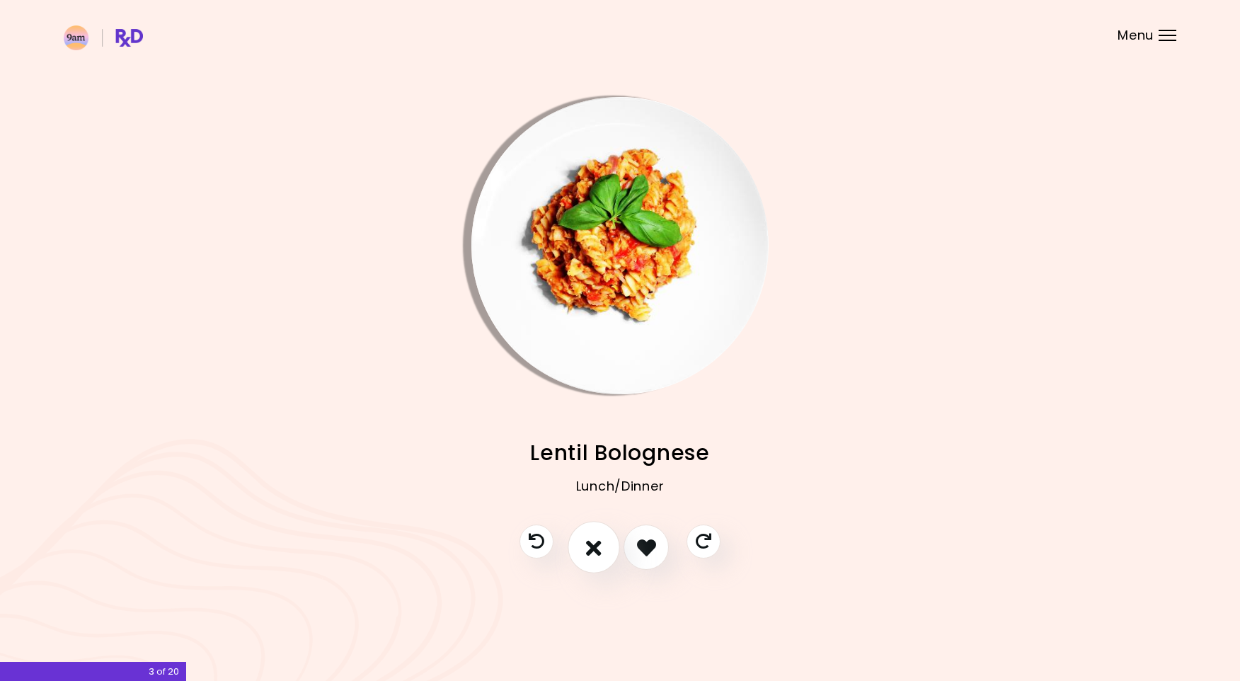
click at [587, 549] on icon "I don't like this recipe" at bounding box center [594, 548] width 16 height 22
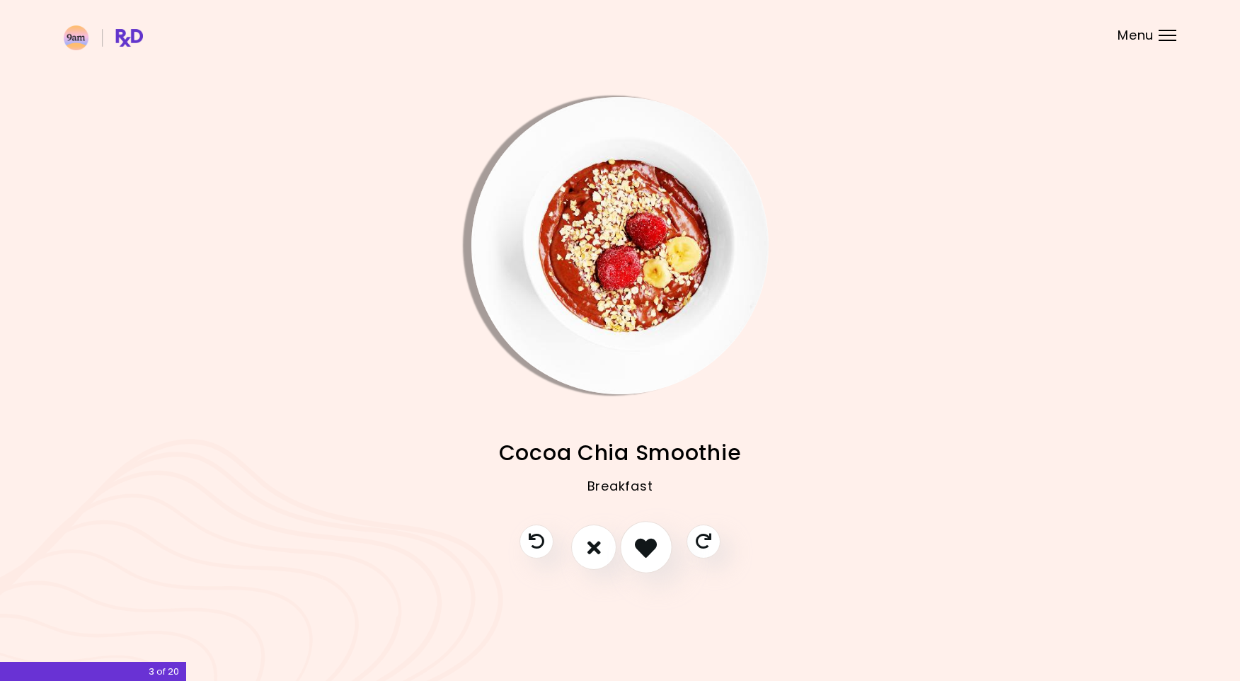
click at [637, 544] on icon "I like this recipe" at bounding box center [646, 548] width 22 height 22
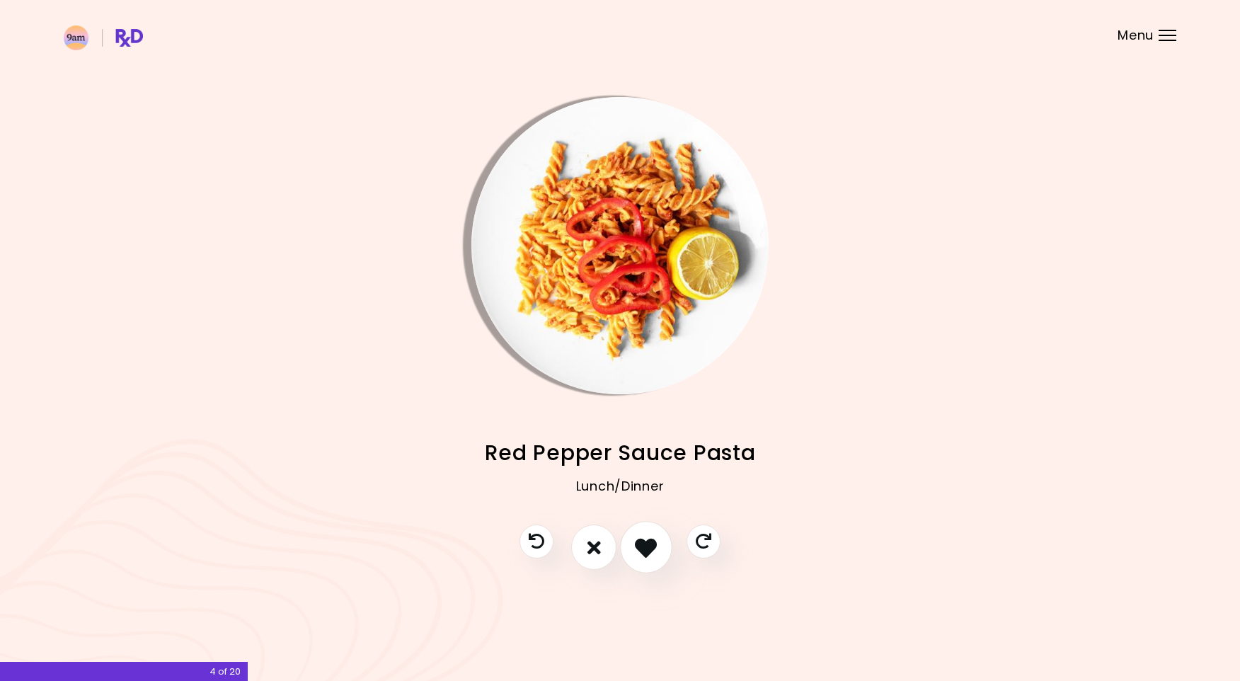
click at [669, 547] on button "I like this recipe" at bounding box center [646, 548] width 52 height 52
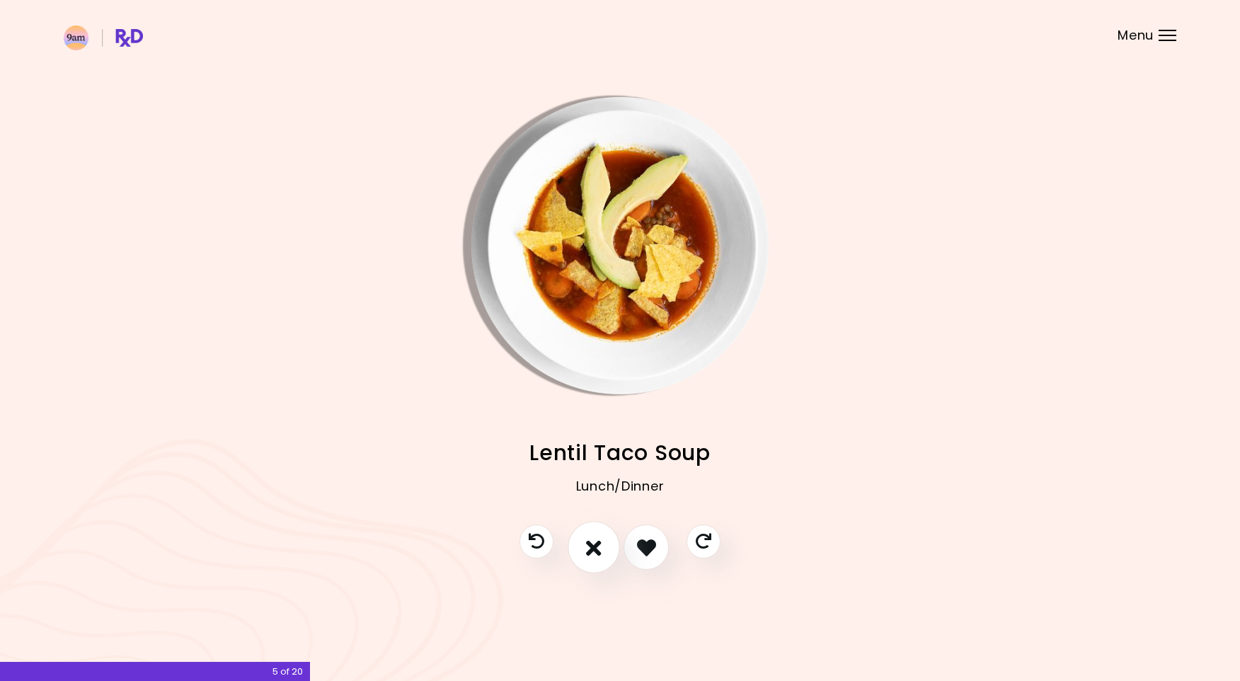
click at [585, 548] on button "I don't like this recipe" at bounding box center [594, 548] width 52 height 52
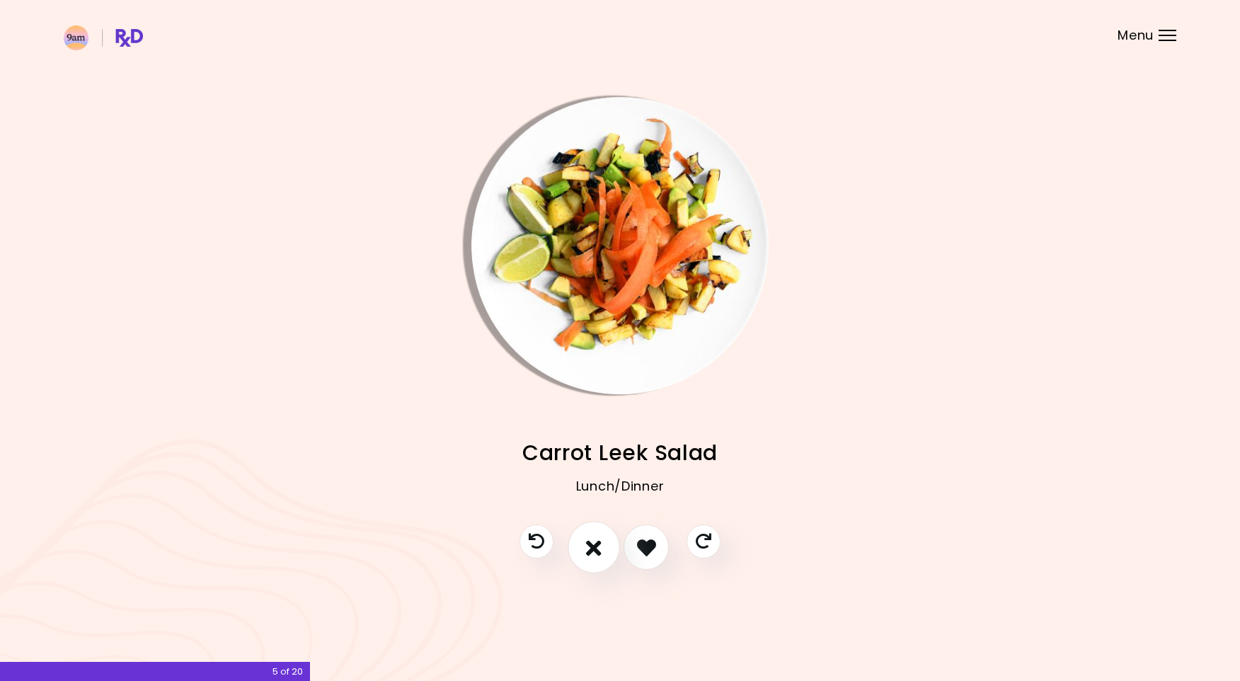
click at [585, 548] on button "I don't like this recipe" at bounding box center [594, 548] width 52 height 52
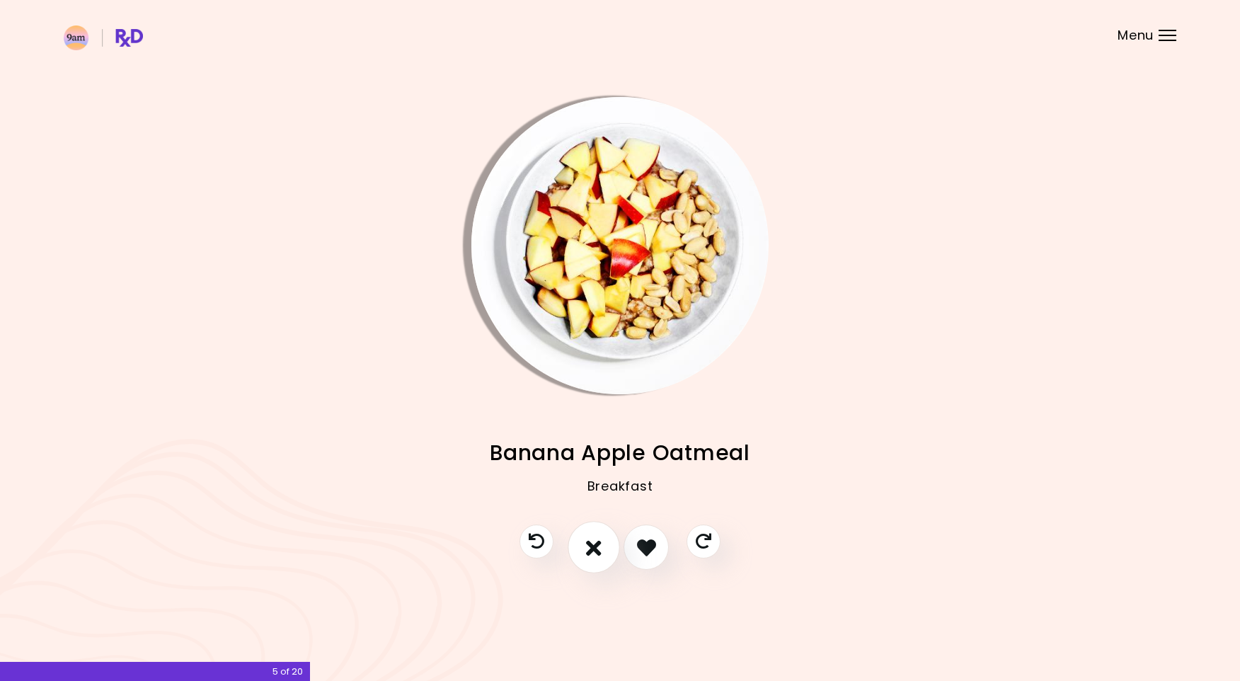
click at [585, 548] on button "I don't like this recipe" at bounding box center [594, 548] width 52 height 52
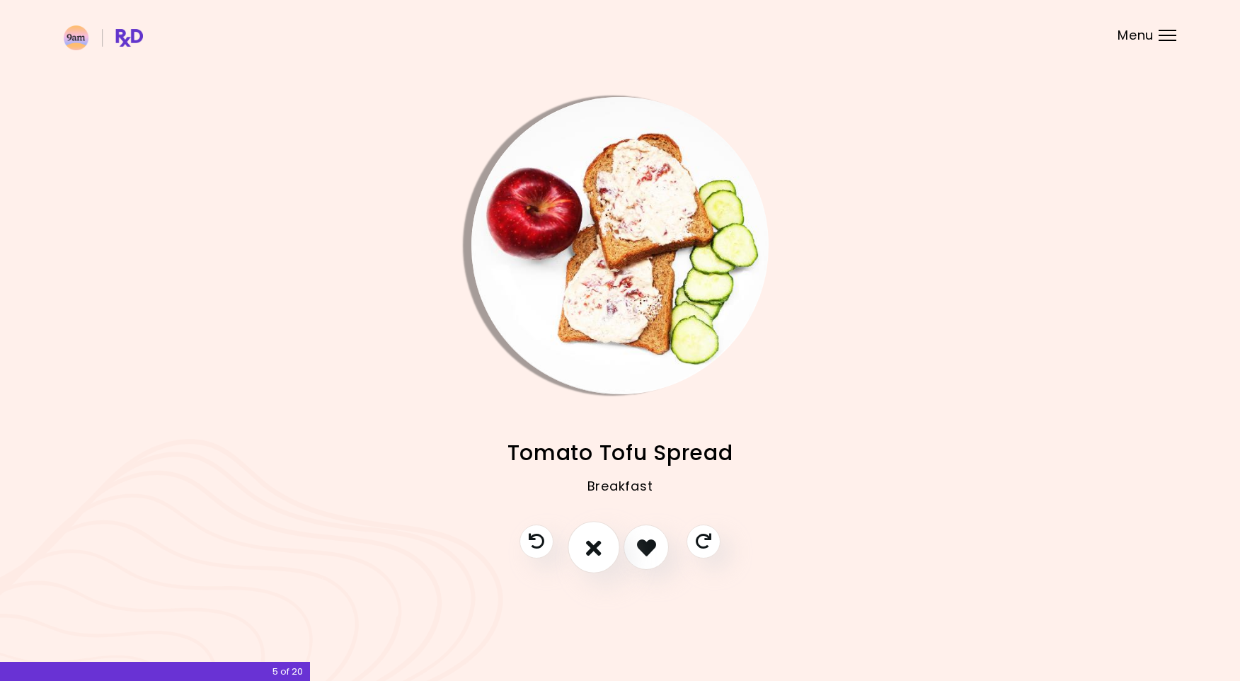
click at [585, 548] on button "I don't like this recipe" at bounding box center [594, 548] width 52 height 52
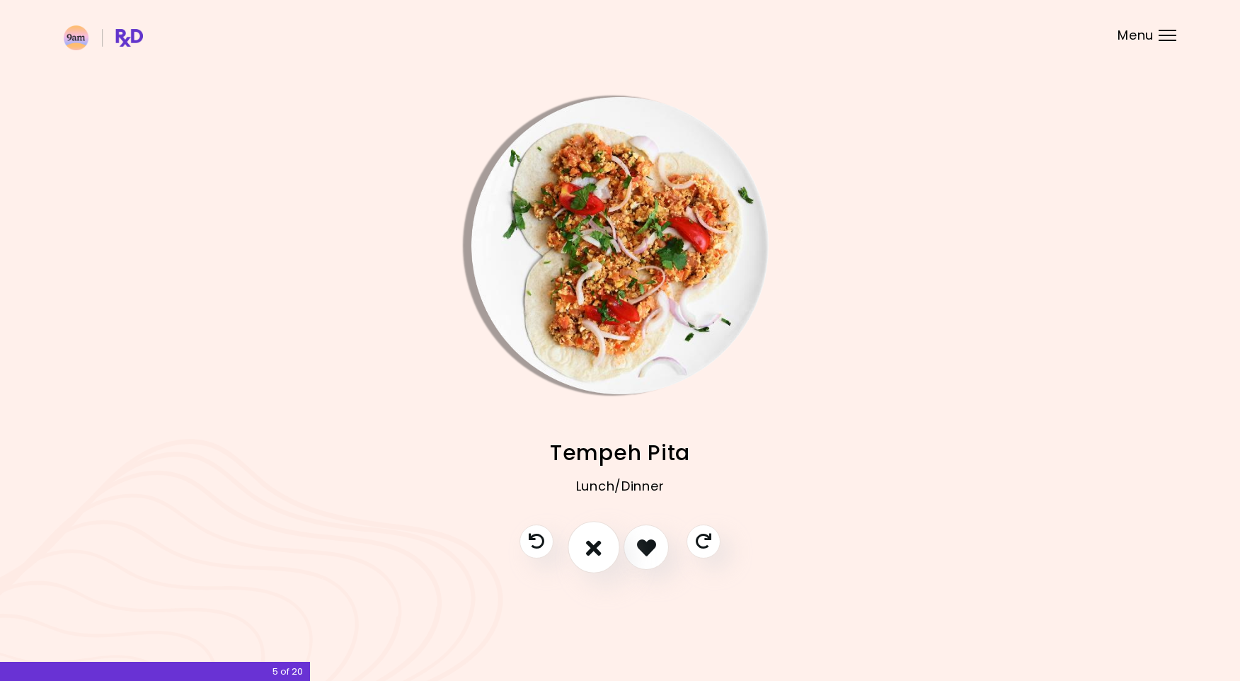
click at [588, 545] on icon "I don't like this recipe" at bounding box center [594, 548] width 16 height 22
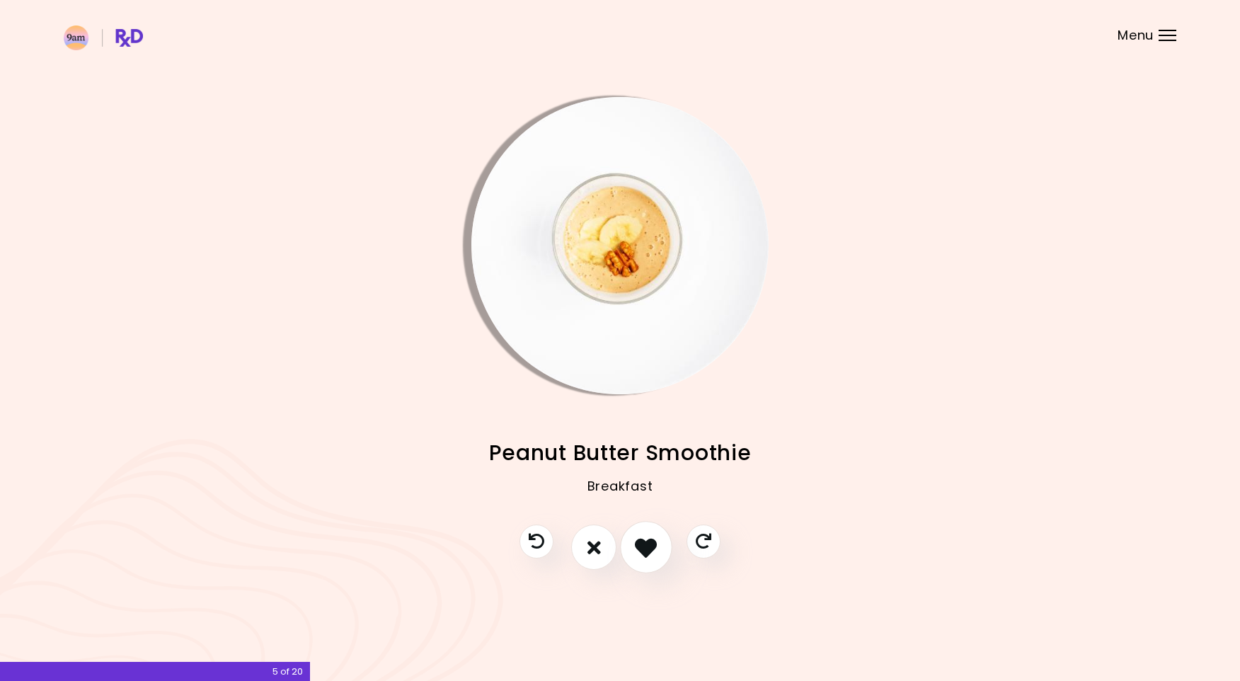
click at [637, 542] on icon "I like this recipe" at bounding box center [646, 548] width 22 height 22
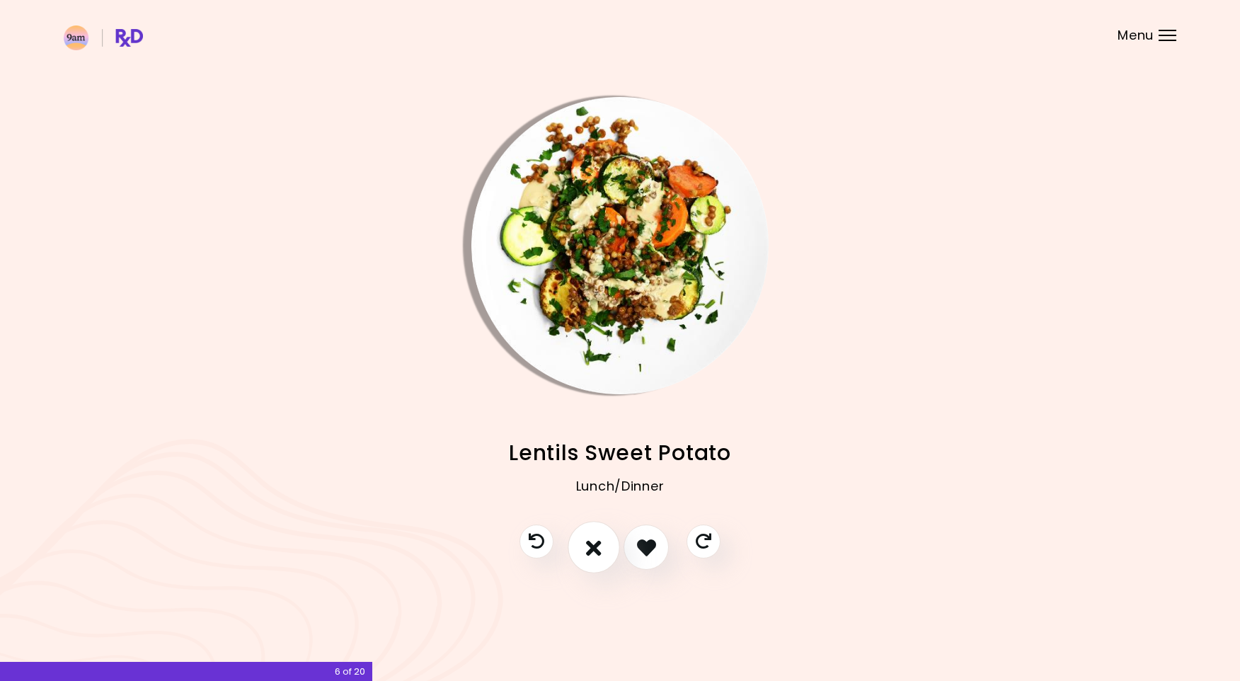
click at [600, 544] on icon "I don't like this recipe" at bounding box center [594, 548] width 16 height 22
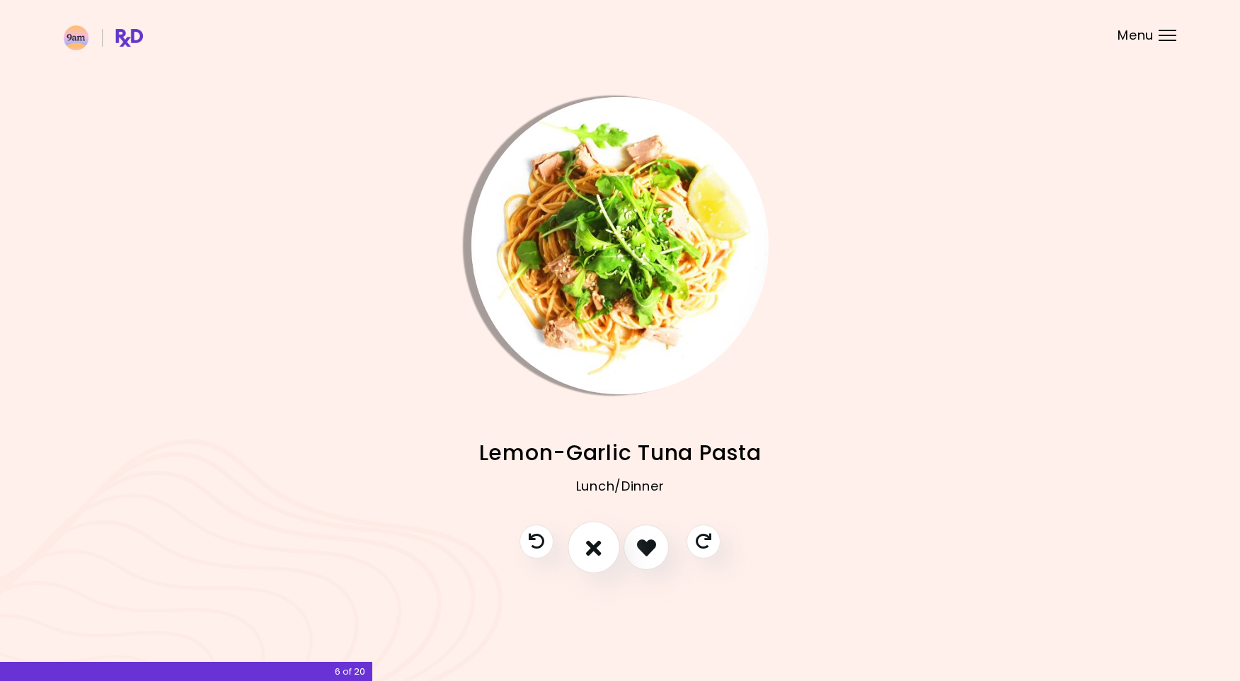
click at [600, 544] on icon "I don't like this recipe" at bounding box center [594, 548] width 16 height 22
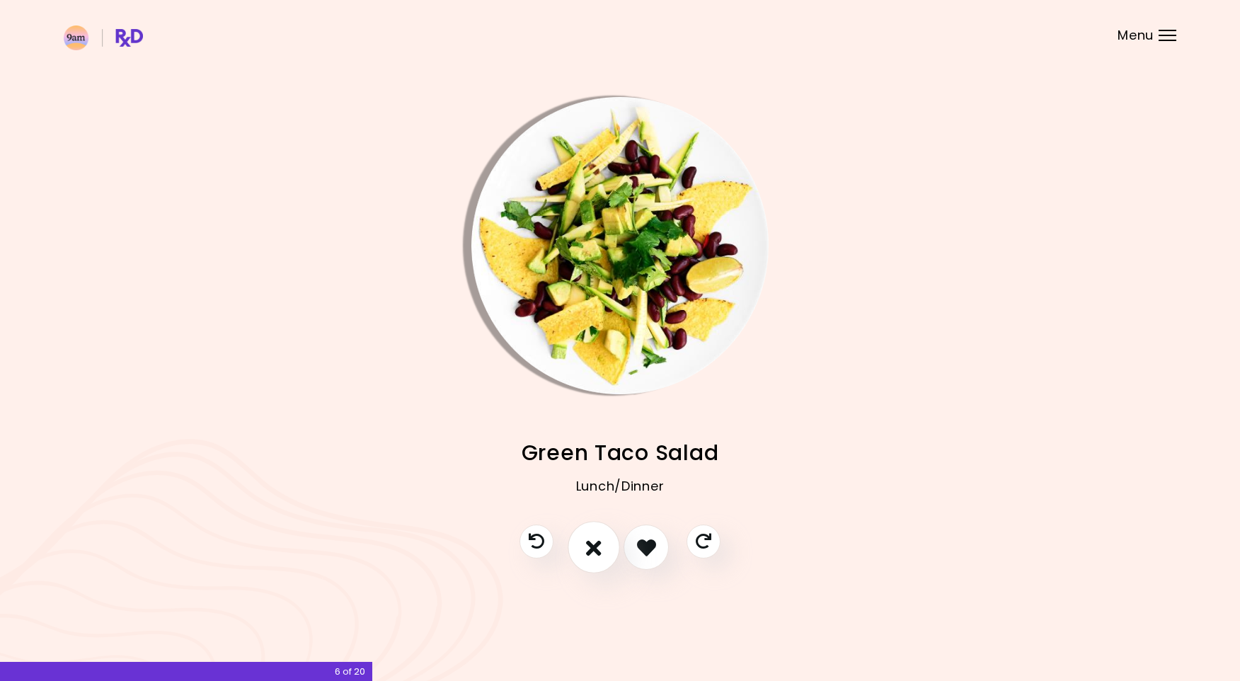
click at [600, 544] on icon "I don't like this recipe" at bounding box center [594, 548] width 16 height 22
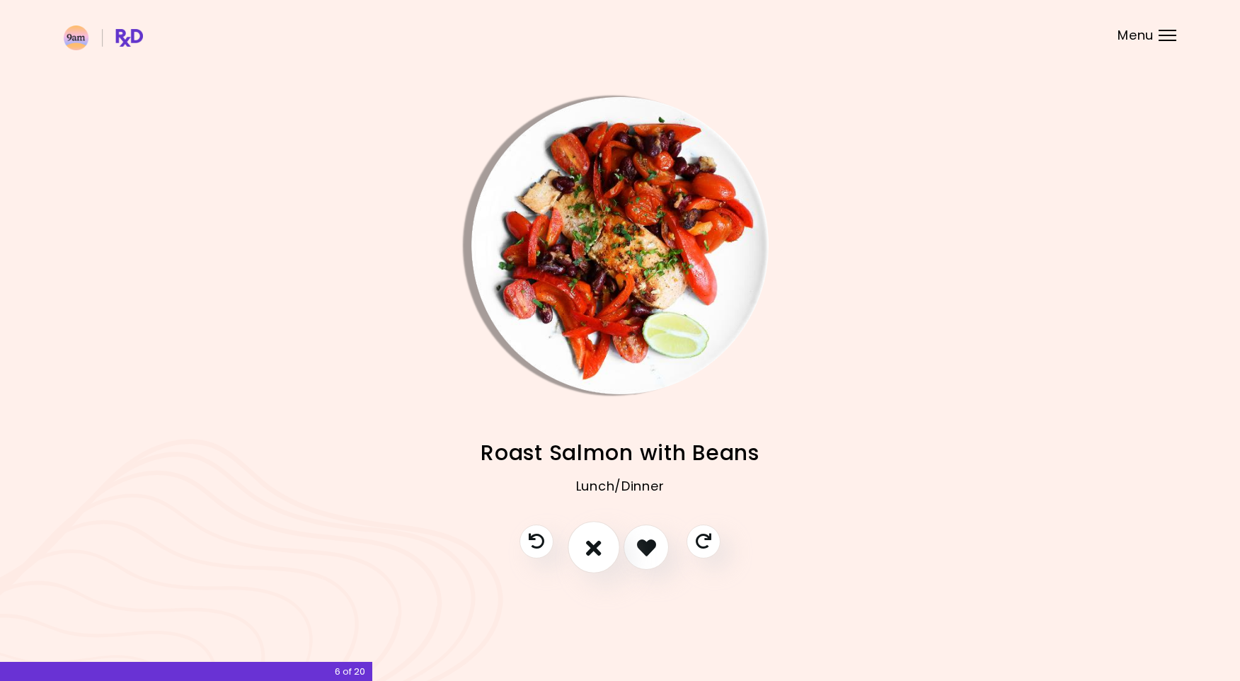
click at [600, 544] on icon "I don't like this recipe" at bounding box center [594, 548] width 16 height 22
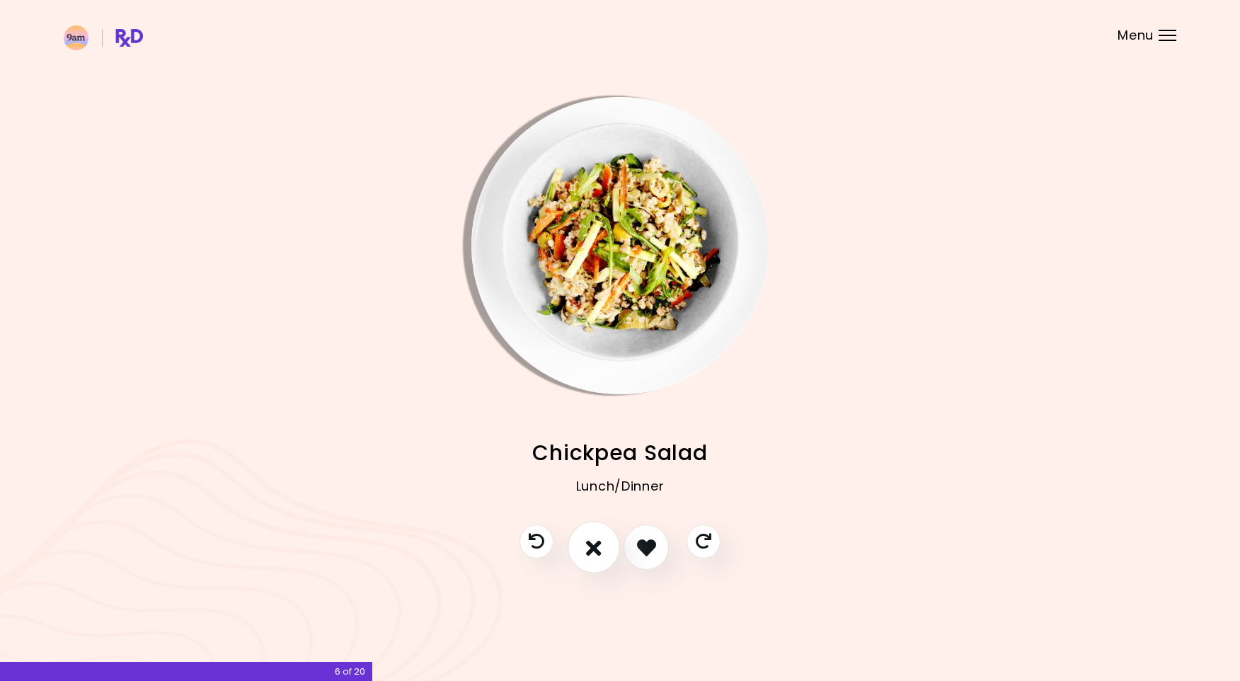
click at [600, 544] on icon "I don't like this recipe" at bounding box center [594, 548] width 16 height 22
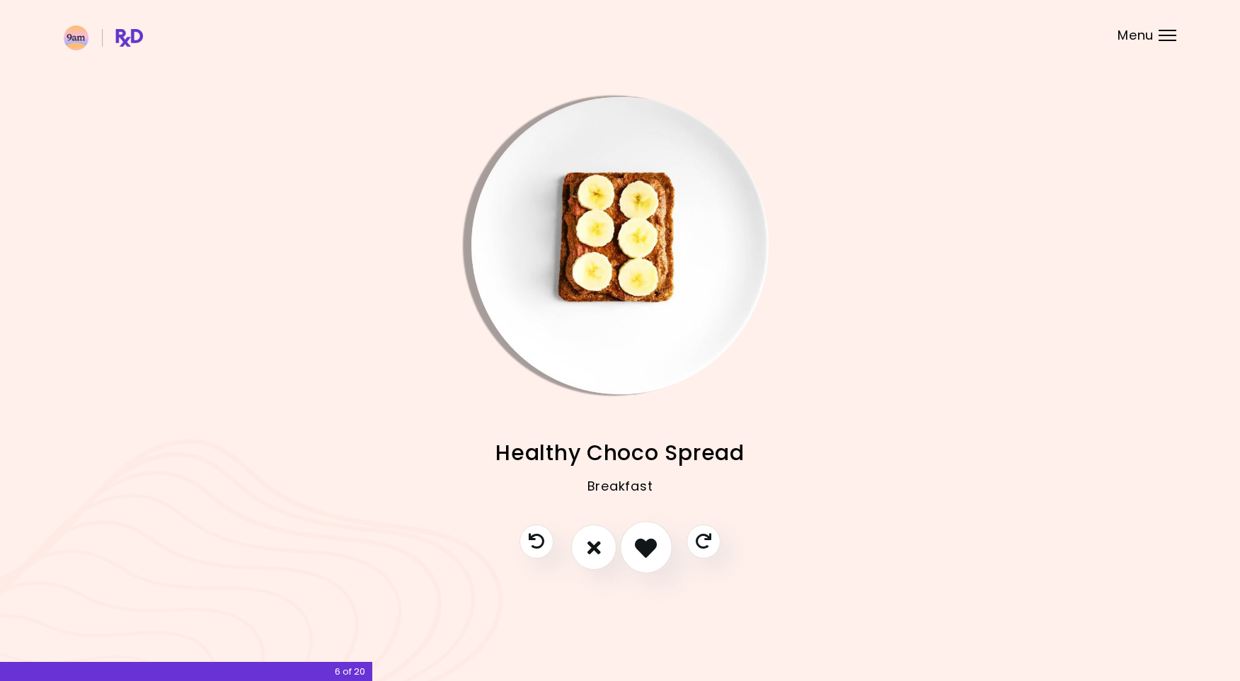
click at [644, 545] on icon "I like this recipe" at bounding box center [646, 548] width 22 height 22
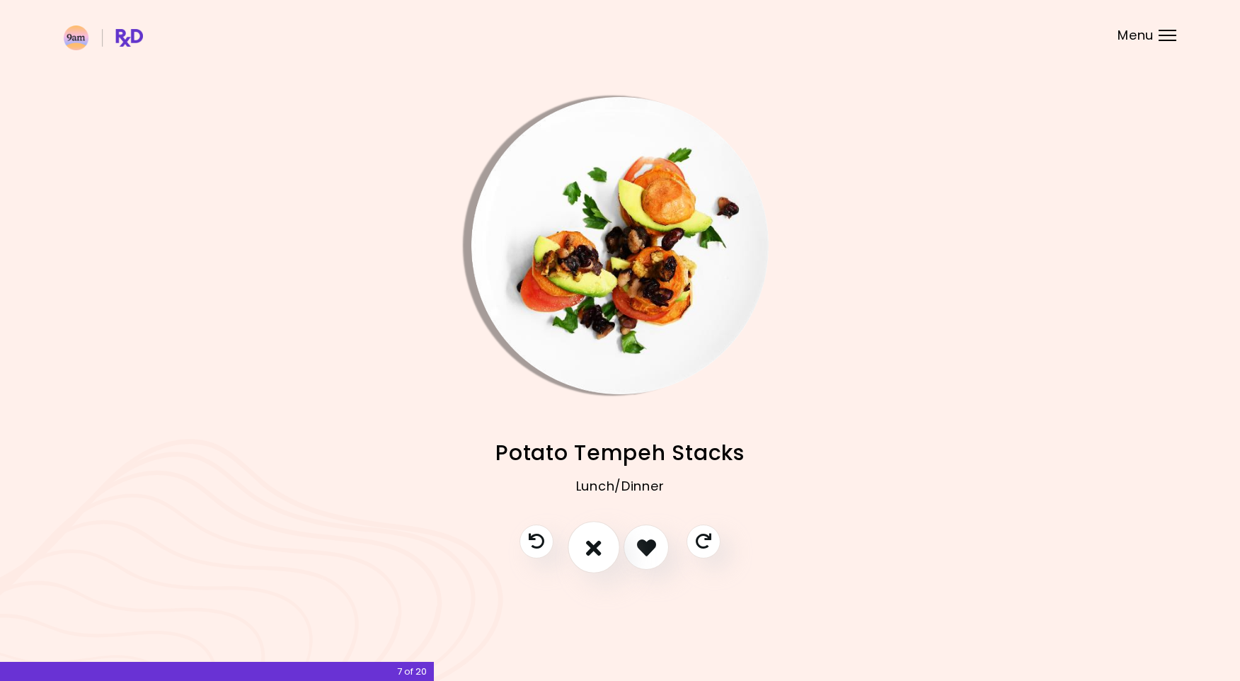
click at [578, 549] on button "I don't like this recipe" at bounding box center [594, 548] width 52 height 52
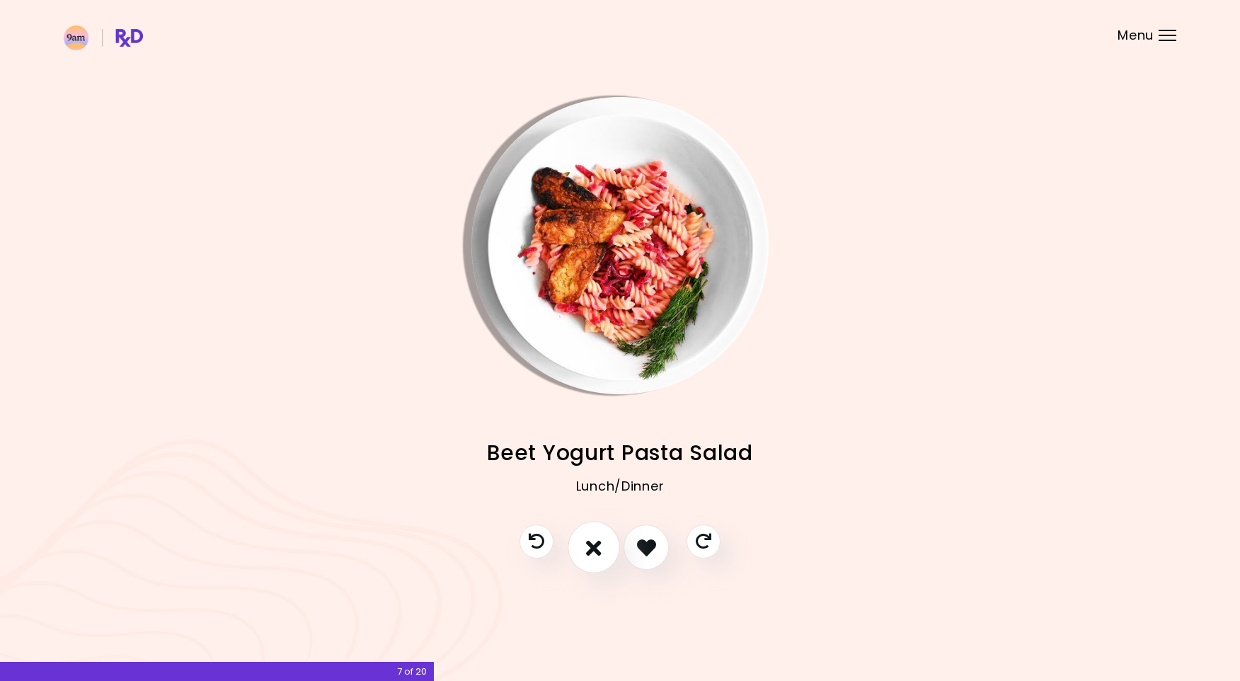
click at [578, 549] on button "I don't like this recipe" at bounding box center [594, 548] width 52 height 52
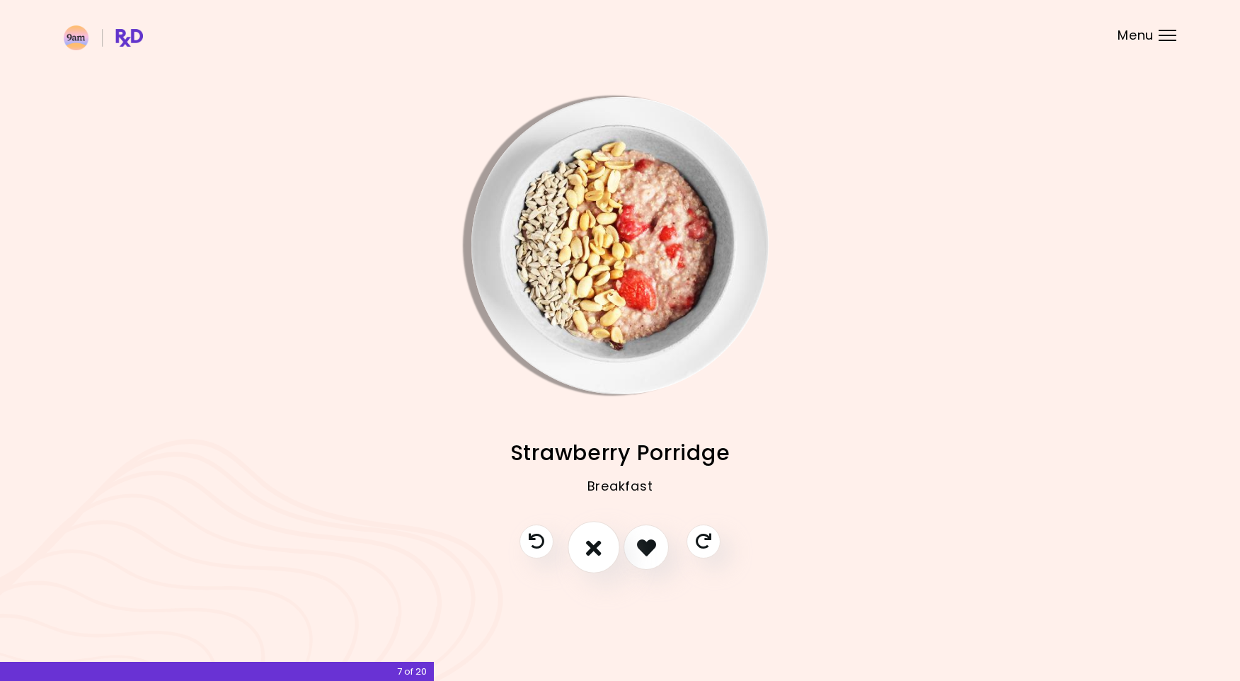
click at [578, 549] on button "I don't like this recipe" at bounding box center [594, 548] width 52 height 52
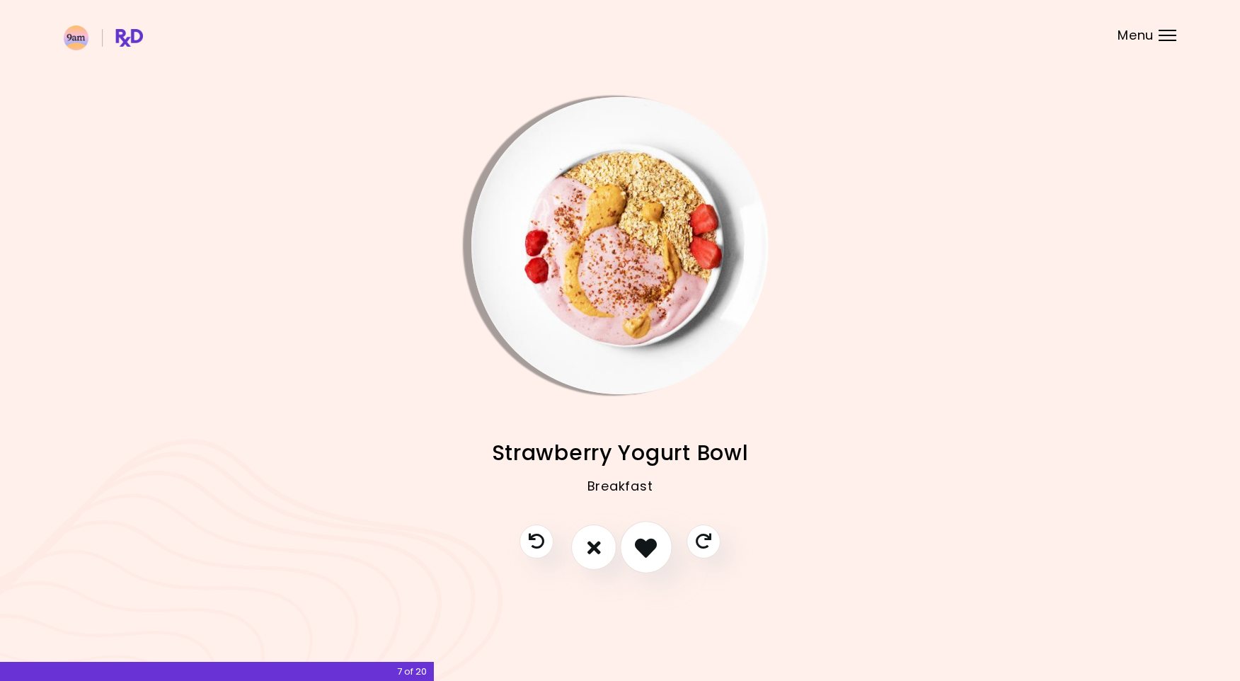
click at [654, 545] on icon "I like this recipe" at bounding box center [646, 548] width 22 height 22
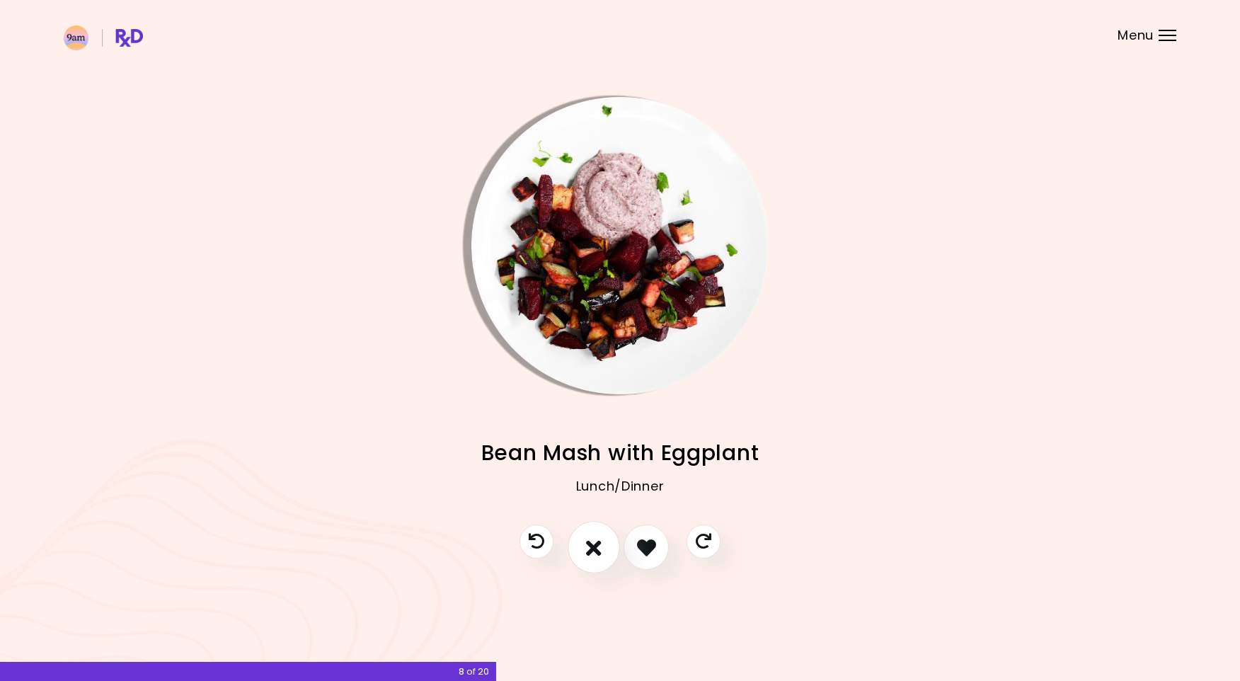
click at [598, 545] on icon "I don't like this recipe" at bounding box center [594, 548] width 16 height 22
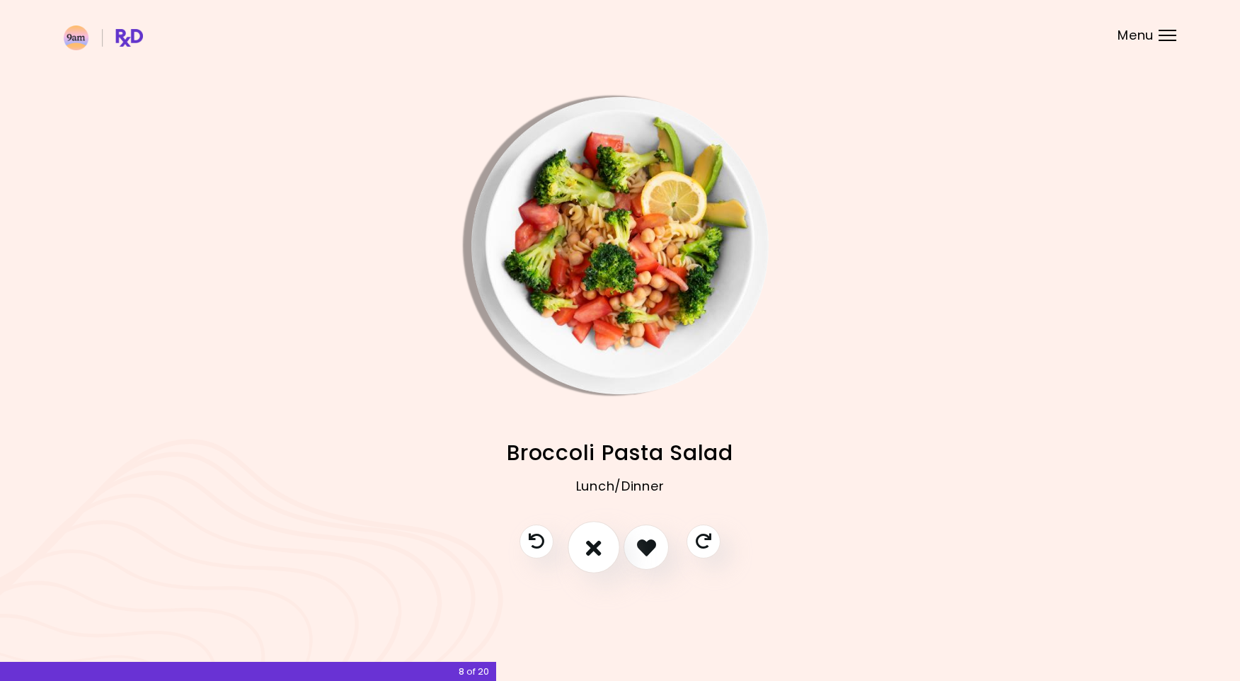
click at [605, 551] on button "I don't like this recipe" at bounding box center [594, 548] width 52 height 52
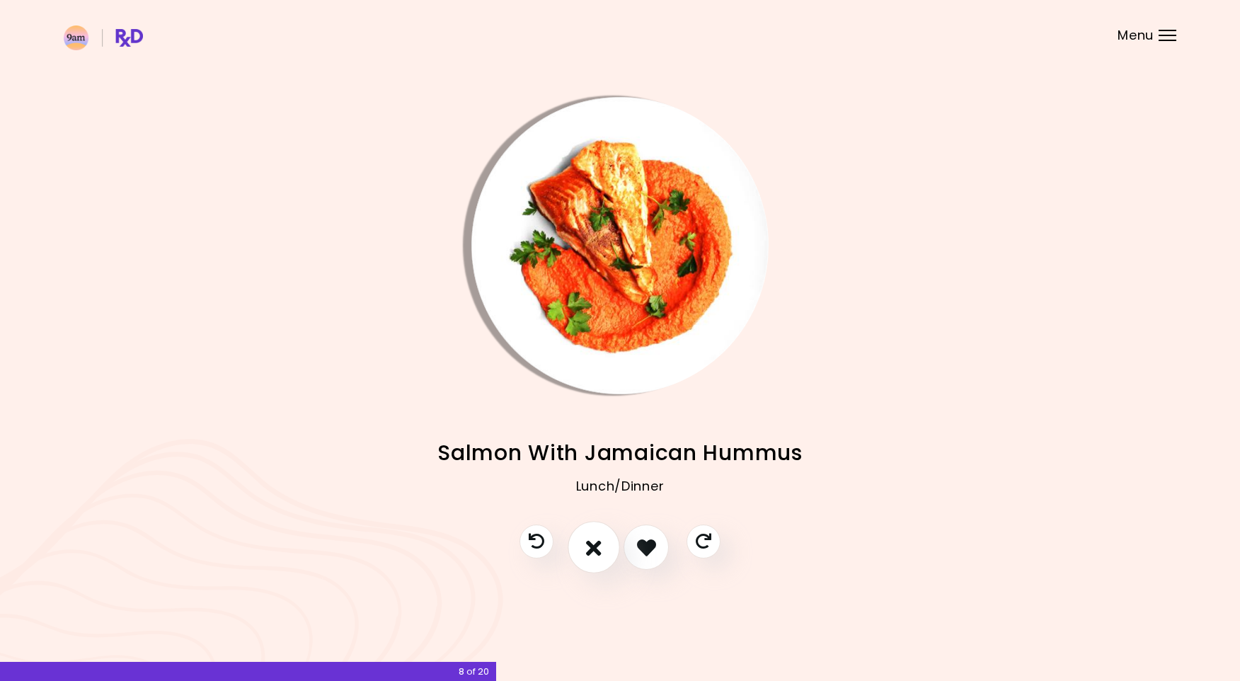
click at [605, 551] on button "I don't like this recipe" at bounding box center [594, 548] width 52 height 52
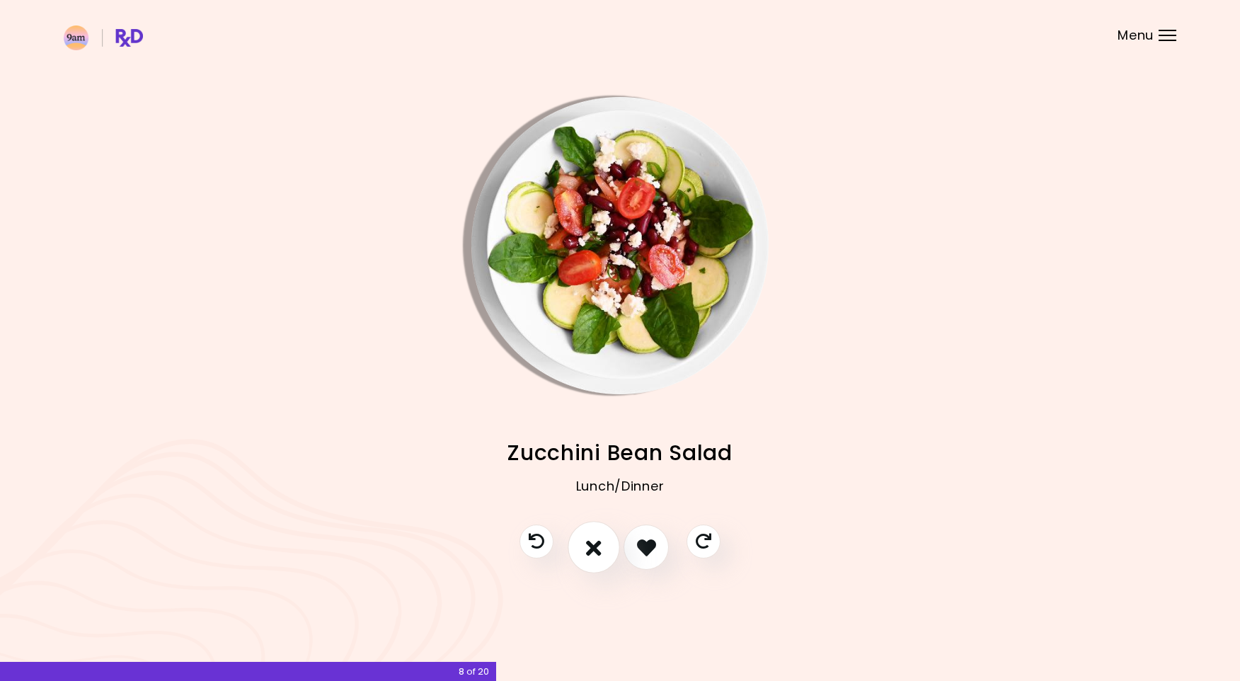
click at [605, 551] on button "I don't like this recipe" at bounding box center [594, 548] width 52 height 52
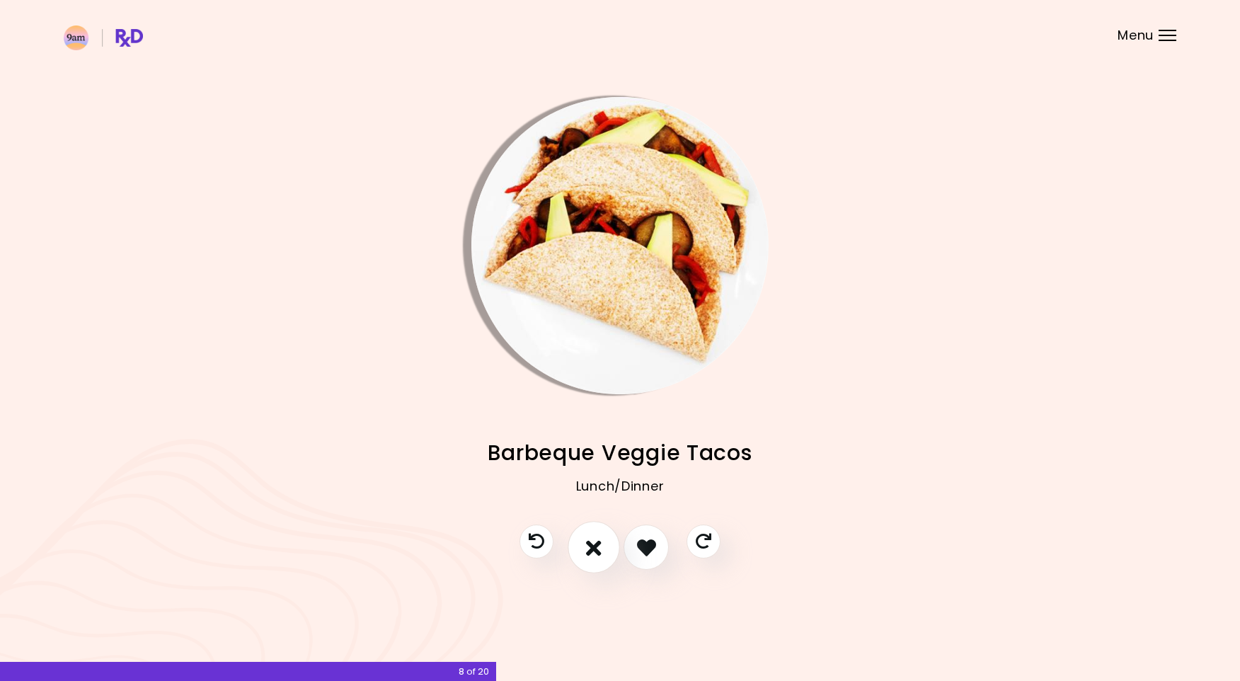
click at [605, 551] on button "I don't like this recipe" at bounding box center [594, 548] width 52 height 52
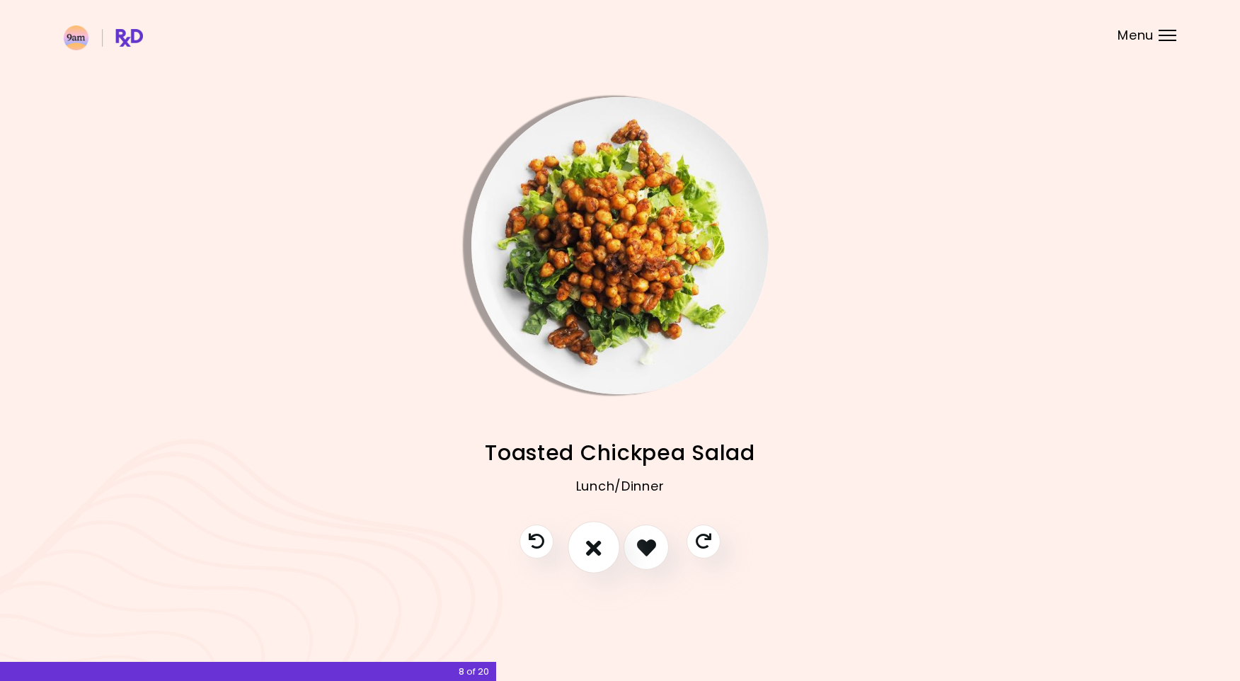
click at [605, 551] on button "I don't like this recipe" at bounding box center [594, 548] width 52 height 52
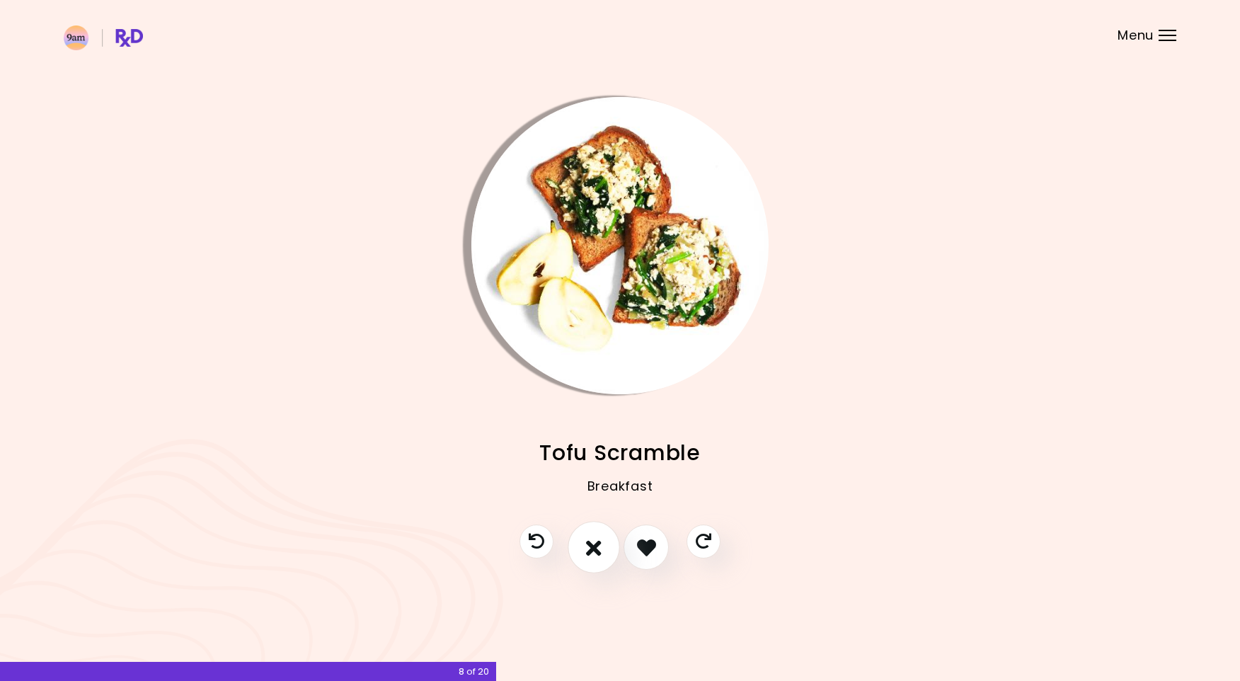
click at [605, 551] on button "I don't like this recipe" at bounding box center [594, 548] width 52 height 52
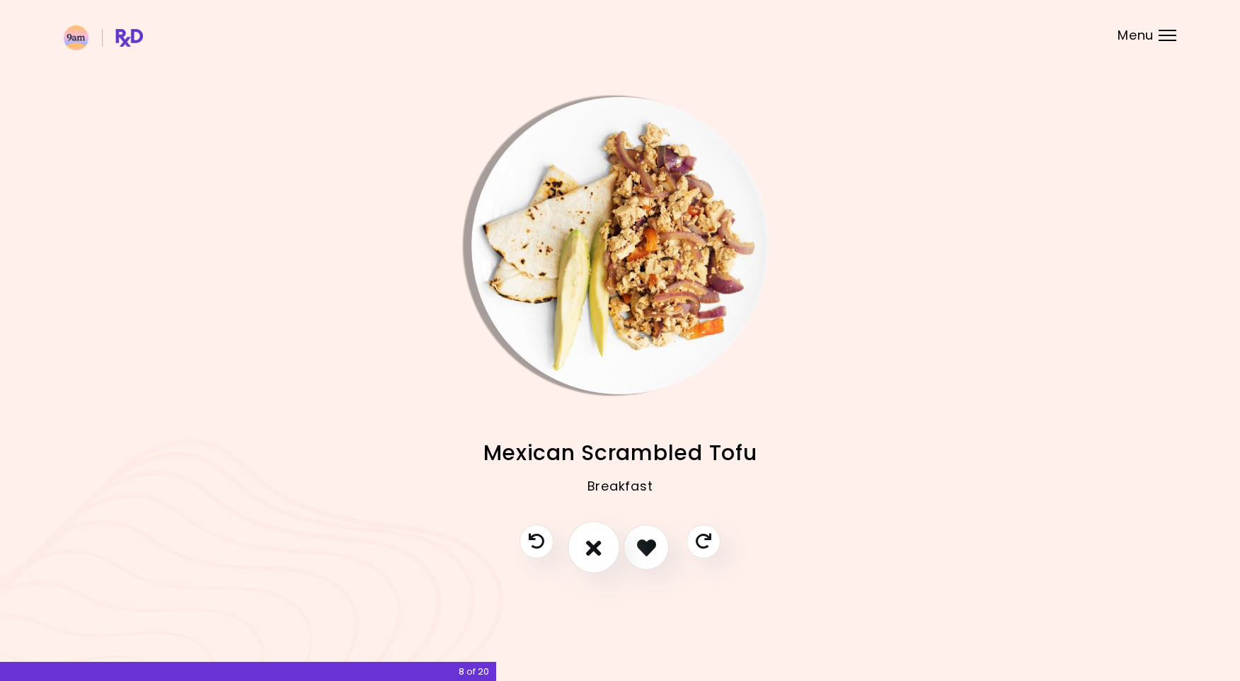
click at [605, 551] on button "I don't like this recipe" at bounding box center [594, 548] width 52 height 52
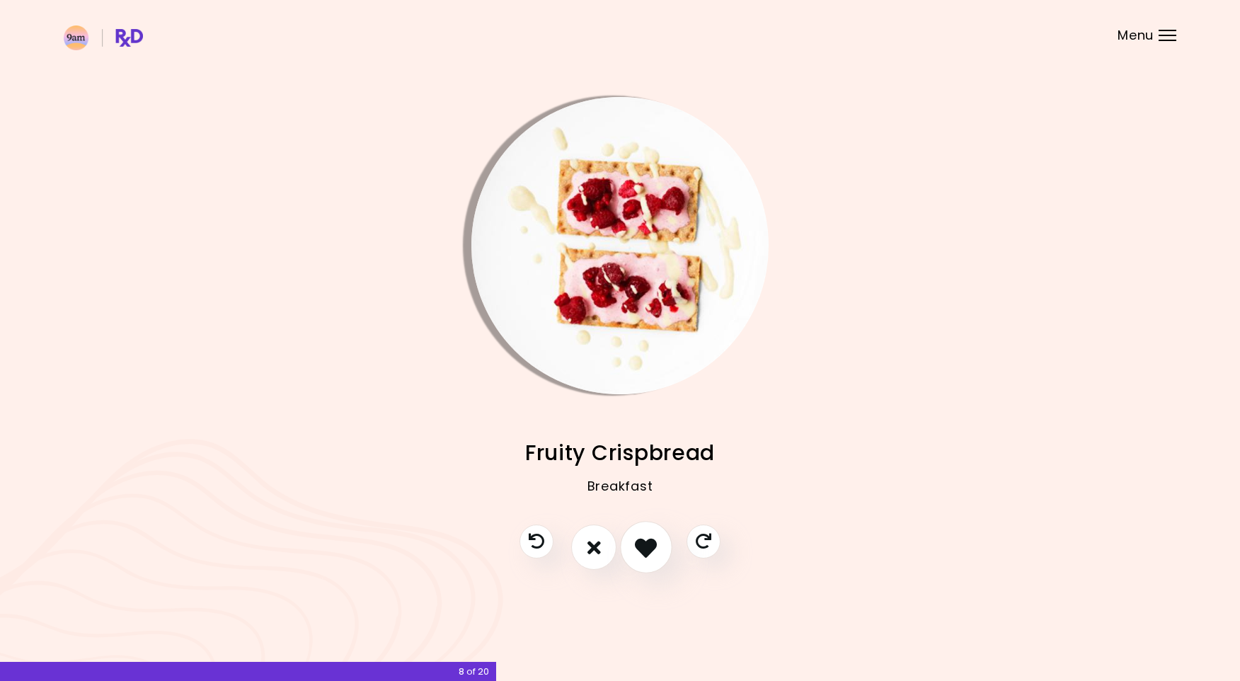
click at [639, 552] on icon "I like this recipe" at bounding box center [646, 548] width 22 height 22
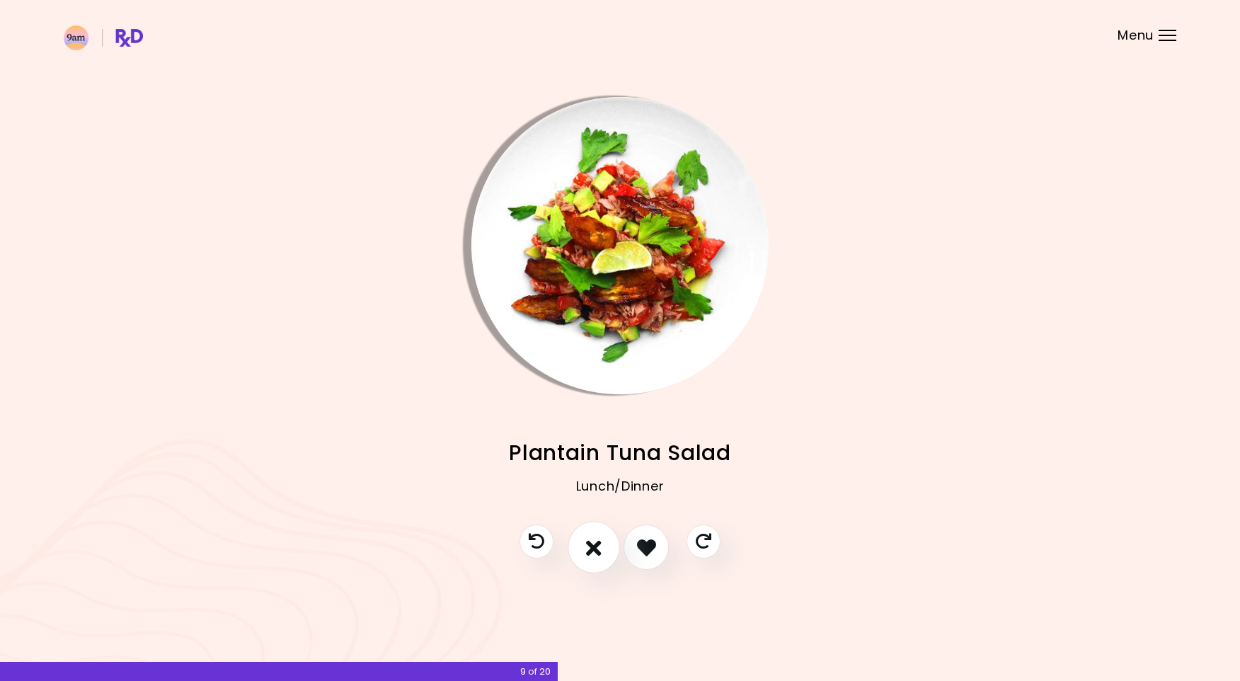
click at [579, 553] on button "I don't like this recipe" at bounding box center [594, 548] width 52 height 52
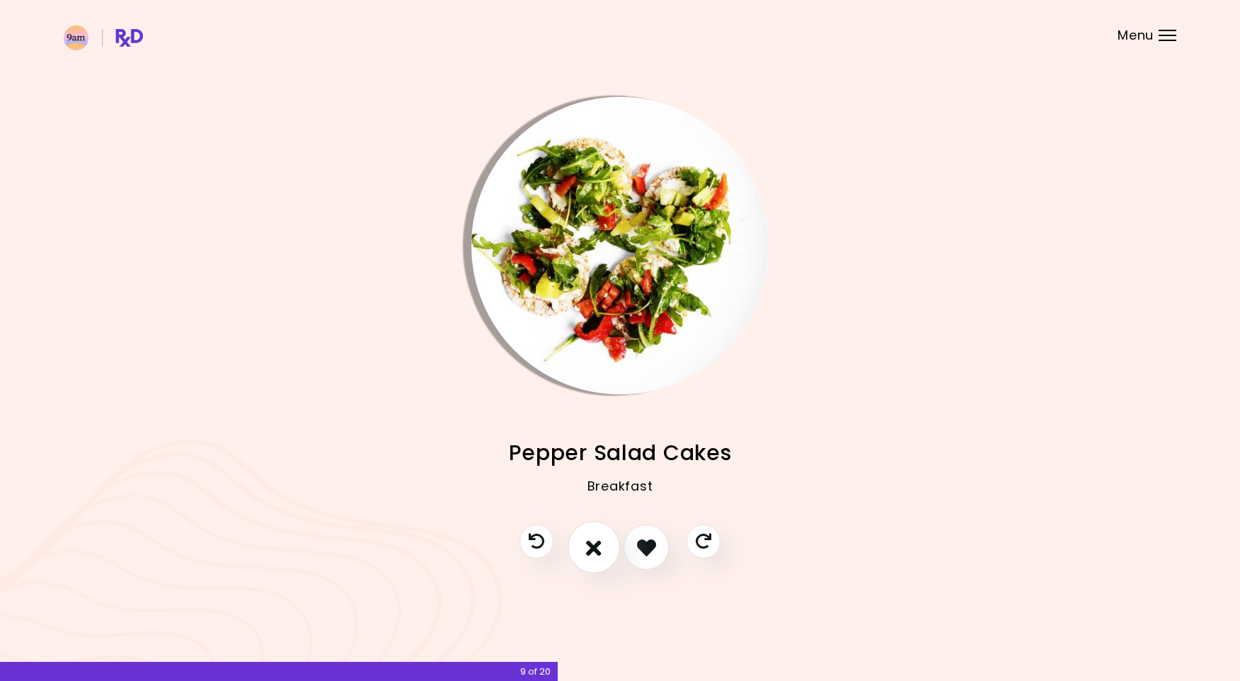
click at [579, 553] on button "I don't like this recipe" at bounding box center [594, 548] width 52 height 52
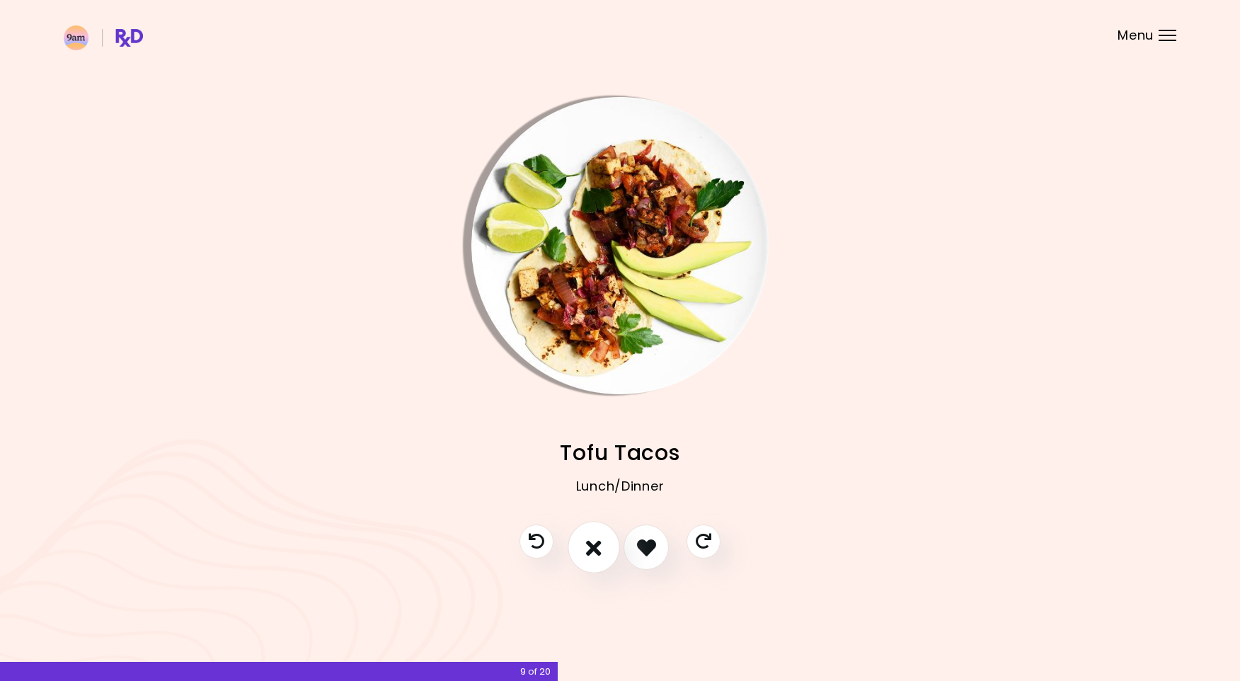
click at [579, 553] on button "I don't like this recipe" at bounding box center [594, 548] width 52 height 52
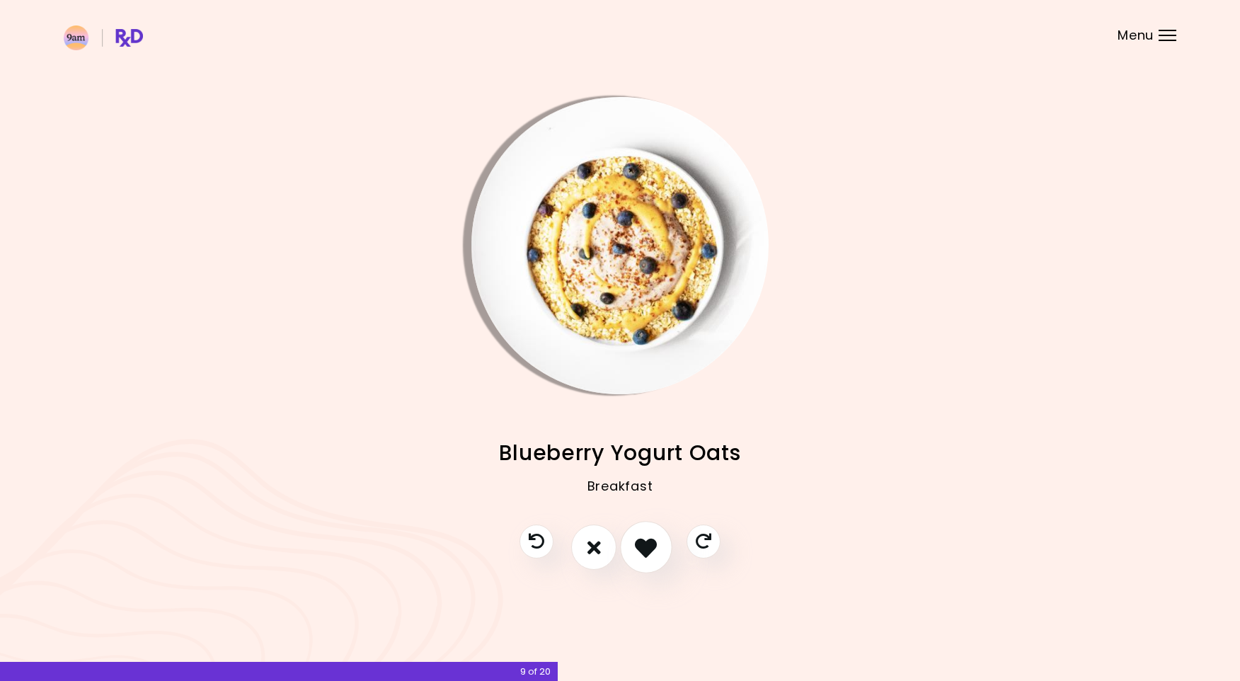
click at [636, 554] on icon "I like this recipe" at bounding box center [646, 548] width 22 height 22
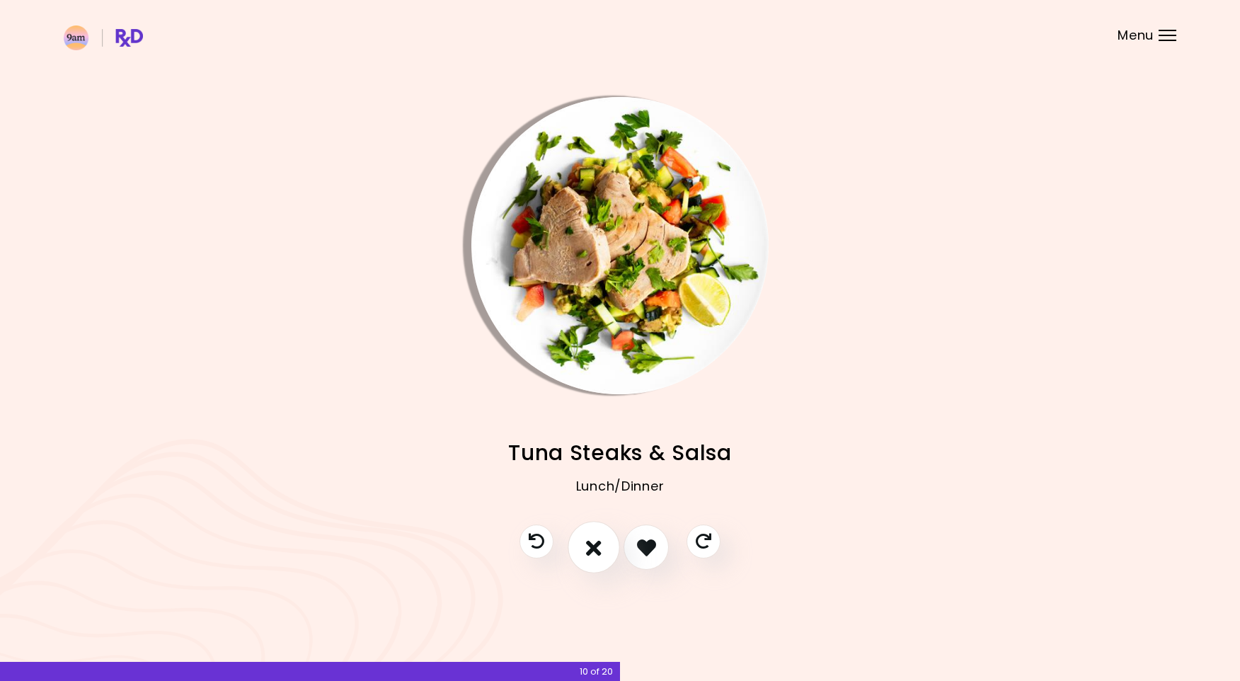
click at [598, 554] on icon "I don't like this recipe" at bounding box center [594, 548] width 16 height 22
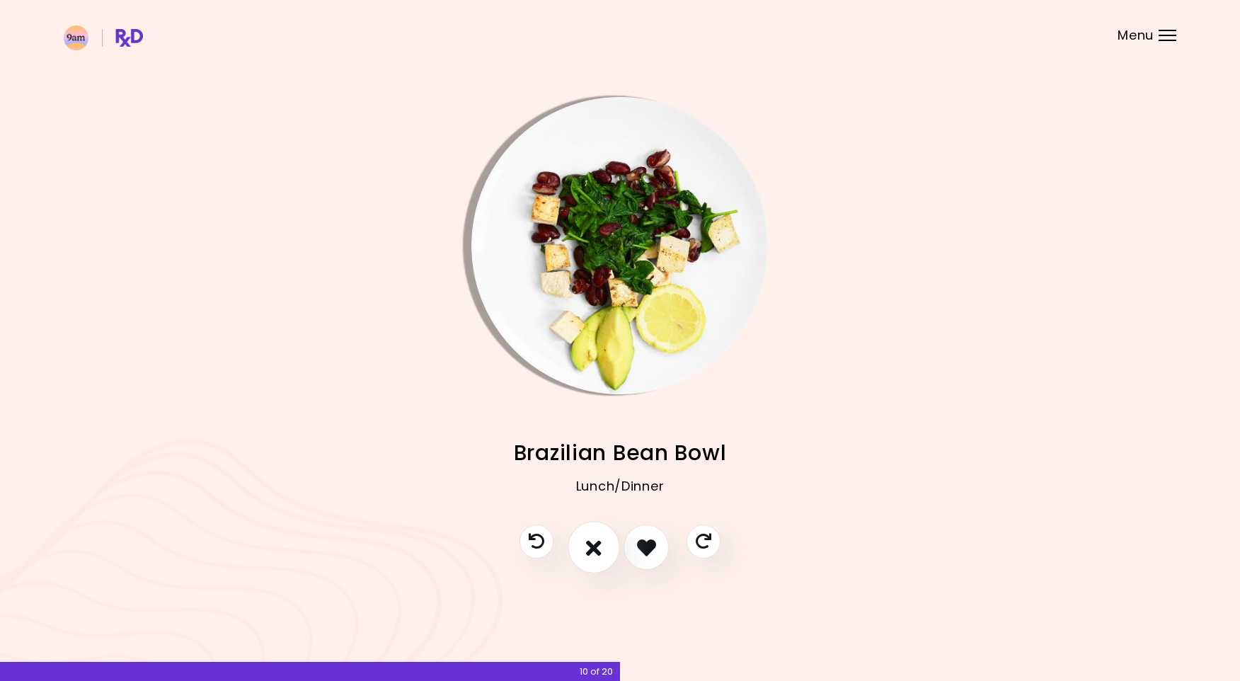
click at [598, 554] on icon "I don't like this recipe" at bounding box center [594, 548] width 16 height 22
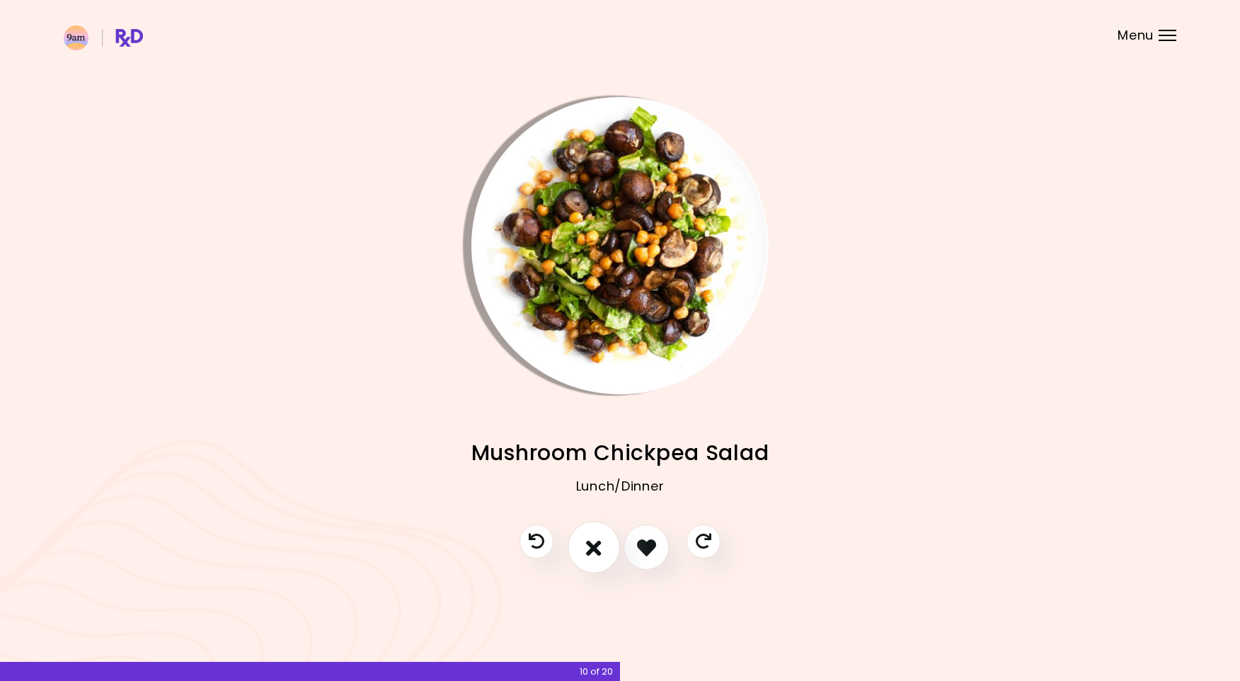
click at [598, 554] on icon "I don't like this recipe" at bounding box center [594, 548] width 16 height 22
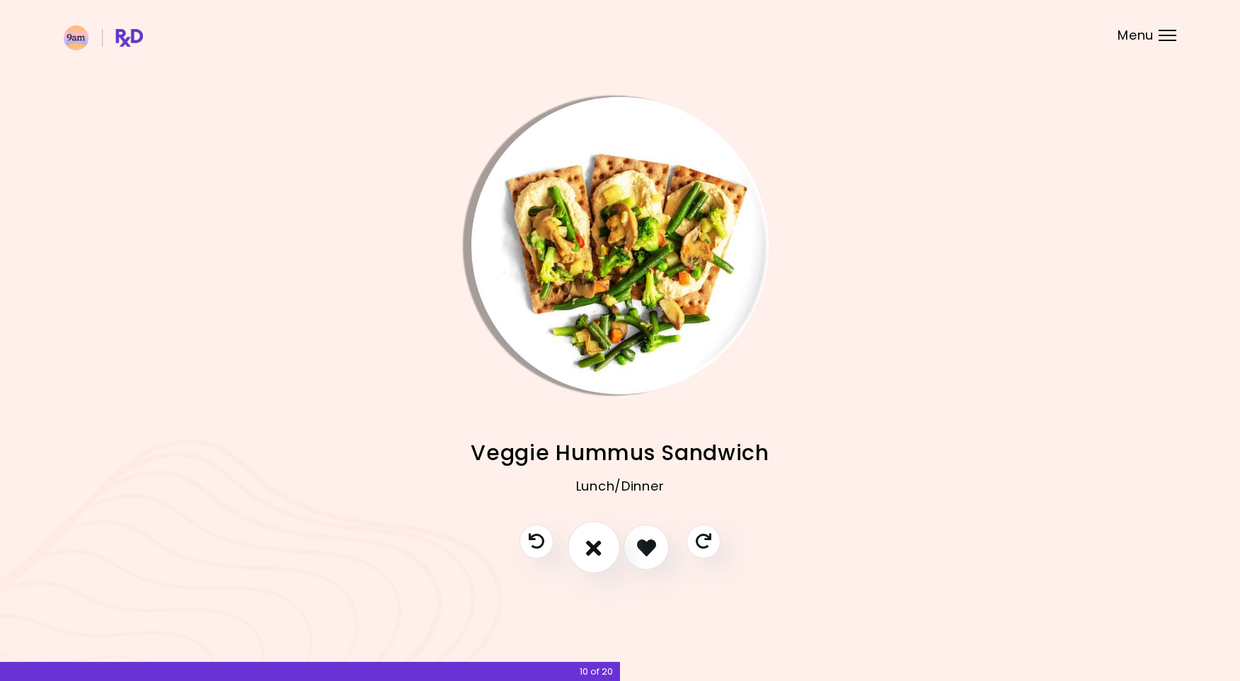
click at [598, 554] on icon "I don't like this recipe" at bounding box center [594, 548] width 16 height 22
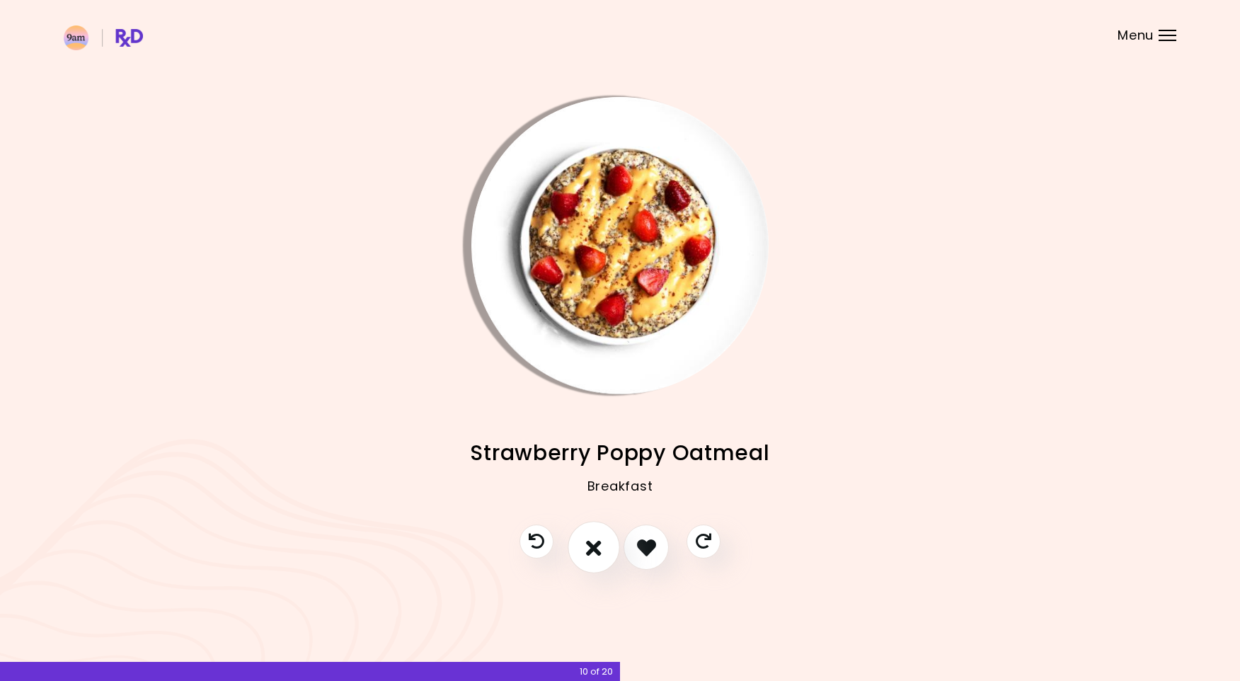
click at [598, 554] on icon "I don't like this recipe" at bounding box center [594, 548] width 16 height 22
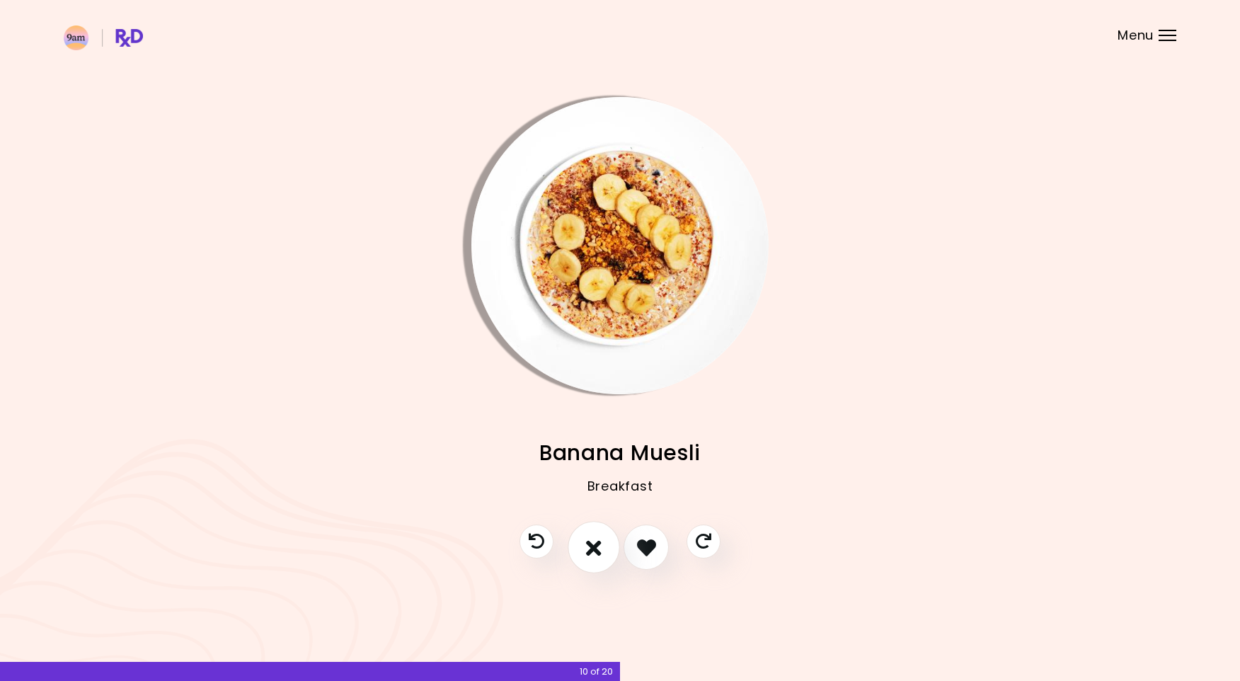
click at [598, 554] on icon "I don't like this recipe" at bounding box center [594, 548] width 16 height 22
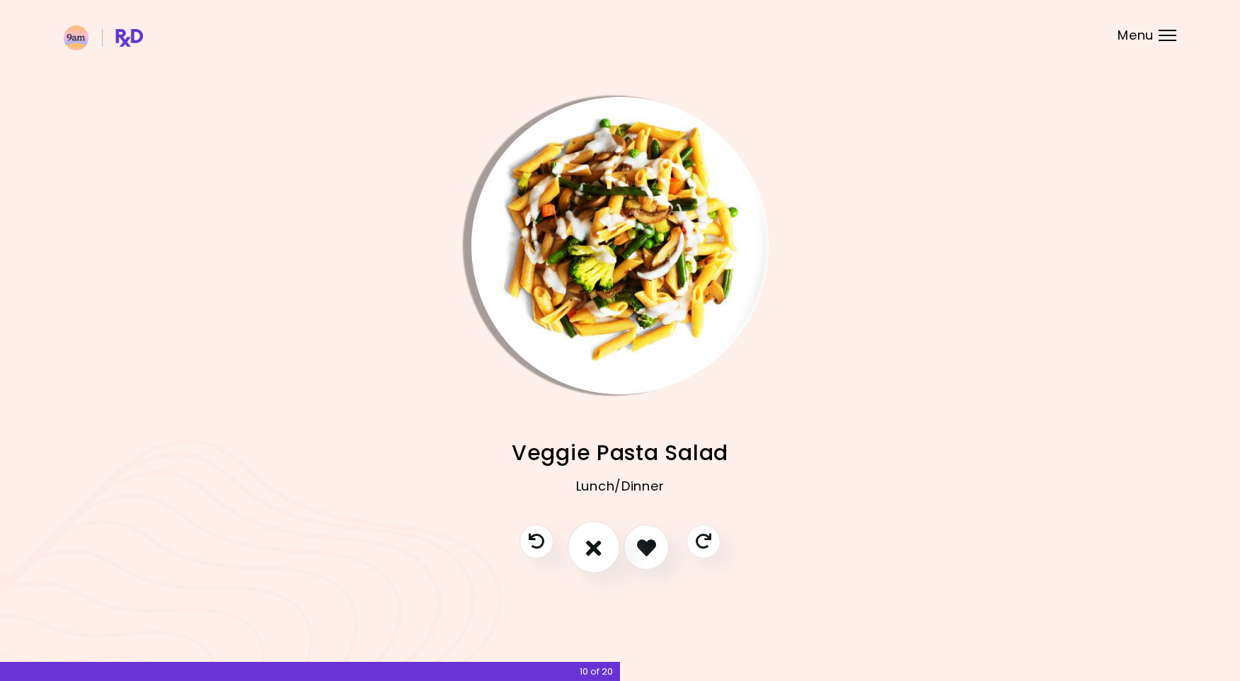
click at [598, 554] on icon "I don't like this recipe" at bounding box center [594, 548] width 16 height 22
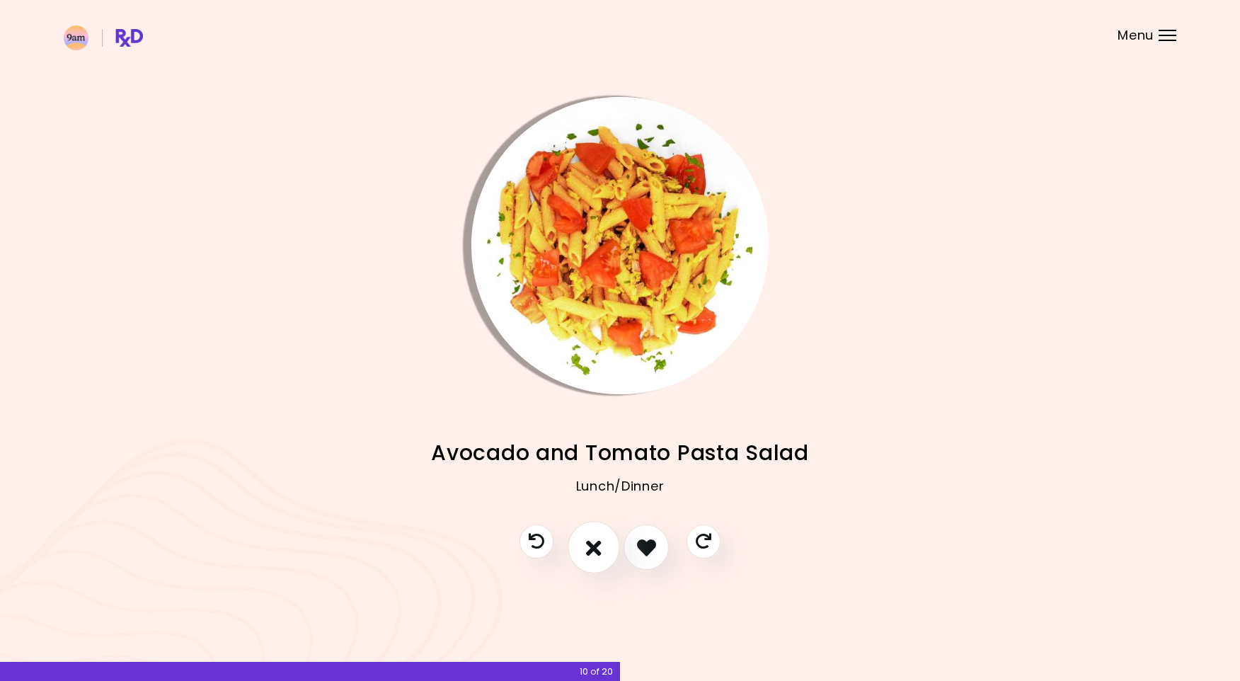
click at [598, 550] on icon "I don't like this recipe" at bounding box center [594, 548] width 16 height 22
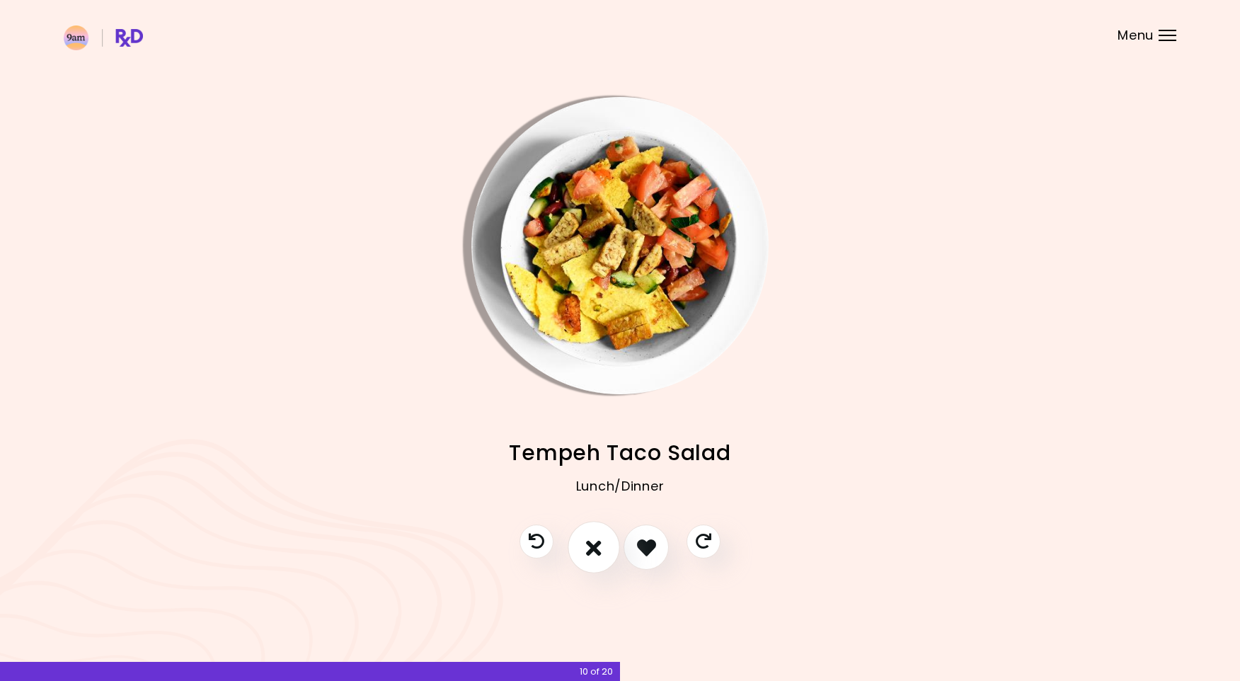
click at [598, 550] on icon "I don't like this recipe" at bounding box center [594, 548] width 16 height 22
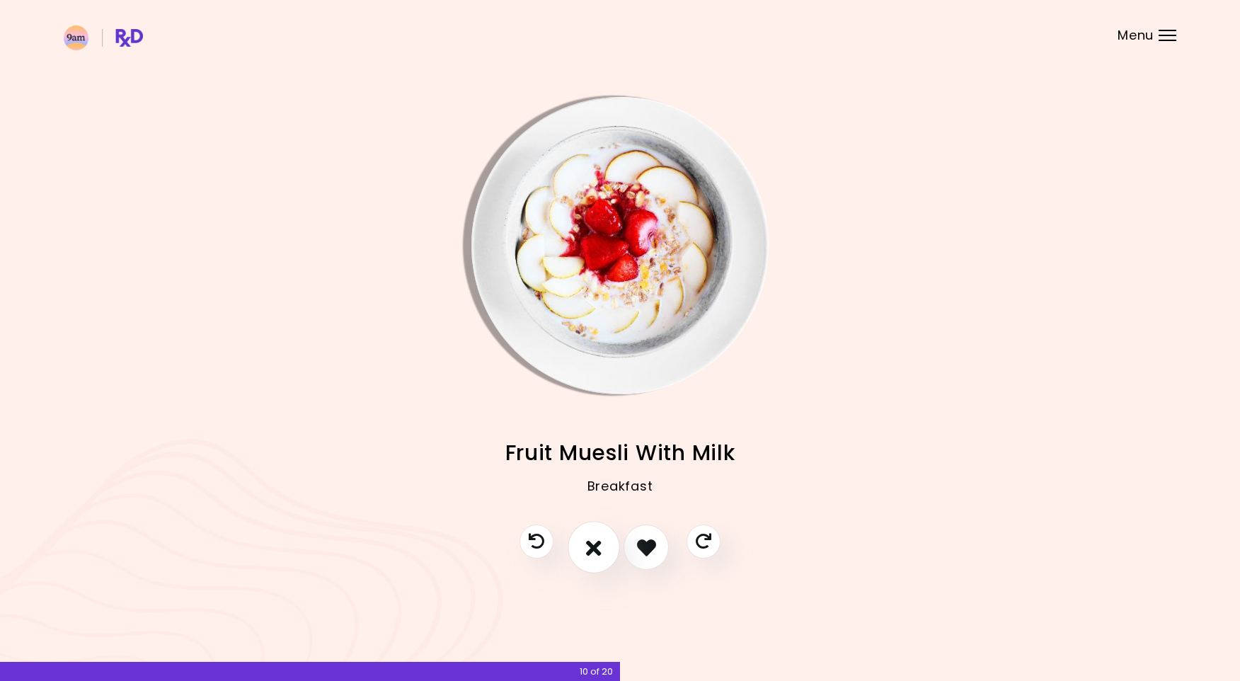
click at [598, 550] on icon "I don't like this recipe" at bounding box center [594, 548] width 16 height 22
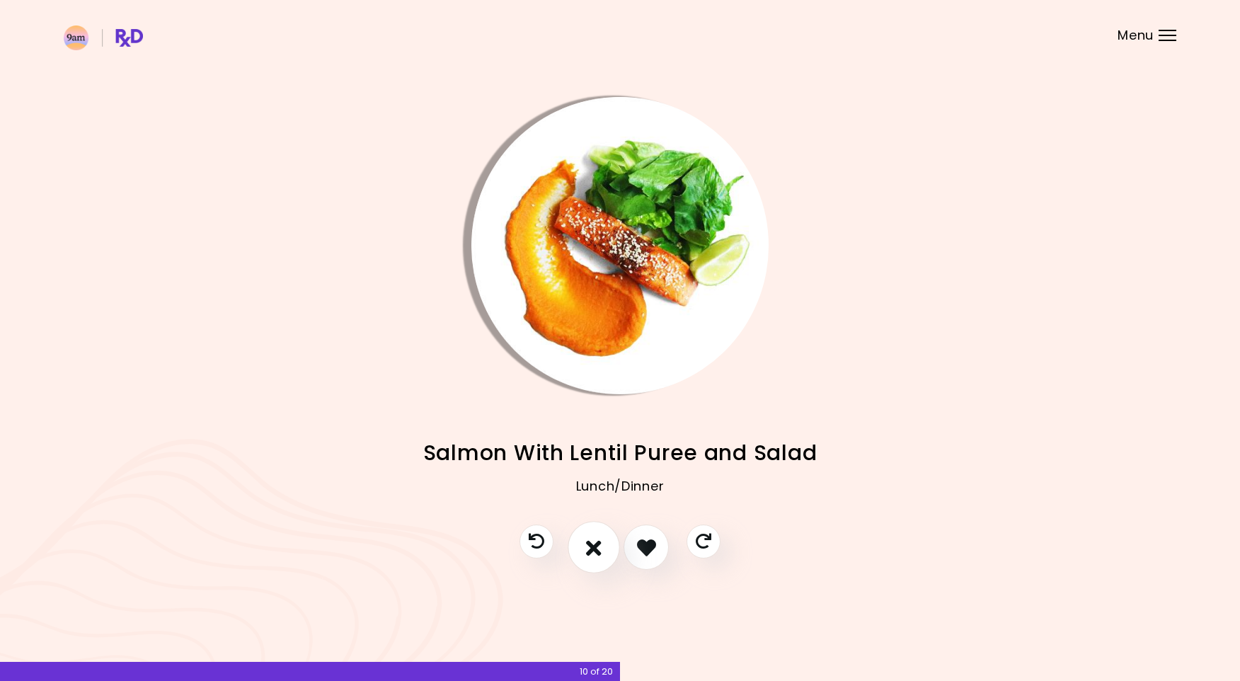
click at [604, 542] on button "I don't like this recipe" at bounding box center [594, 548] width 52 height 52
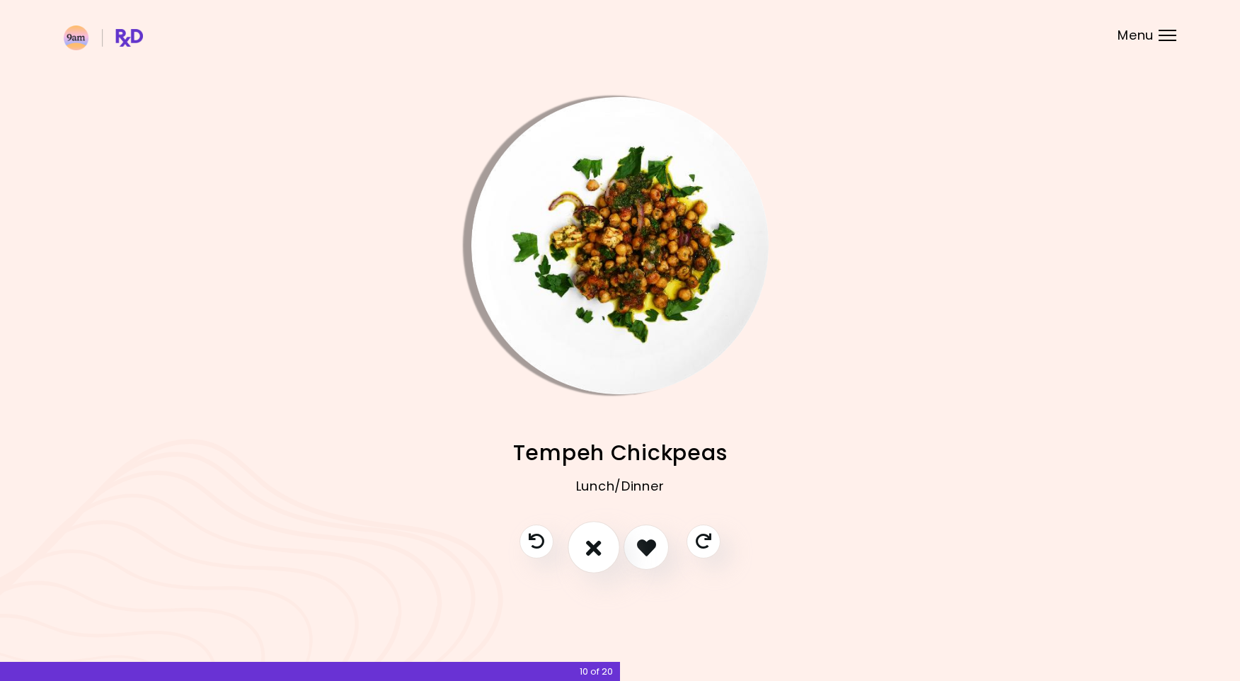
click at [604, 542] on button "I don't like this recipe" at bounding box center [594, 548] width 52 height 52
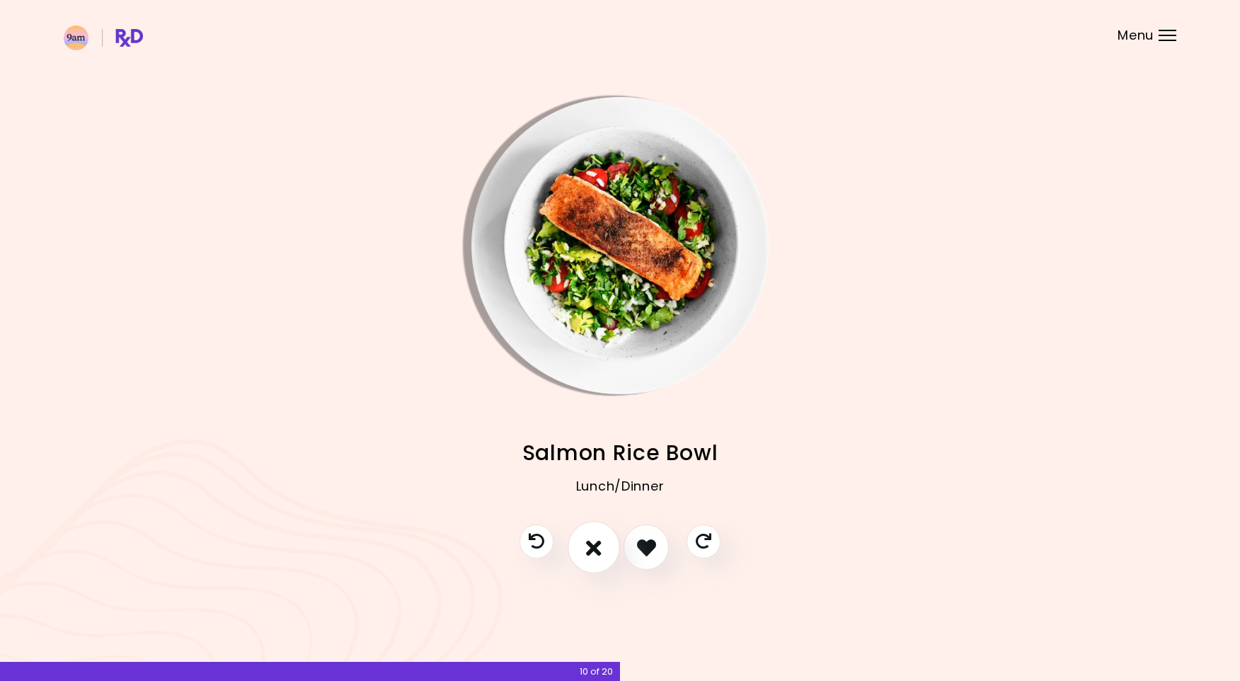
click at [604, 542] on button "I don't like this recipe" at bounding box center [594, 548] width 52 height 52
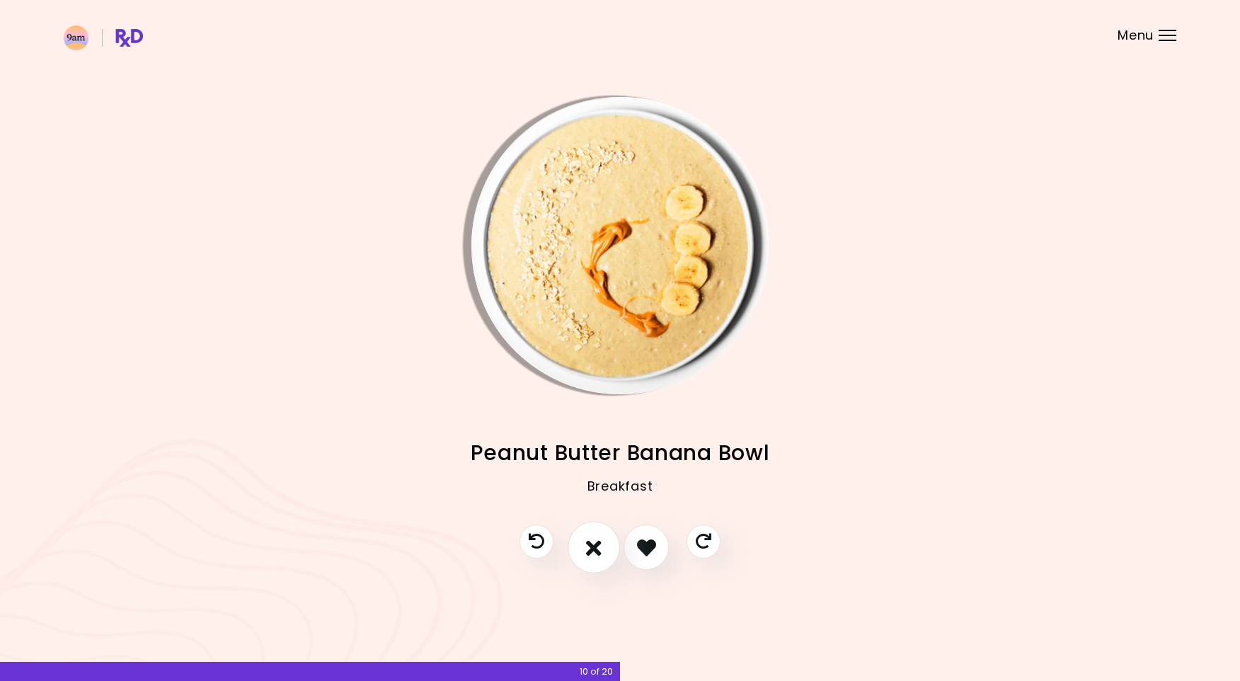
click at [605, 557] on button "I don't like this recipe" at bounding box center [594, 548] width 52 height 52
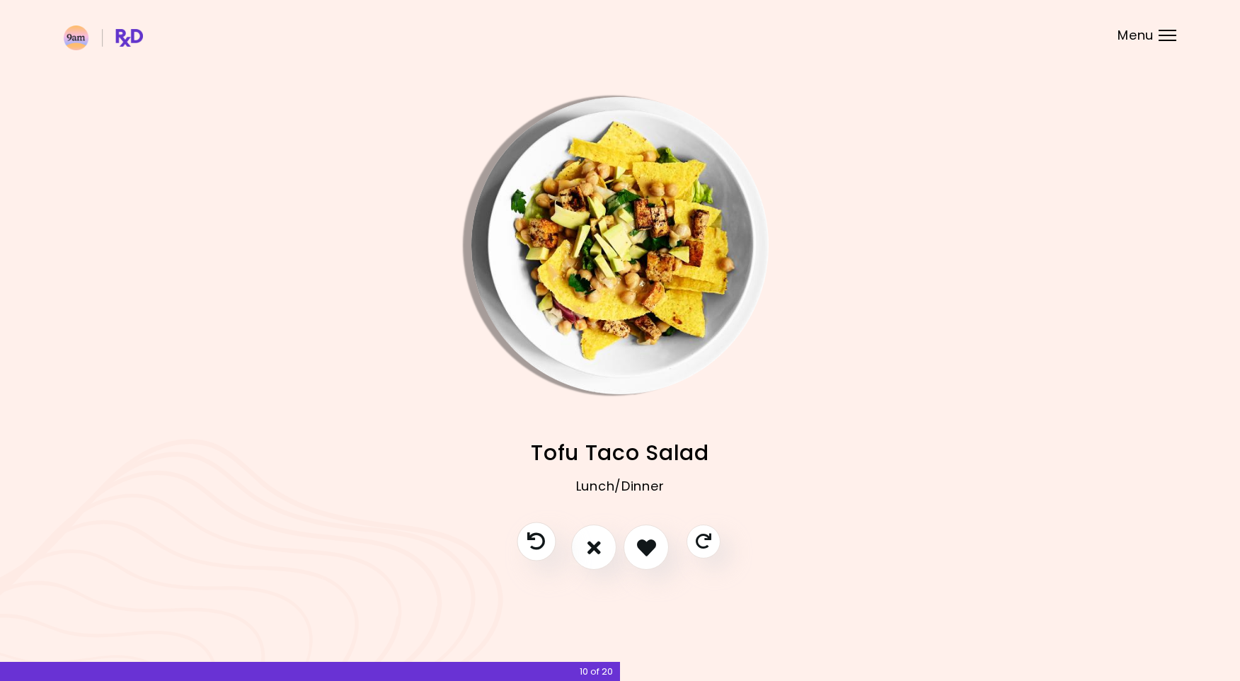
click at [539, 552] on button "Previous recipe" at bounding box center [536, 541] width 39 height 39
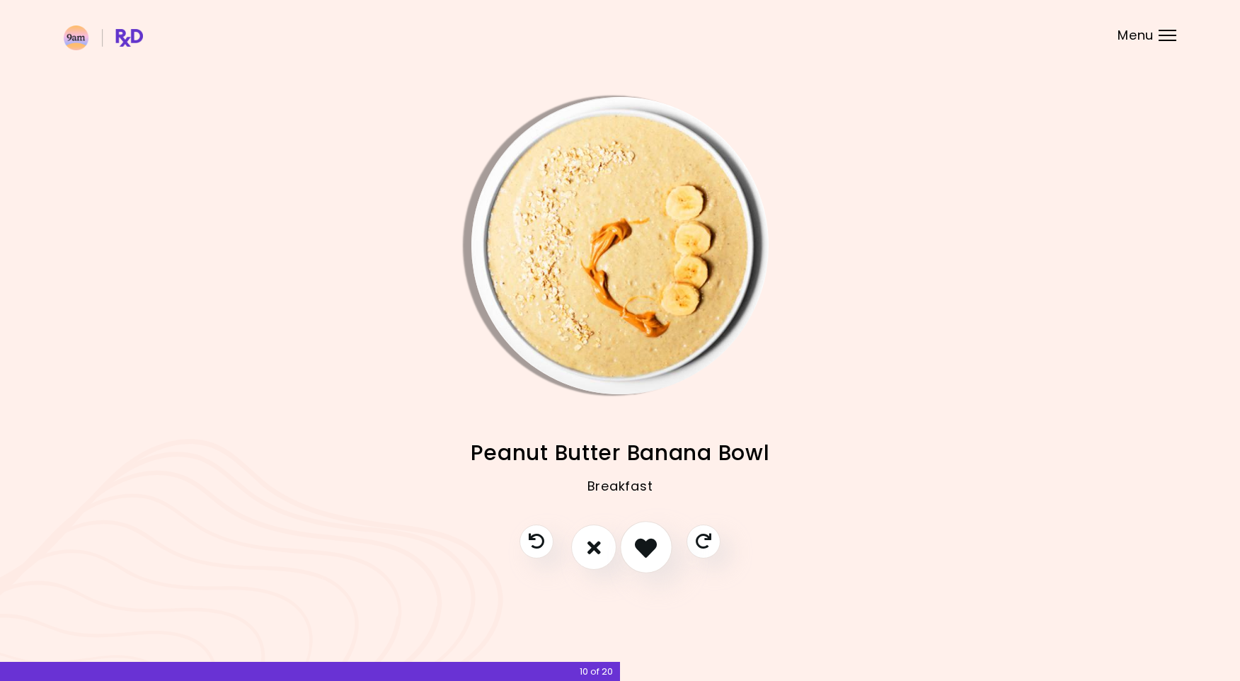
click at [641, 553] on icon "I like this recipe" at bounding box center [646, 548] width 22 height 22
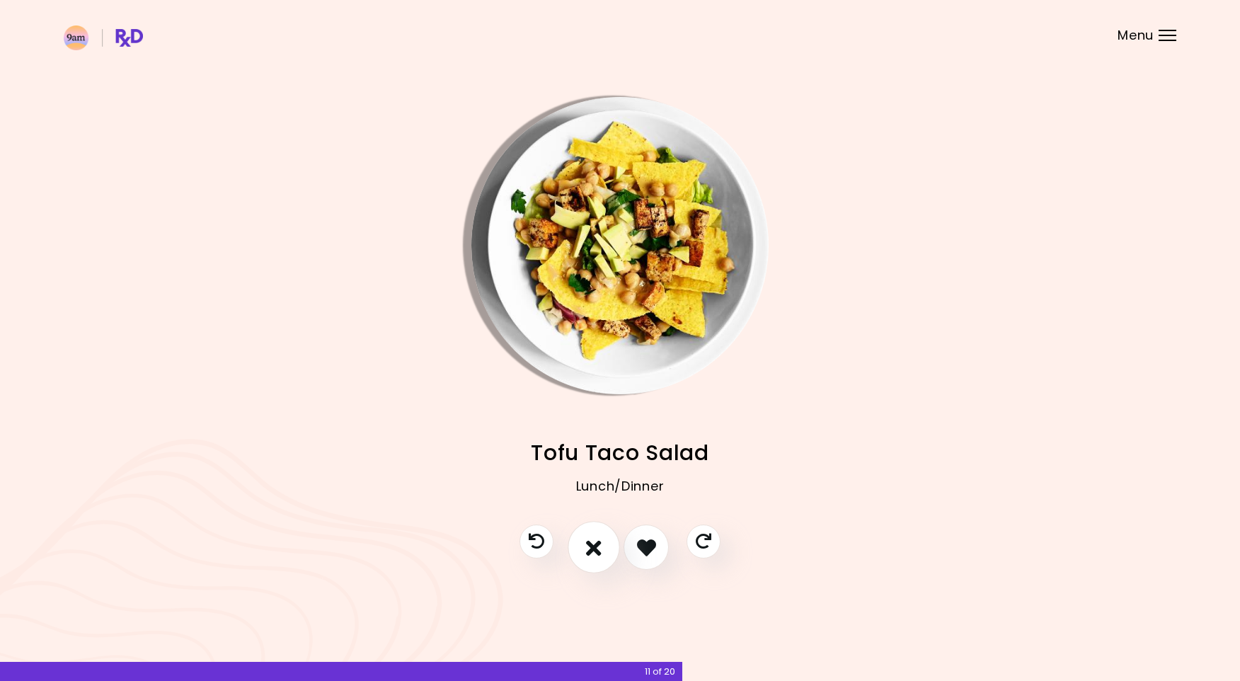
click at [578, 552] on button "I don't like this recipe" at bounding box center [594, 548] width 52 height 52
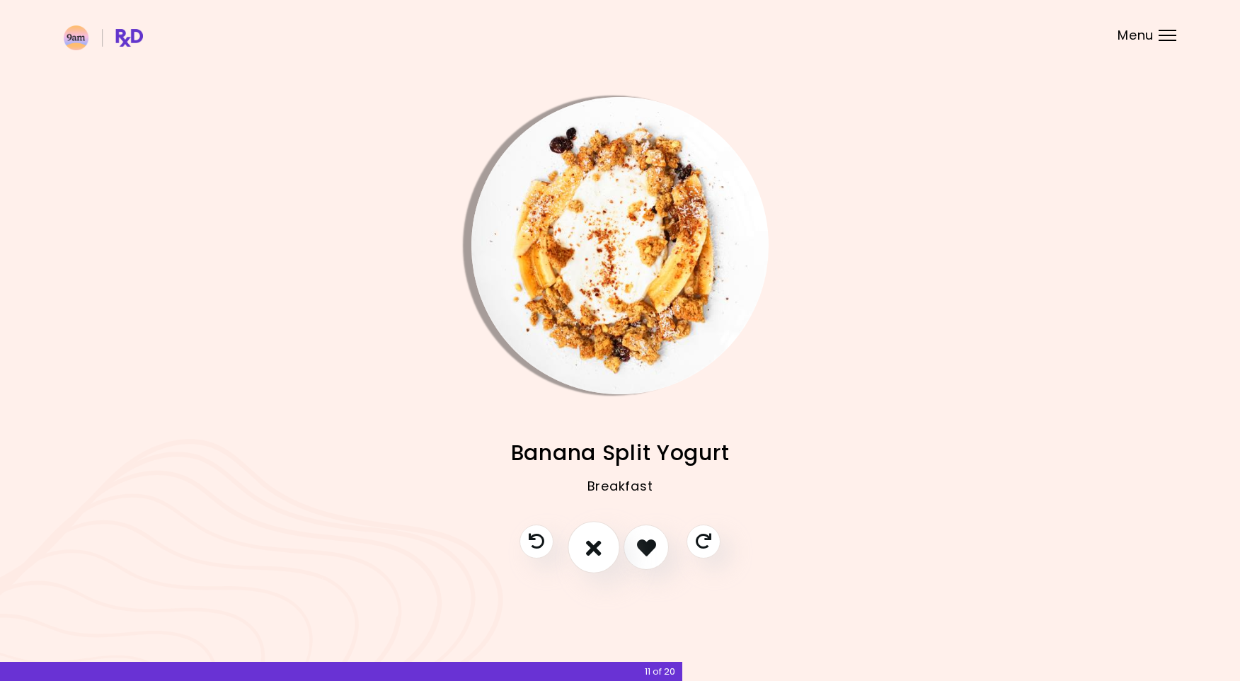
click at [581, 555] on button "I don't like this recipe" at bounding box center [594, 548] width 52 height 52
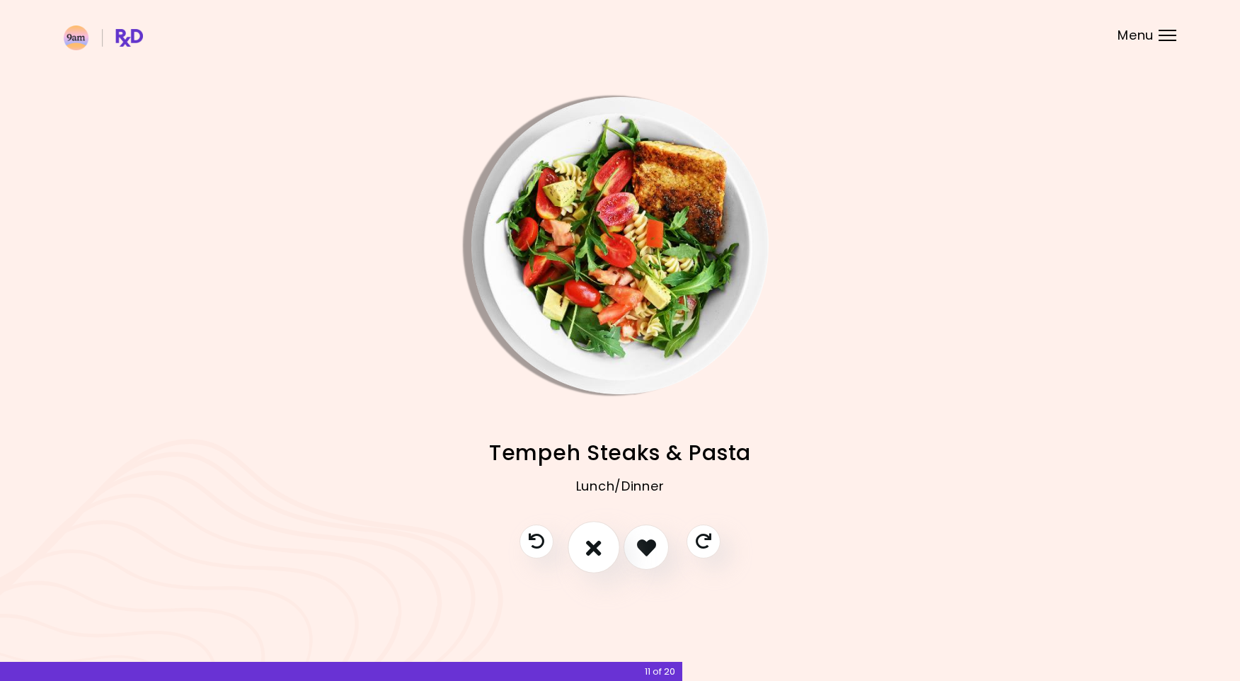
click at [584, 555] on button "I don't like this recipe" at bounding box center [594, 548] width 52 height 52
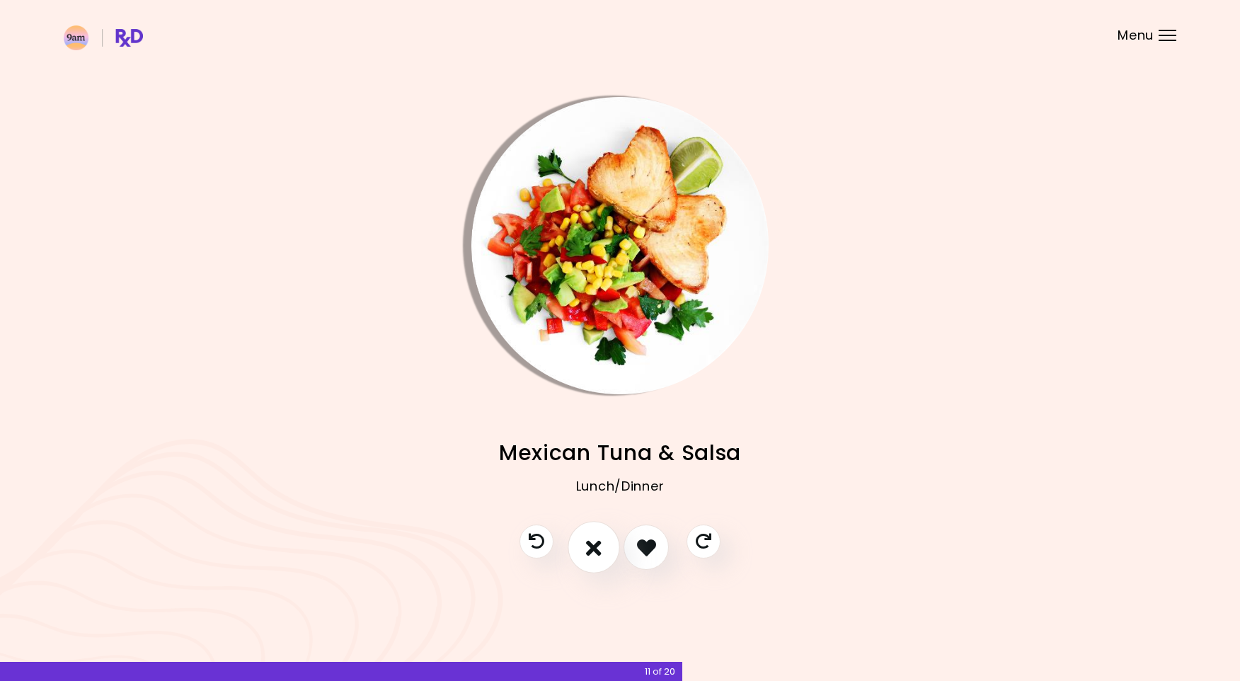
click at [584, 555] on button "I don't like this recipe" at bounding box center [594, 548] width 52 height 52
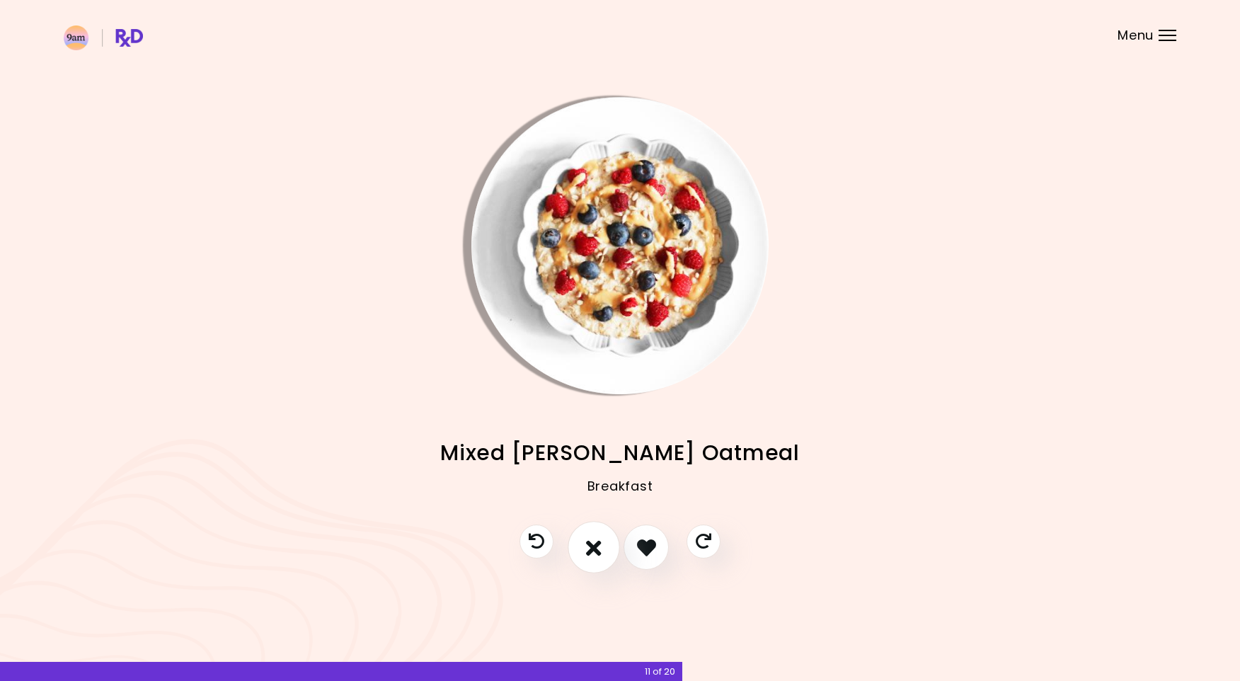
click at [584, 555] on button "I don't like this recipe" at bounding box center [594, 548] width 52 height 52
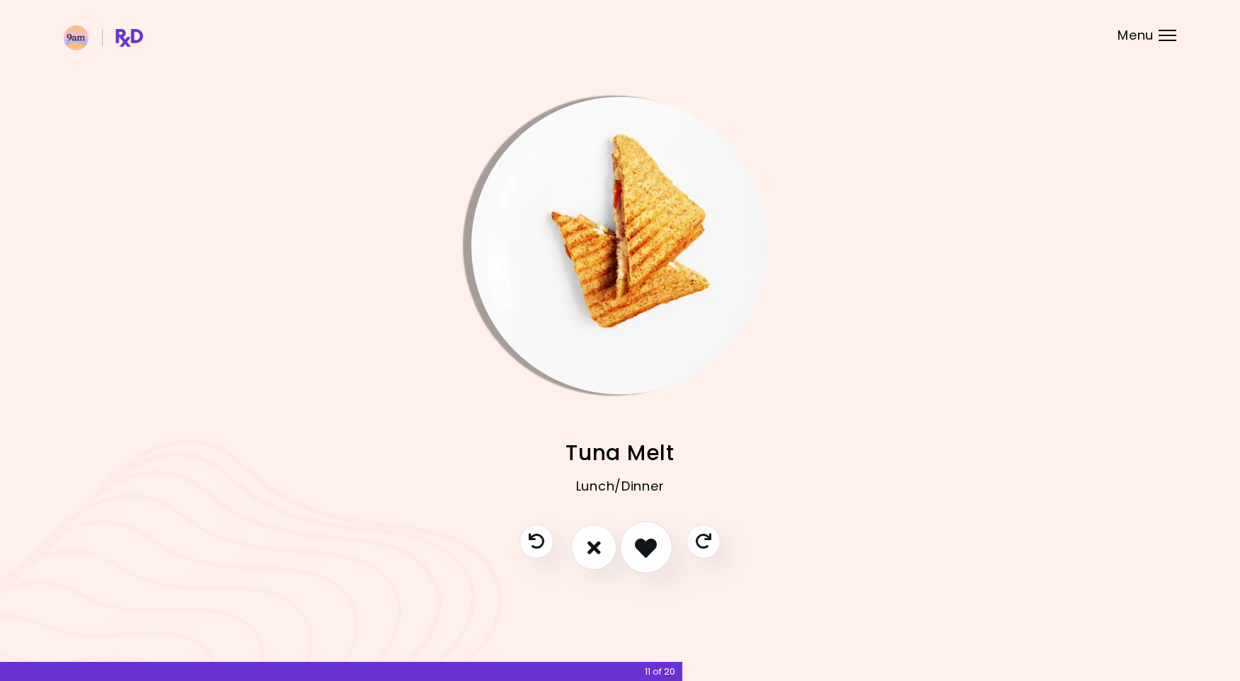
click at [658, 549] on button "I like this recipe" at bounding box center [646, 548] width 52 height 52
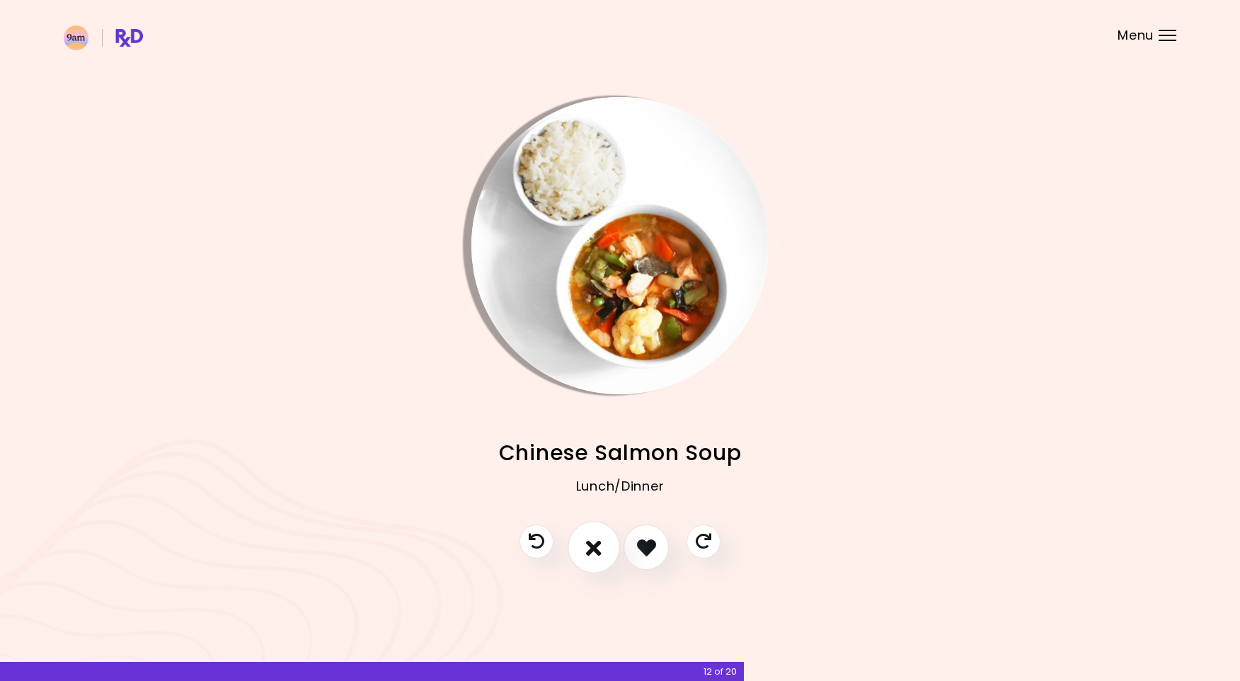
click at [593, 537] on icon "I don't like this recipe" at bounding box center [594, 548] width 16 height 22
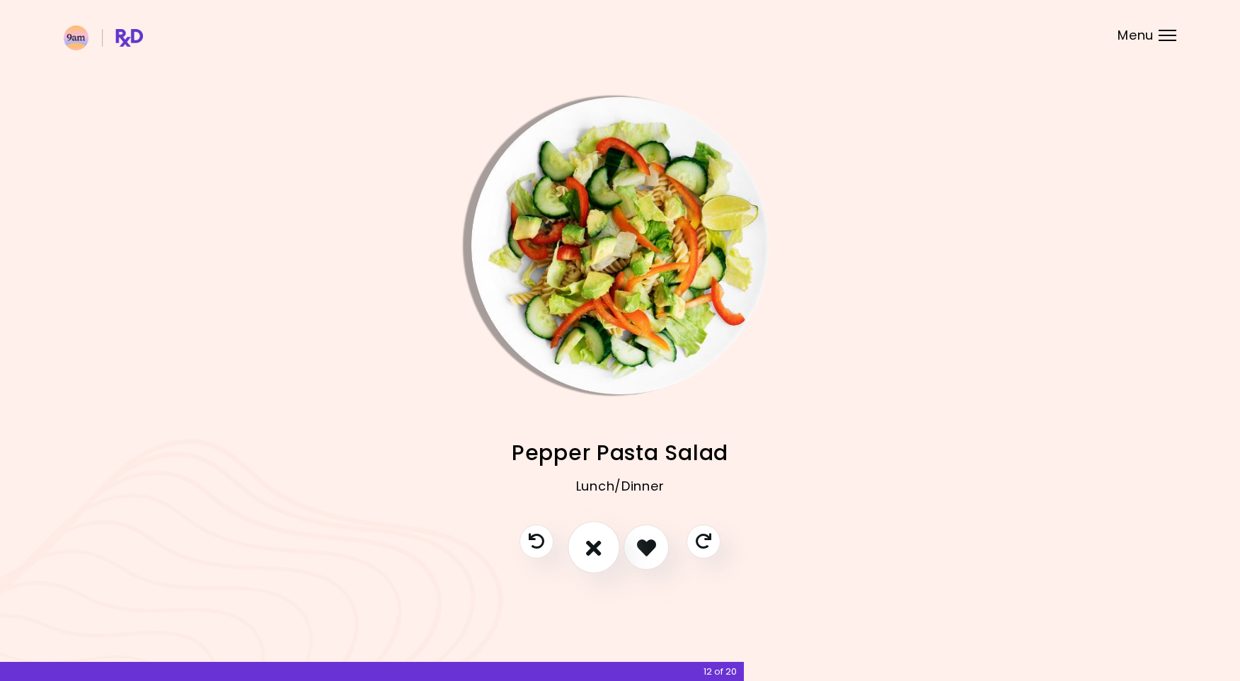
click at [593, 537] on icon "I don't like this recipe" at bounding box center [594, 548] width 16 height 22
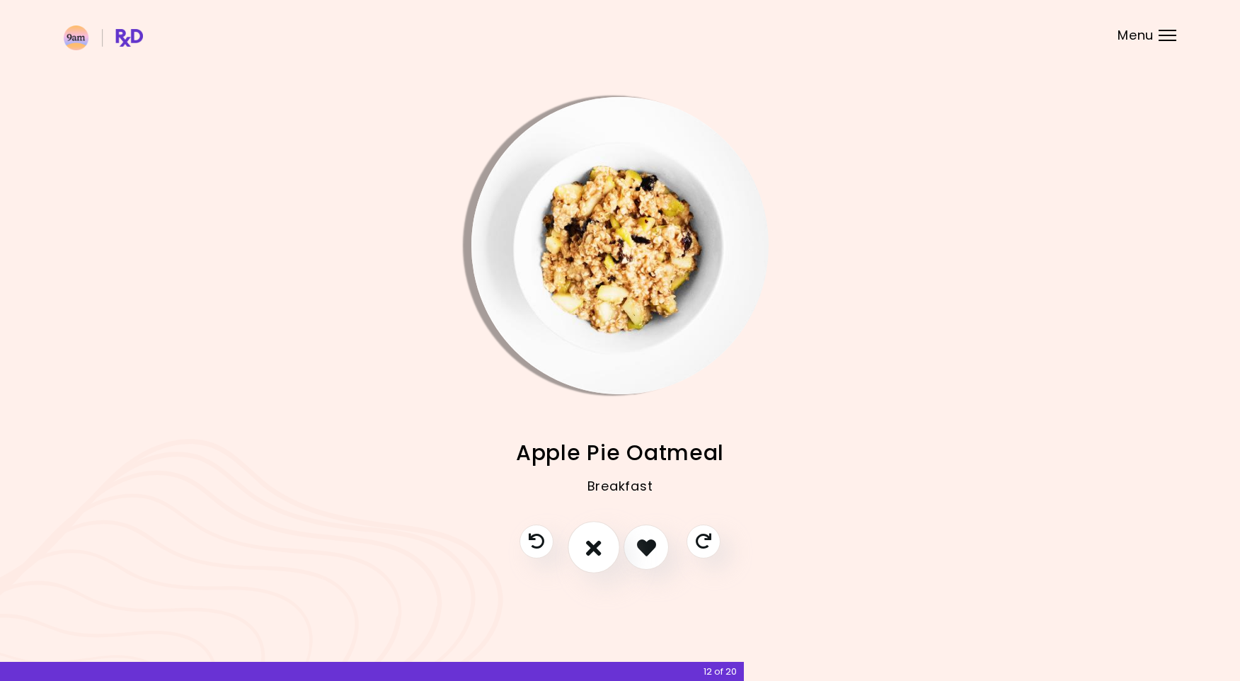
click at [593, 537] on icon "I don't like this recipe" at bounding box center [594, 548] width 16 height 22
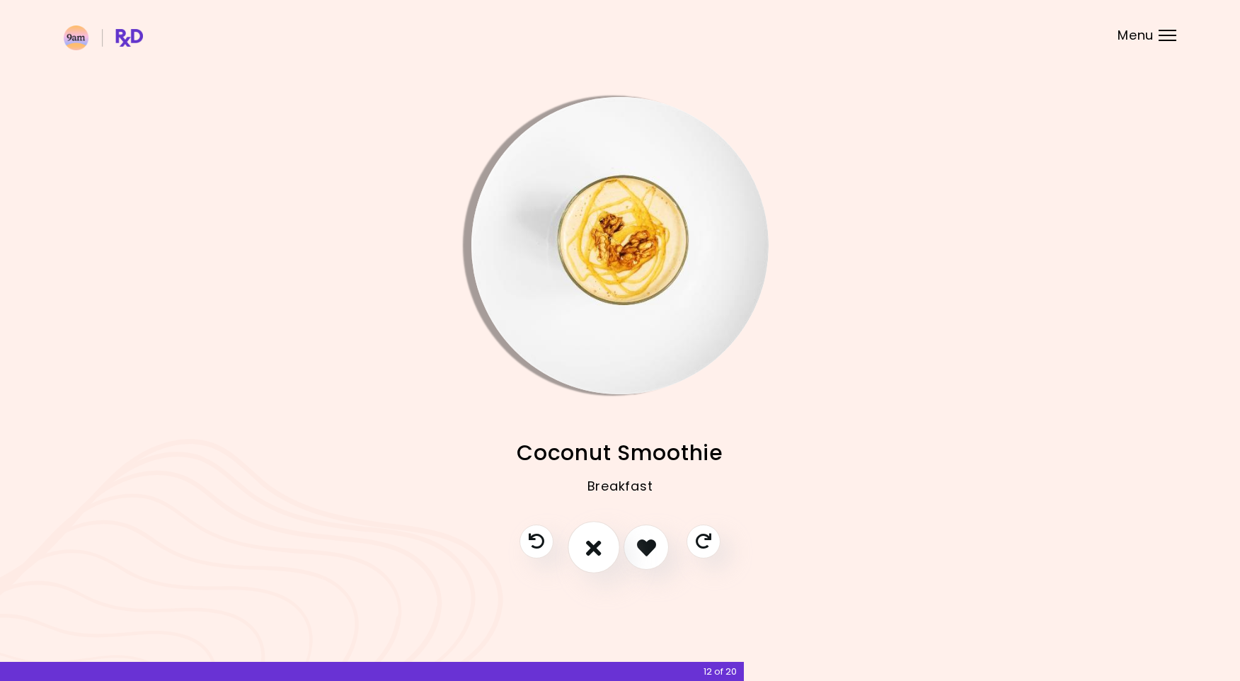
click at [593, 537] on icon "I don't like this recipe" at bounding box center [594, 548] width 16 height 22
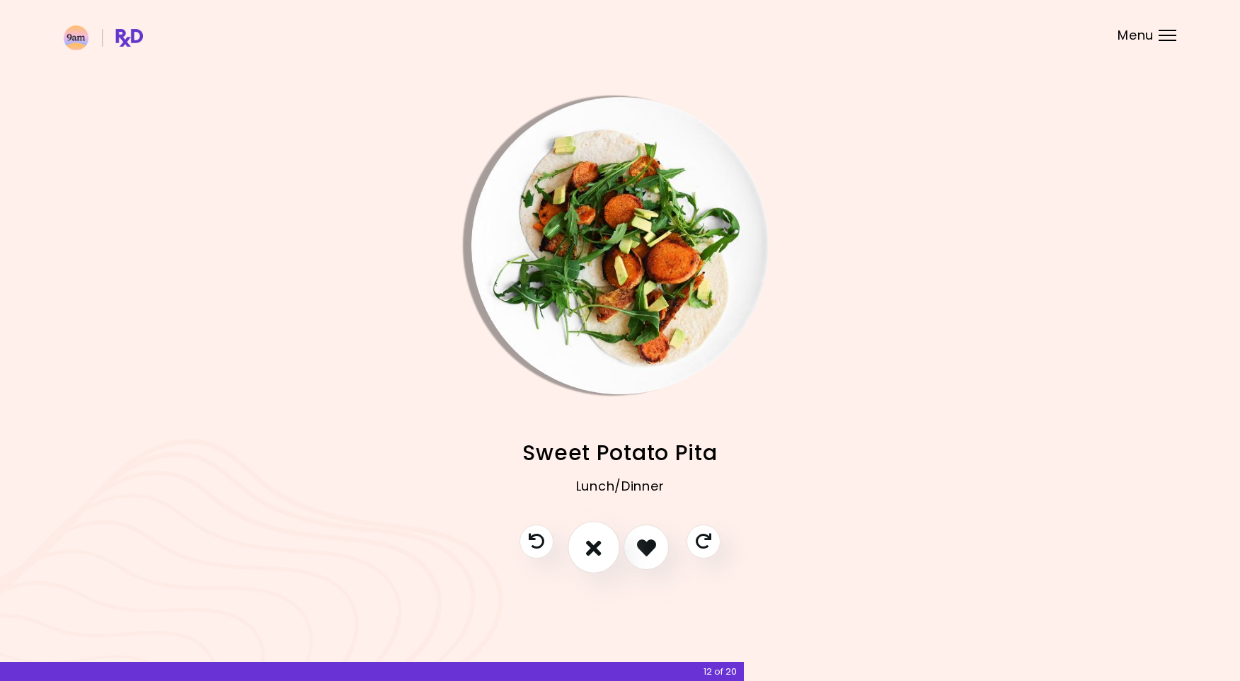
click at [593, 537] on icon "I don't like this recipe" at bounding box center [594, 548] width 16 height 22
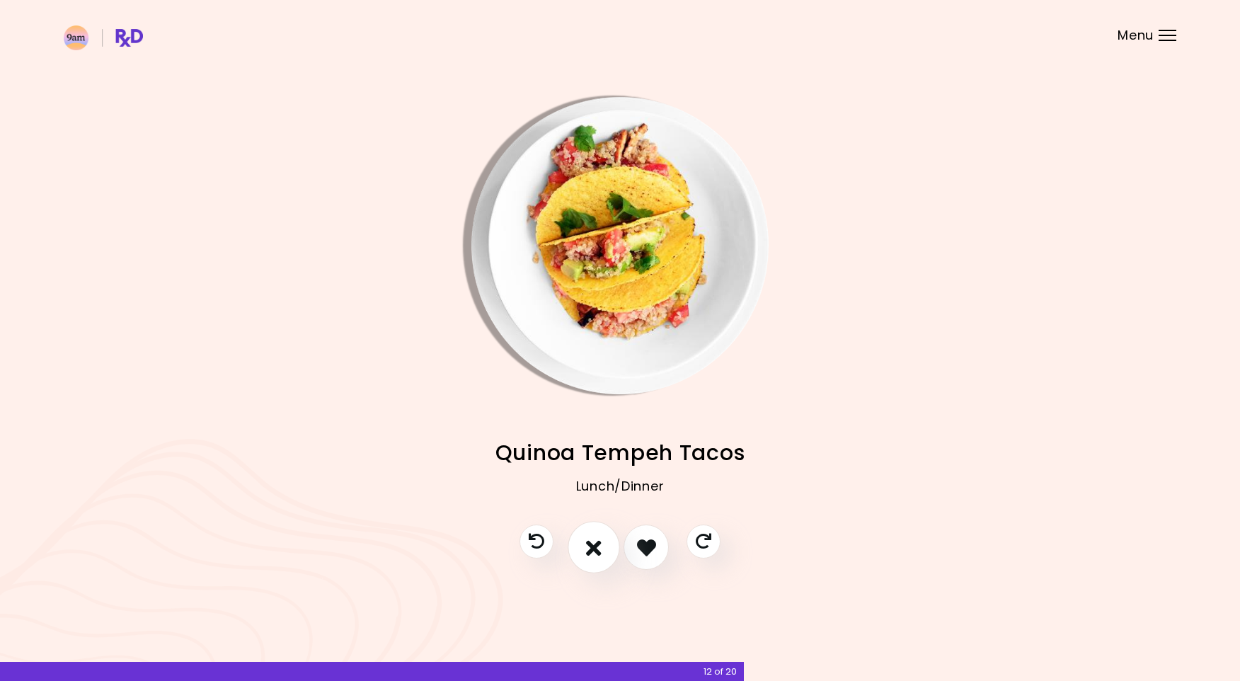
click at [596, 542] on icon "I don't like this recipe" at bounding box center [594, 548] width 16 height 22
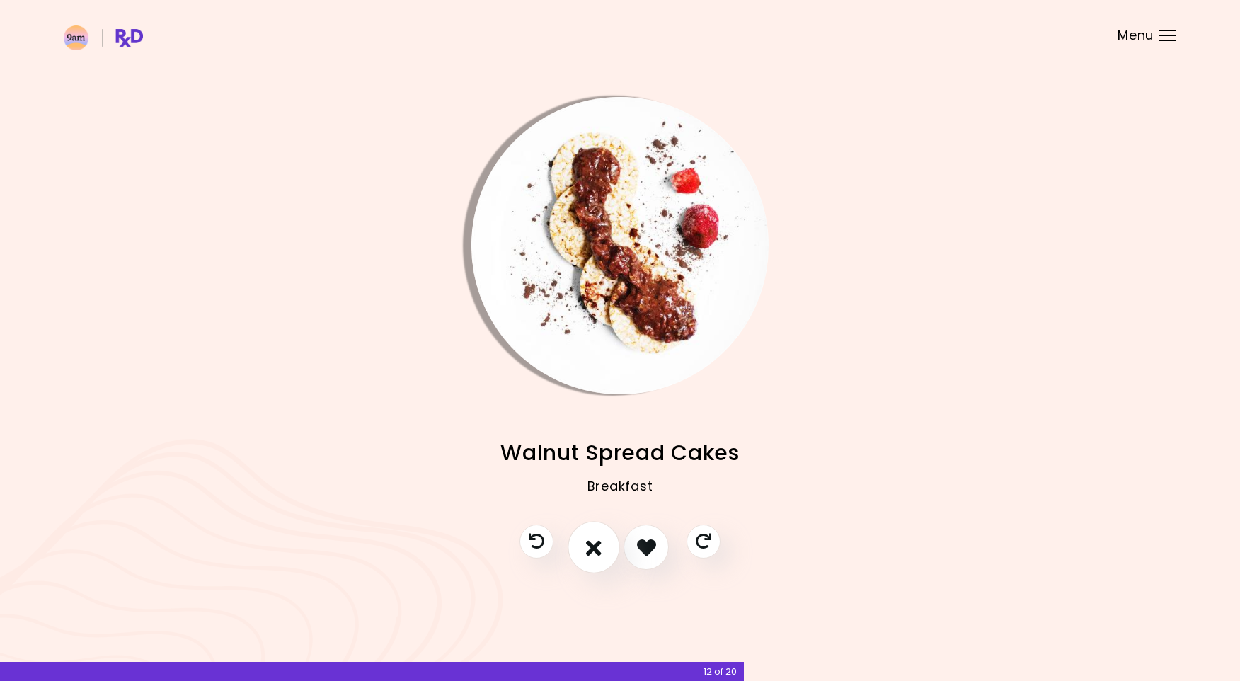
click at [594, 550] on icon "I don't like this recipe" at bounding box center [594, 548] width 16 height 22
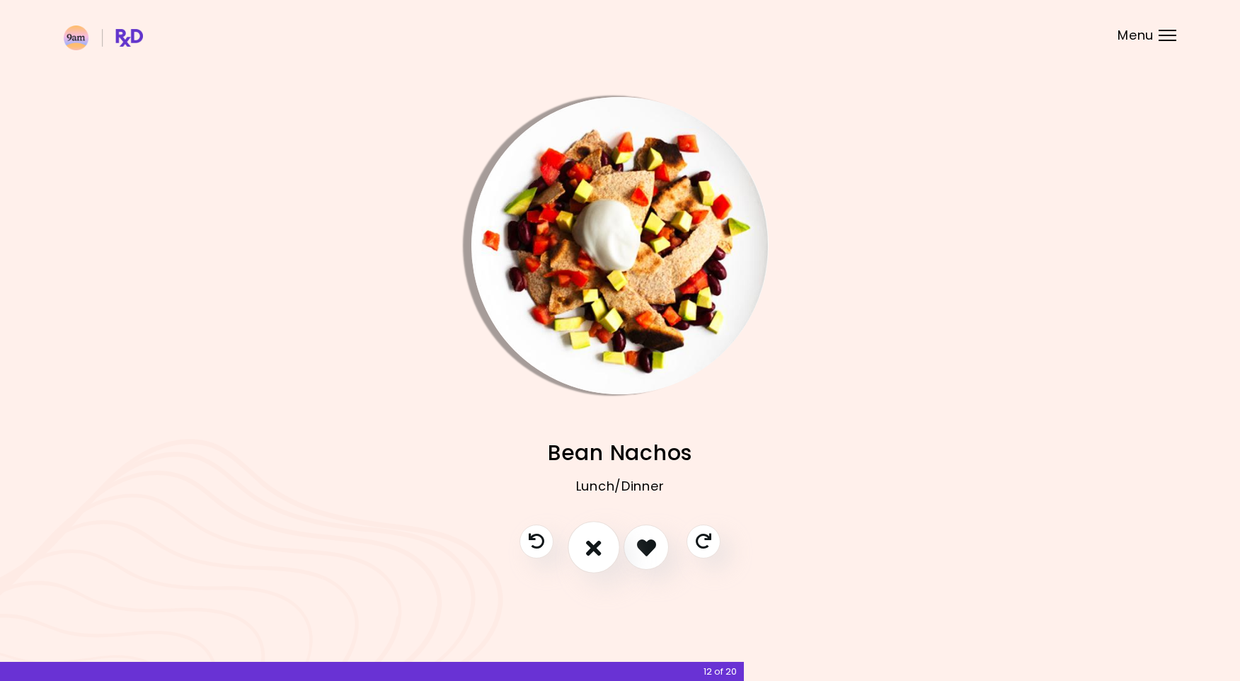
click at [594, 550] on icon "I don't like this recipe" at bounding box center [594, 548] width 16 height 22
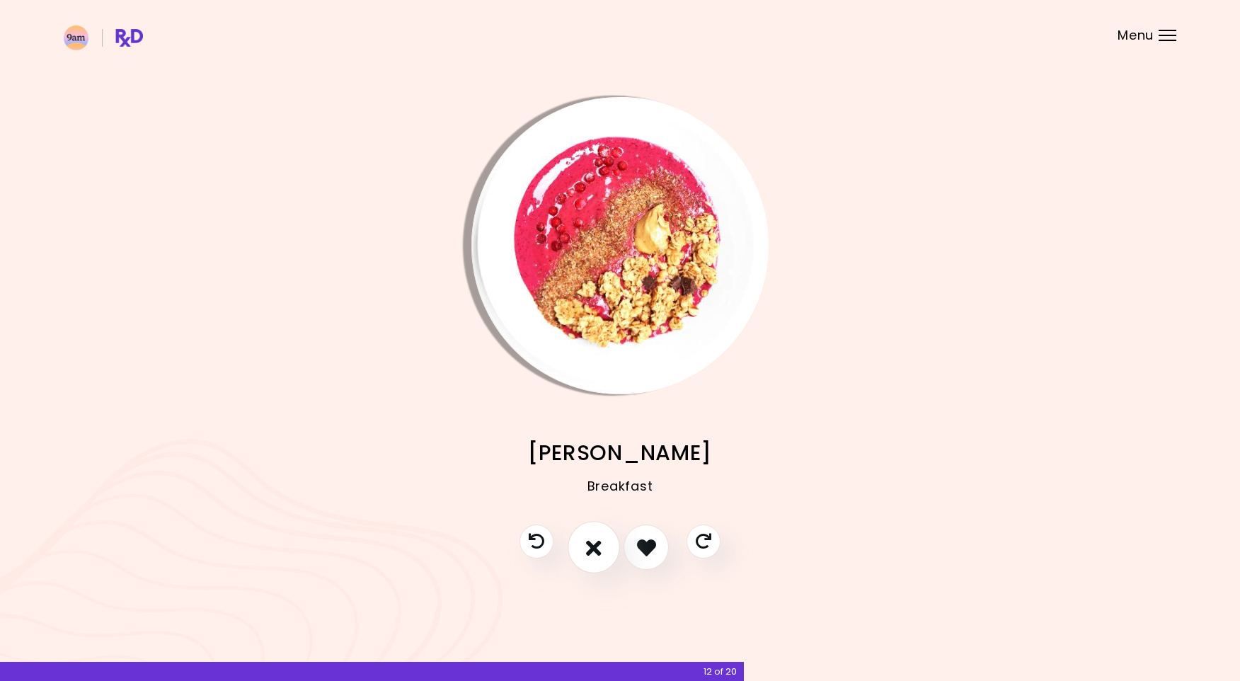
click at [594, 550] on icon "I don't like this recipe" at bounding box center [594, 548] width 16 height 22
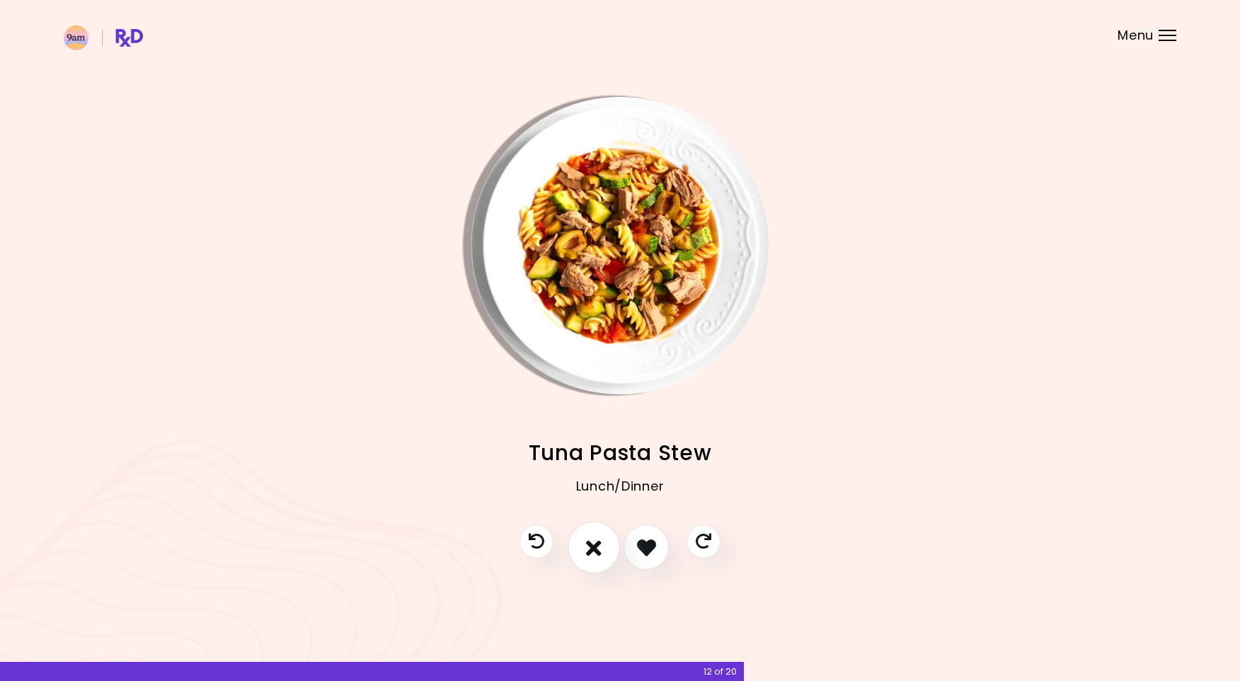
click at [594, 550] on icon "I don't like this recipe" at bounding box center [594, 548] width 16 height 22
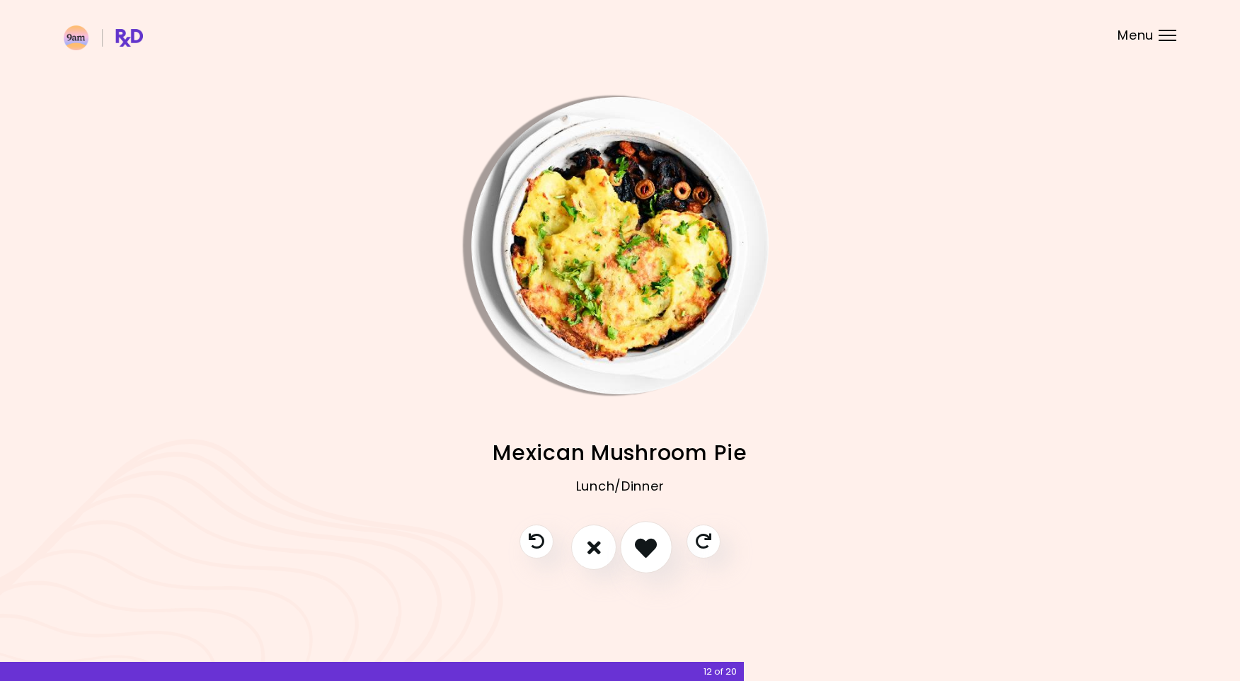
click at [648, 544] on icon "I like this recipe" at bounding box center [646, 548] width 22 height 22
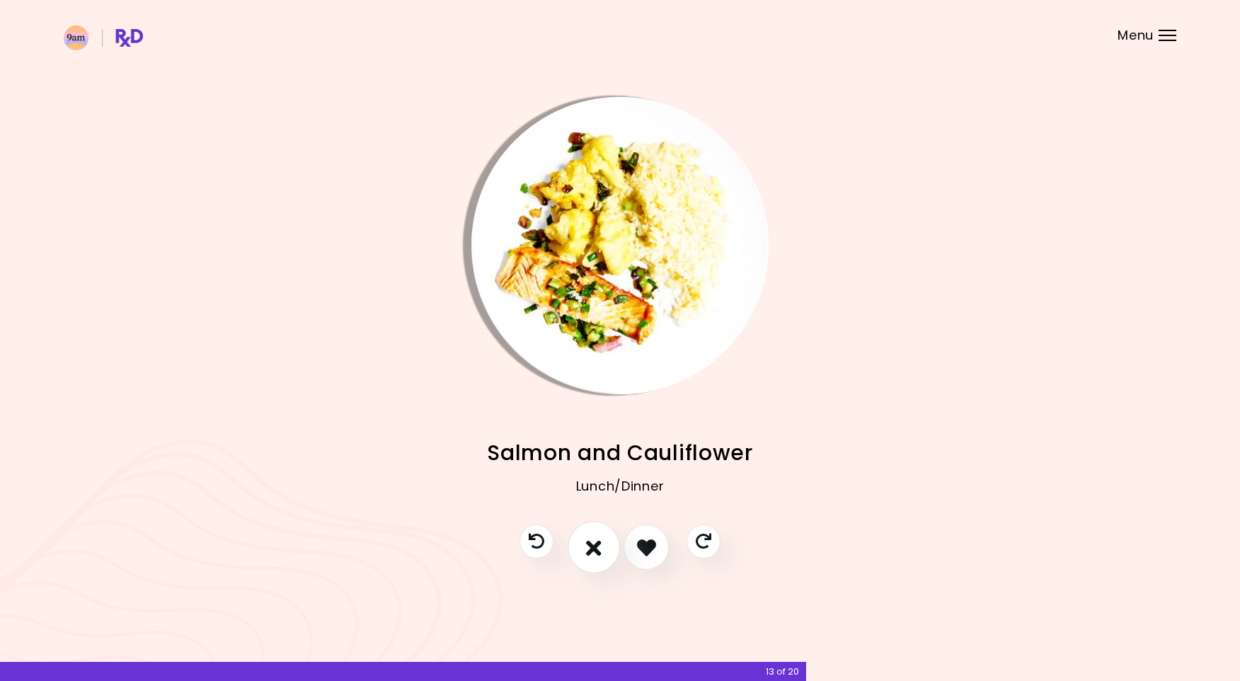
click at [592, 544] on icon "I don't like this recipe" at bounding box center [594, 548] width 16 height 22
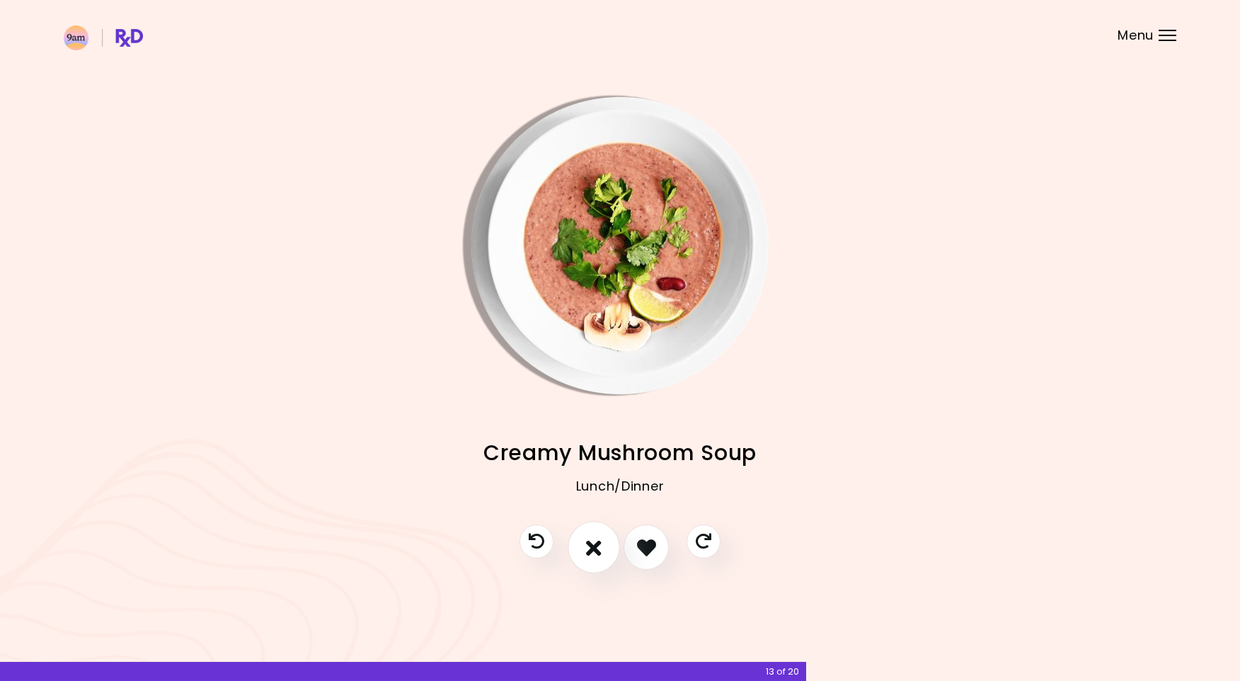
click at [592, 544] on icon "I don't like this recipe" at bounding box center [594, 548] width 16 height 22
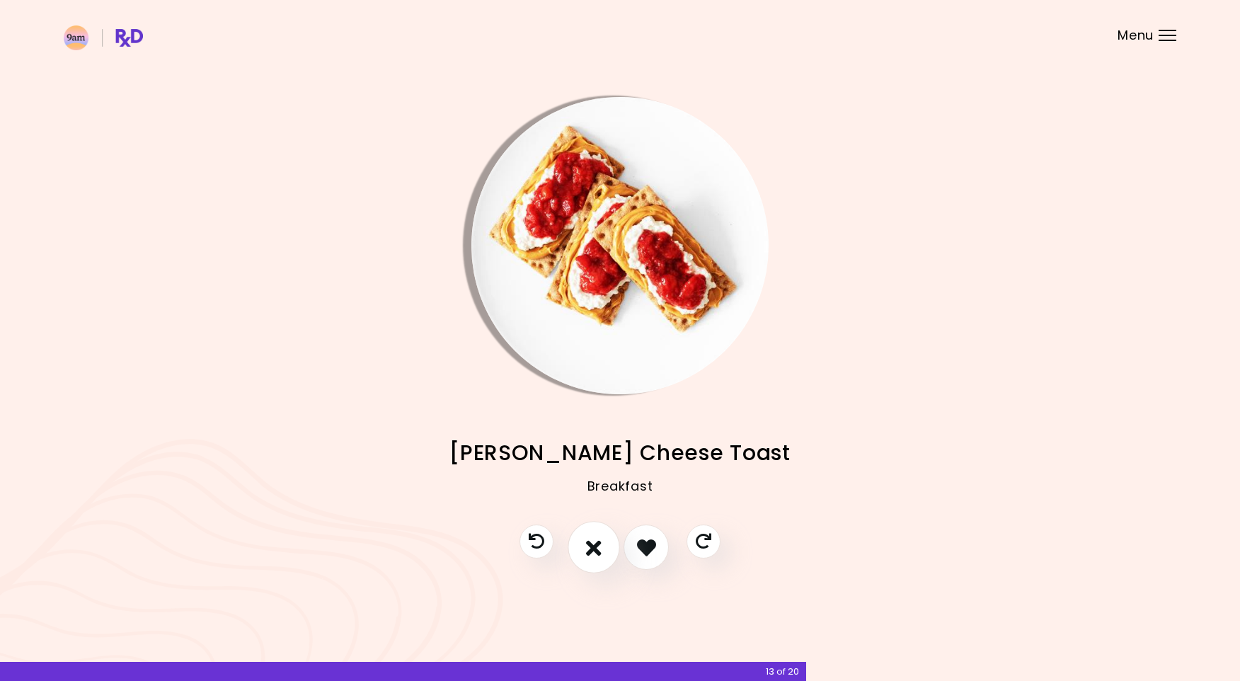
click at [592, 544] on icon "I don't like this recipe" at bounding box center [594, 548] width 16 height 22
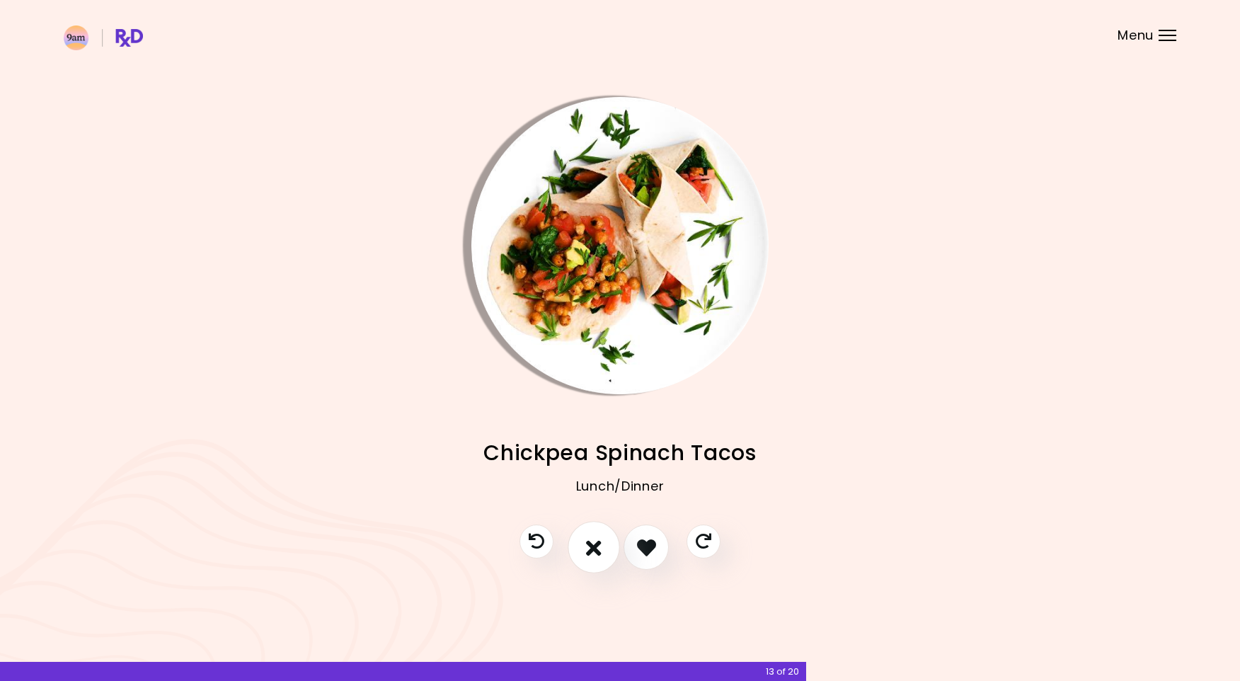
click at [592, 544] on icon "I don't like this recipe" at bounding box center [594, 548] width 16 height 22
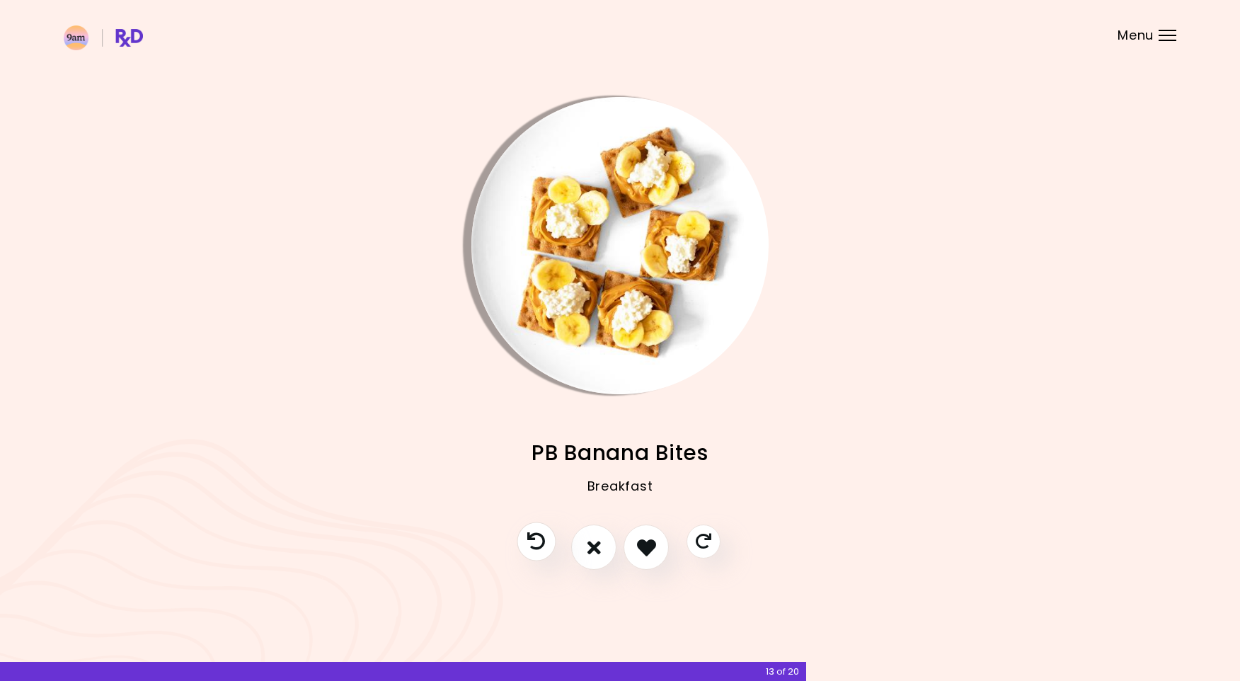
click at [541, 542] on icon "Previous recipe" at bounding box center [536, 542] width 18 height 18
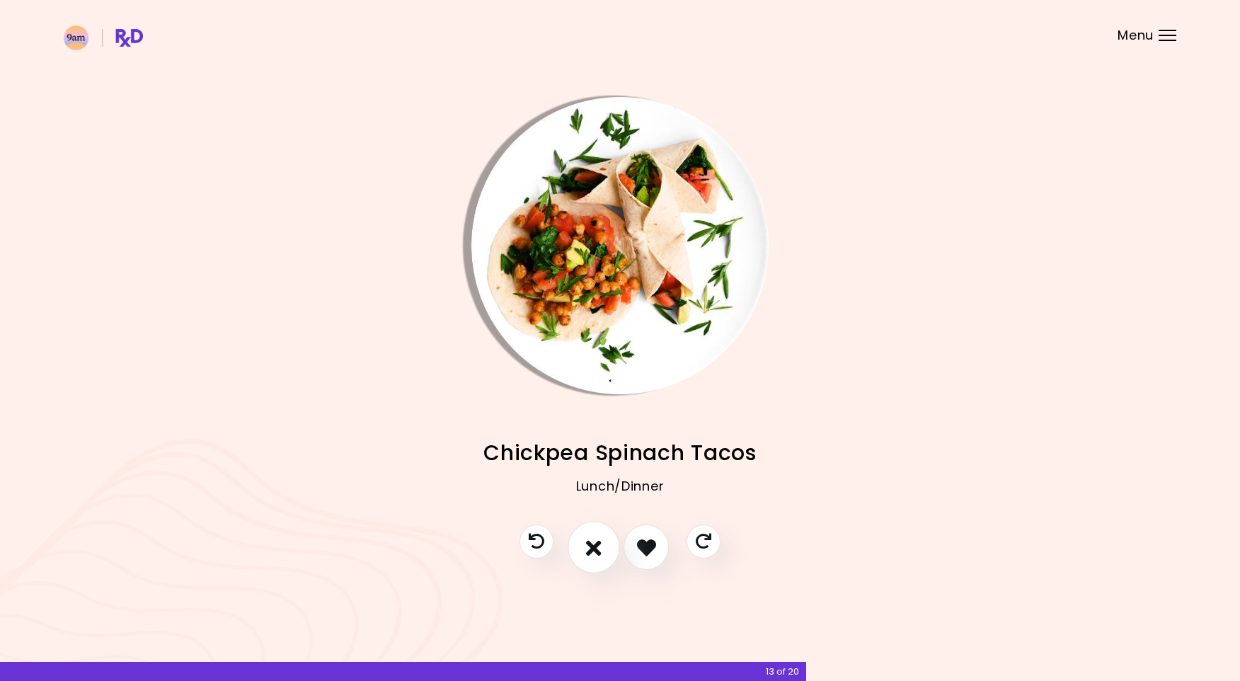
click at [591, 539] on icon "I don't like this recipe" at bounding box center [594, 548] width 16 height 22
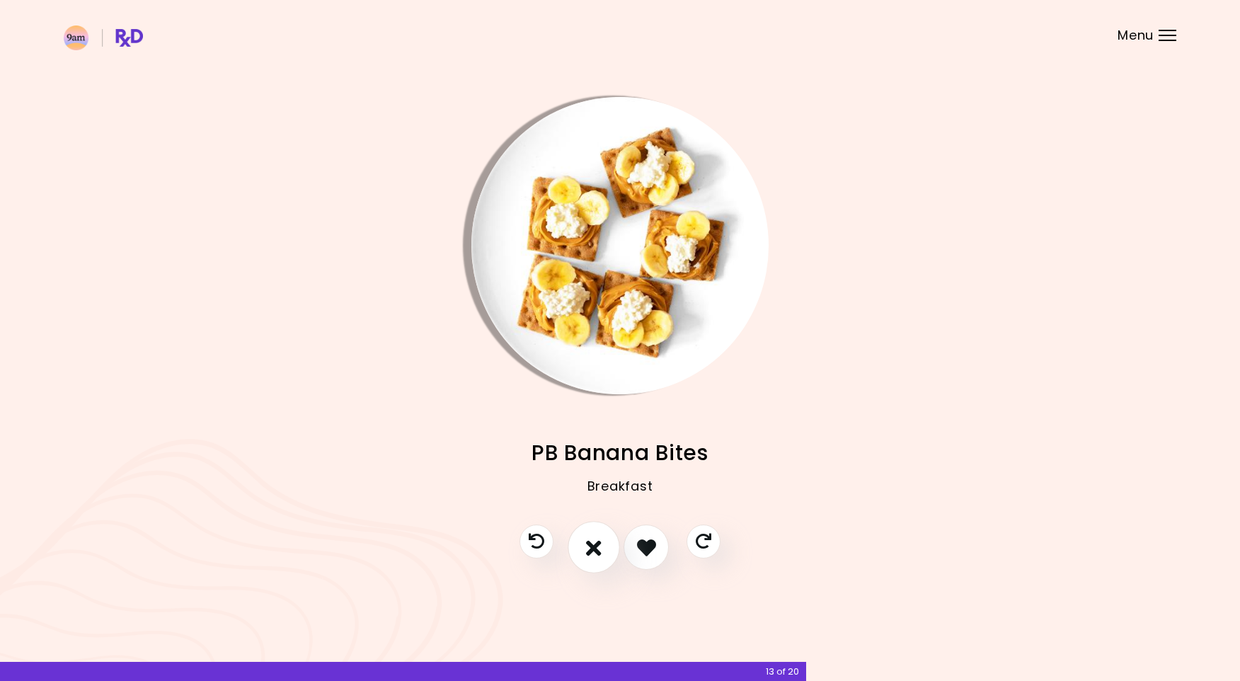
click at [591, 539] on icon "I don't like this recipe" at bounding box center [594, 548] width 16 height 22
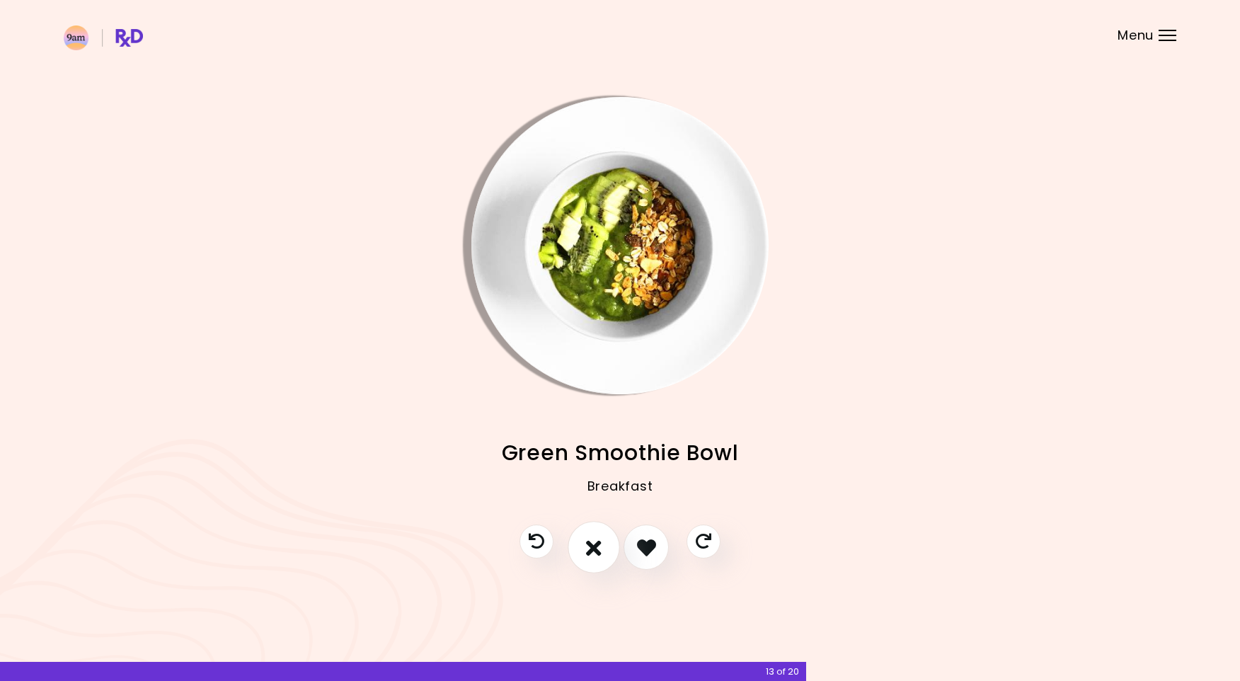
click at [591, 539] on icon "I don't like this recipe" at bounding box center [594, 548] width 16 height 22
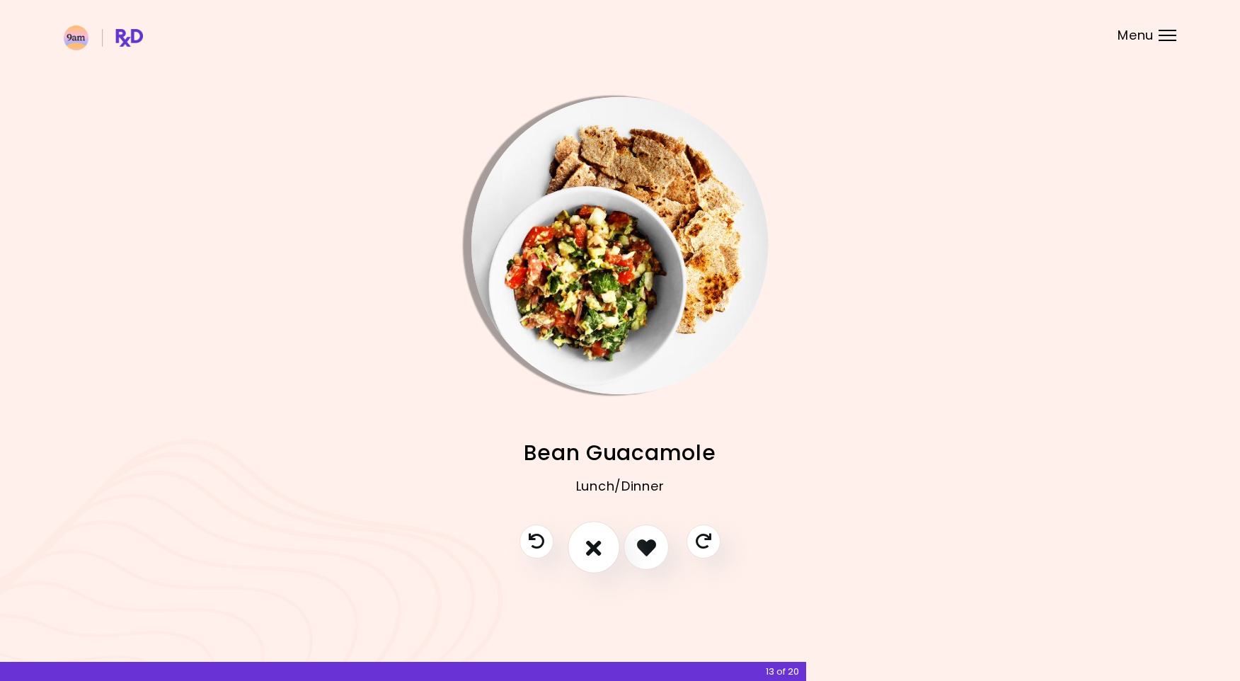
click at [591, 539] on icon "I don't like this recipe" at bounding box center [594, 548] width 16 height 22
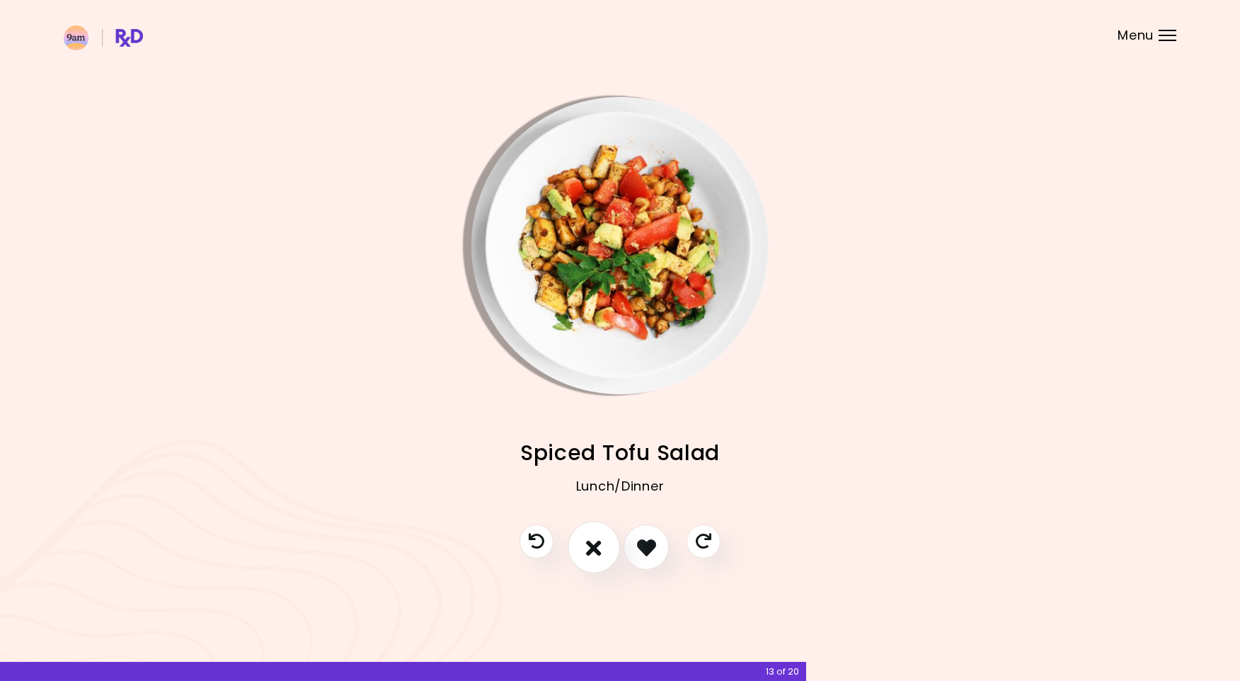
click at [591, 539] on icon "I don't like this recipe" at bounding box center [594, 548] width 16 height 22
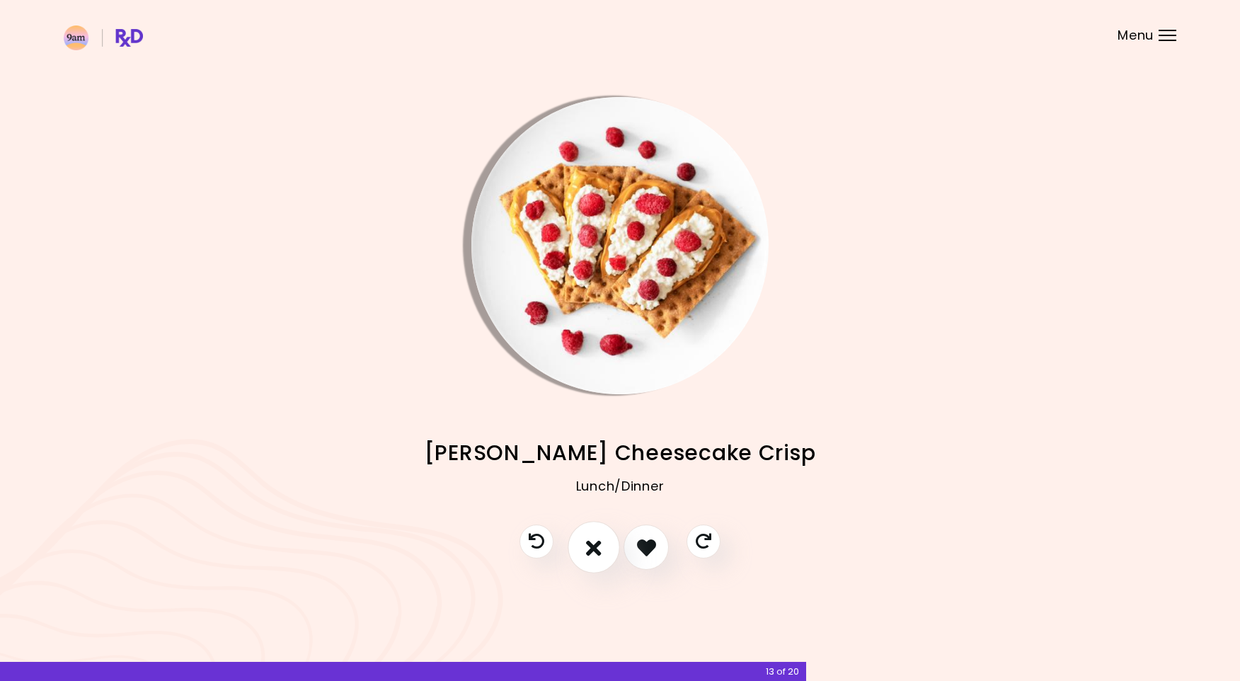
click at [591, 539] on icon "I don't like this recipe" at bounding box center [594, 548] width 16 height 22
